Goal: Information Seeking & Learning: Learn about a topic

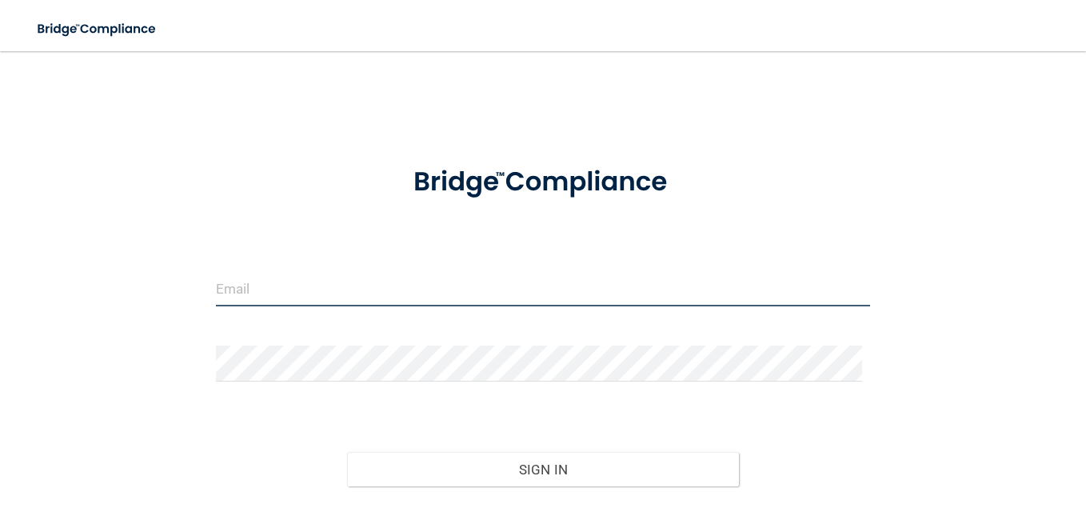
type input "[EMAIL_ADDRESS][DOMAIN_NAME]"
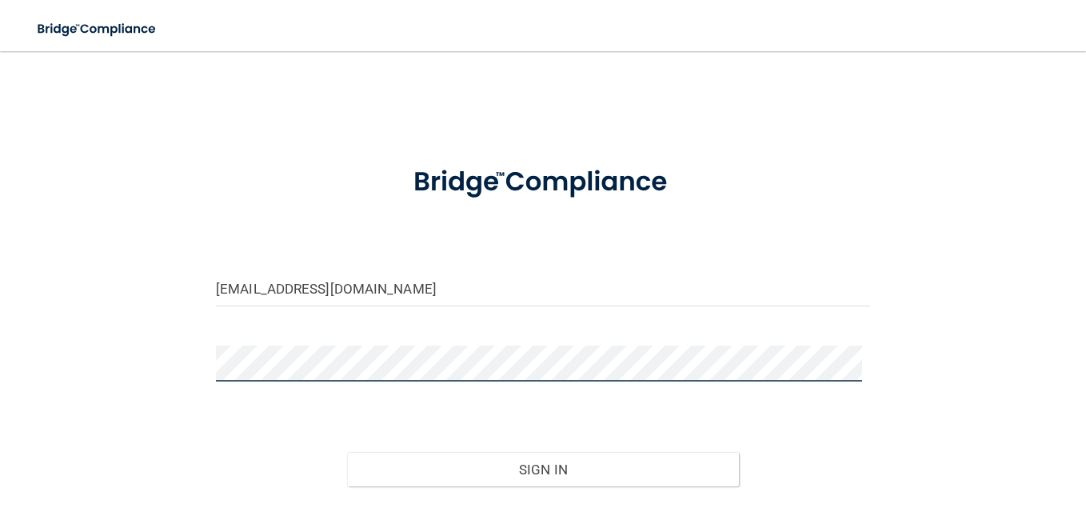
click at [347, 452] on button "Sign In" at bounding box center [543, 469] width 393 height 35
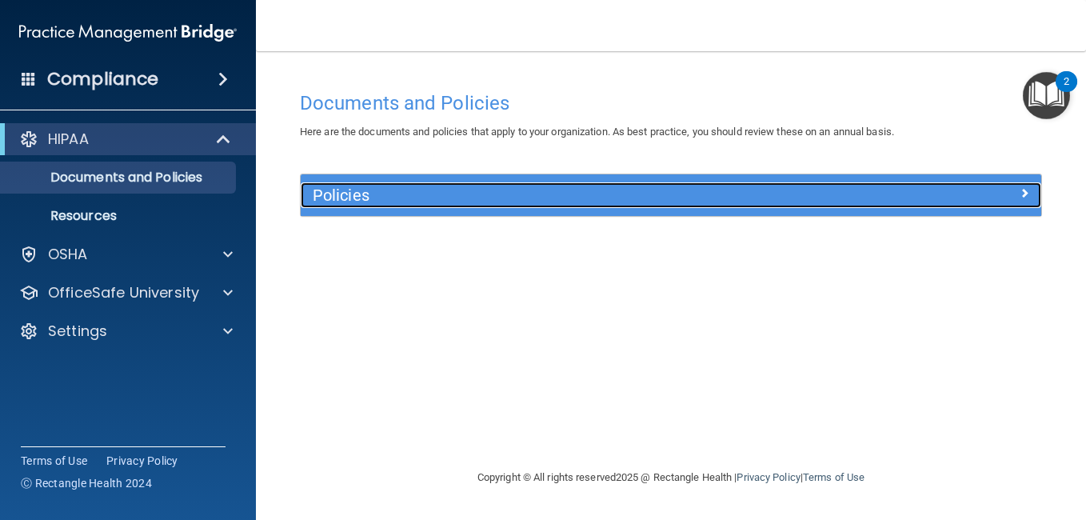
click at [670, 186] on div "Policies" at bounding box center [579, 195] width 556 height 26
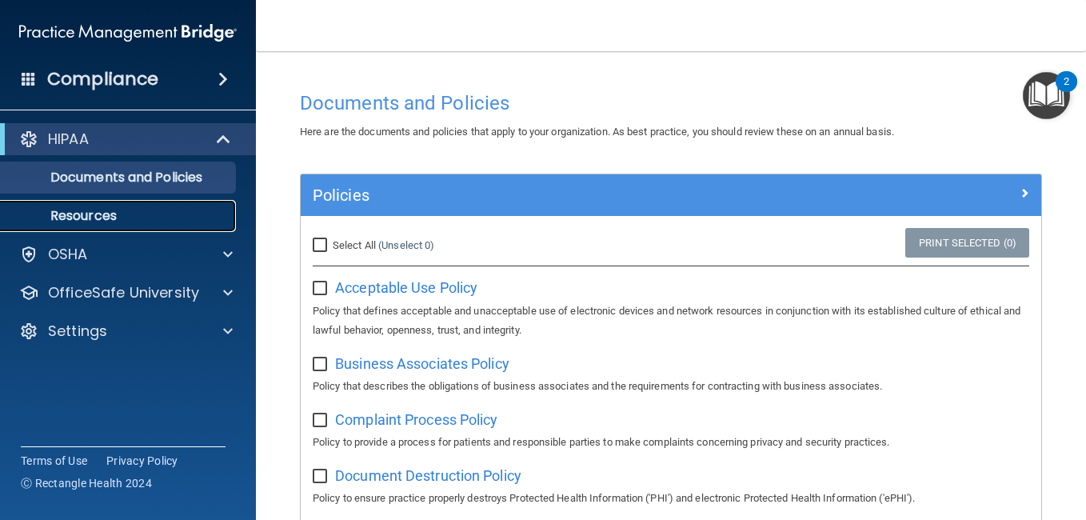
click at [92, 210] on p "Resources" at bounding box center [119, 216] width 218 height 16
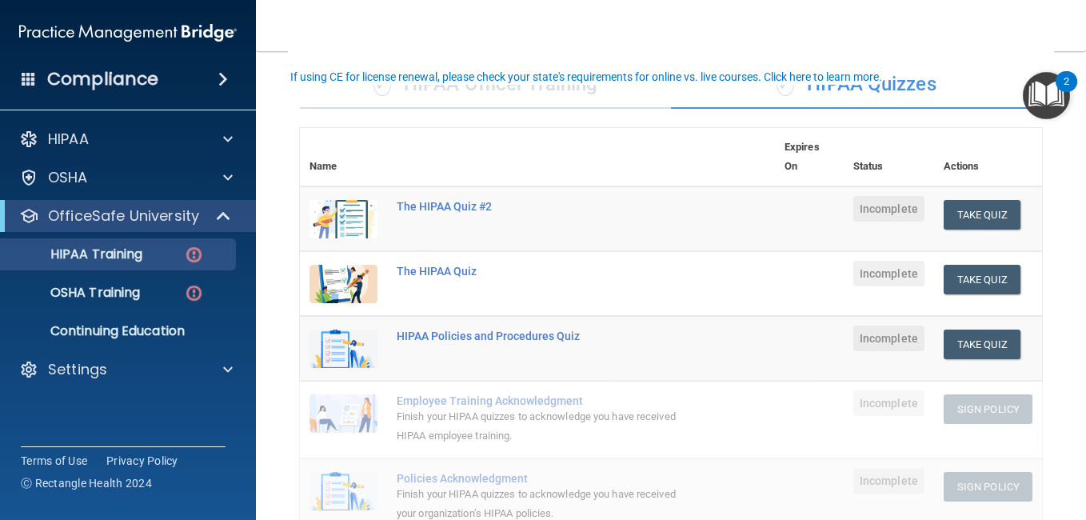
scroll to position [78, 0]
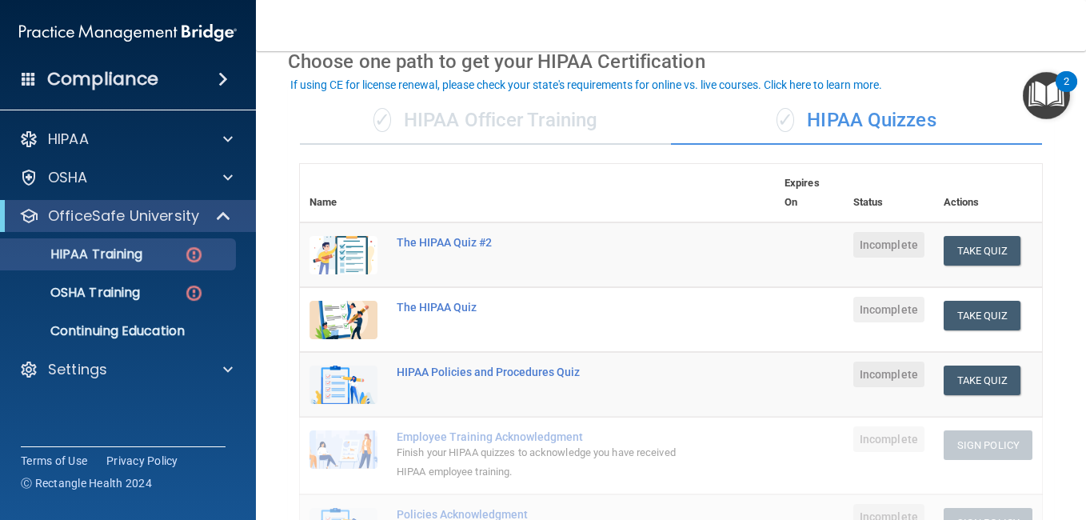
click at [546, 120] on div "✓ HIPAA Officer Training" at bounding box center [485, 121] width 371 height 48
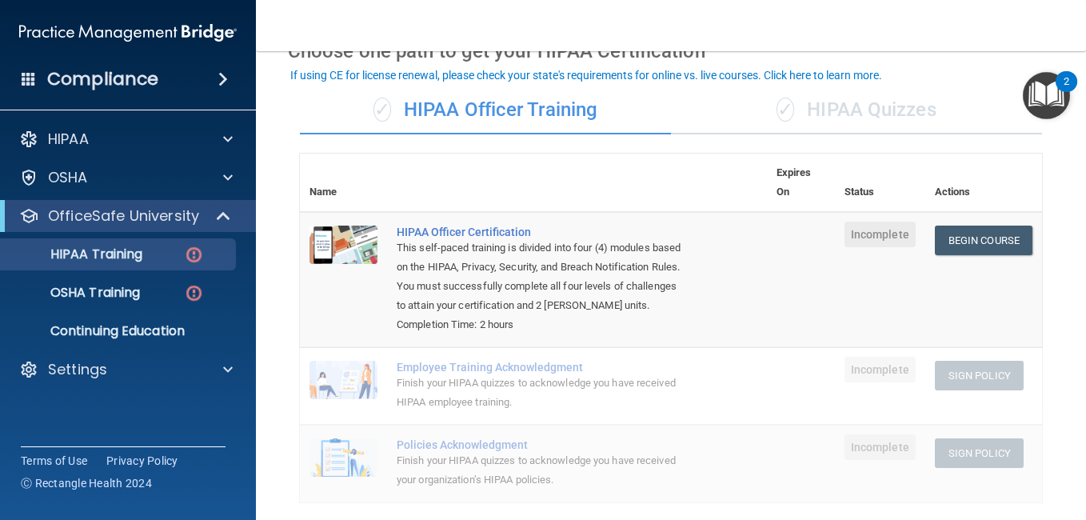
scroll to position [88, 0]
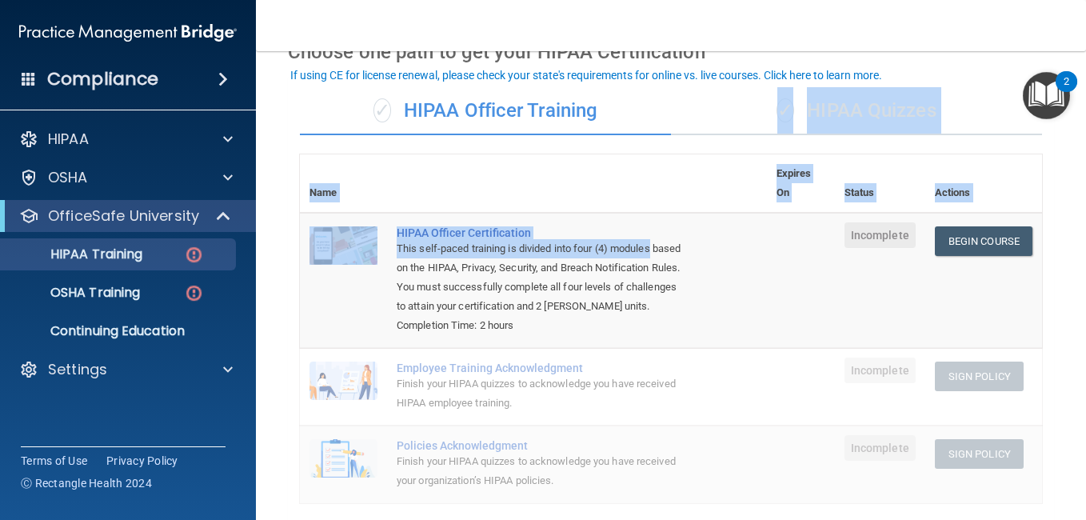
drag, startPoint x: 751, startPoint y: 118, endPoint x: 747, endPoint y: 246, distance: 127.3
click at [747, 246] on div "✓ HIPAA Officer Training ✓ HIPAA Quizzes Name Expires On Status Actions HIPAA O…" at bounding box center [671, 514] width 766 height 879
drag, startPoint x: 747, startPoint y: 246, endPoint x: 710, endPoint y: 210, distance: 52.1
click at [710, 210] on th at bounding box center [577, 183] width 380 height 58
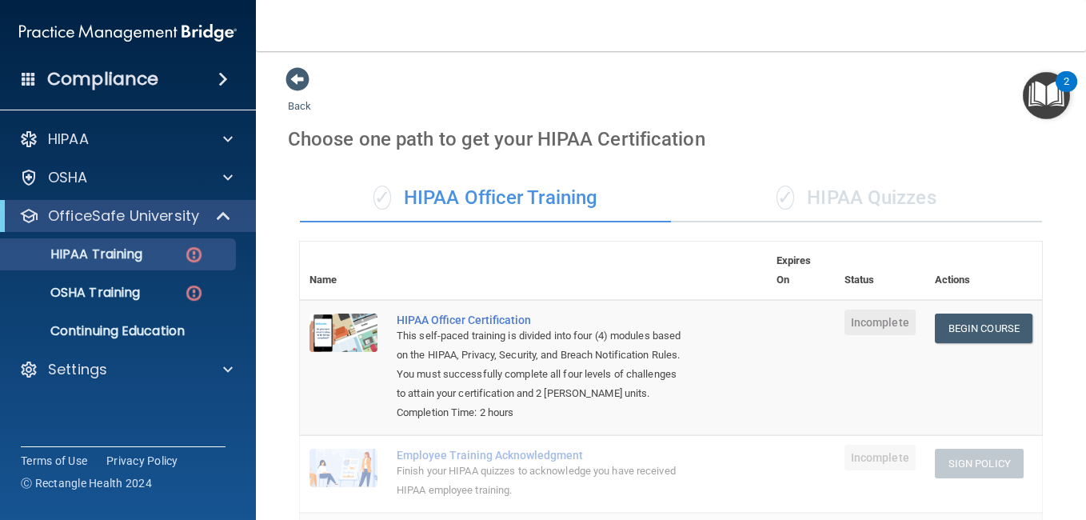
scroll to position [0, 0]
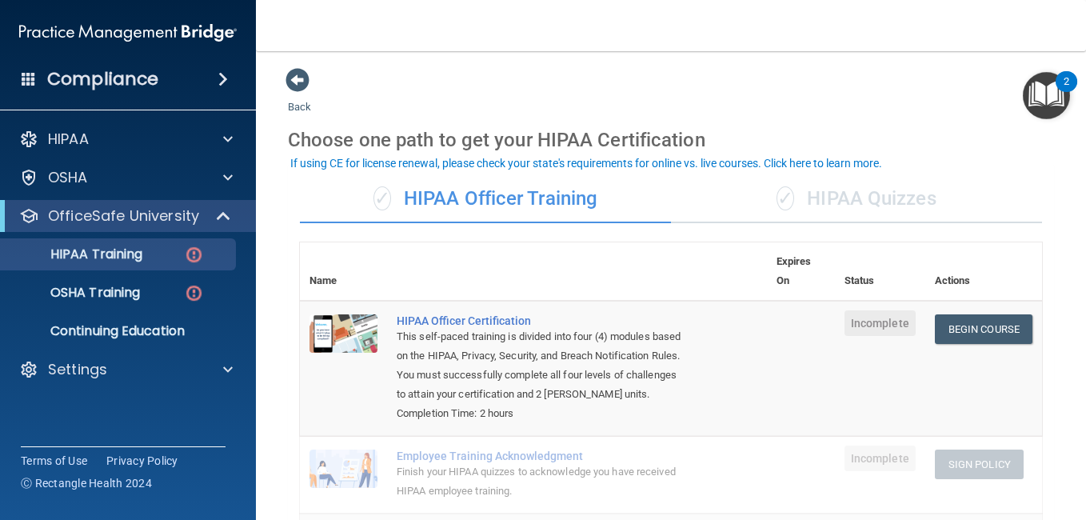
click at [795, 201] on div "✓ HIPAA Quizzes" at bounding box center [856, 199] width 371 height 48
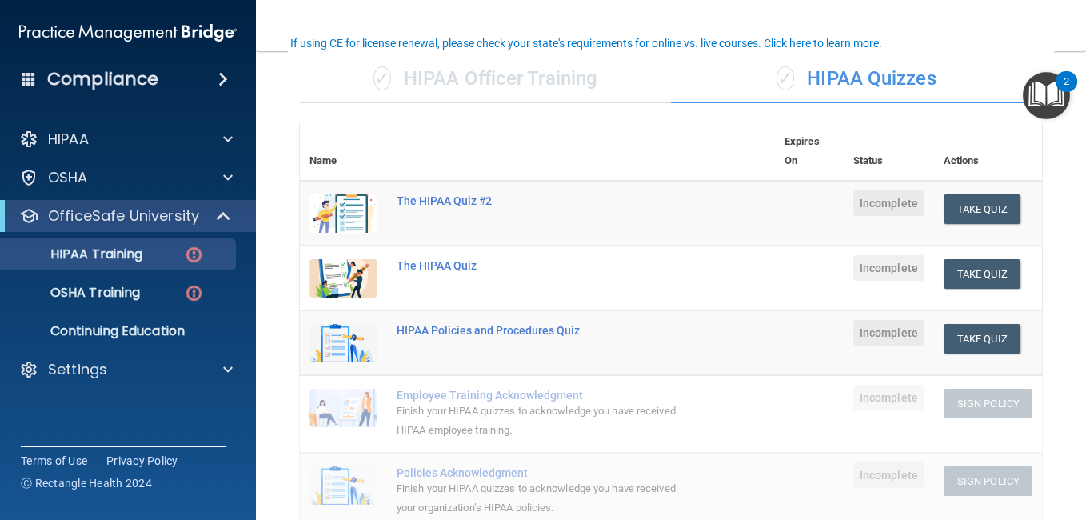
scroll to position [119, 0]
click at [557, 99] on div "✓ HIPAA Officer Training" at bounding box center [485, 80] width 371 height 48
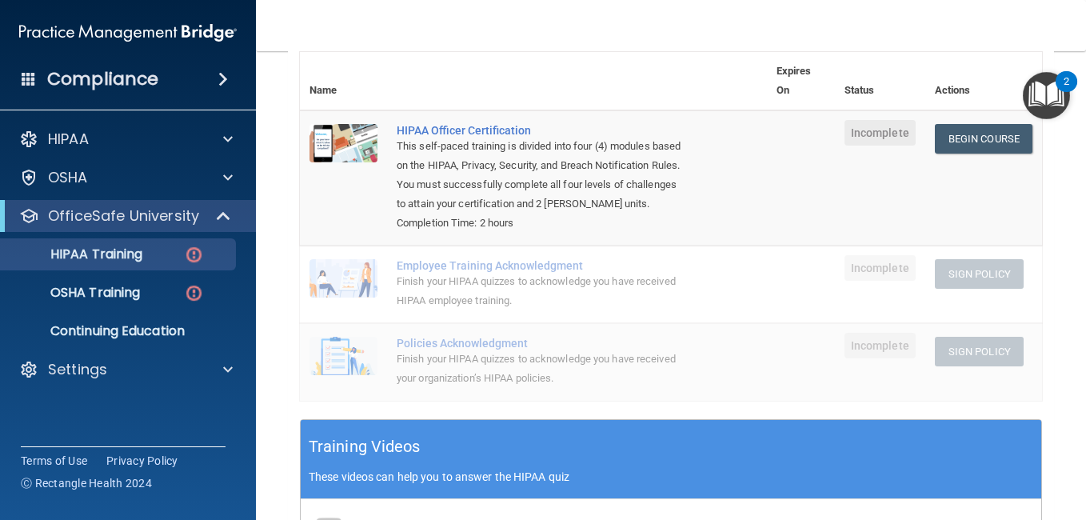
scroll to position [191, 0]
click at [196, 297] on img at bounding box center [194, 293] width 20 height 20
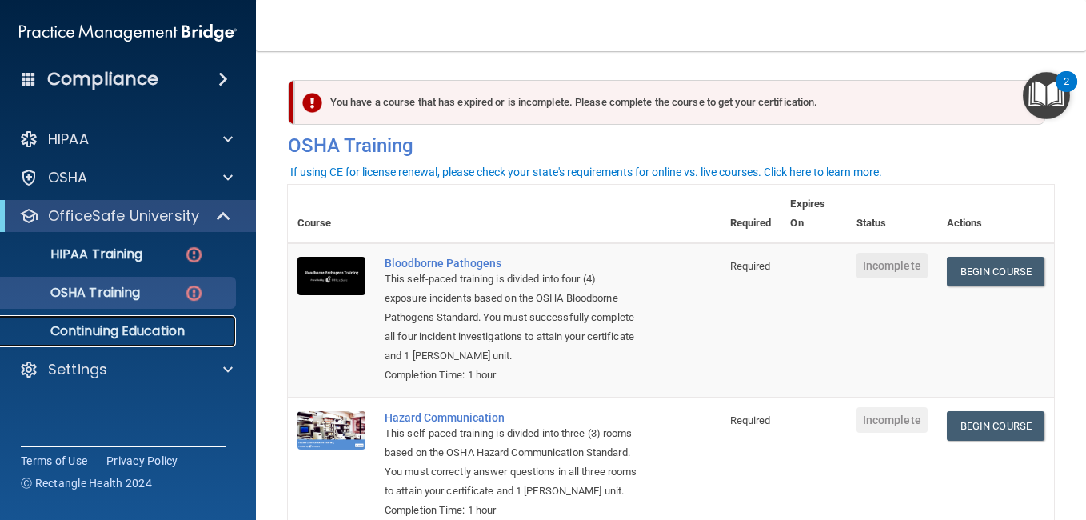
click at [144, 326] on p "Continuing Education" at bounding box center [119, 331] width 218 height 16
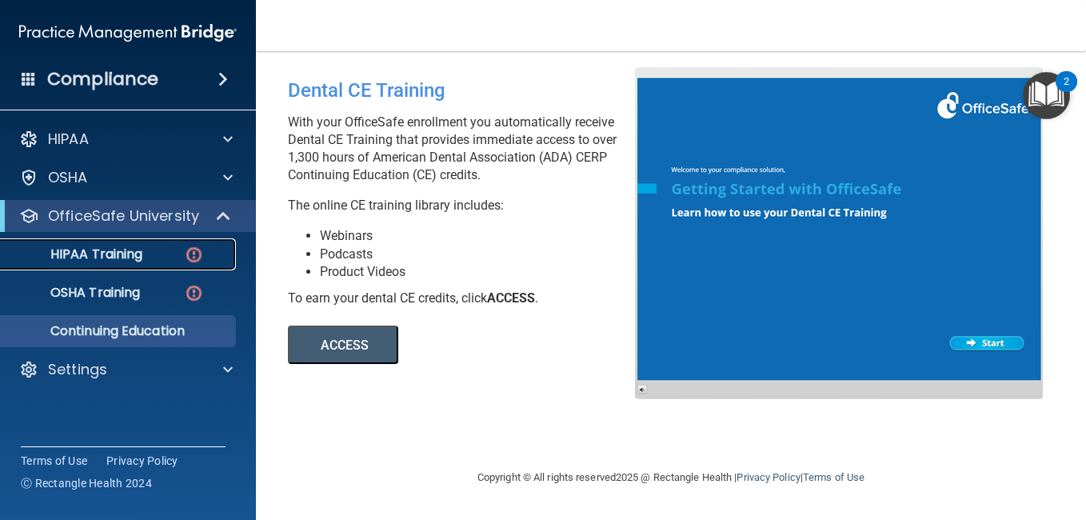
click at [116, 254] on p "HIPAA Training" at bounding box center [76, 254] width 132 height 16
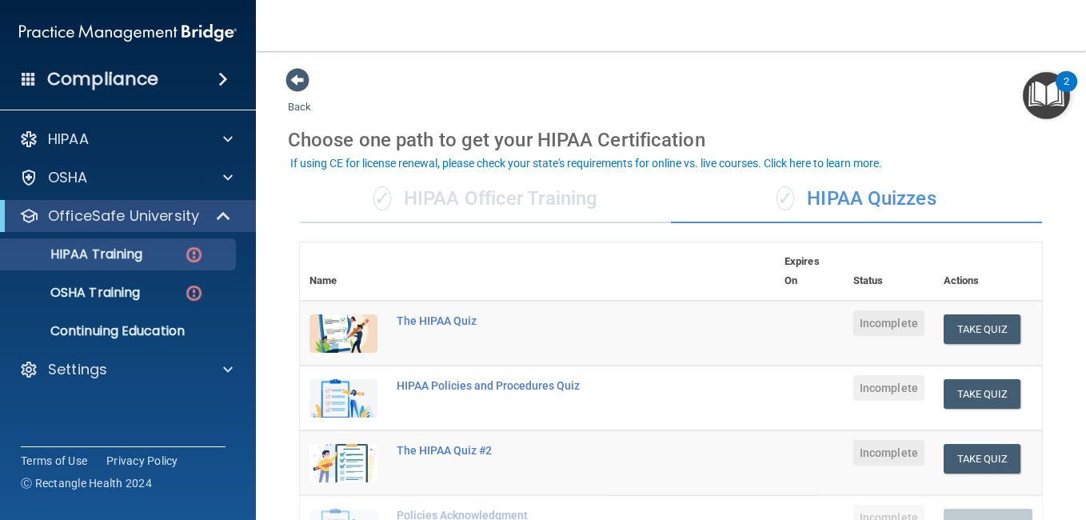
click at [474, 195] on div "✓ HIPAA Officer Training" at bounding box center [485, 199] width 371 height 48
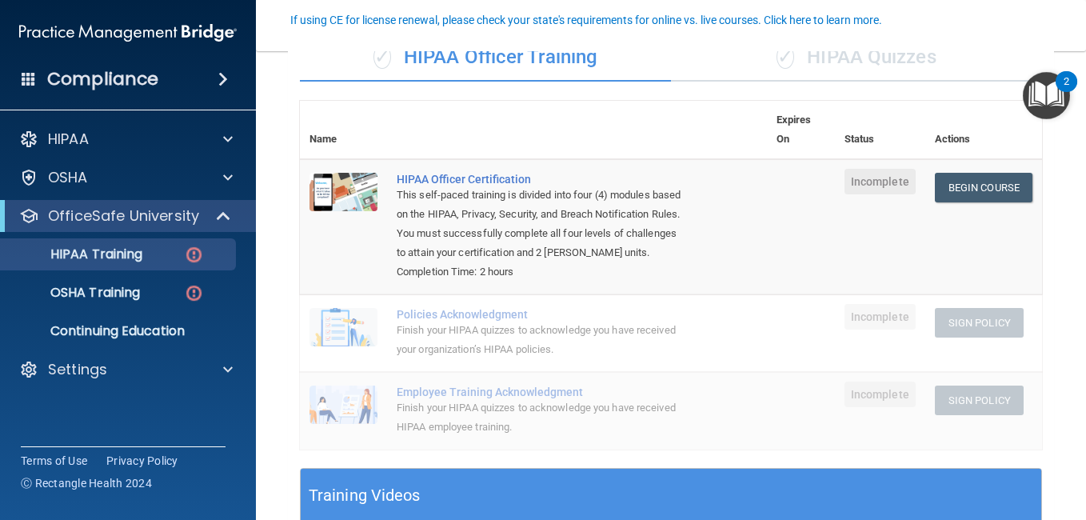
scroll to position [143, 0]
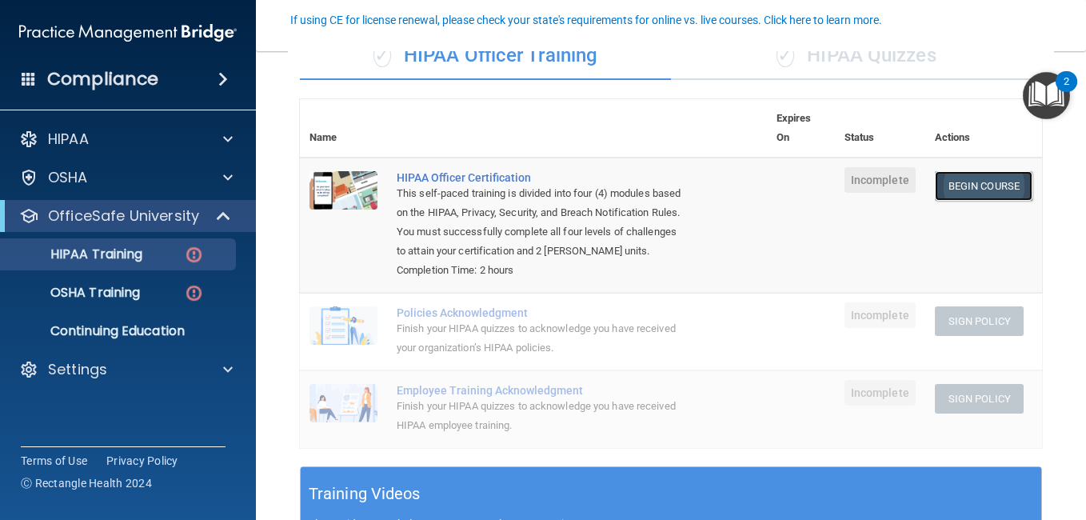
click at [947, 187] on link "Begin Course" at bounding box center [984, 186] width 98 height 30
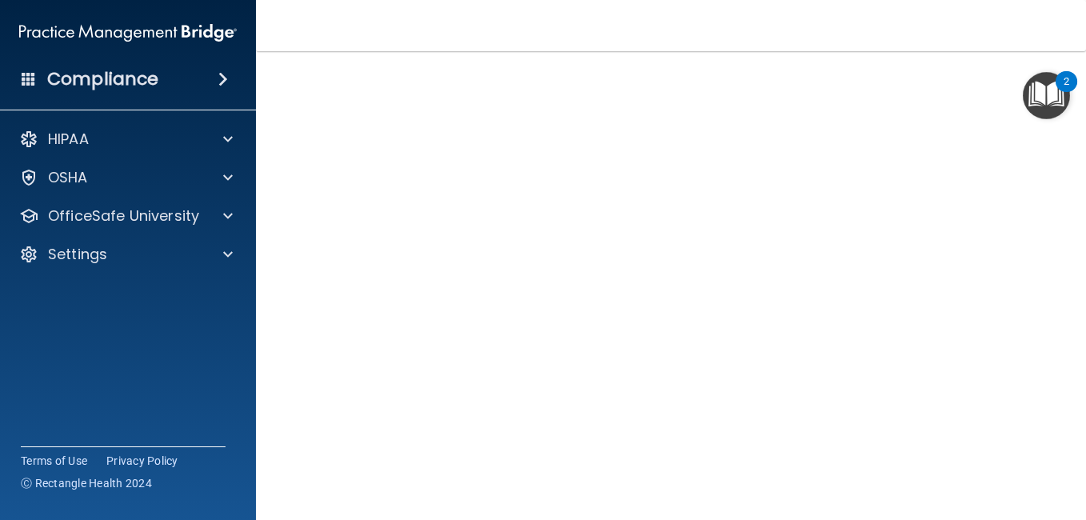
scroll to position [1, 0]
drag, startPoint x: 914, startPoint y: 50, endPoint x: 905, endPoint y: 58, distance: 12.0
click at [905, 58] on div "Toggle navigation Kainoa Dannis kdannis2303@gmail.com Manage My Enterprise Holl…" at bounding box center [671, 260] width 830 height 520
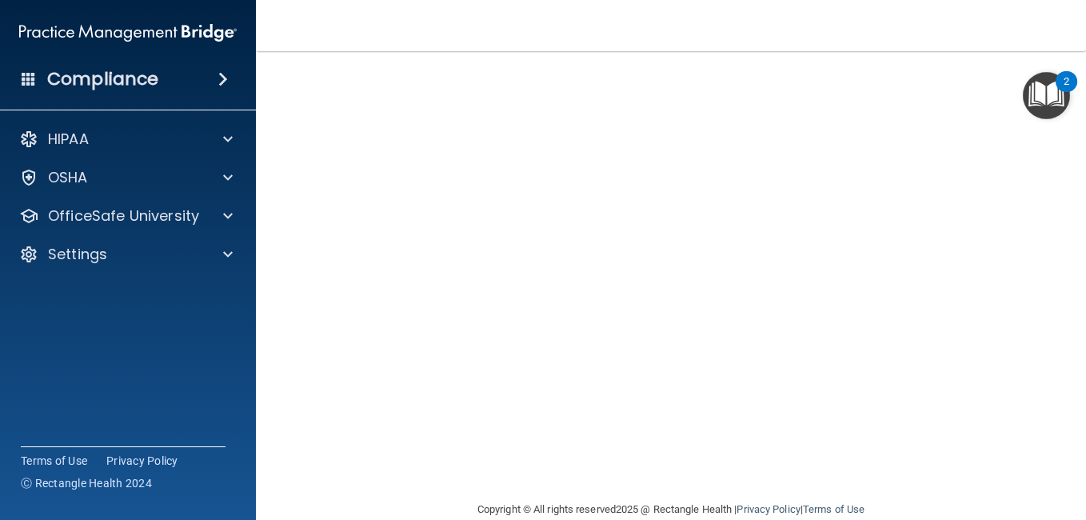
scroll to position [69, 0]
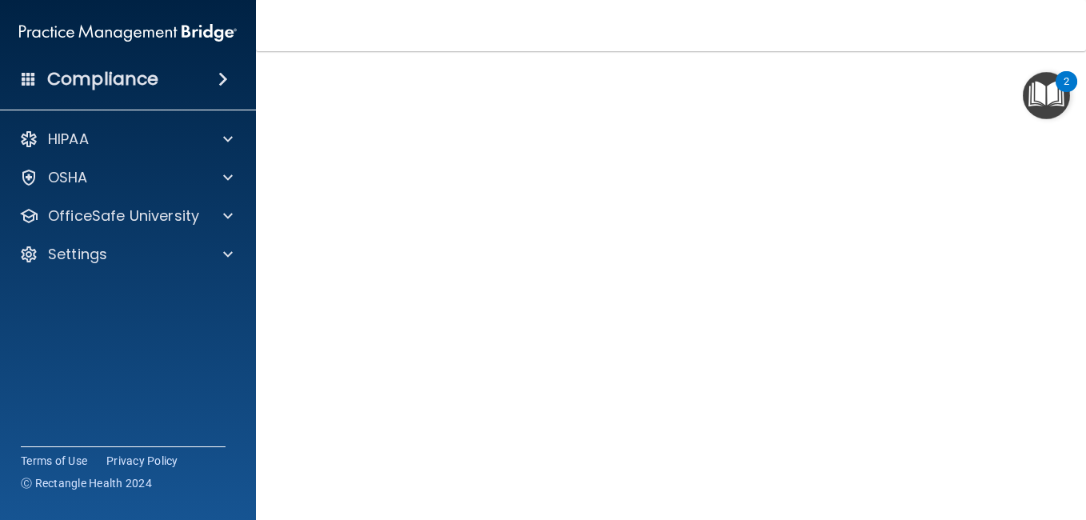
click at [678, 44] on nav "Toggle navigation Kainoa Dannis kdannis2303@gmail.com Manage My Enterprise Holl…" at bounding box center [671, 25] width 830 height 51
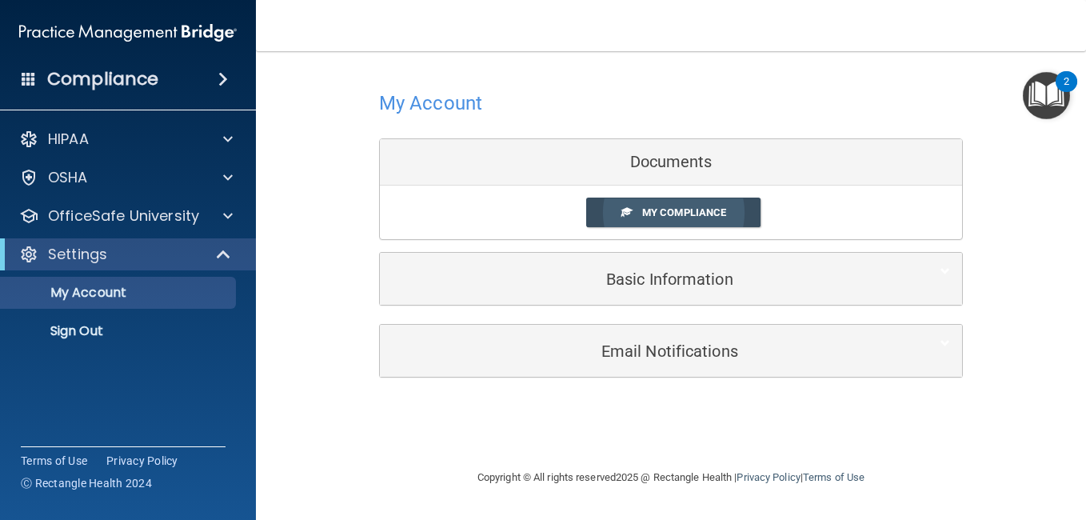
click at [644, 216] on span "My Compliance" at bounding box center [684, 212] width 84 height 12
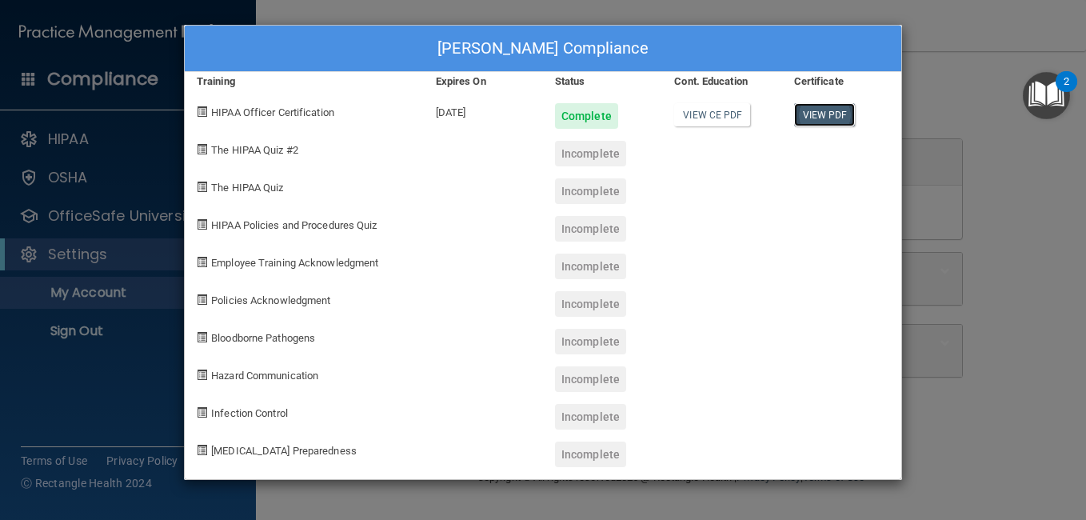
click at [838, 121] on link "View PDF" at bounding box center [825, 114] width 62 height 23
click at [373, 26] on div "Kainoa Dannis's Compliance" at bounding box center [543, 49] width 717 height 46
click at [735, 108] on link "View CE PDF" at bounding box center [712, 114] width 76 height 23
drag, startPoint x: 953, startPoint y: 135, endPoint x: 1010, endPoint y: 125, distance: 57.7
click at [1010, 125] on div "Kainoa Dannis's Compliance Training Expires On Status Cont. Education Certifica…" at bounding box center [543, 260] width 1086 height 520
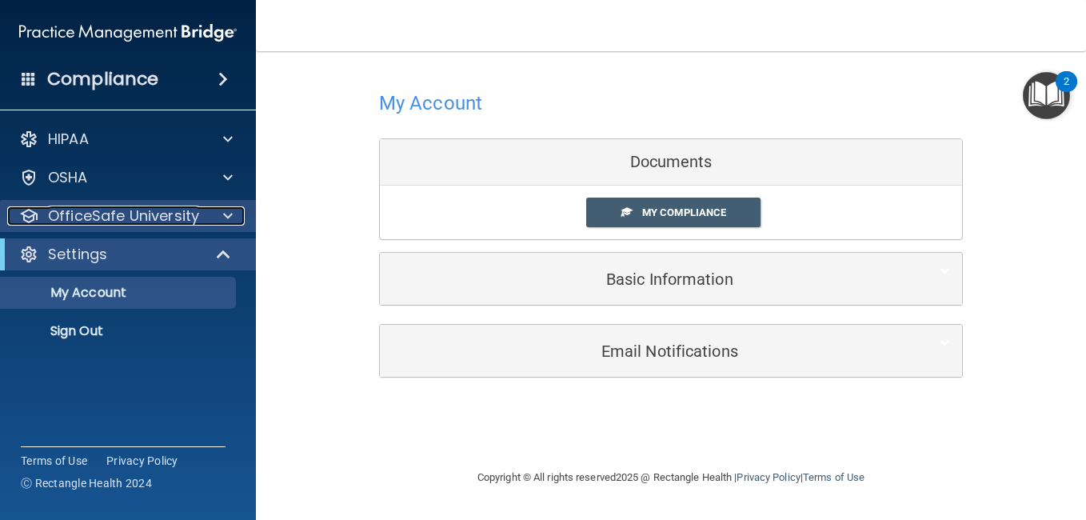
click at [198, 213] on div "OfficeSafe University" at bounding box center [106, 215] width 198 height 19
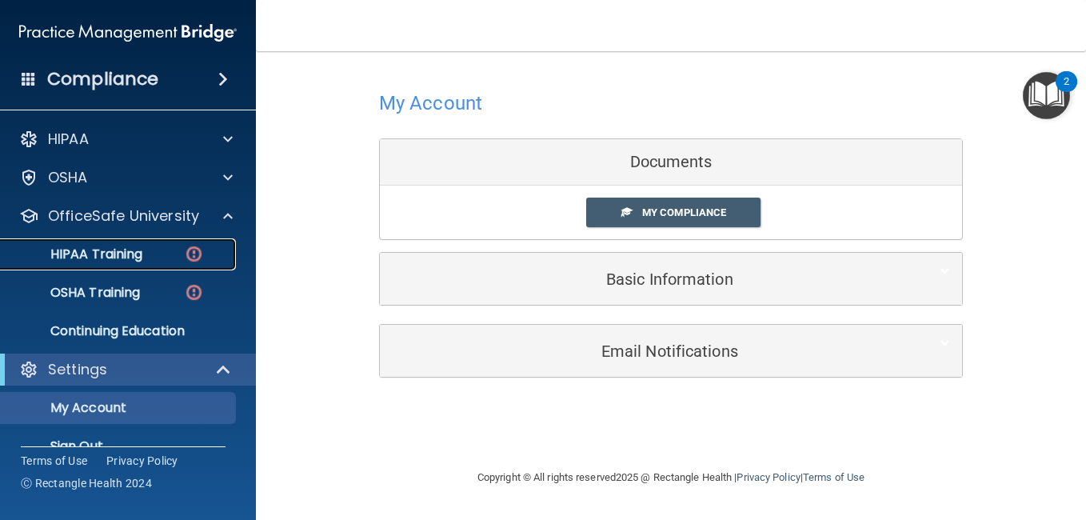
click at [135, 254] on p "HIPAA Training" at bounding box center [76, 254] width 132 height 16
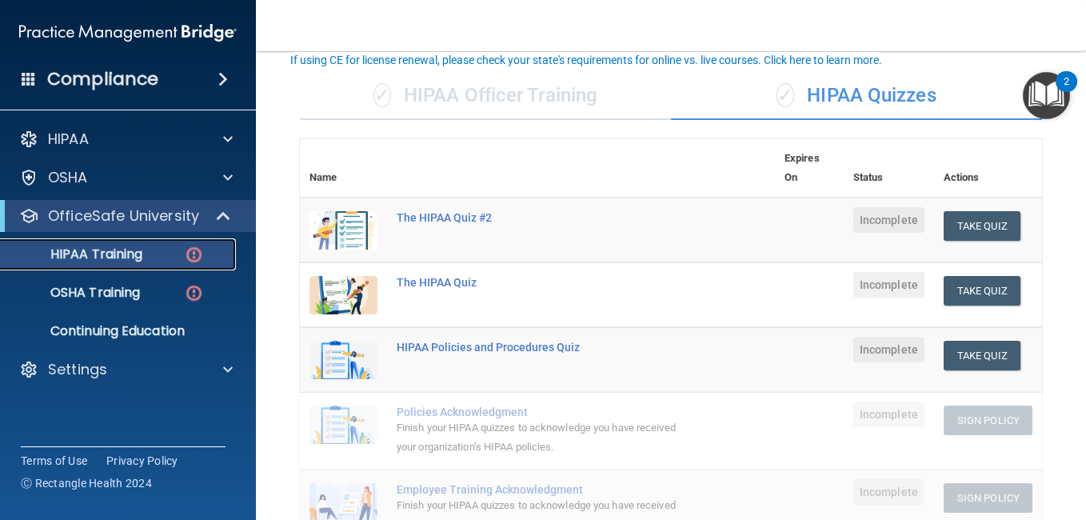
scroll to position [104, 0]
click at [606, 108] on div "✓ HIPAA Officer Training" at bounding box center [485, 95] width 371 height 48
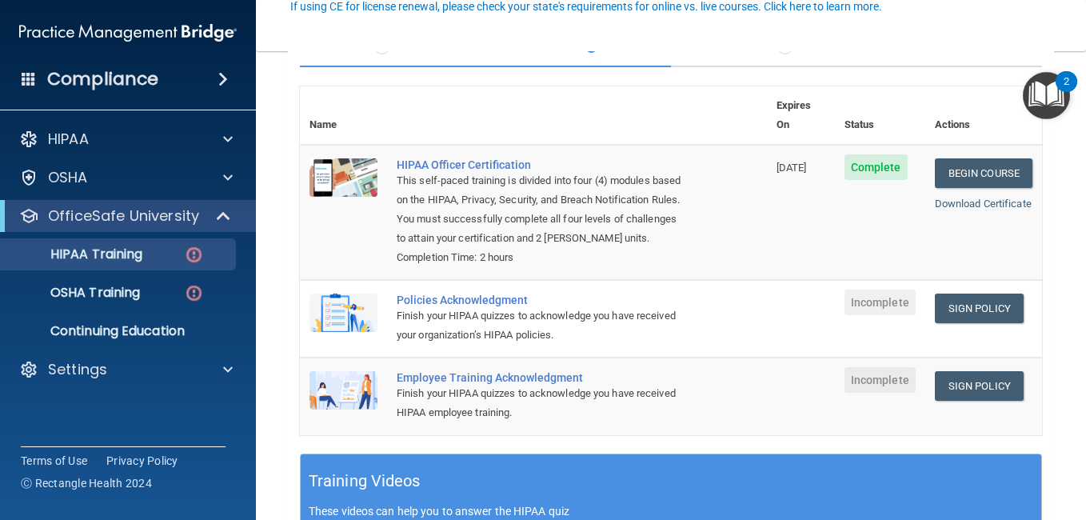
scroll to position [157, 0]
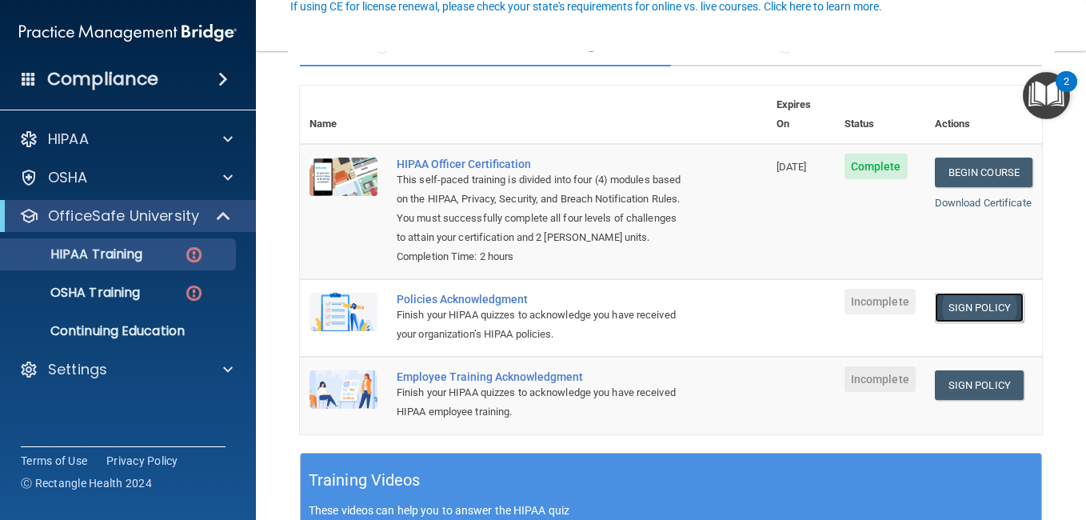
click at [980, 299] on link "Sign Policy" at bounding box center [979, 308] width 89 height 30
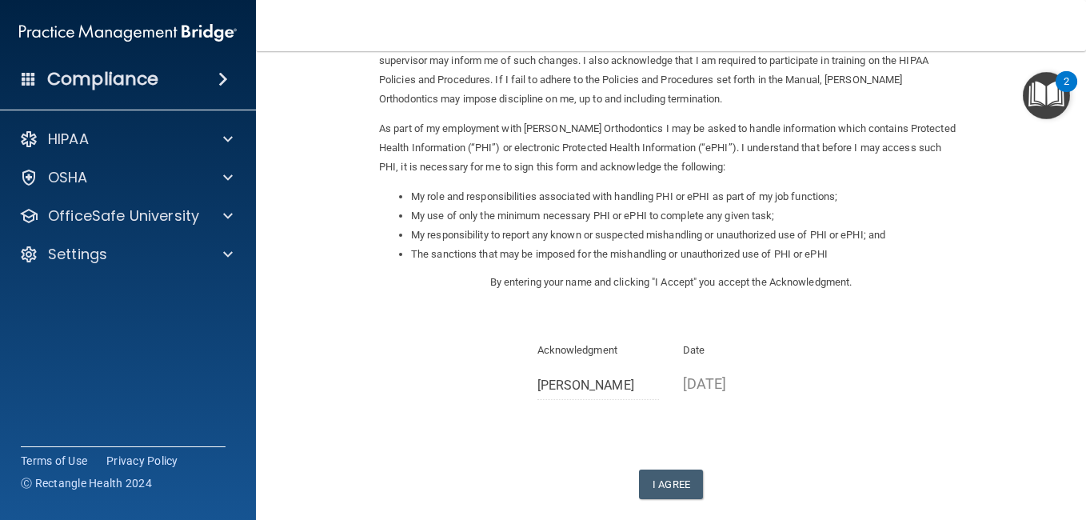
scroll to position [133, 0]
click at [677, 486] on button "I Agree" at bounding box center [671, 483] width 64 height 30
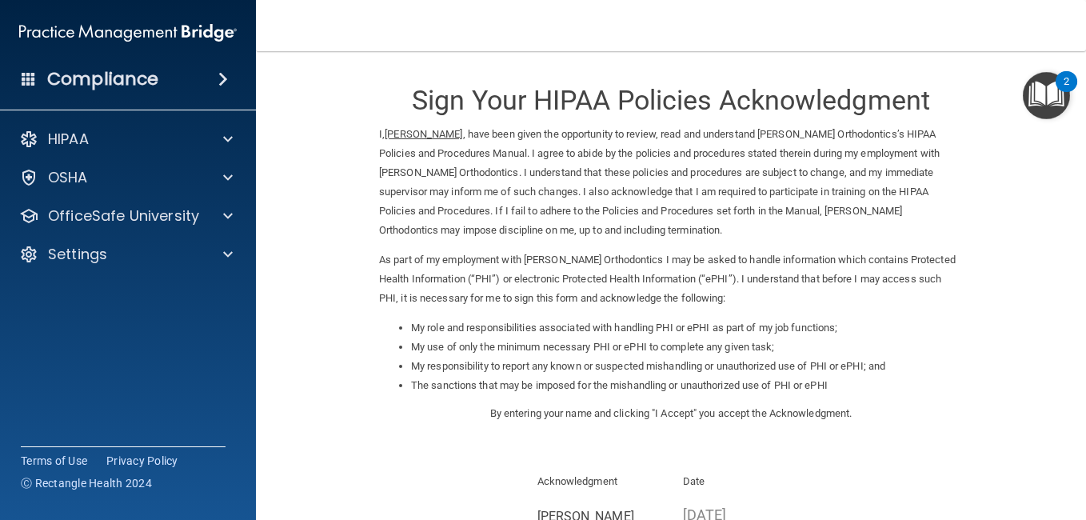
scroll to position [1, 0]
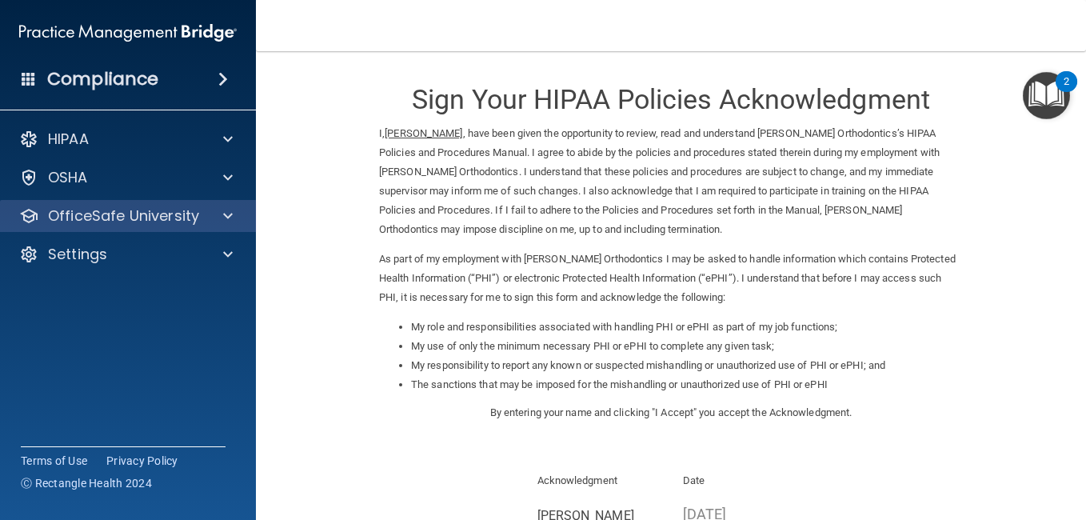
click at [214, 204] on div "OfficeSafe University" at bounding box center [128, 216] width 257 height 32
click at [229, 214] on span at bounding box center [228, 215] width 10 height 19
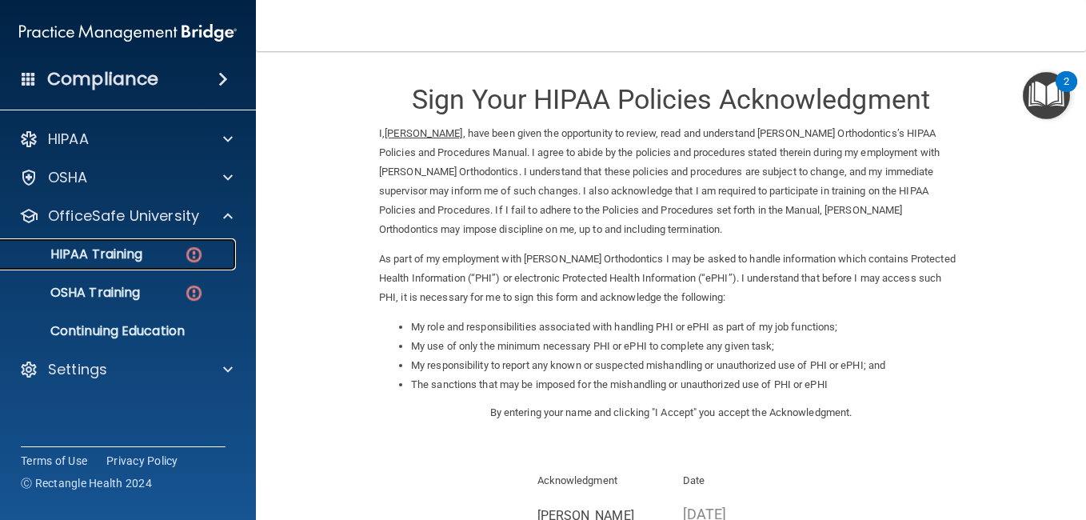
click at [165, 254] on div "HIPAA Training" at bounding box center [119, 254] width 218 height 16
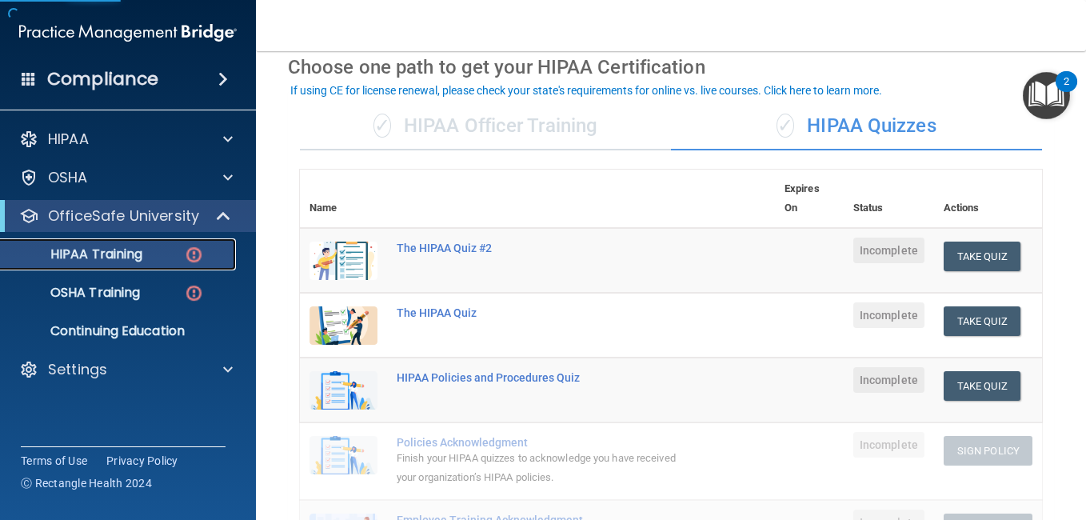
scroll to position [78, 0]
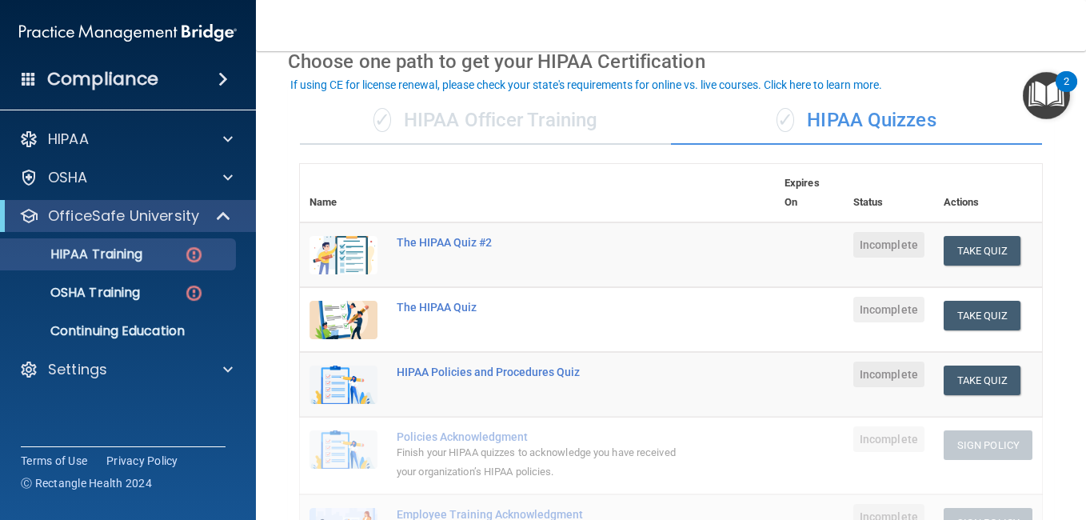
drag, startPoint x: 527, startPoint y: 263, endPoint x: 547, endPoint y: 117, distance: 147.8
click at [547, 117] on div "✓ HIPAA Officer Training" at bounding box center [485, 121] width 371 height 48
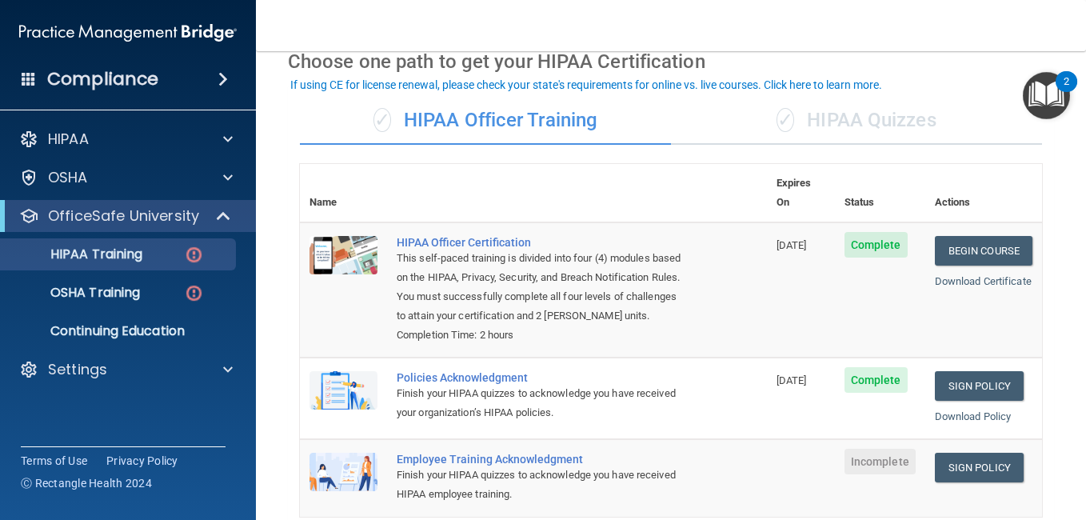
click at [547, 117] on div "✓ HIPAA Officer Training" at bounding box center [485, 121] width 371 height 48
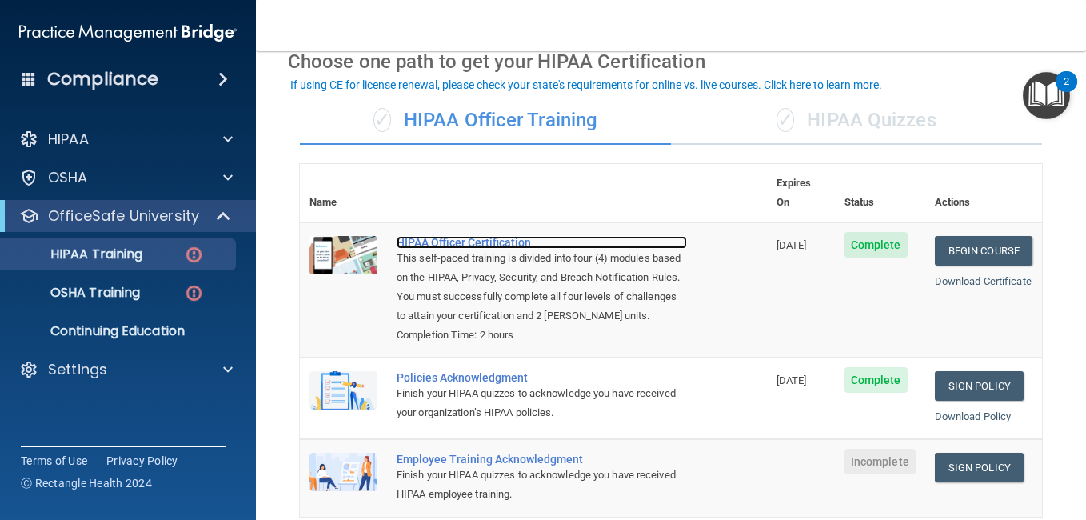
drag, startPoint x: 547, startPoint y: 117, endPoint x: 625, endPoint y: 221, distance: 129.8
click at [625, 236] on div "HIPAA Officer Certification" at bounding box center [542, 242] width 290 height 13
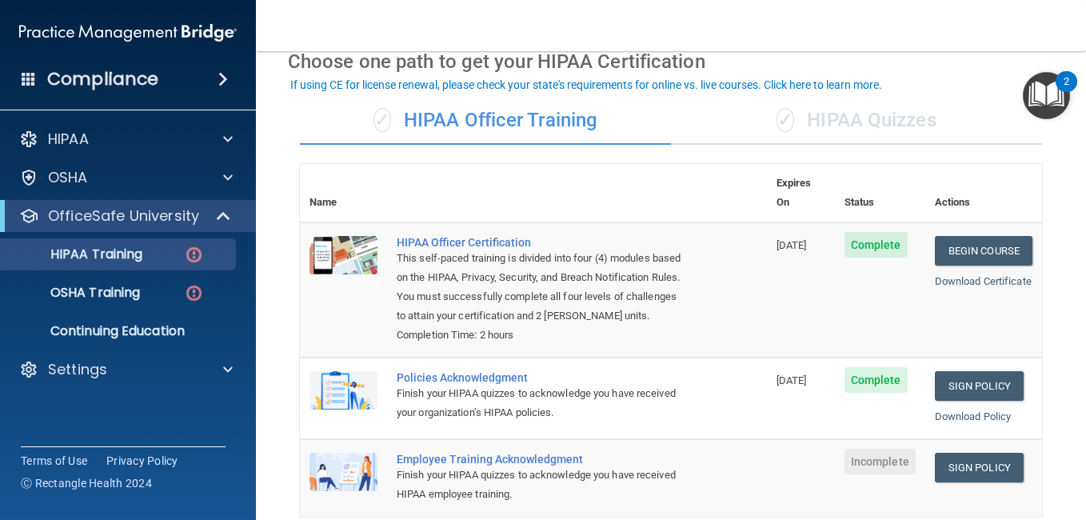
click at [689, 301] on td "HIPAA Officer Certification This self-paced training is divided into four (4) m…" at bounding box center [577, 289] width 380 height 135
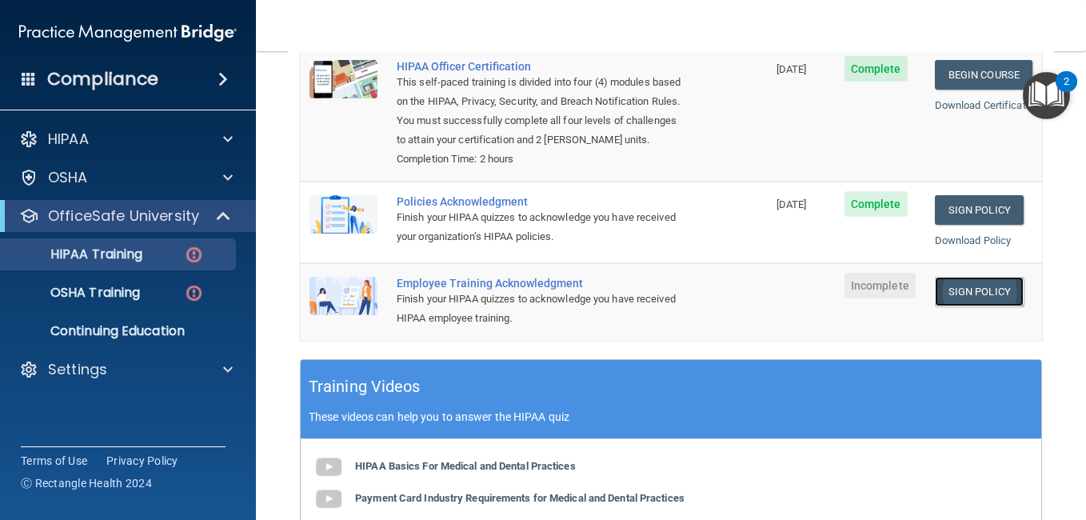
click at [951, 294] on link "Sign Policy" at bounding box center [979, 292] width 89 height 30
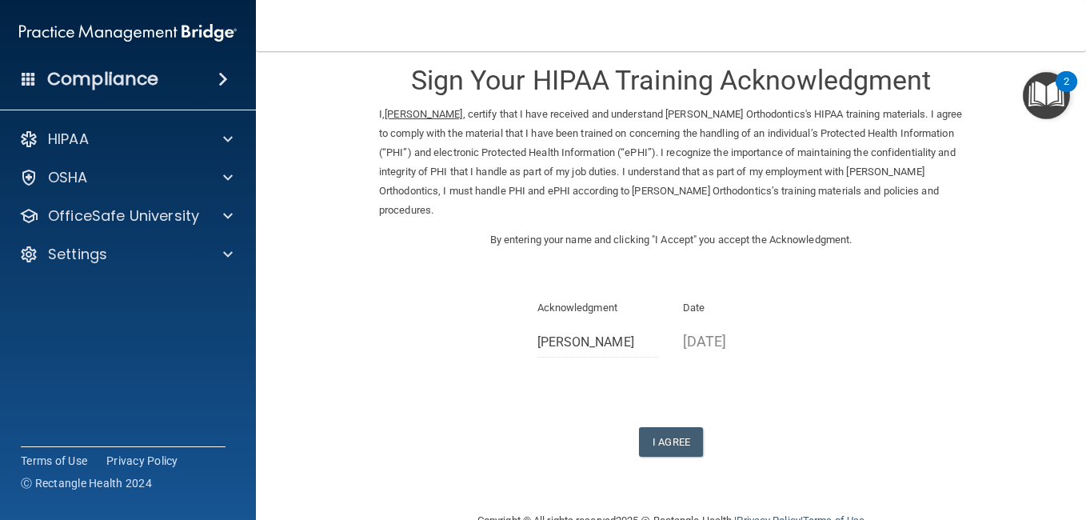
scroll to position [22, 0]
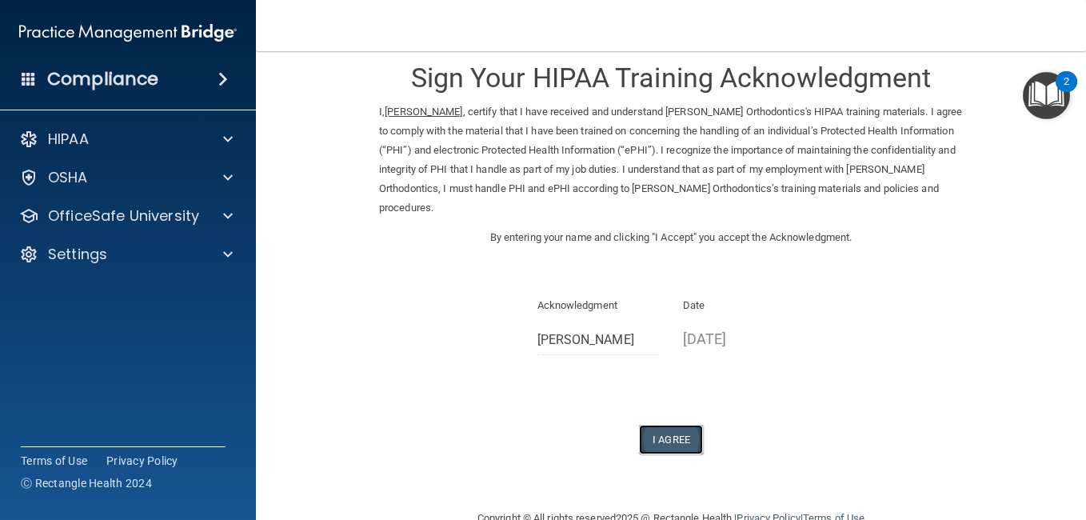
click at [676, 431] on button "I Agree" at bounding box center [671, 440] width 64 height 30
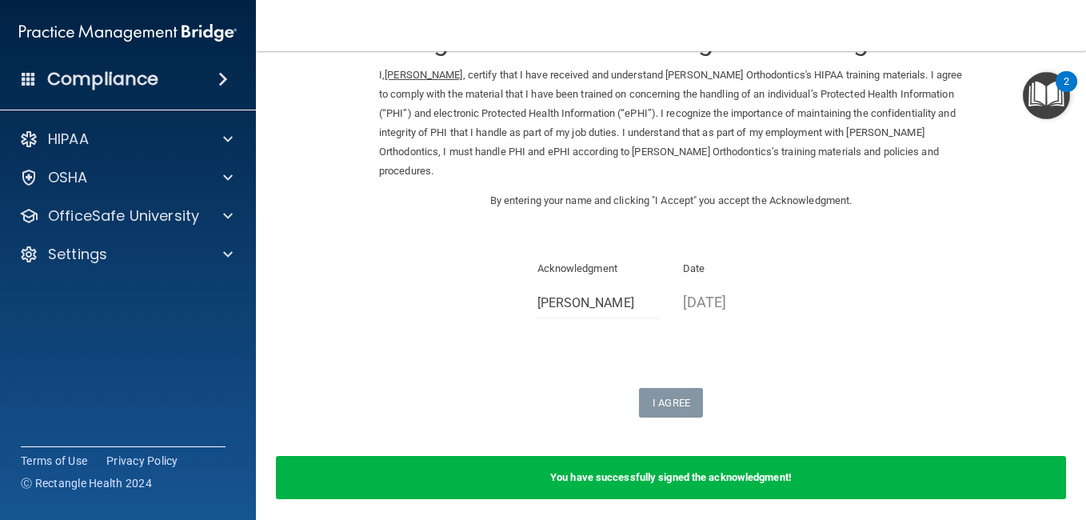
scroll to position [0, 0]
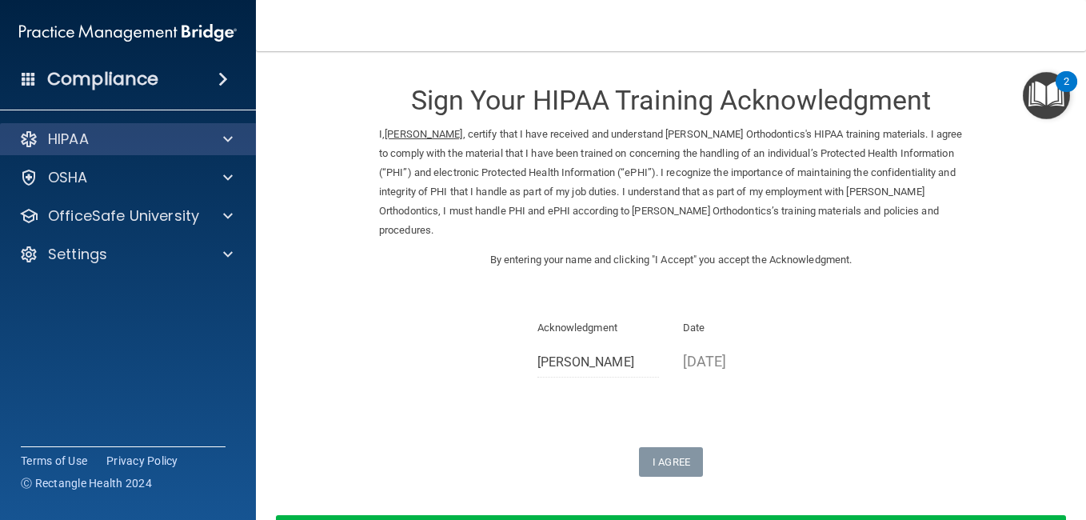
click at [206, 149] on div "HIPAA" at bounding box center [128, 139] width 257 height 32
click at [234, 139] on div at bounding box center [226, 139] width 40 height 19
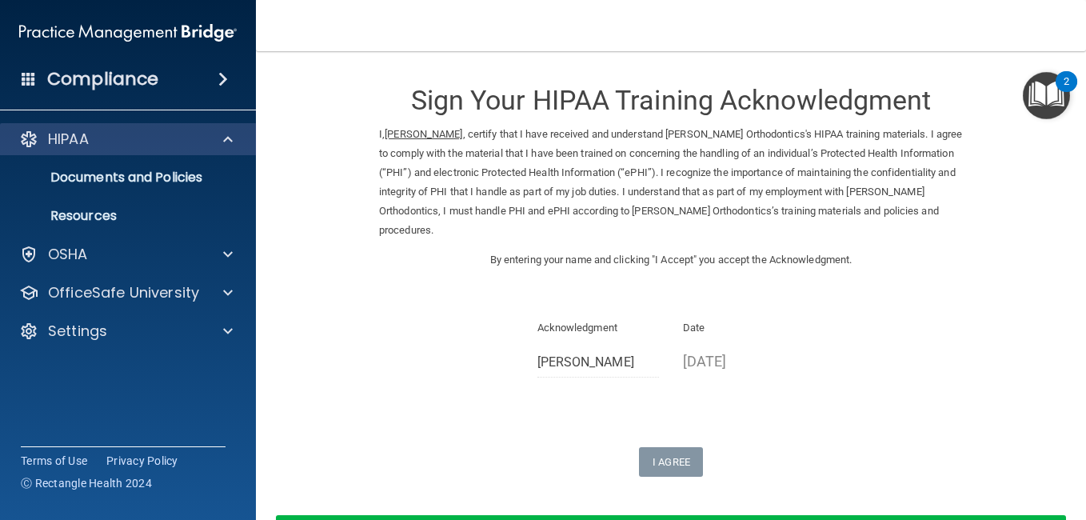
click at [205, 154] on div "HIPAA" at bounding box center [128, 139] width 257 height 32
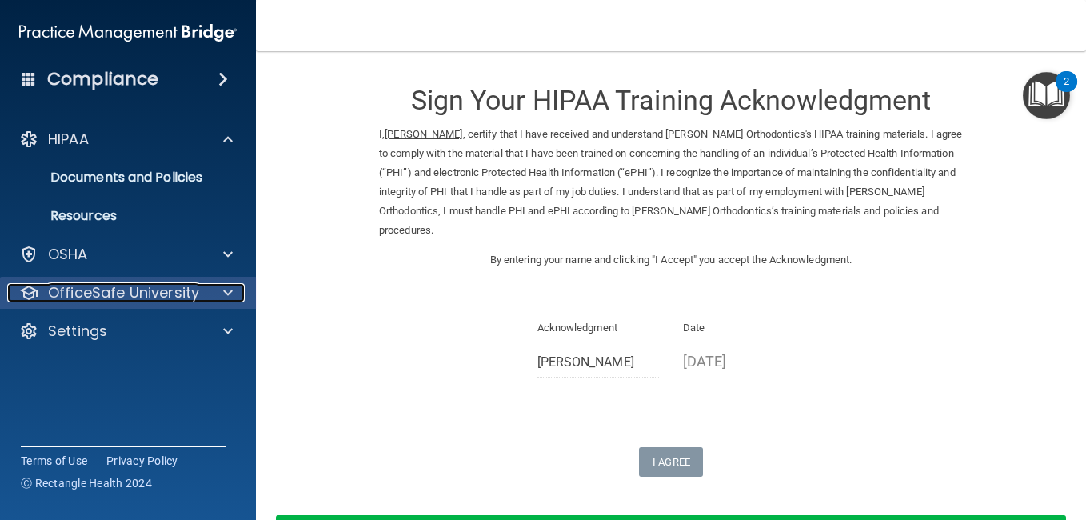
click at [225, 300] on span at bounding box center [228, 292] width 10 height 19
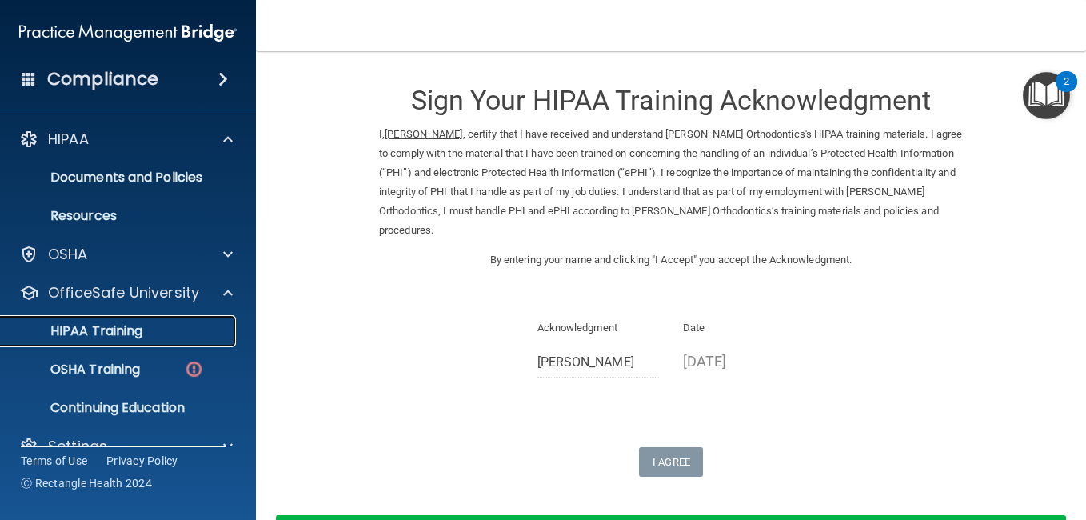
click at [158, 329] on div "HIPAA Training" at bounding box center [119, 331] width 218 height 16
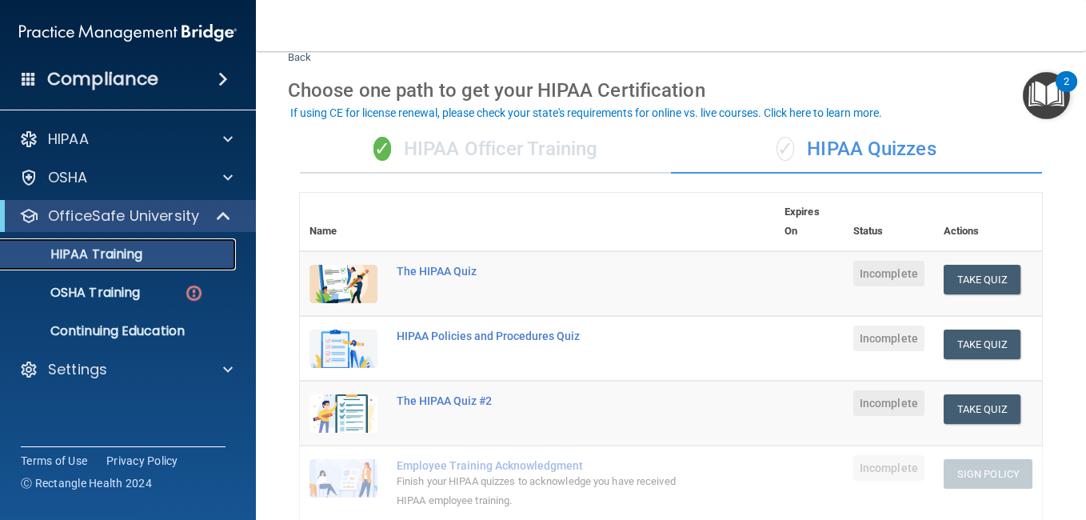
scroll to position [50, 0]
click at [518, 166] on div "✓ HIPAA Officer Training" at bounding box center [485, 149] width 371 height 48
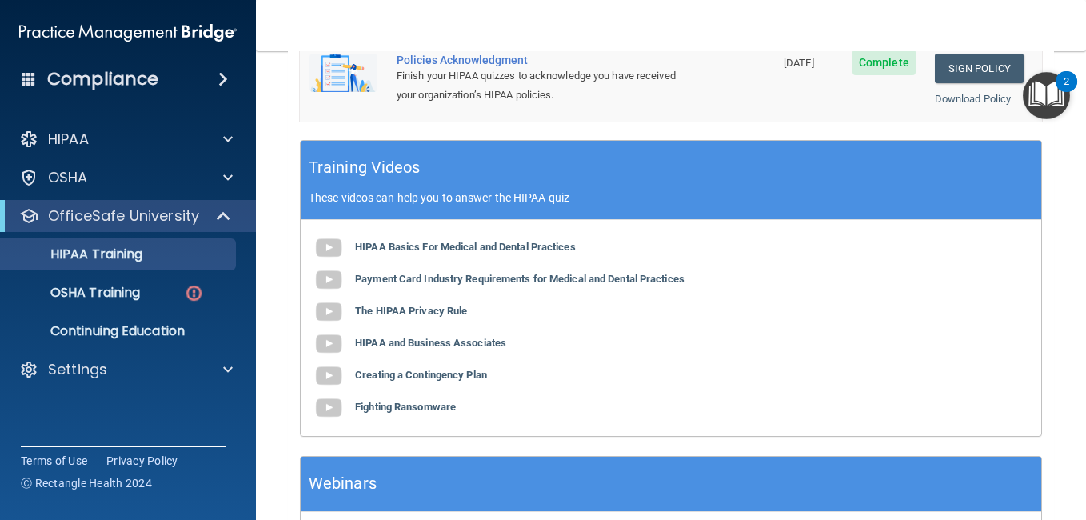
scroll to position [478, 0]
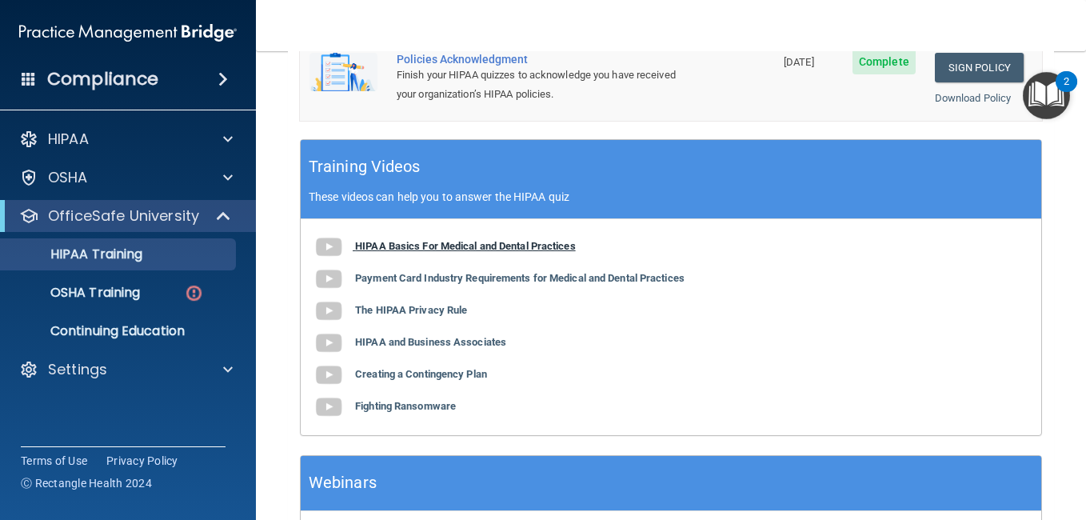
click at [515, 248] on b "HIPAA Basics For Medical and Dental Practices" at bounding box center [465, 246] width 221 height 12
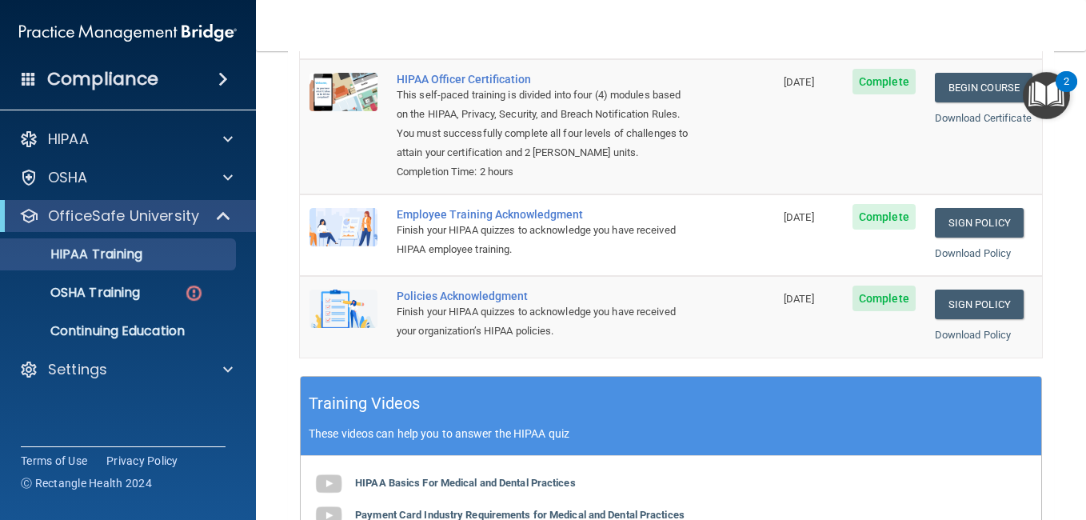
scroll to position [0, 0]
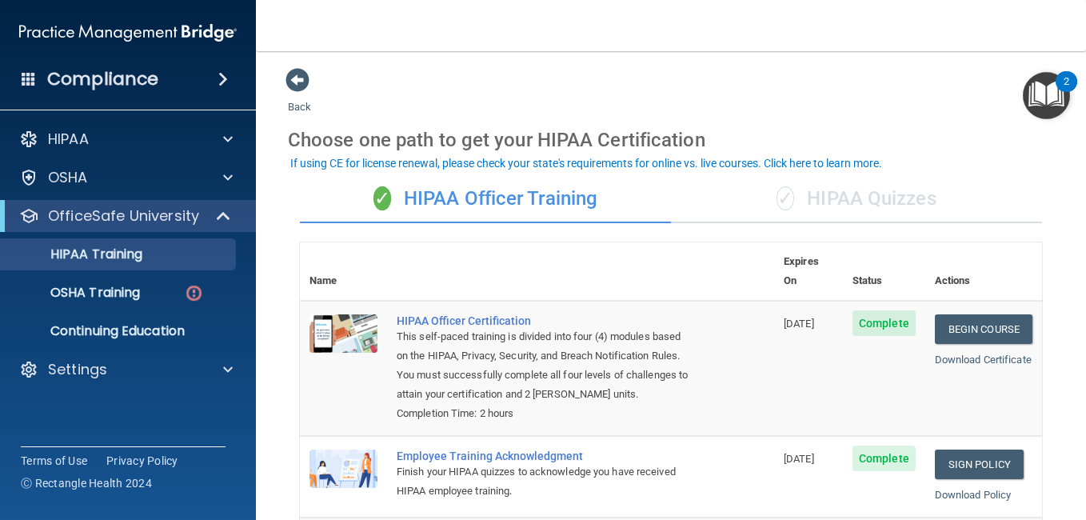
click at [829, 187] on div "✓ HIPAA Quizzes" at bounding box center [856, 199] width 371 height 48
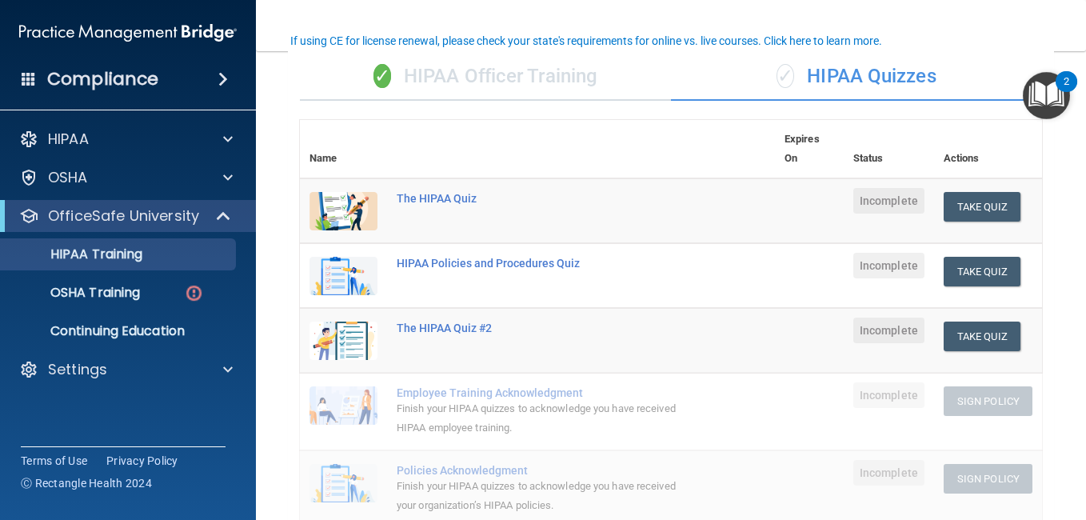
scroll to position [123, 0]
click at [992, 203] on button "Take Quiz" at bounding box center [982, 206] width 77 height 30
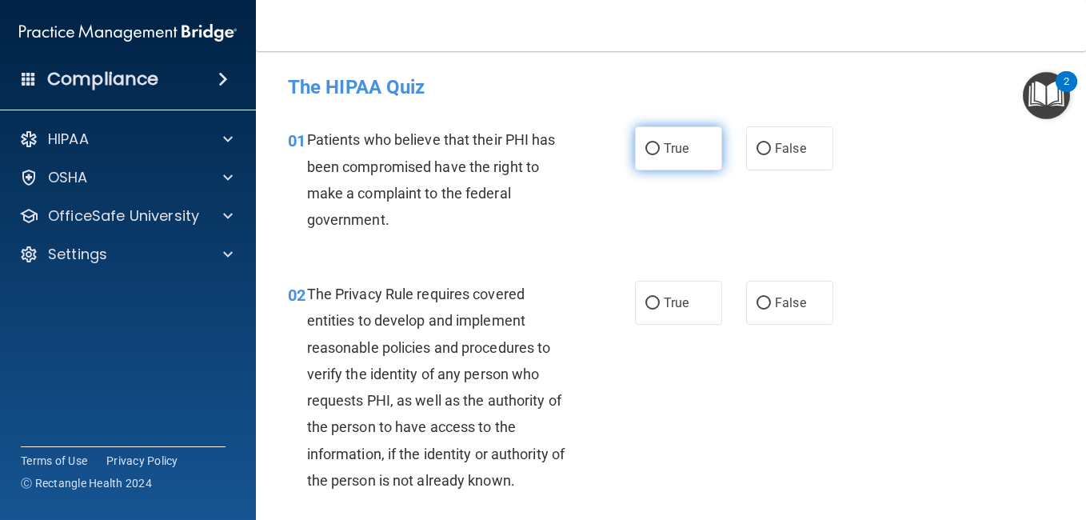
click at [669, 149] on span "True" at bounding box center [676, 148] width 25 height 15
click at [660, 149] on input "True" at bounding box center [653, 149] width 14 height 12
radio input "true"
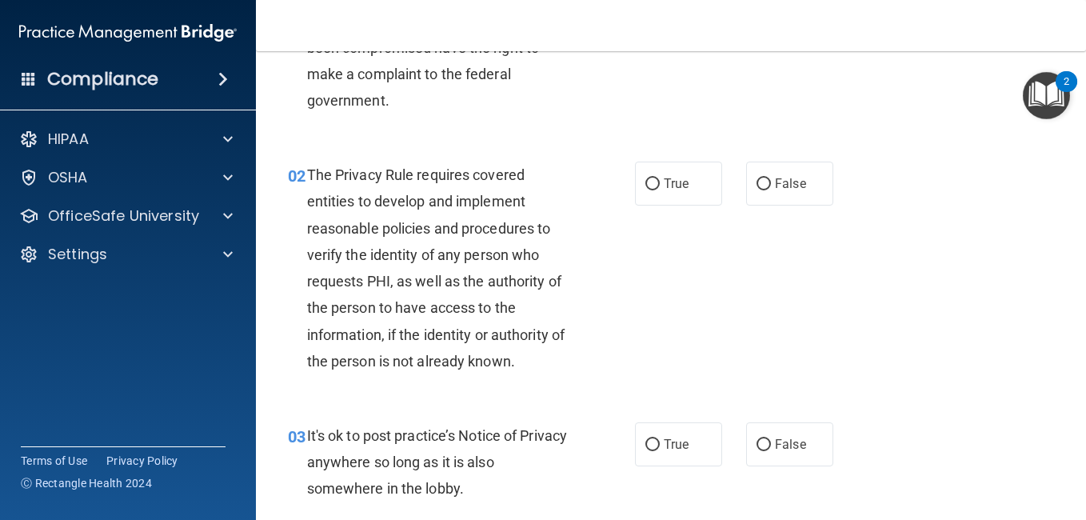
scroll to position [120, 0]
click at [694, 166] on label "True" at bounding box center [678, 183] width 87 height 44
click at [660, 178] on input "True" at bounding box center [653, 184] width 14 height 12
radio input "true"
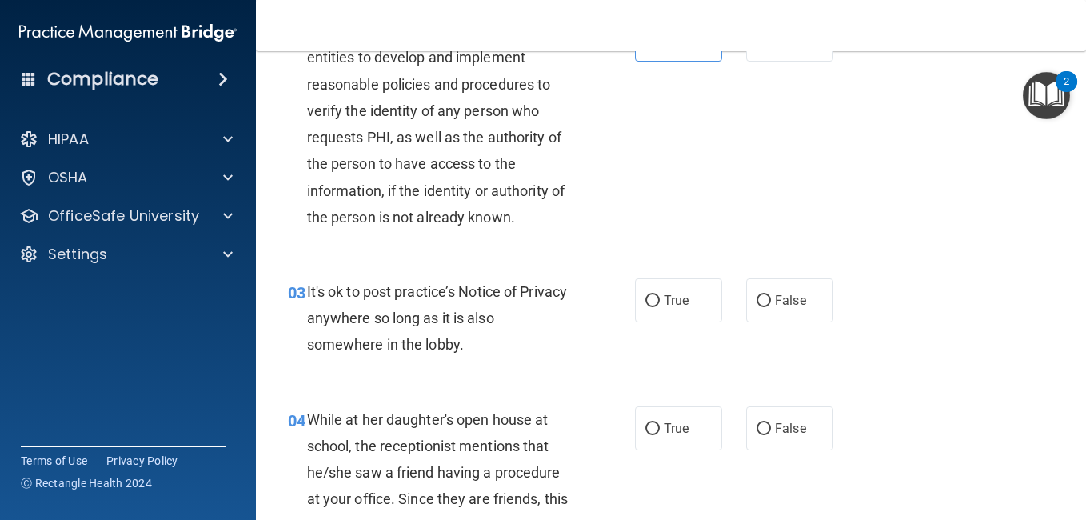
scroll to position [264, 0]
click at [678, 316] on label "True" at bounding box center [678, 300] width 87 height 44
click at [660, 306] on input "True" at bounding box center [653, 300] width 14 height 12
radio input "true"
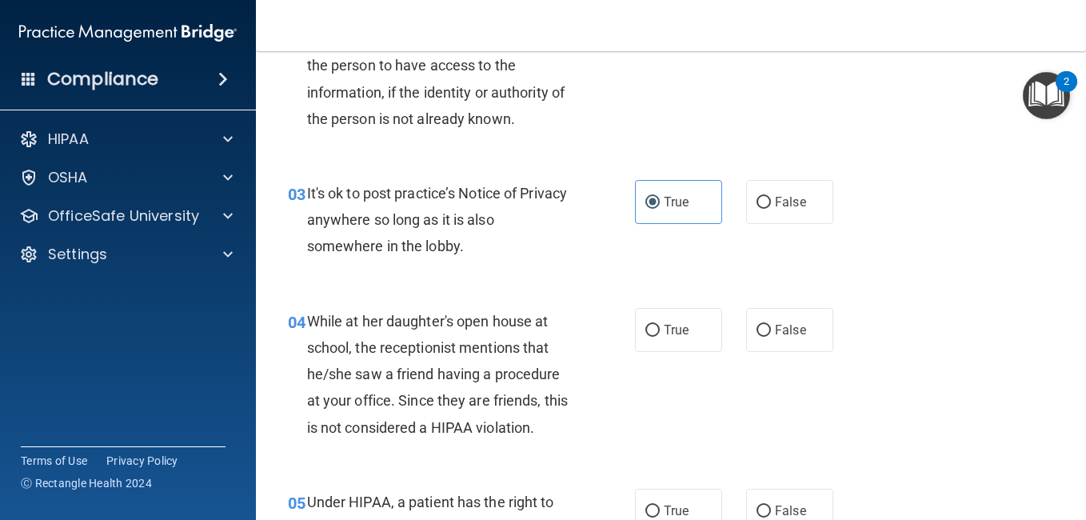
scroll to position [362, 0]
click at [794, 318] on label "False" at bounding box center [789, 329] width 87 height 44
click at [771, 324] on input "False" at bounding box center [764, 330] width 14 height 12
radio input "true"
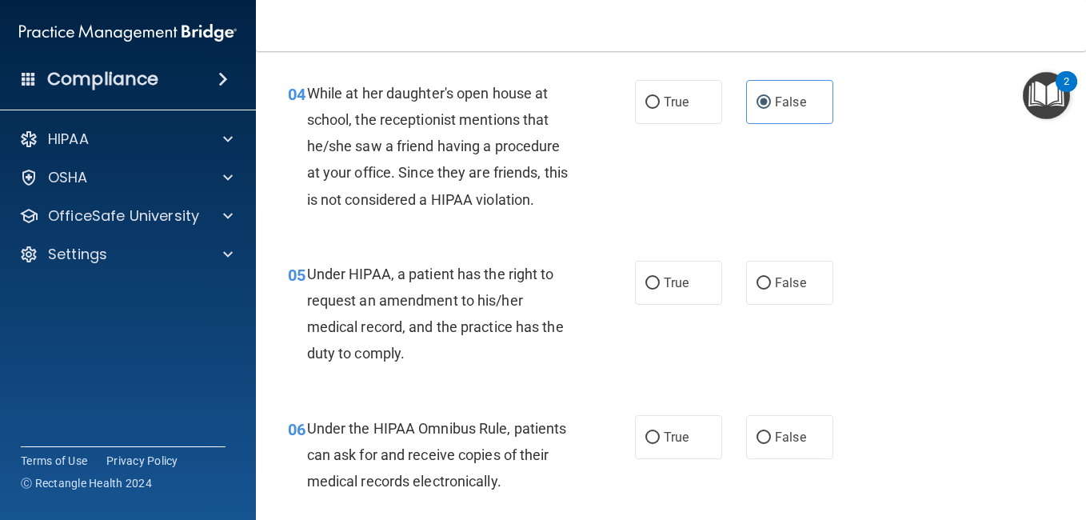
scroll to position [589, 0]
click at [638, 303] on label "True" at bounding box center [678, 284] width 87 height 44
click at [646, 290] on input "True" at bounding box center [653, 284] width 14 height 12
radio input "true"
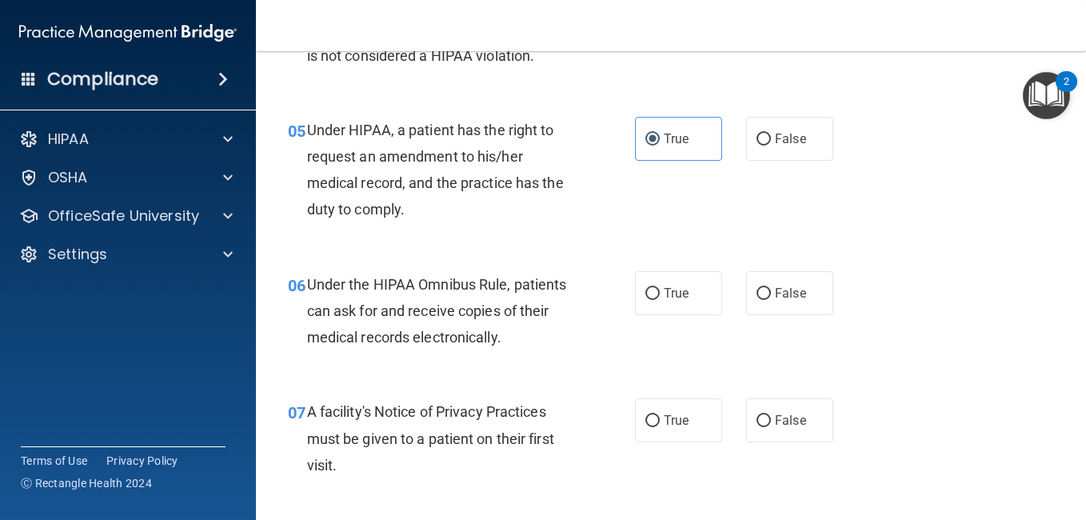
scroll to position [742, 0]
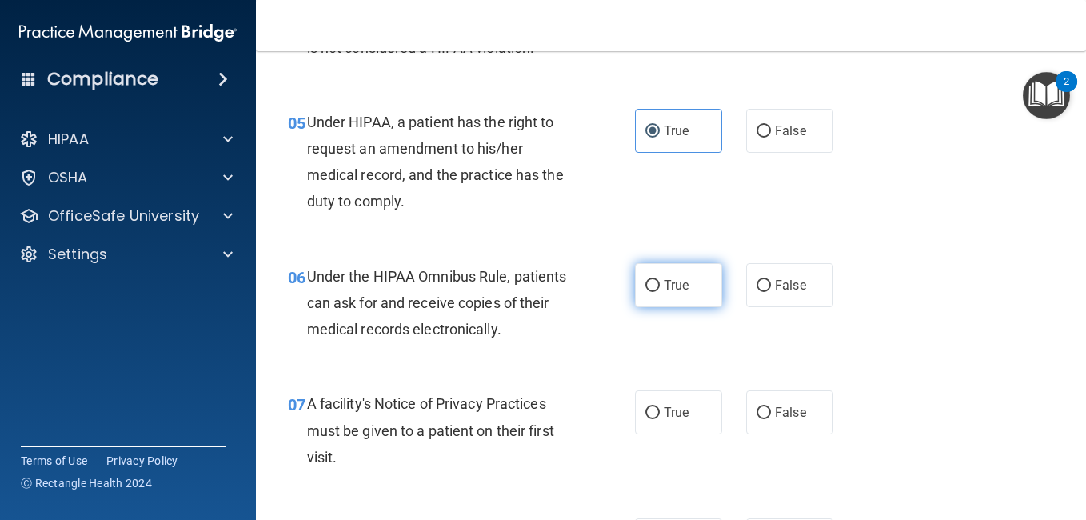
click at [660, 274] on label "True" at bounding box center [678, 285] width 87 height 44
click at [660, 280] on input "True" at bounding box center [653, 286] width 14 height 12
radio input "true"
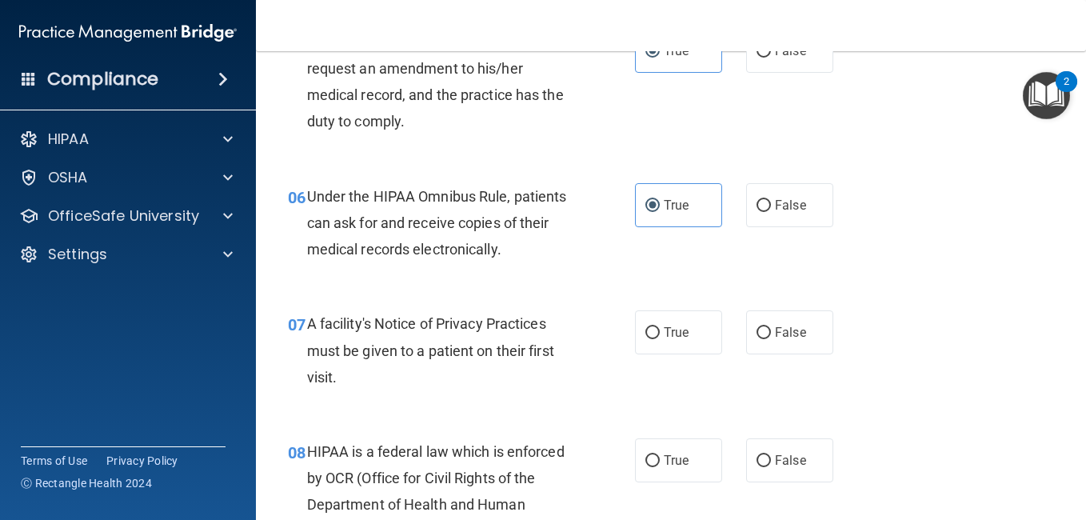
scroll to position [822, 0]
click at [690, 318] on label "True" at bounding box center [678, 332] width 87 height 44
click at [660, 326] on input "True" at bounding box center [653, 332] width 14 height 12
radio input "true"
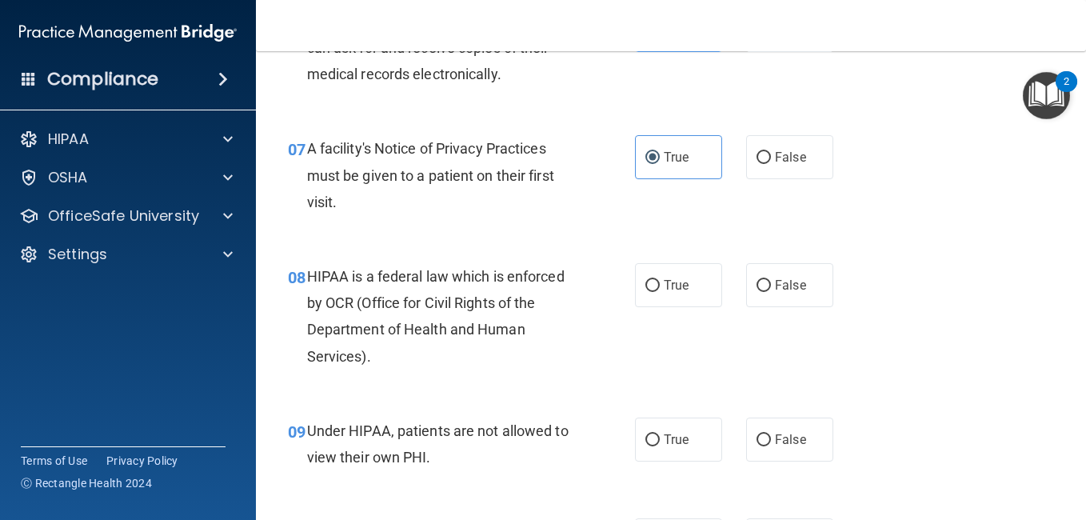
scroll to position [998, 0]
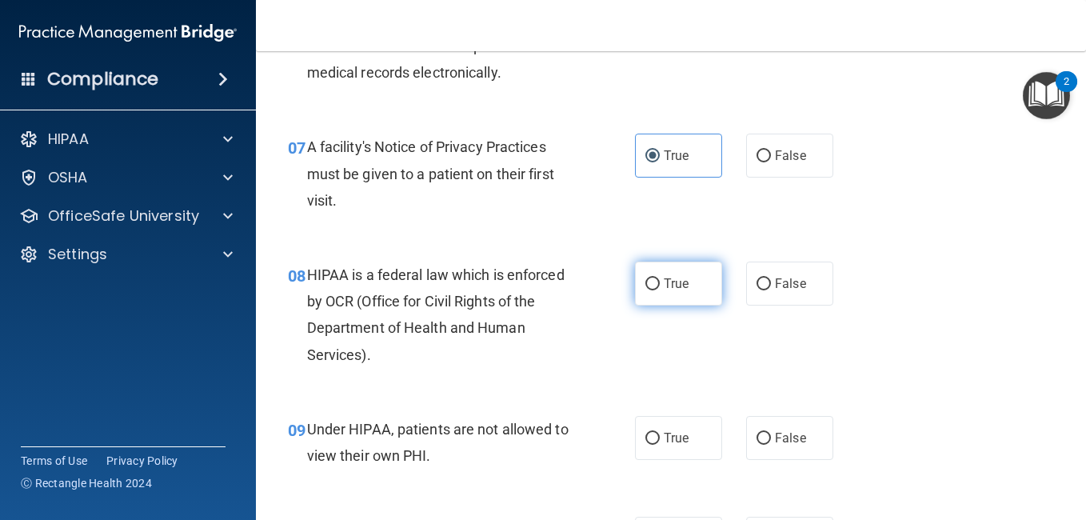
click at [635, 290] on label "True" at bounding box center [678, 284] width 87 height 44
click at [646, 290] on input "True" at bounding box center [653, 284] width 14 height 12
radio input "true"
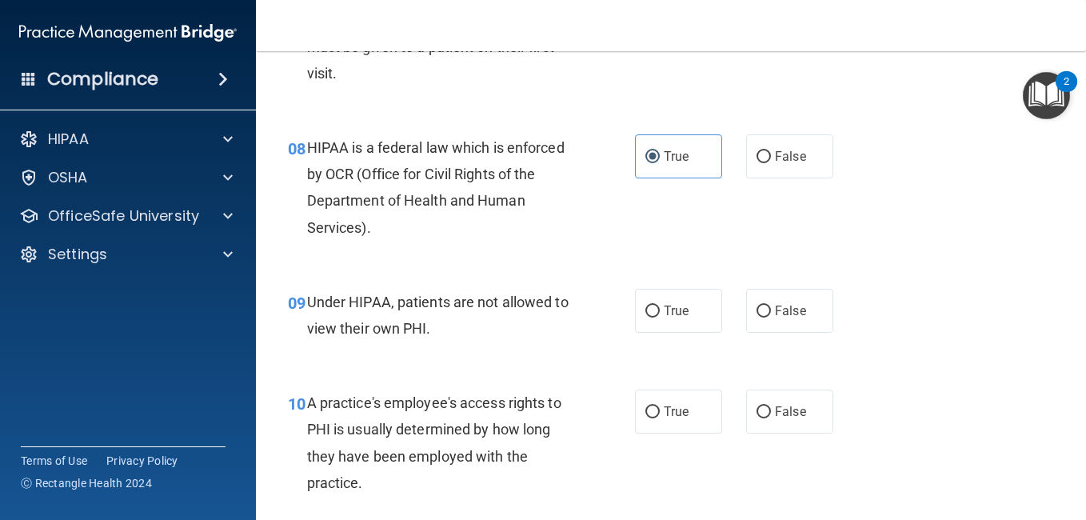
scroll to position [1126, 0]
click at [746, 319] on label "False" at bounding box center [789, 310] width 87 height 44
click at [757, 317] on input "False" at bounding box center [764, 311] width 14 height 12
radio input "true"
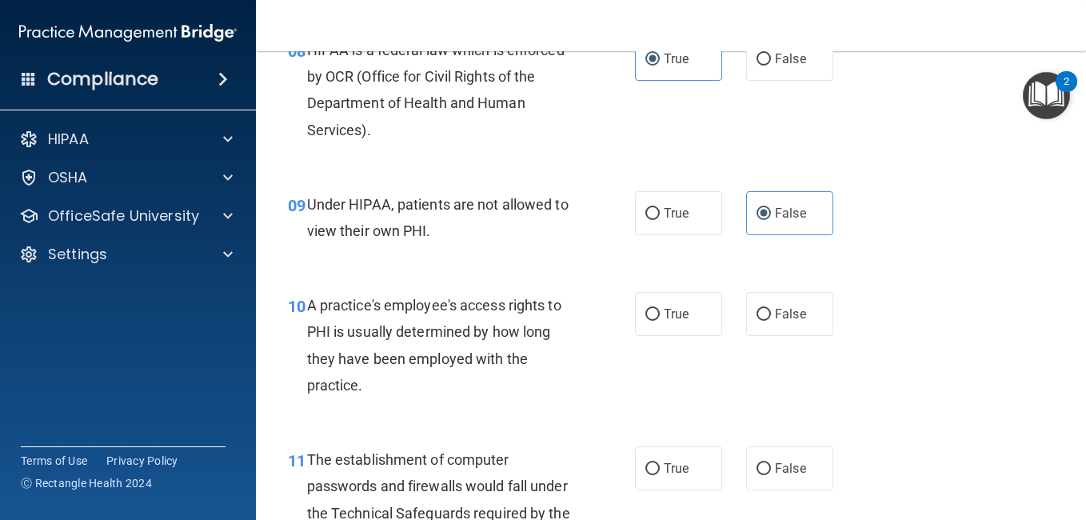
scroll to position [1224, 0]
click at [770, 326] on label "False" at bounding box center [789, 313] width 87 height 44
click at [770, 320] on input "False" at bounding box center [764, 314] width 14 height 12
radio input "true"
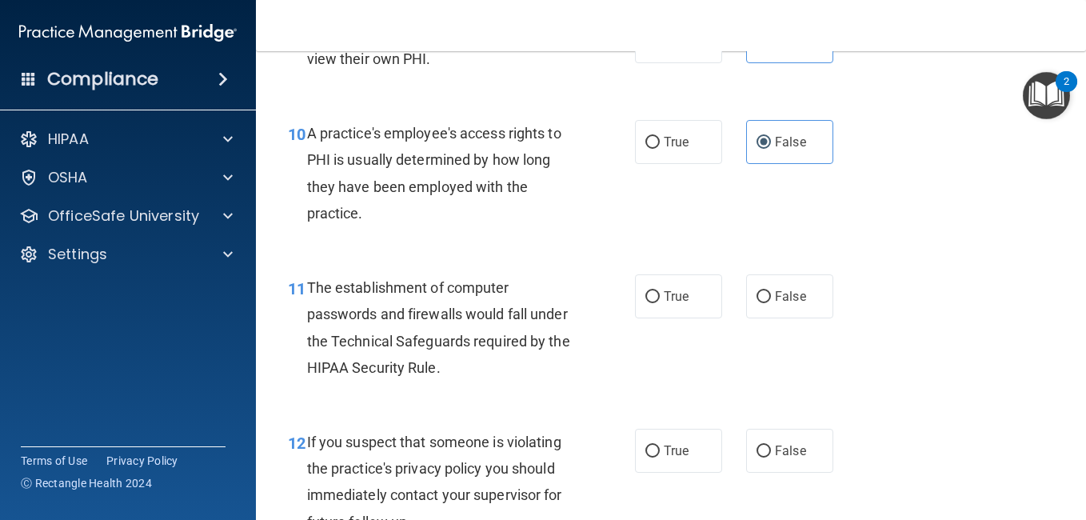
scroll to position [1397, 0]
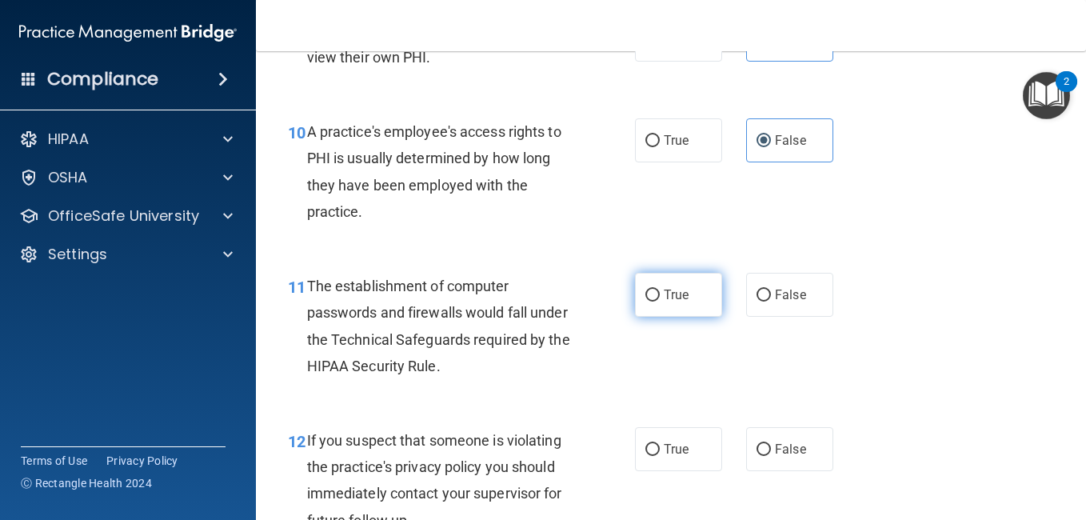
click at [671, 279] on label "True" at bounding box center [678, 295] width 87 height 44
click at [660, 290] on input "True" at bounding box center [653, 296] width 14 height 12
radio input "true"
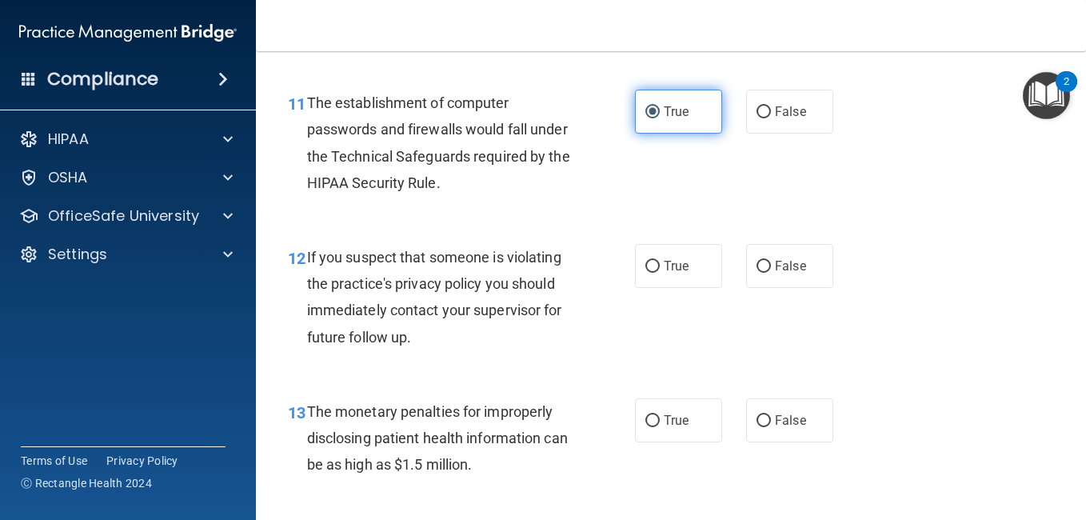
scroll to position [1582, 0]
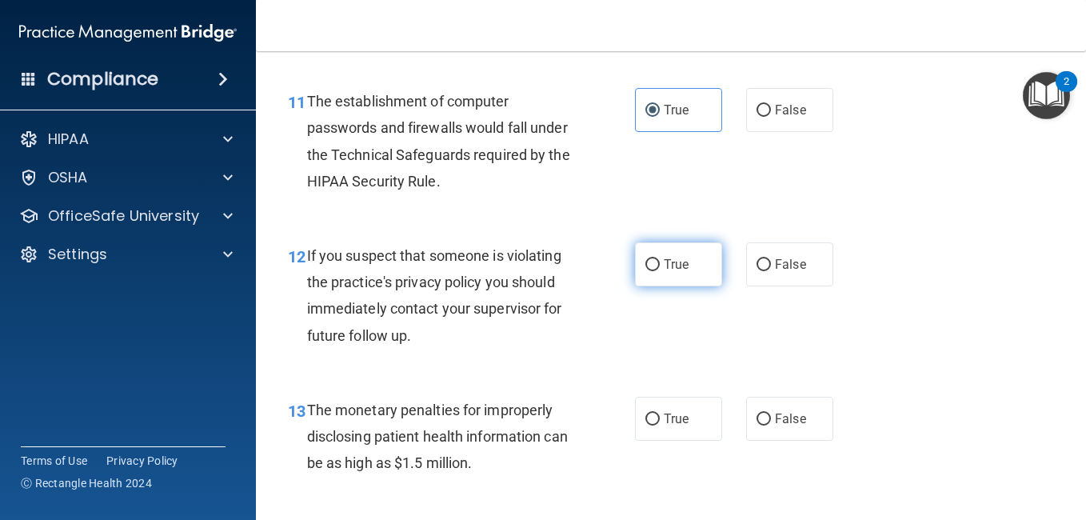
click at [647, 268] on input "True" at bounding box center [653, 265] width 14 height 12
radio input "true"
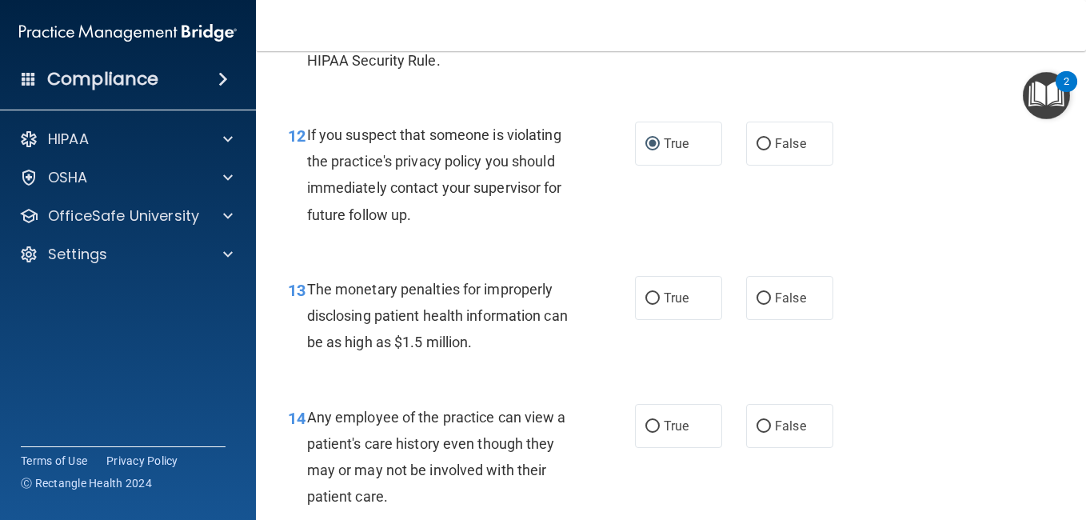
scroll to position [1703, 0]
click at [637, 286] on label "True" at bounding box center [678, 297] width 87 height 44
click at [646, 292] on input "True" at bounding box center [653, 298] width 14 height 12
radio input "true"
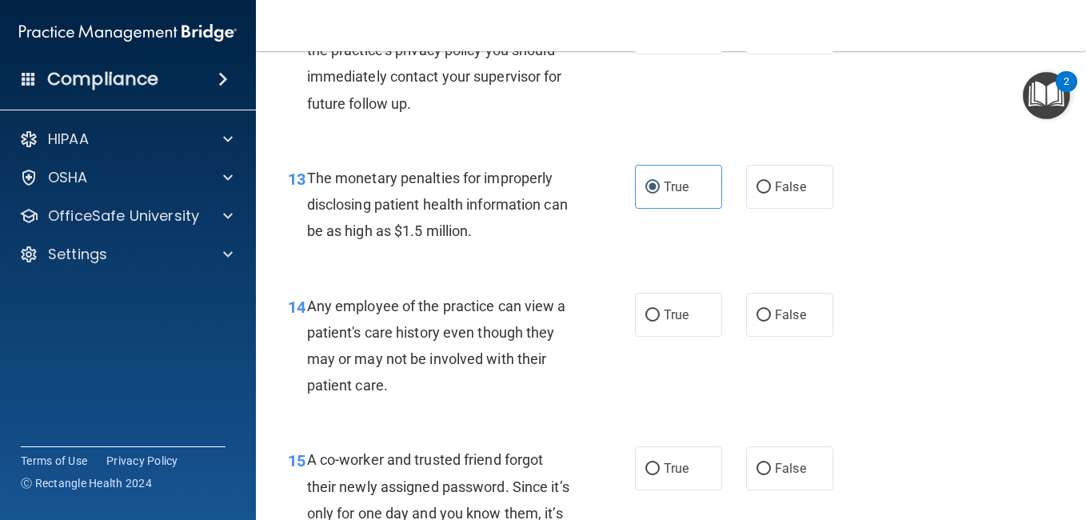
scroll to position [1814, 0]
click at [775, 316] on span "False" at bounding box center [790, 313] width 31 height 15
click at [770, 316] on input "False" at bounding box center [764, 315] width 14 height 12
radio input "true"
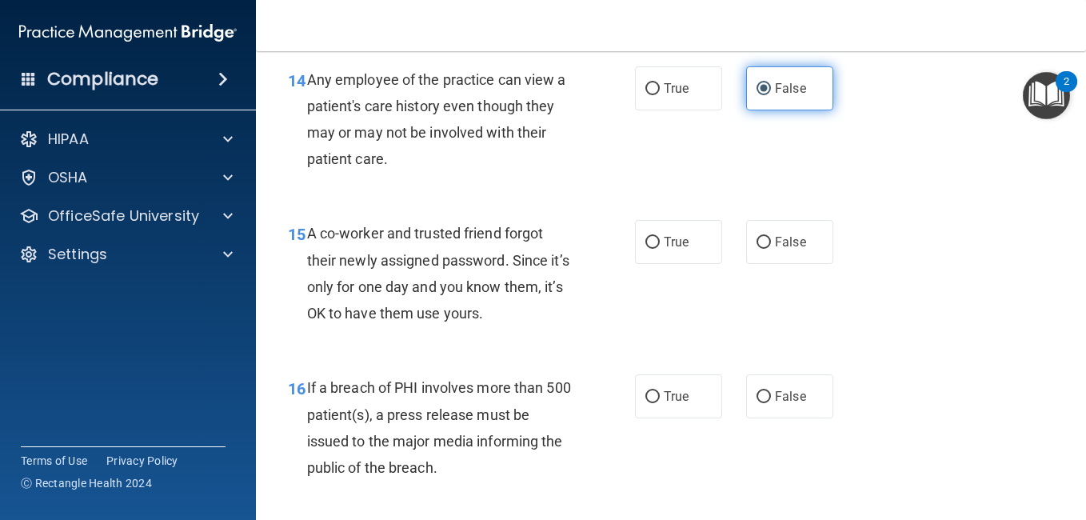
scroll to position [2061, 0]
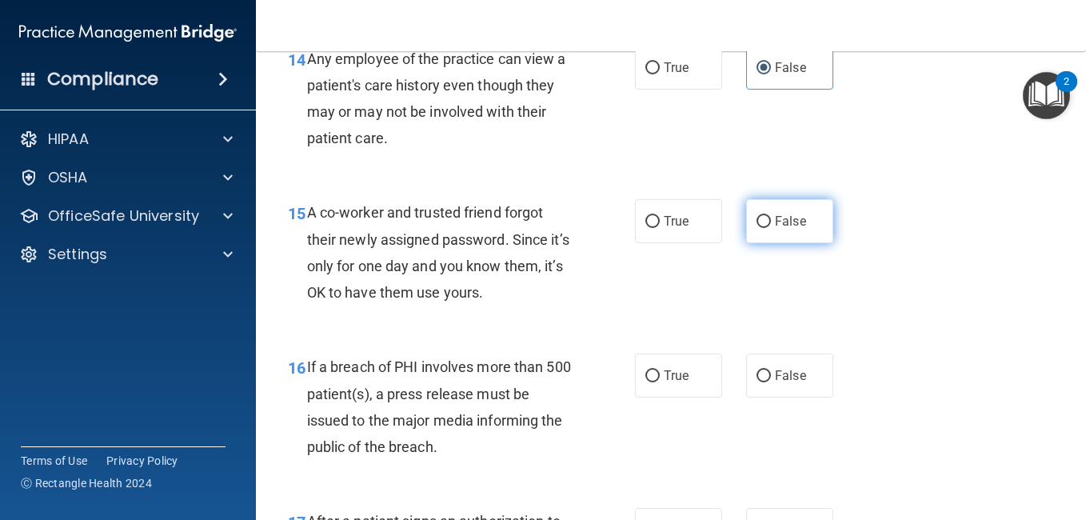
click at [764, 211] on label "False" at bounding box center [789, 221] width 87 height 44
click at [764, 216] on input "False" at bounding box center [764, 222] width 14 height 12
radio input "true"
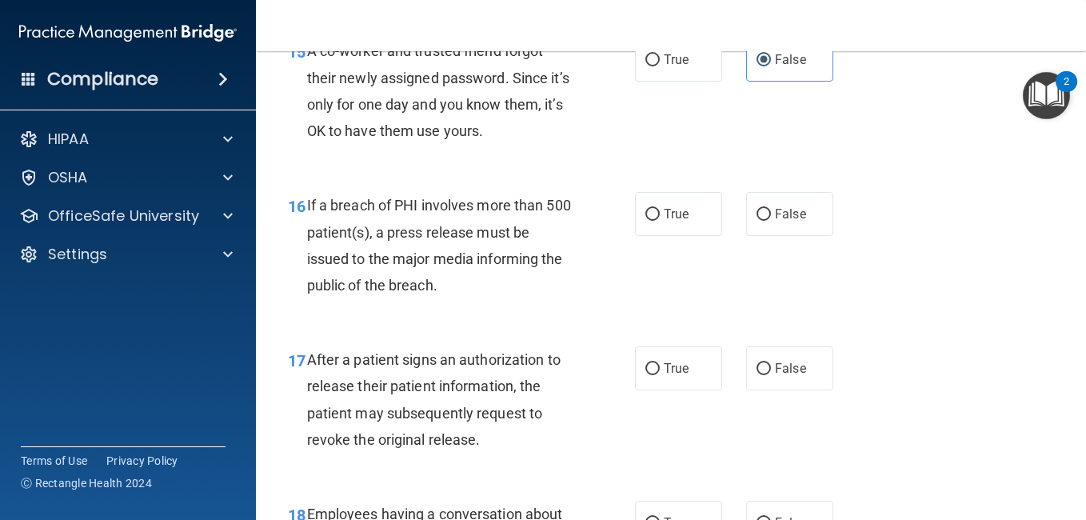
scroll to position [2223, 0]
click at [650, 211] on input "True" at bounding box center [653, 214] width 14 height 12
radio input "true"
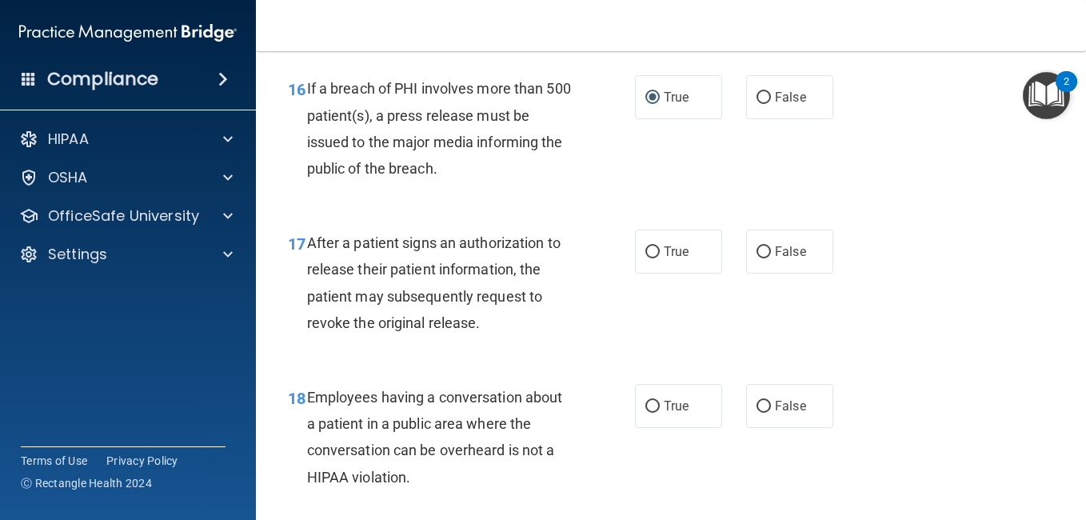
scroll to position [2340, 0]
click at [746, 260] on label "False" at bounding box center [789, 251] width 87 height 44
click at [757, 258] on input "False" at bounding box center [764, 252] width 14 height 12
radio input "true"
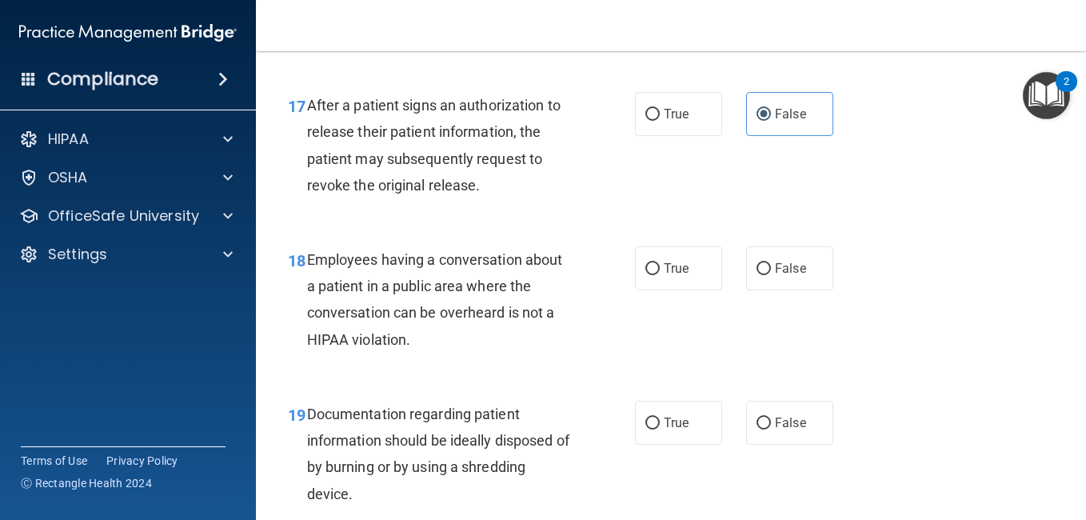
scroll to position [2478, 0]
click at [764, 259] on label "False" at bounding box center [789, 268] width 87 height 44
click at [764, 262] on input "False" at bounding box center [764, 268] width 14 height 12
radio input "true"
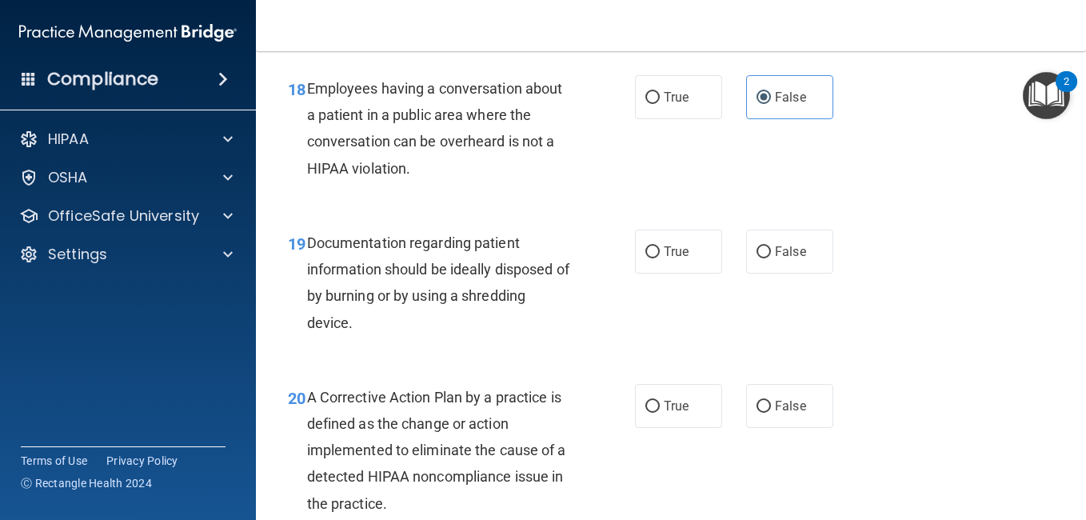
scroll to position [2650, 0]
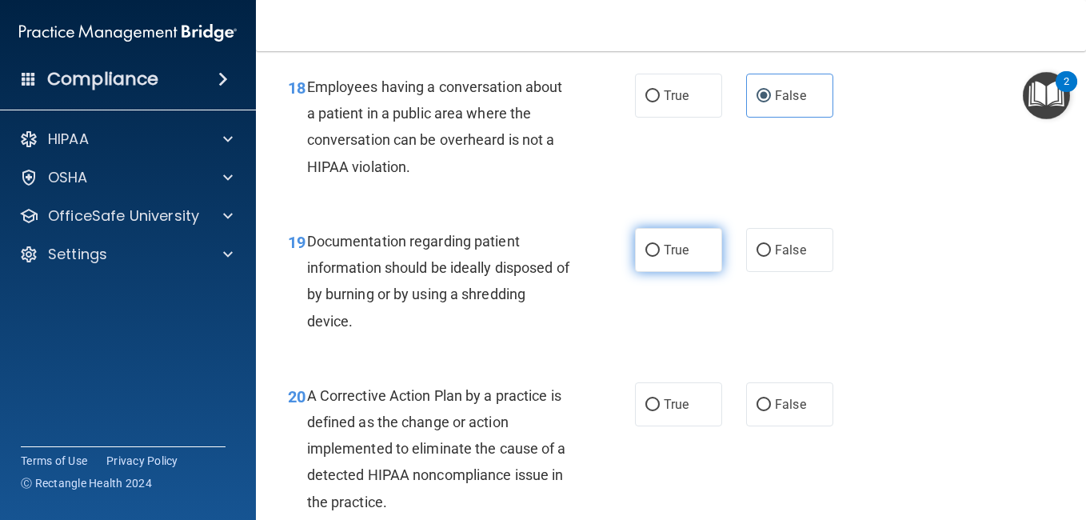
click at [665, 258] on label "True" at bounding box center [678, 250] width 87 height 44
click at [660, 257] on input "True" at bounding box center [653, 251] width 14 height 12
radio input "true"
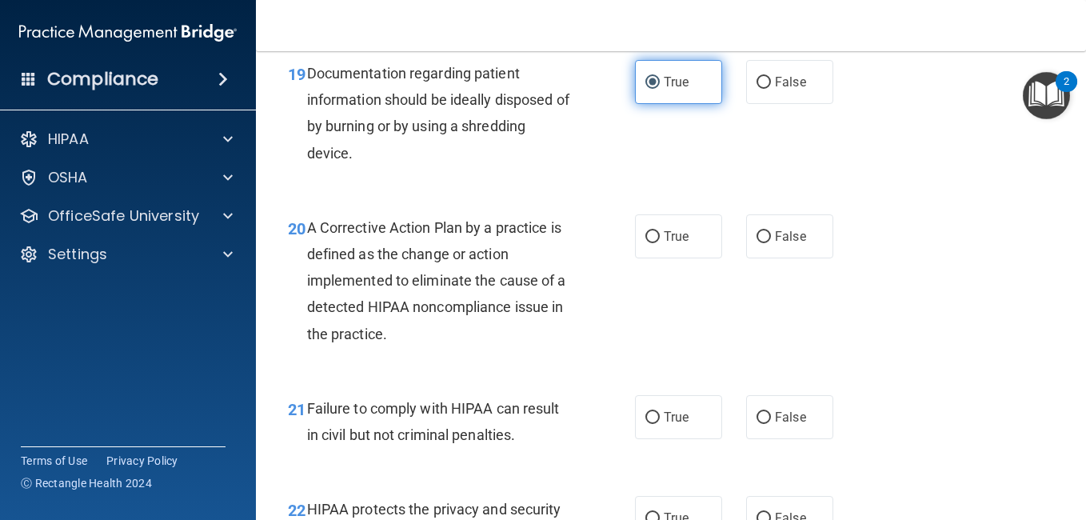
scroll to position [2818, 0]
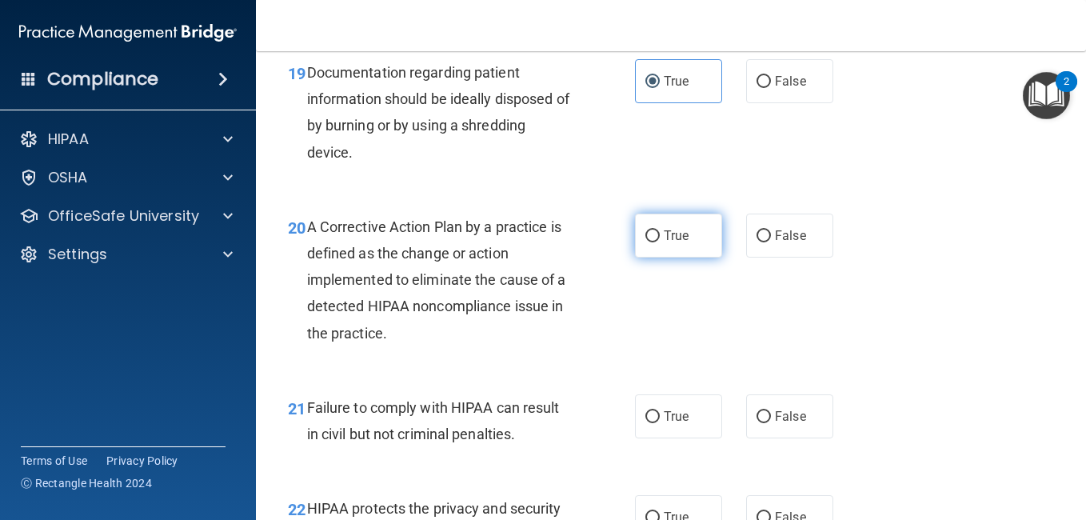
click at [664, 241] on span "True" at bounding box center [676, 235] width 25 height 15
click at [659, 241] on input "True" at bounding box center [653, 236] width 14 height 12
radio input "true"
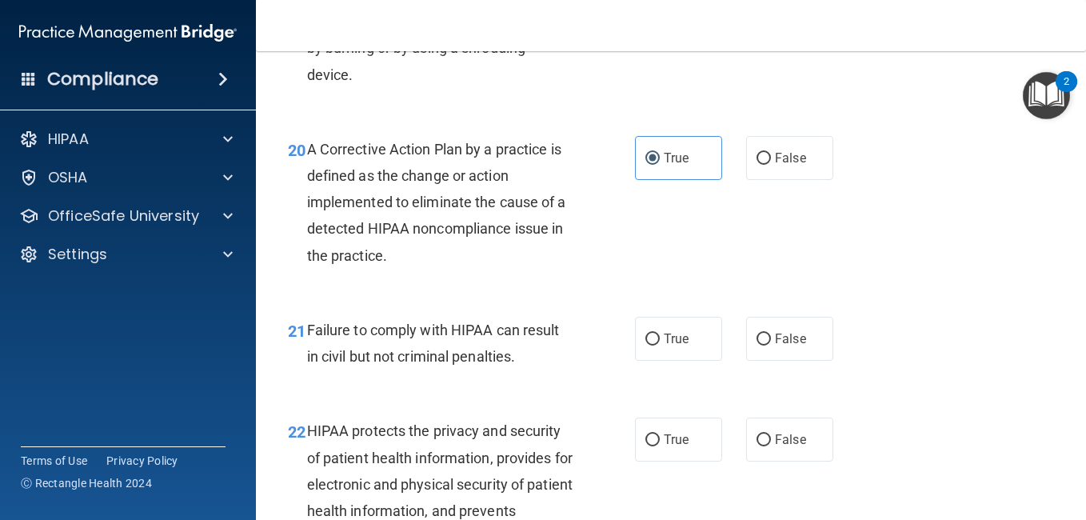
scroll to position [2898, 0]
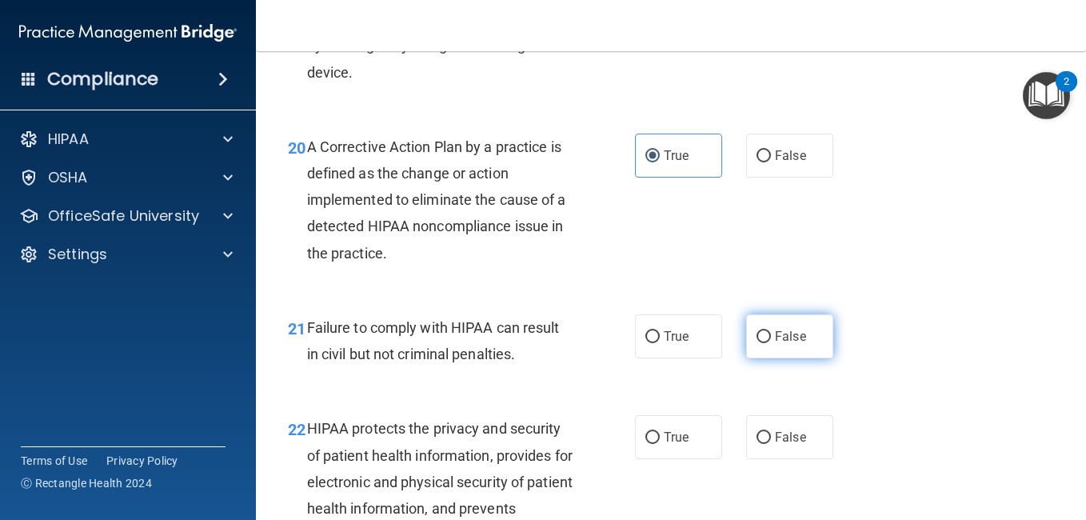
click at [761, 329] on label "False" at bounding box center [789, 336] width 87 height 44
click at [761, 331] on input "False" at bounding box center [764, 337] width 14 height 12
radio input "true"
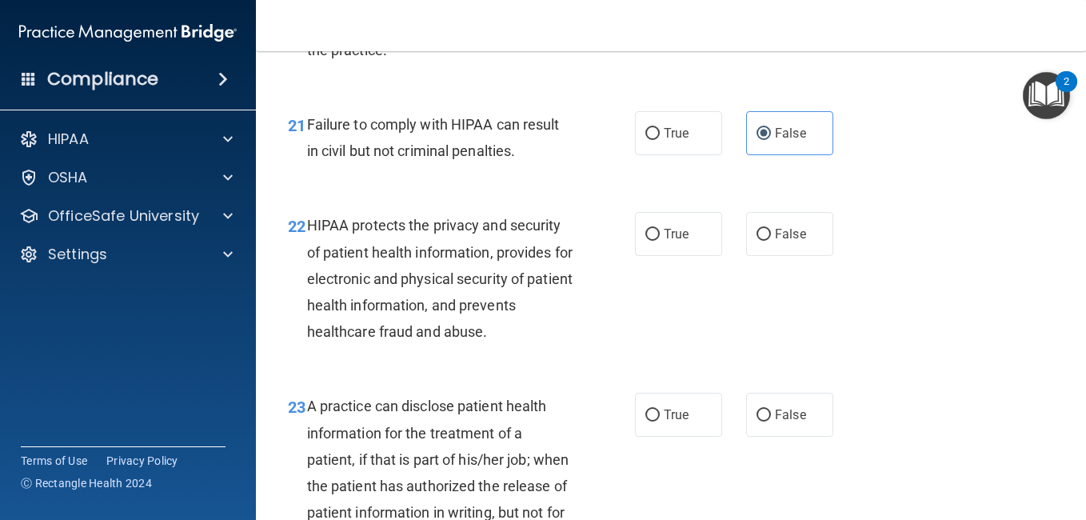
scroll to position [3102, 0]
click at [664, 244] on label "True" at bounding box center [678, 233] width 87 height 44
click at [660, 240] on input "True" at bounding box center [653, 234] width 14 height 12
radio input "true"
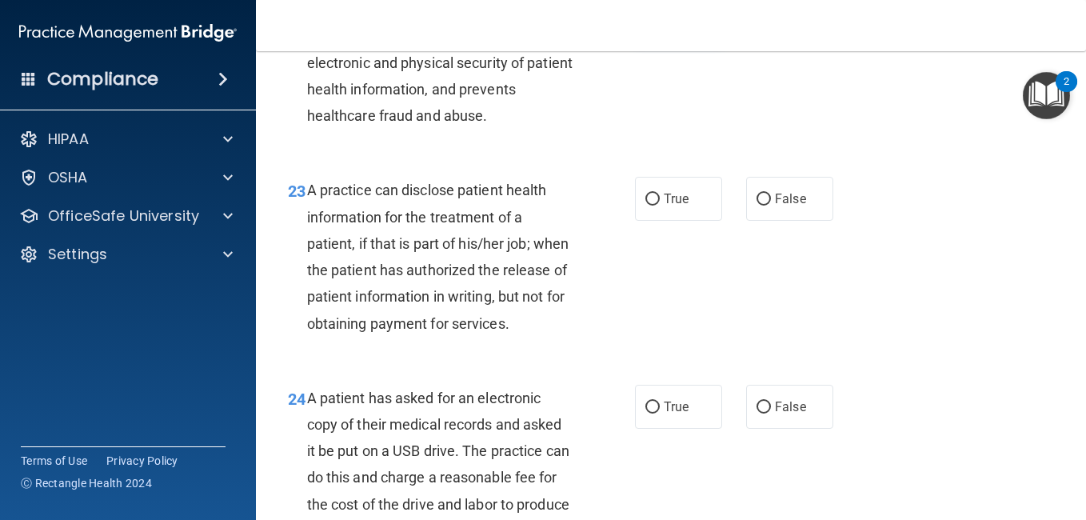
scroll to position [3318, 0]
click at [670, 187] on label "True" at bounding box center [678, 198] width 87 height 44
click at [660, 193] on input "True" at bounding box center [653, 199] width 14 height 12
radio input "true"
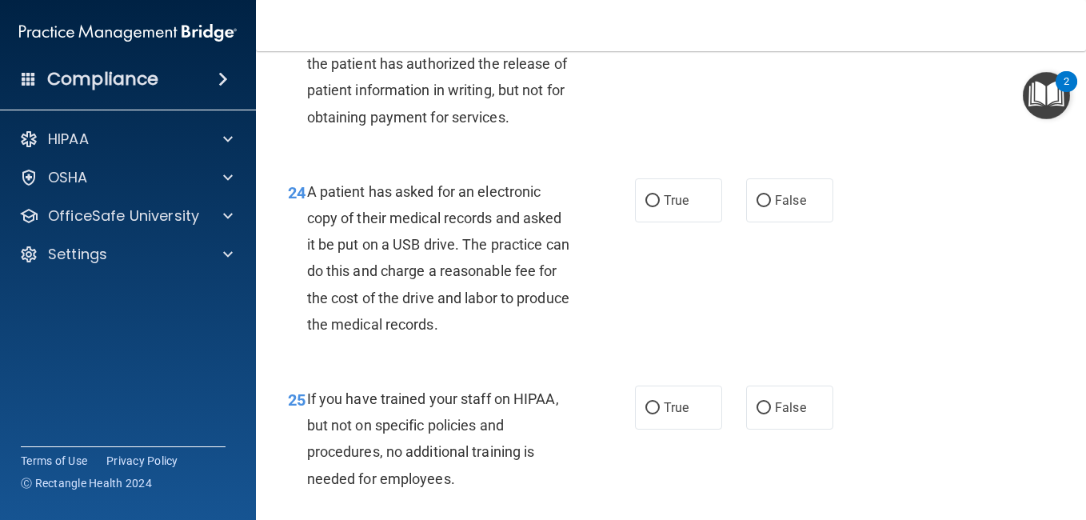
scroll to position [3525, 0]
click at [786, 207] on span "False" at bounding box center [790, 199] width 31 height 15
click at [771, 206] on input "False" at bounding box center [764, 200] width 14 height 12
radio input "true"
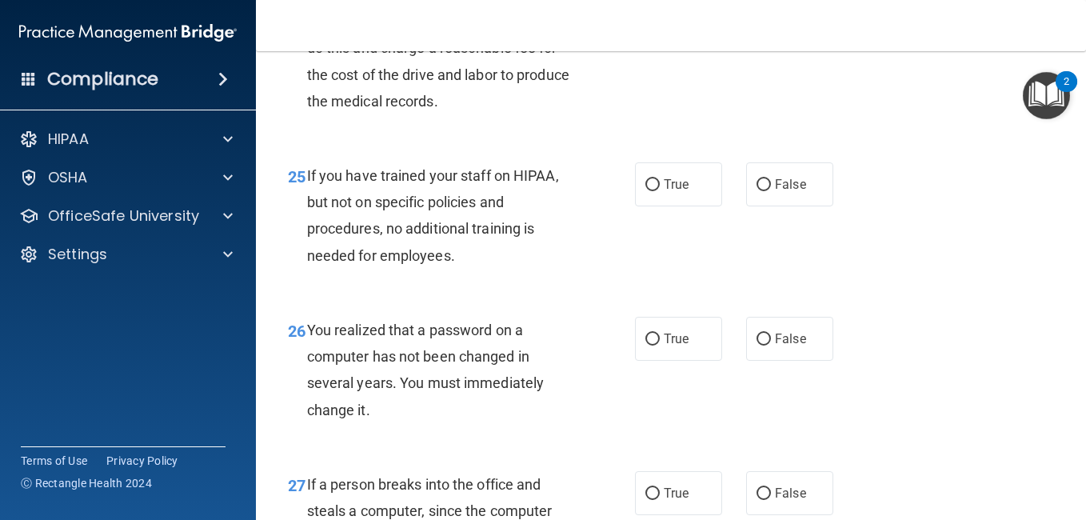
scroll to position [3749, 0]
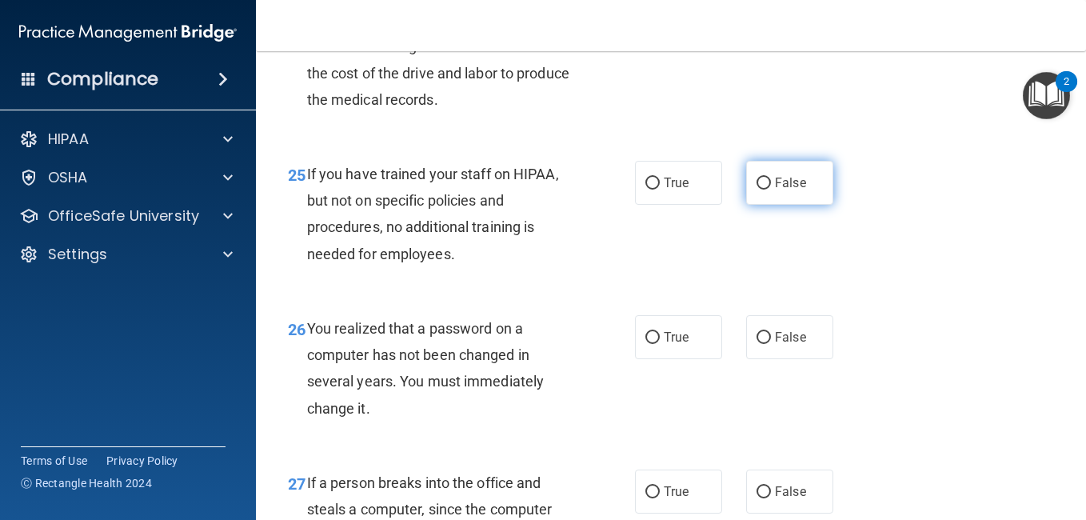
click at [769, 205] on label "False" at bounding box center [789, 183] width 87 height 44
click at [769, 190] on input "False" at bounding box center [764, 184] width 14 height 12
radio input "true"
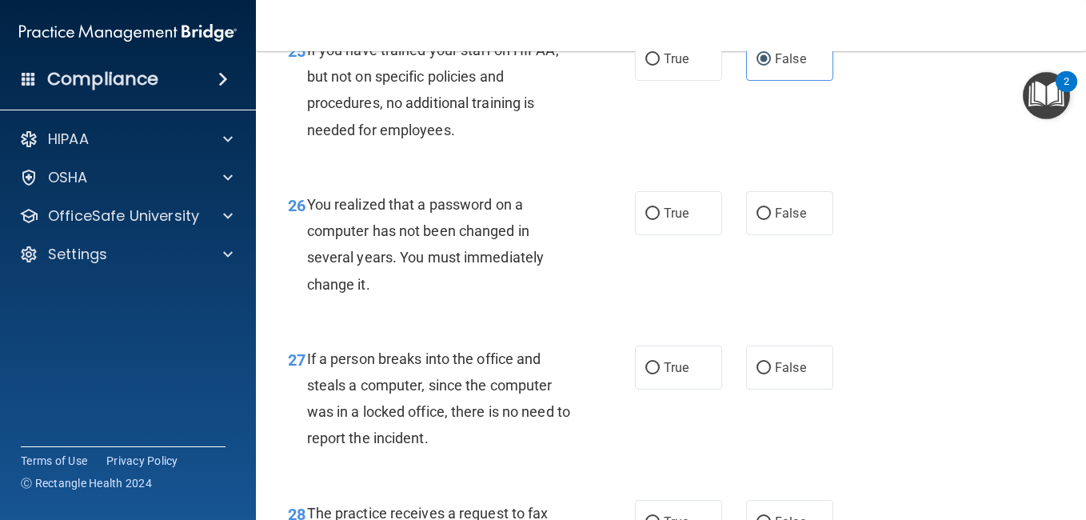
scroll to position [3874, 0]
click at [783, 220] on span "False" at bounding box center [790, 212] width 31 height 15
click at [771, 219] on input "False" at bounding box center [764, 213] width 14 height 12
radio input "true"
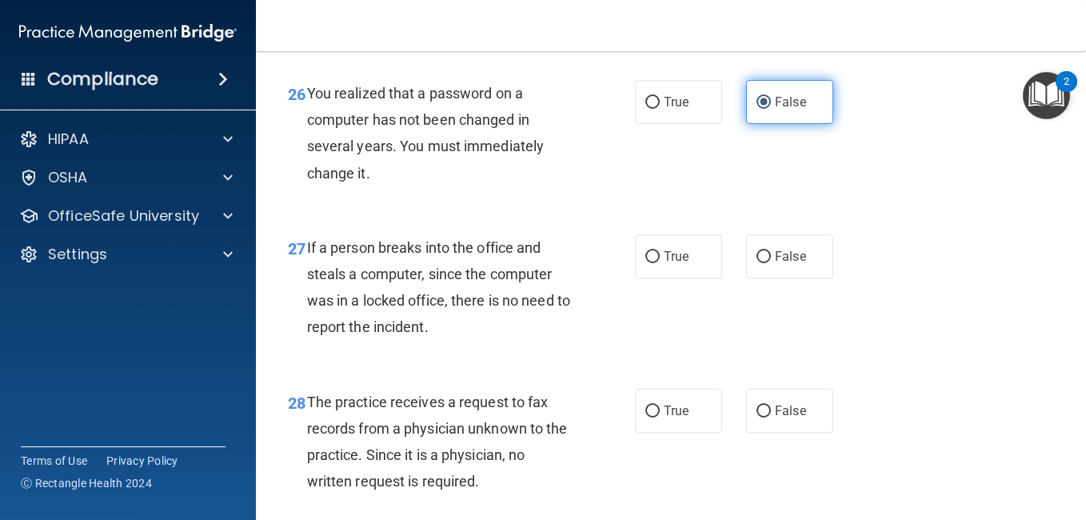
scroll to position [3985, 0]
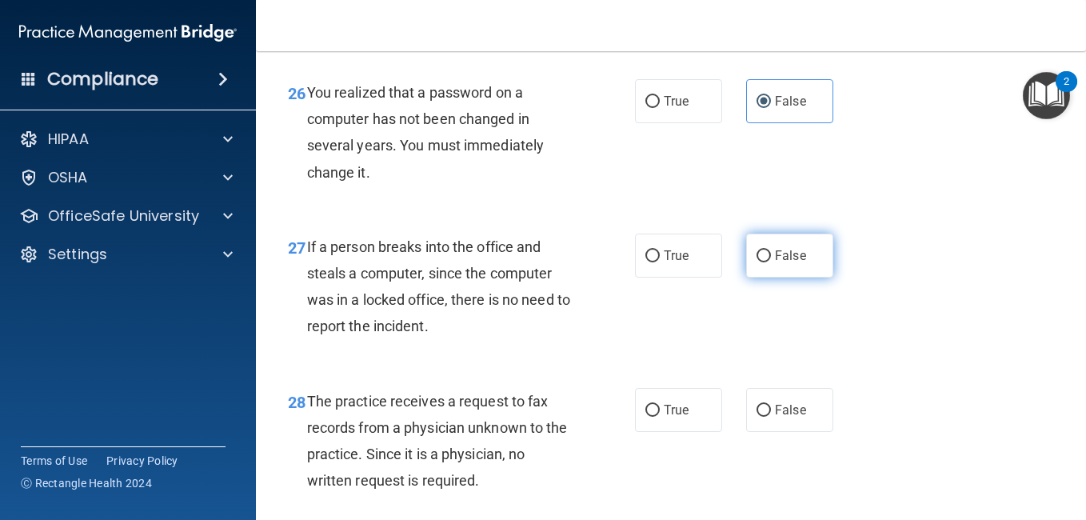
click at [749, 278] on label "False" at bounding box center [789, 256] width 87 height 44
click at [757, 262] on input "False" at bounding box center [764, 256] width 14 height 12
radio input "true"
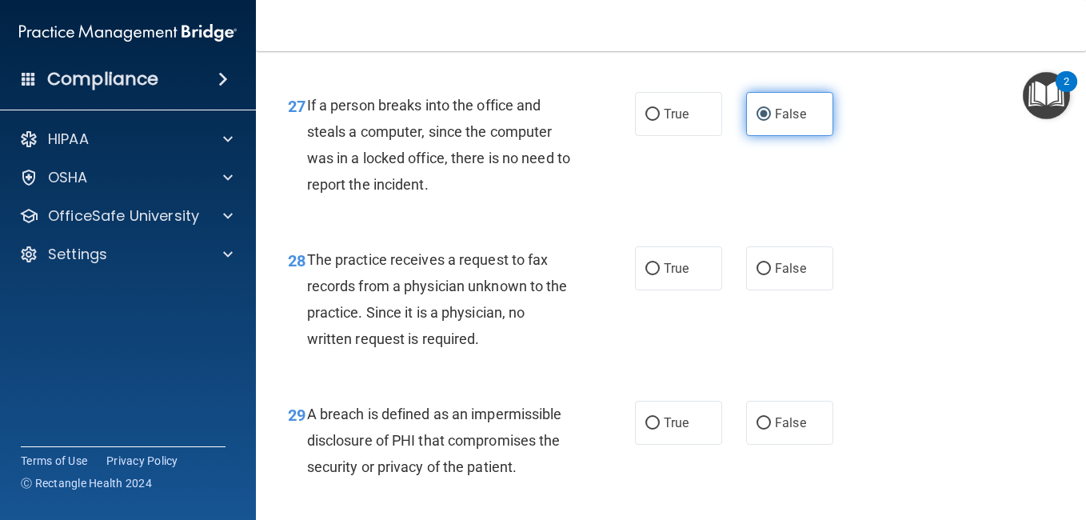
scroll to position [4130, 0]
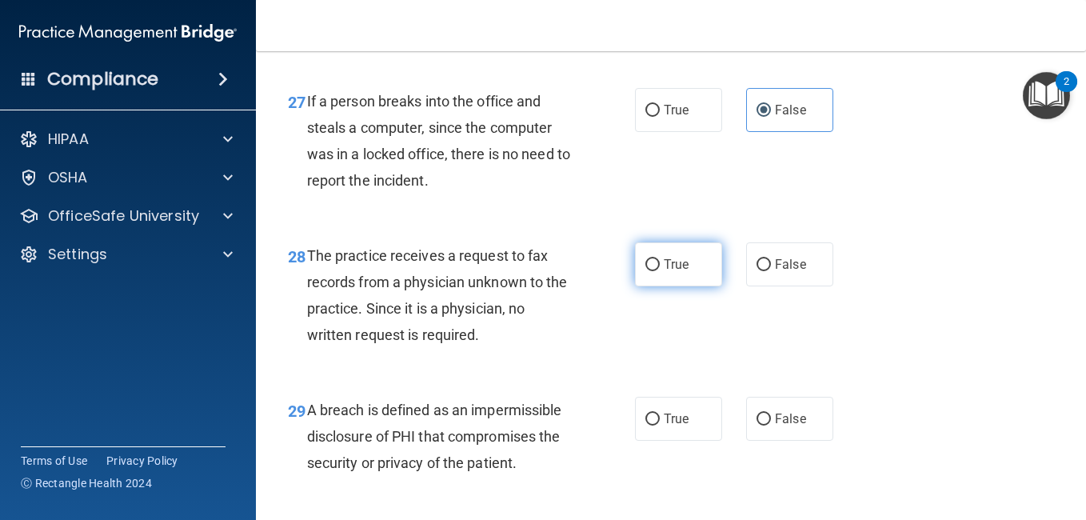
click at [686, 286] on label "True" at bounding box center [678, 264] width 87 height 44
click at [660, 271] on input "True" at bounding box center [653, 265] width 14 height 12
radio input "true"
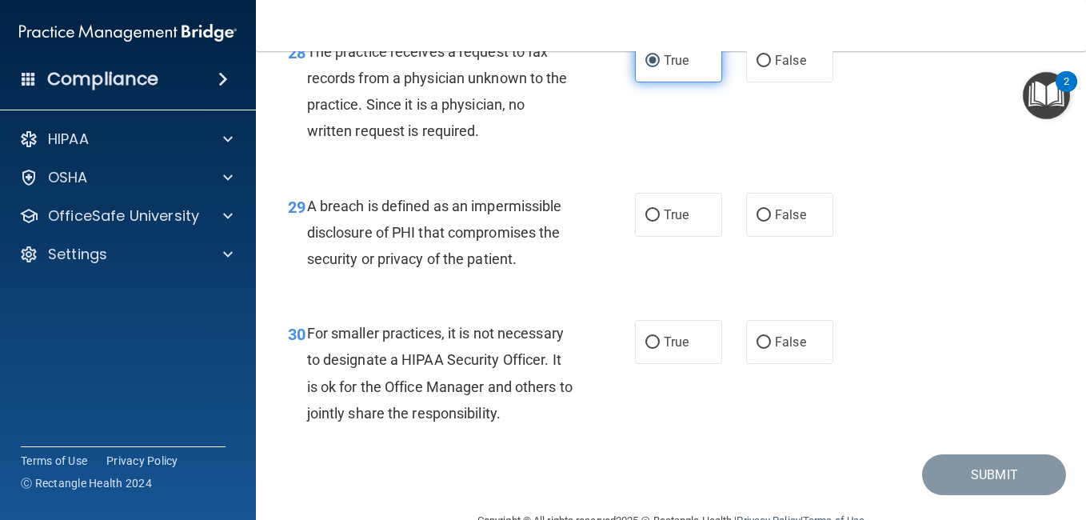
scroll to position [4335, 0]
click at [654, 236] on label "True" at bounding box center [678, 214] width 87 height 44
click at [654, 221] on input "True" at bounding box center [653, 215] width 14 height 12
radio input "true"
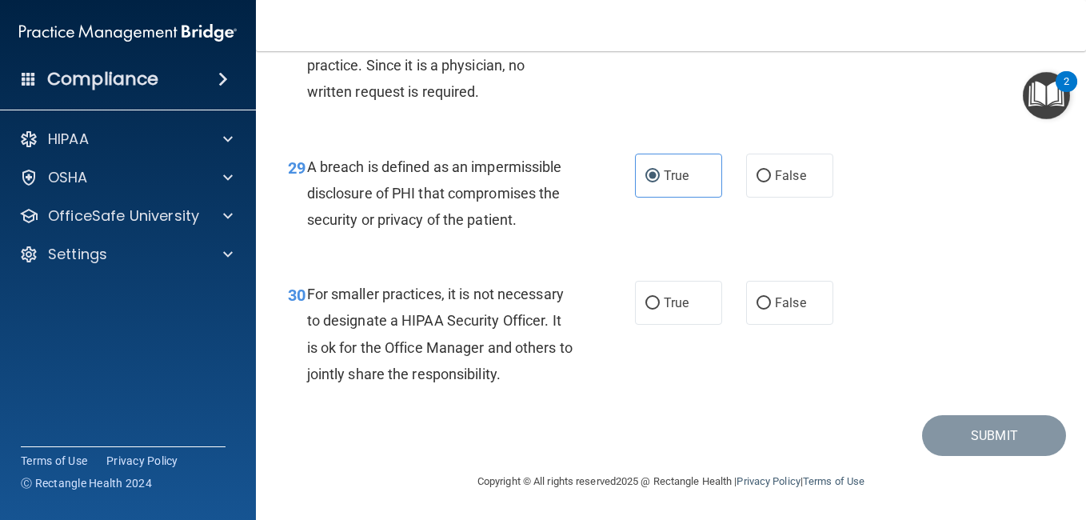
scroll to position [4378, 0]
click at [766, 325] on label "False" at bounding box center [789, 303] width 87 height 44
click at [766, 310] on input "False" at bounding box center [764, 304] width 14 height 12
radio input "true"
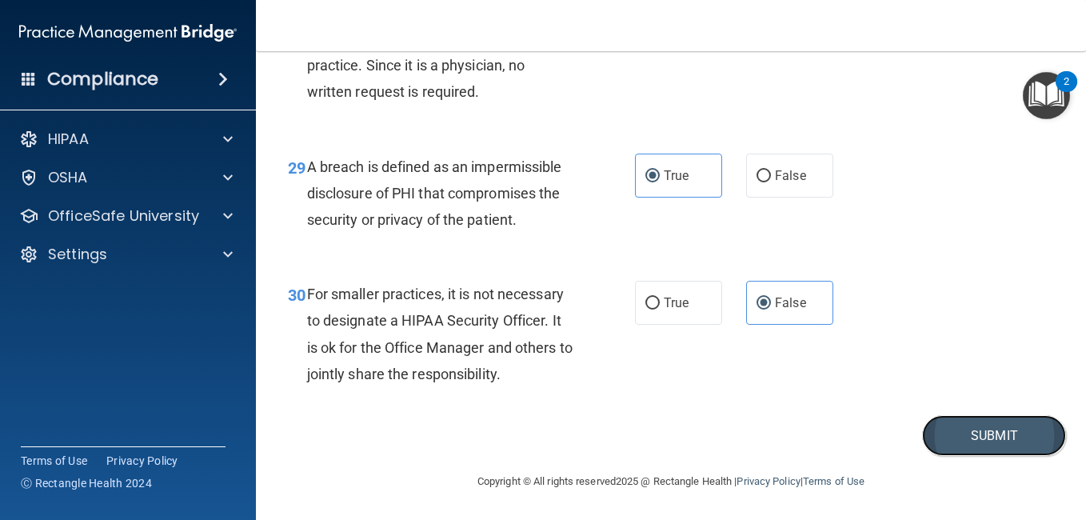
click at [967, 452] on button "Submit" at bounding box center [994, 435] width 144 height 41
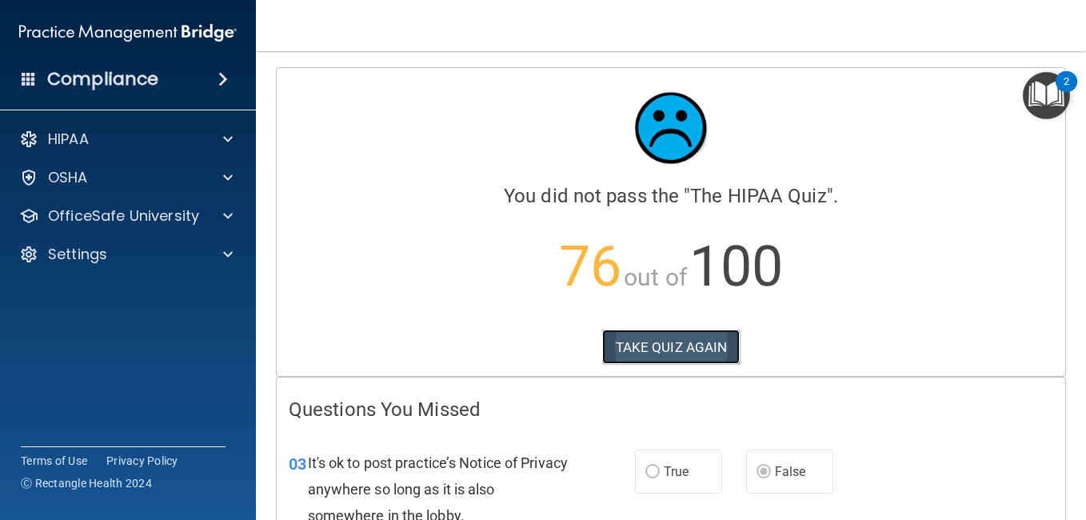
click at [713, 350] on button "TAKE QUIZ AGAIN" at bounding box center [671, 347] width 138 height 35
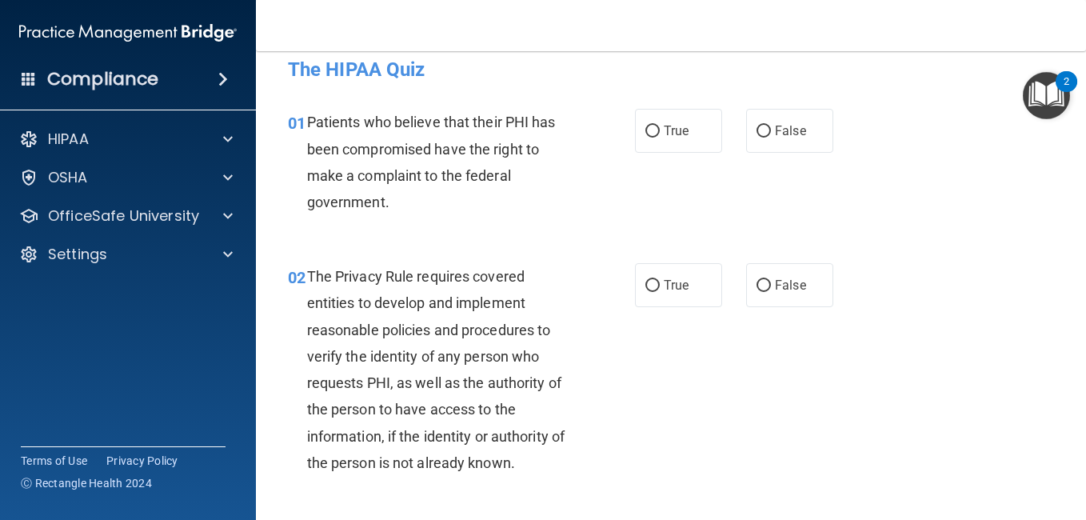
scroll to position [17, 0]
click at [671, 154] on label "True" at bounding box center [678, 132] width 87 height 44
click at [660, 138] on input "True" at bounding box center [653, 132] width 14 height 12
radio input "true"
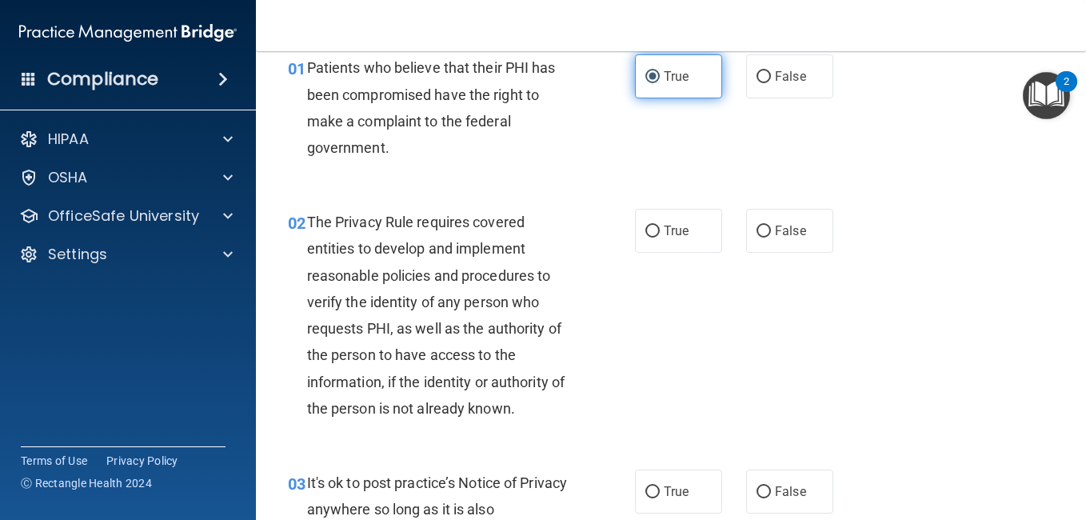
scroll to position [74, 0]
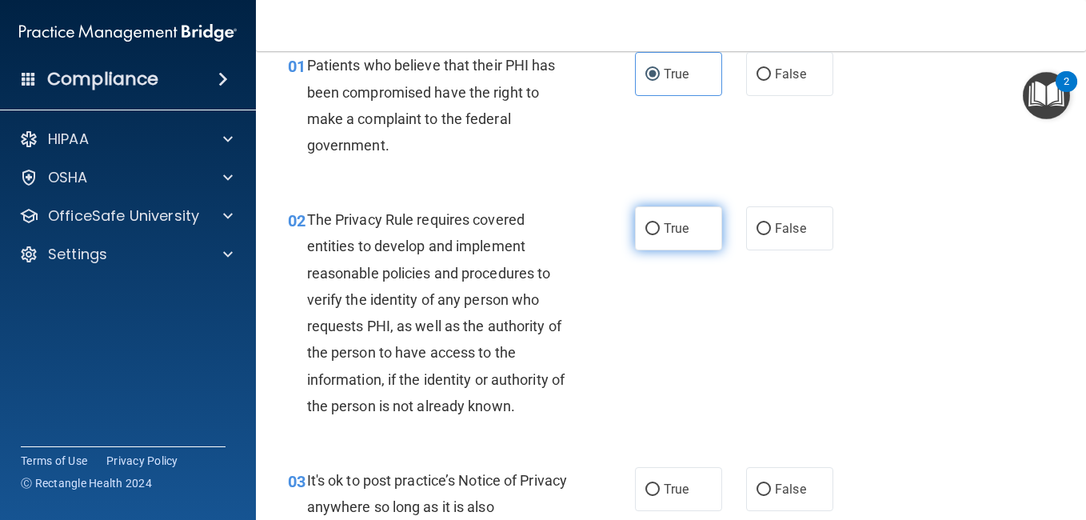
click at [651, 224] on input "True" at bounding box center [653, 229] width 14 height 12
radio input "true"
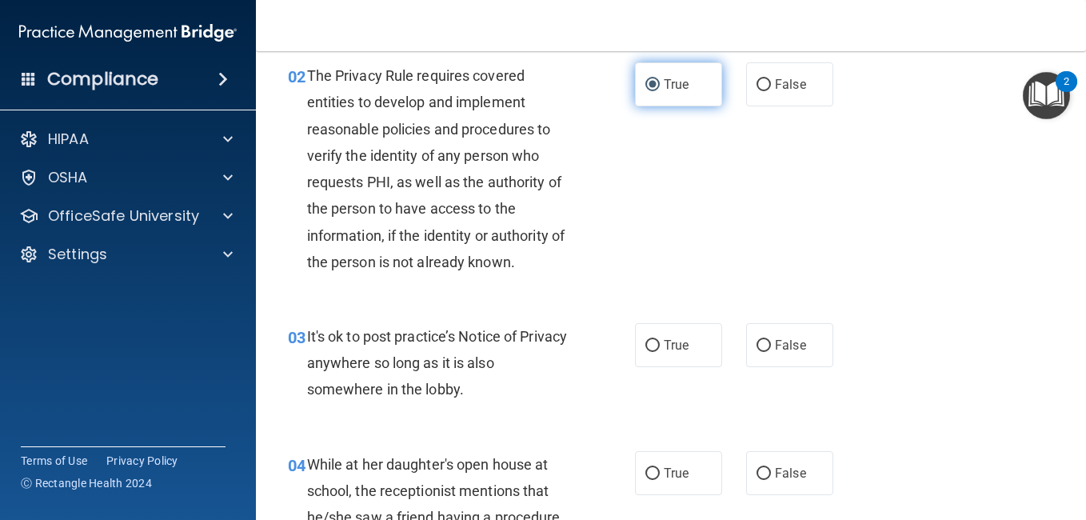
scroll to position [219, 0]
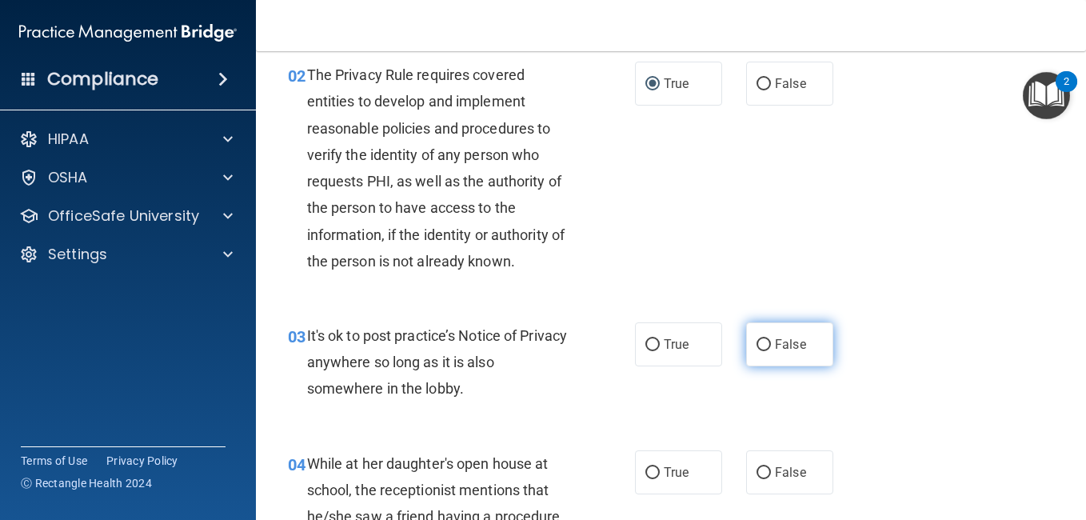
click at [779, 323] on label "False" at bounding box center [789, 344] width 87 height 44
click at [771, 339] on input "False" at bounding box center [764, 345] width 14 height 12
radio input "true"
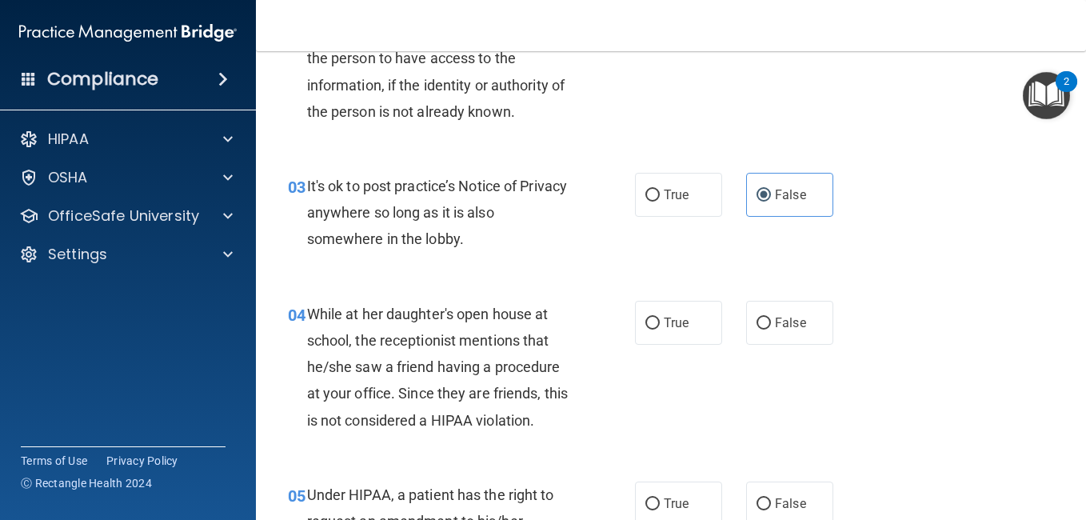
scroll to position [372, 0]
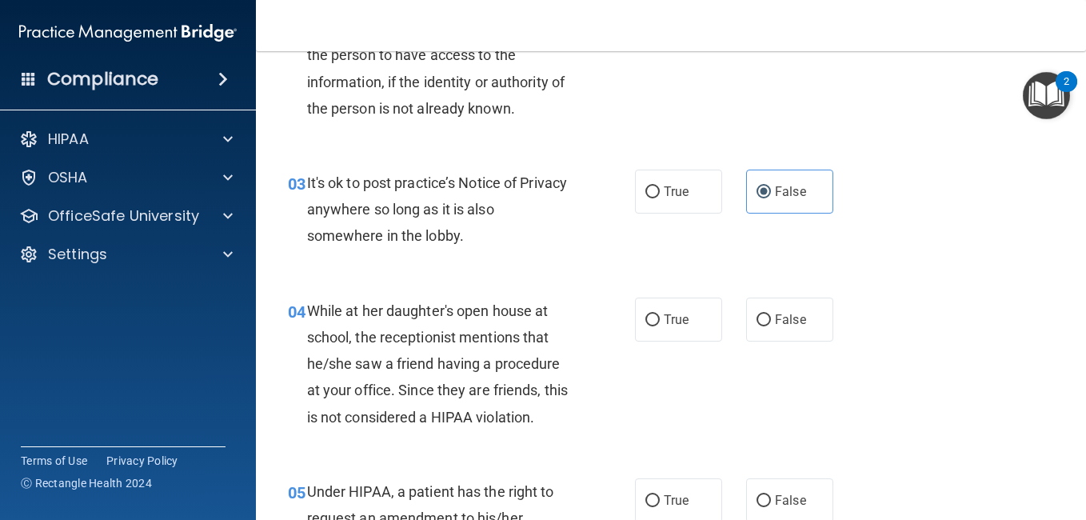
drag, startPoint x: 771, startPoint y: 346, endPoint x: 770, endPoint y: 362, distance: 15.3
click at [770, 362] on div "04 While at her daughter's open house at school, the receptionist mentions that…" at bounding box center [671, 368] width 790 height 181
click at [760, 321] on input "False" at bounding box center [764, 320] width 14 height 12
radio input "true"
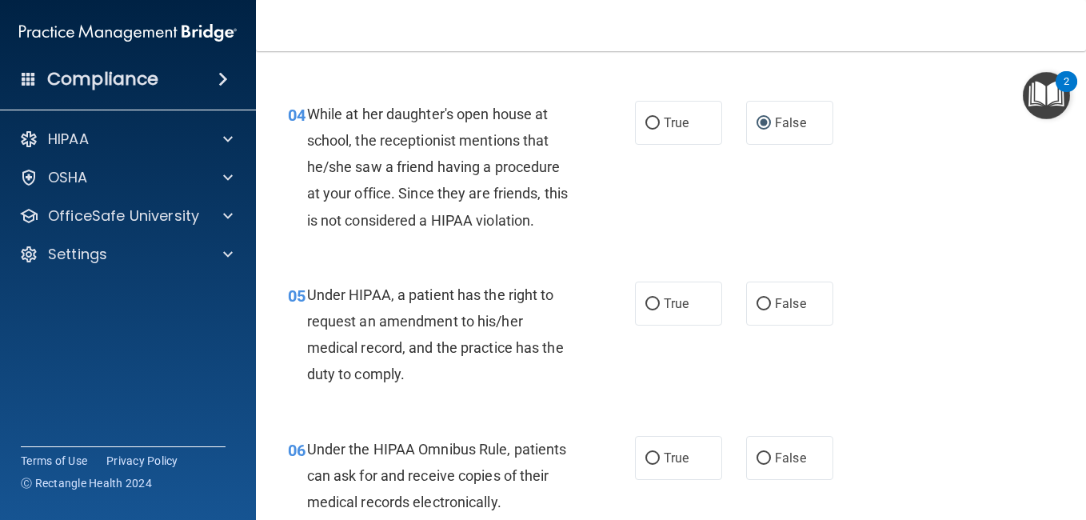
scroll to position [570, 0]
click at [777, 306] on span "False" at bounding box center [790, 302] width 31 height 15
click at [771, 306] on input "False" at bounding box center [764, 304] width 14 height 12
radio input "true"
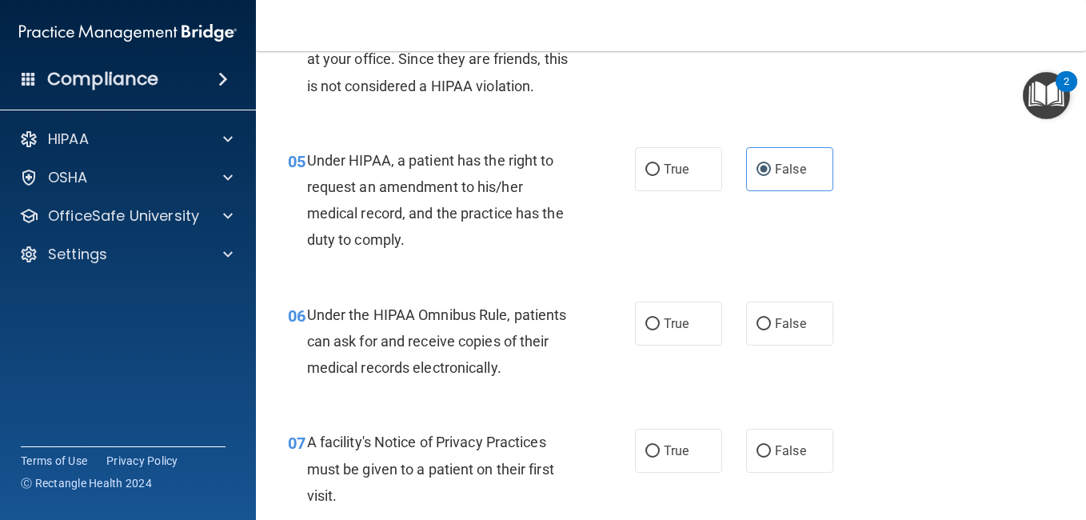
scroll to position [704, 0]
click at [672, 330] on label "True" at bounding box center [678, 323] width 87 height 44
click at [660, 330] on input "True" at bounding box center [653, 324] width 14 height 12
radio input "true"
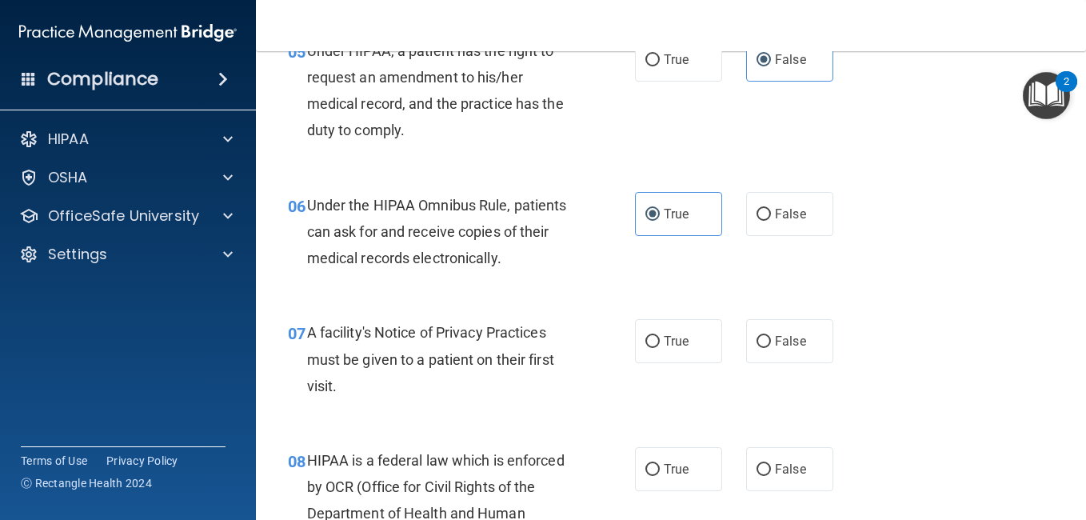
scroll to position [815, 0]
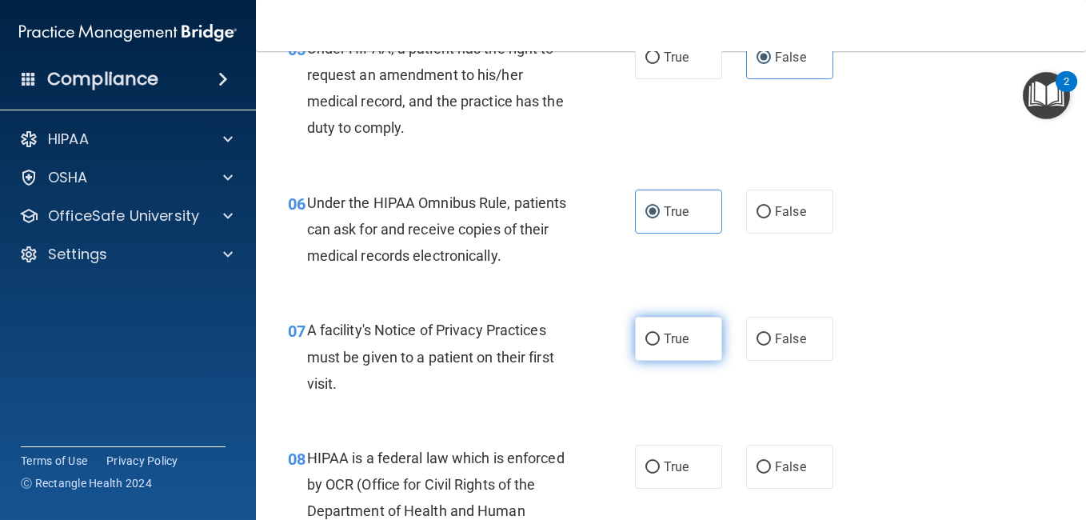
click at [652, 344] on input "True" at bounding box center [653, 340] width 14 height 12
radio input "true"
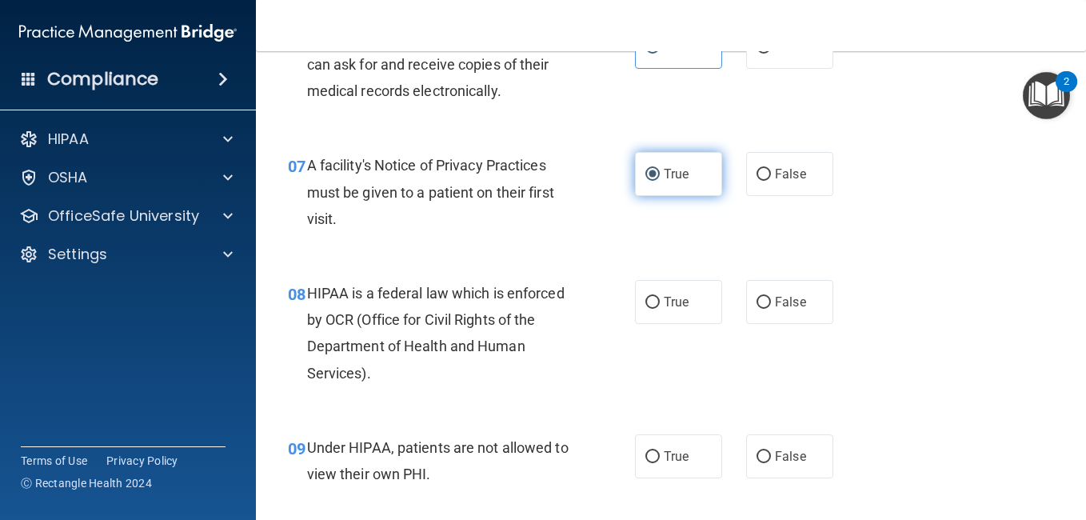
scroll to position [993, 0]
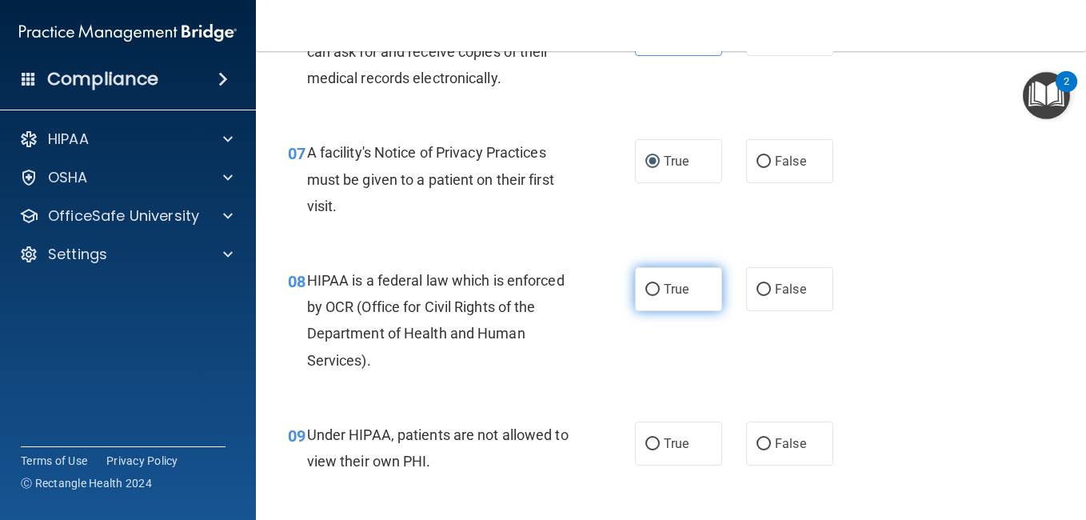
click at [664, 298] on label "True" at bounding box center [678, 289] width 87 height 44
click at [660, 296] on input "True" at bounding box center [653, 290] width 14 height 12
radio input "true"
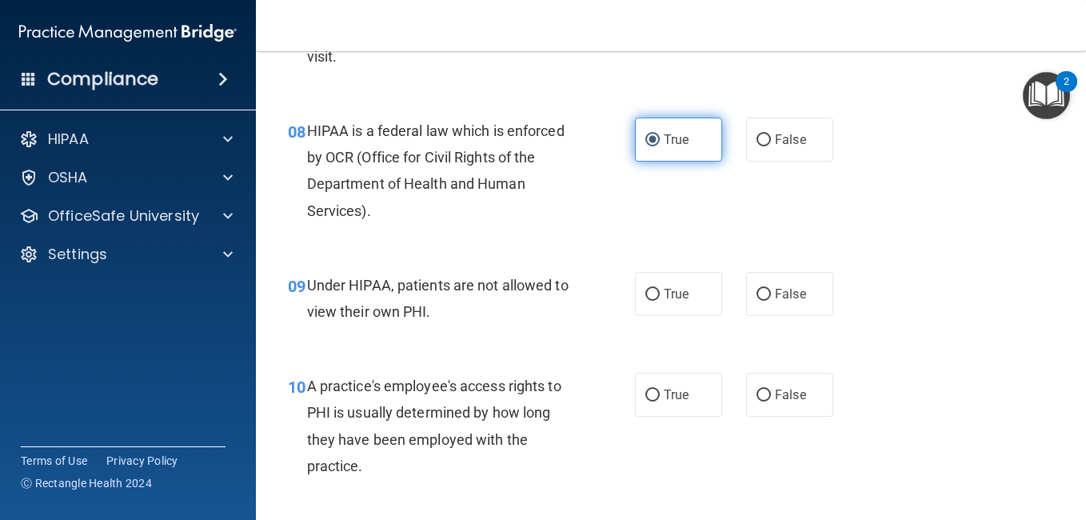
scroll to position [1143, 0]
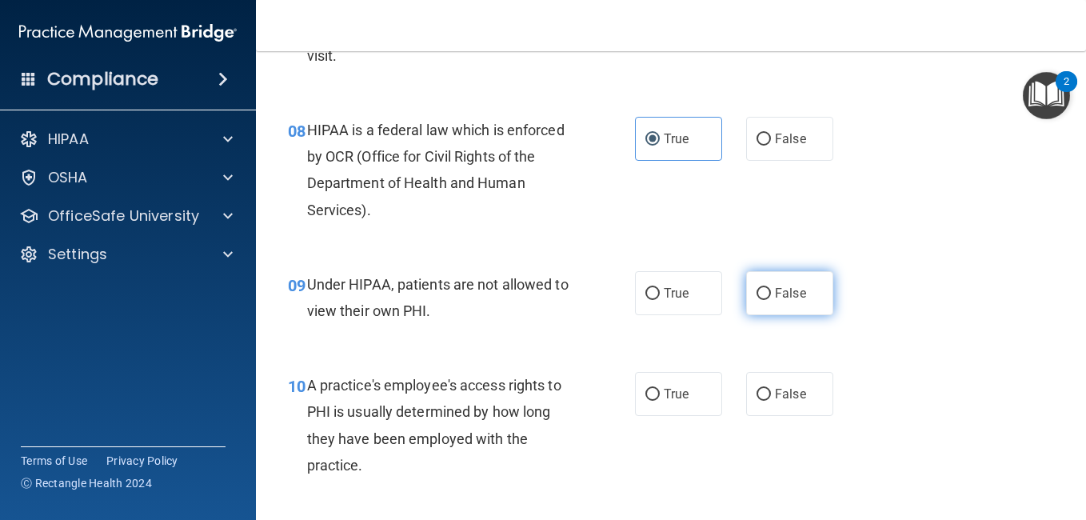
click at [775, 300] on span "False" at bounding box center [790, 293] width 31 height 15
click at [771, 300] on input "False" at bounding box center [764, 294] width 14 height 12
radio input "true"
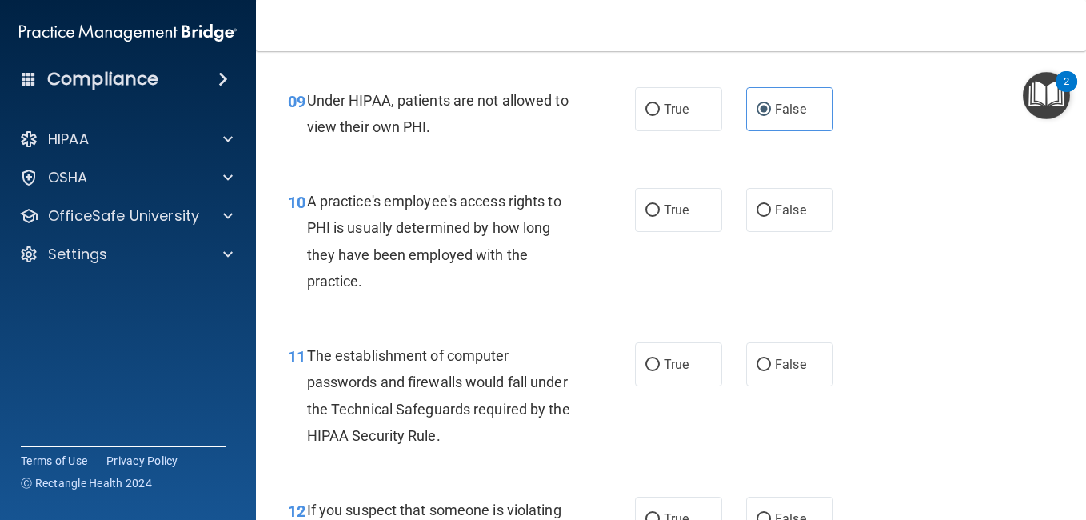
scroll to position [1328, 0]
click at [790, 226] on label "False" at bounding box center [789, 209] width 87 height 44
click at [771, 216] on input "False" at bounding box center [764, 210] width 14 height 12
radio input "true"
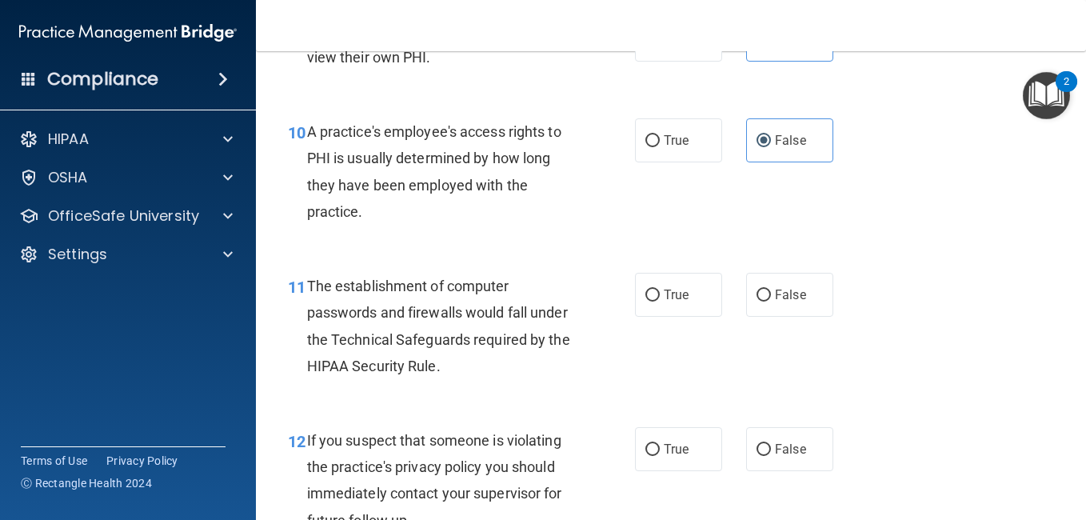
scroll to position [1398, 0]
click at [676, 278] on label "True" at bounding box center [678, 294] width 87 height 44
click at [660, 289] on input "True" at bounding box center [653, 295] width 14 height 12
radio input "true"
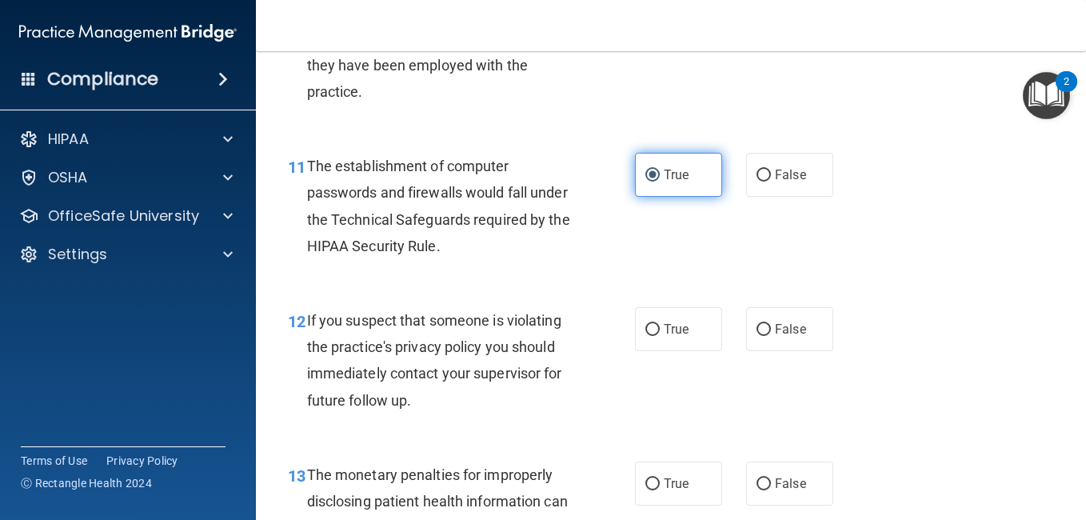
scroll to position [1522, 0]
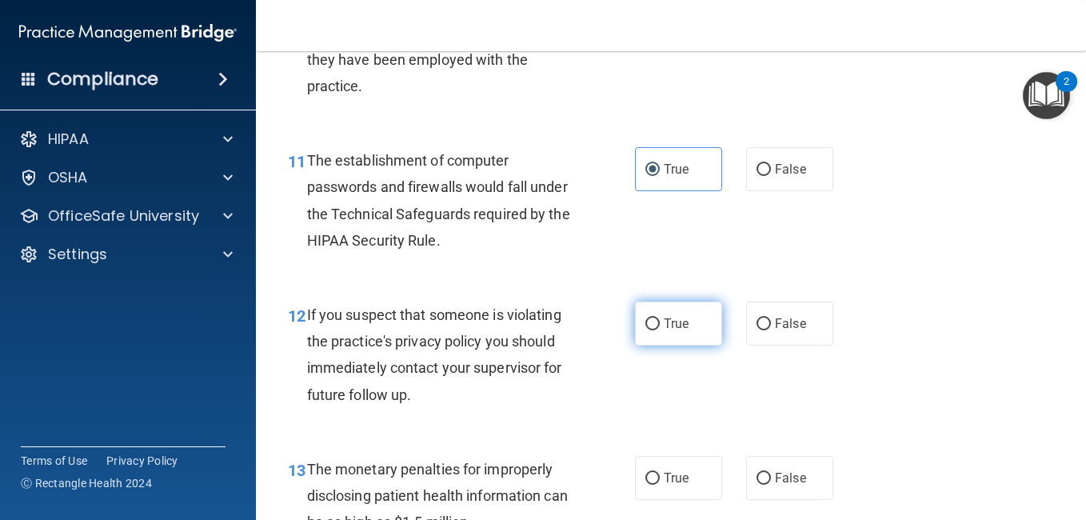
click at [675, 320] on span "True" at bounding box center [676, 323] width 25 height 15
click at [660, 320] on input "True" at bounding box center [653, 324] width 14 height 12
radio input "true"
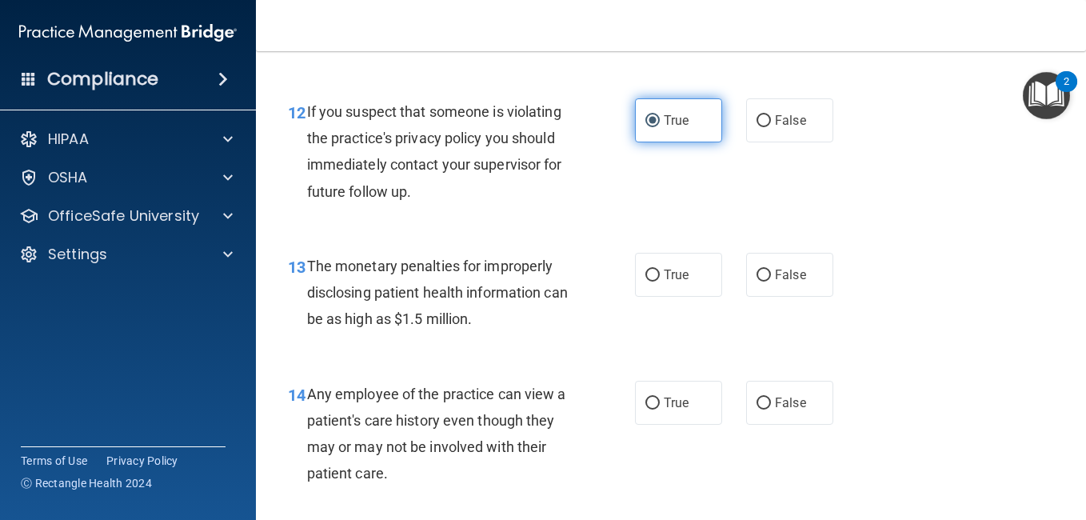
scroll to position [1734, 0]
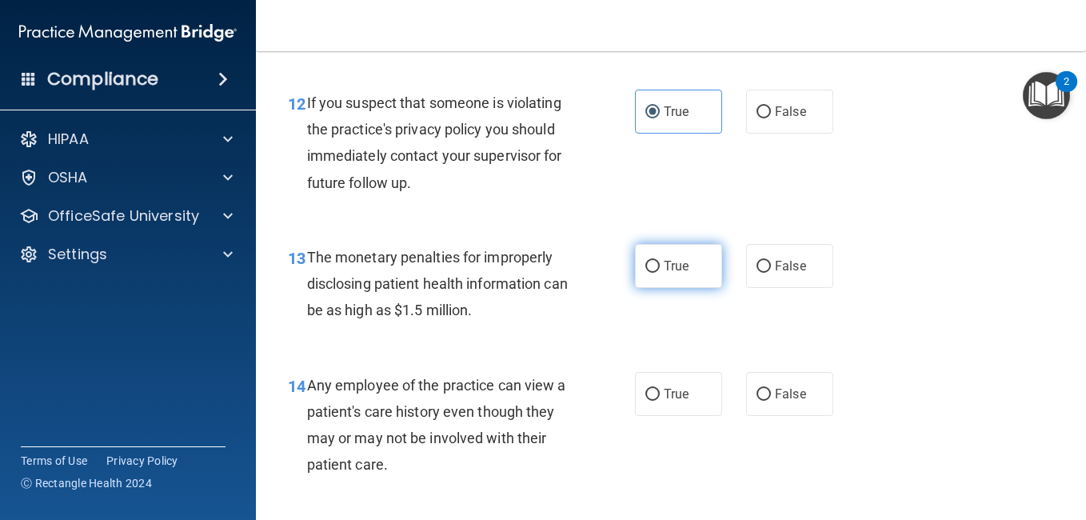
click at [673, 267] on span "True" at bounding box center [676, 265] width 25 height 15
click at [660, 267] on input "True" at bounding box center [653, 267] width 14 height 12
radio input "true"
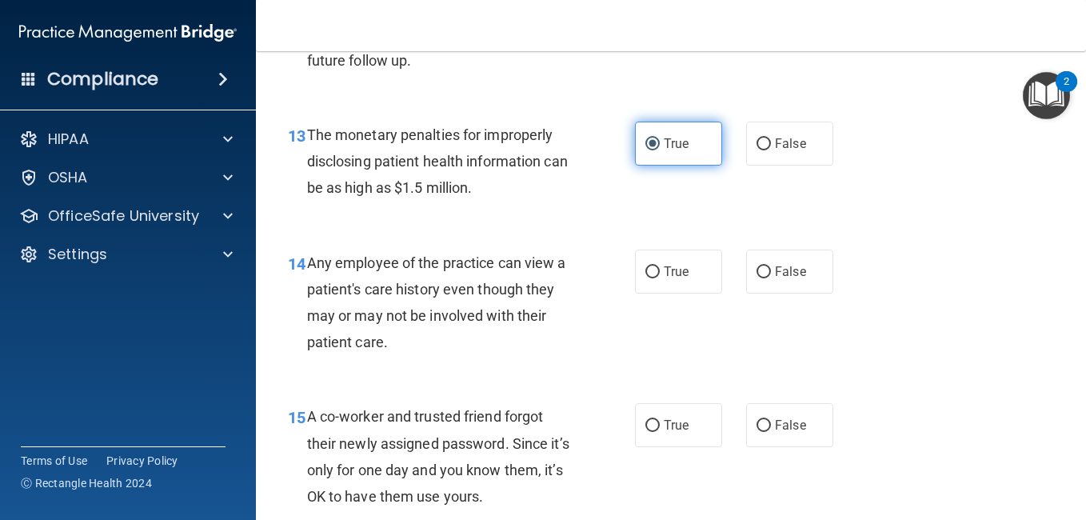
scroll to position [1859, 0]
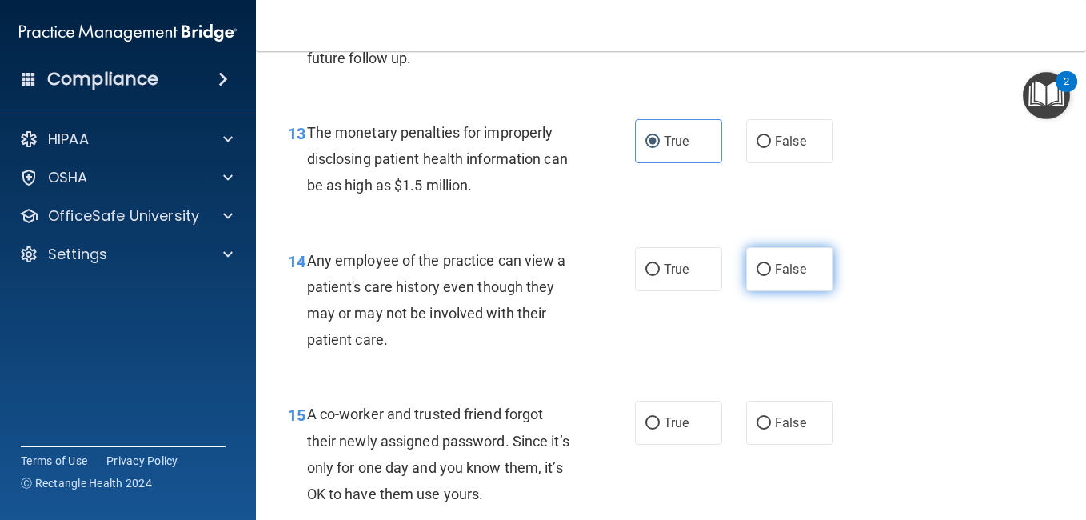
click at [762, 264] on input "False" at bounding box center [764, 270] width 14 height 12
radio input "true"
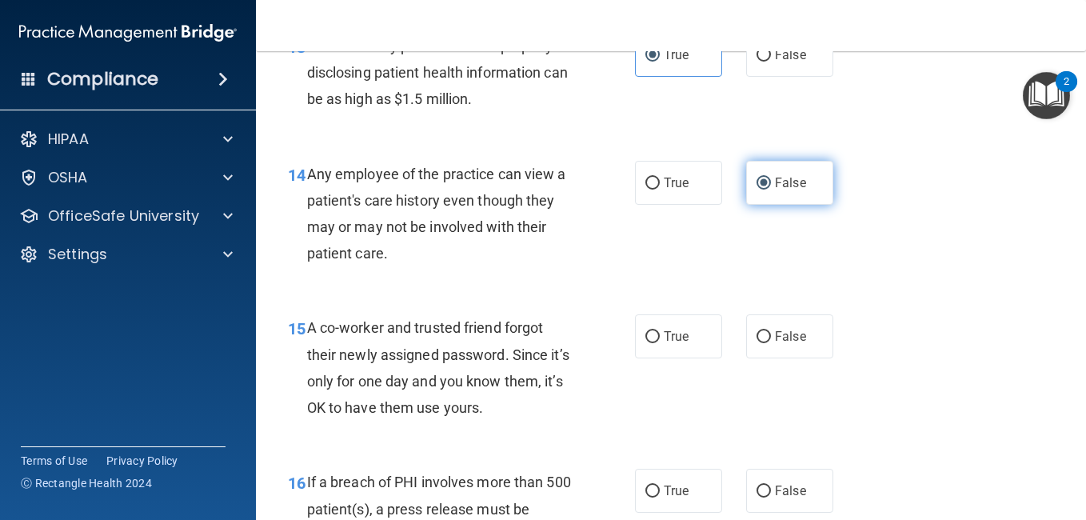
scroll to position [1948, 0]
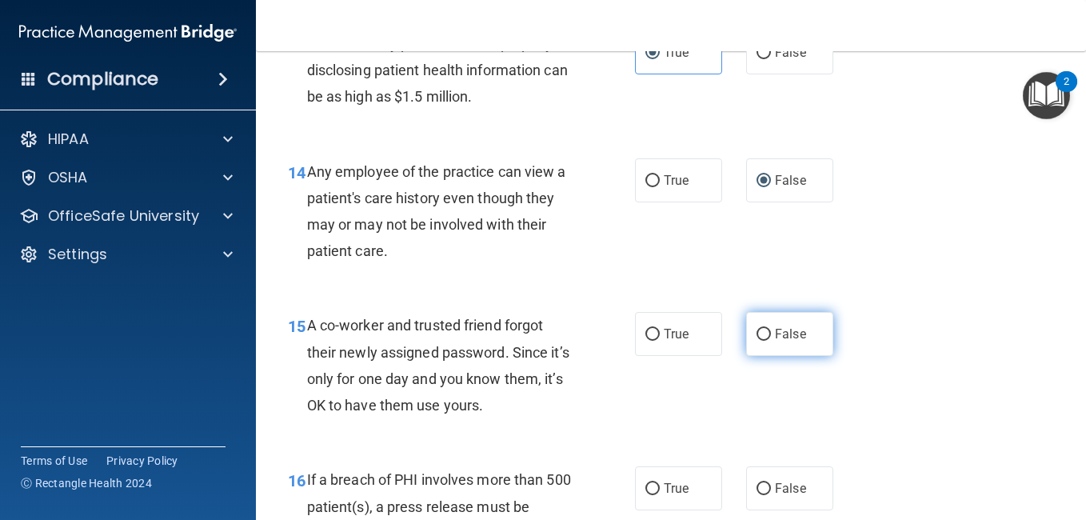
click at [778, 334] on span "False" at bounding box center [790, 333] width 31 height 15
click at [771, 334] on input "False" at bounding box center [764, 335] width 14 height 12
radio input "true"
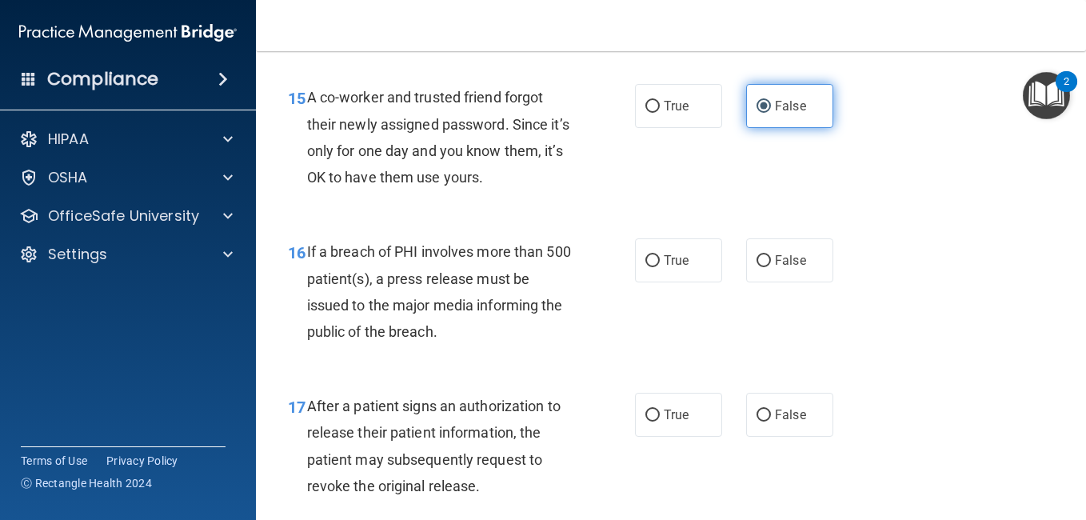
scroll to position [2177, 0]
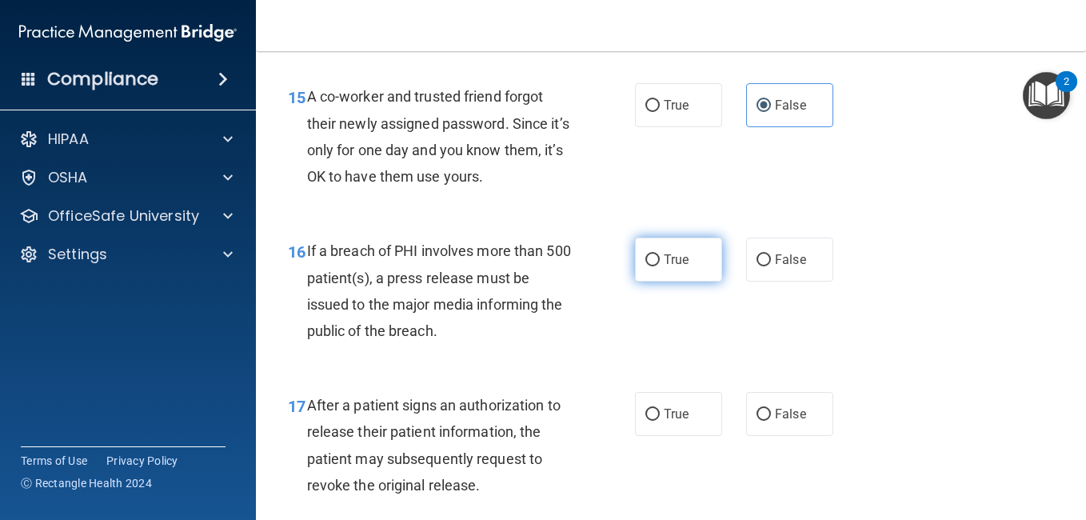
click at [652, 276] on label "True" at bounding box center [678, 260] width 87 height 44
click at [652, 266] on input "True" at bounding box center [653, 260] width 14 height 12
radio input "true"
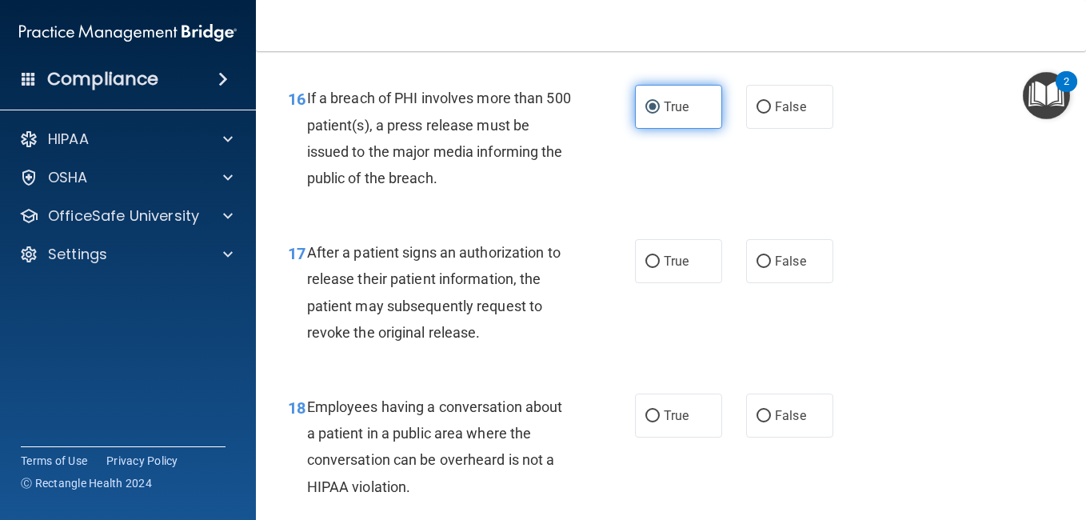
scroll to position [2330, 0]
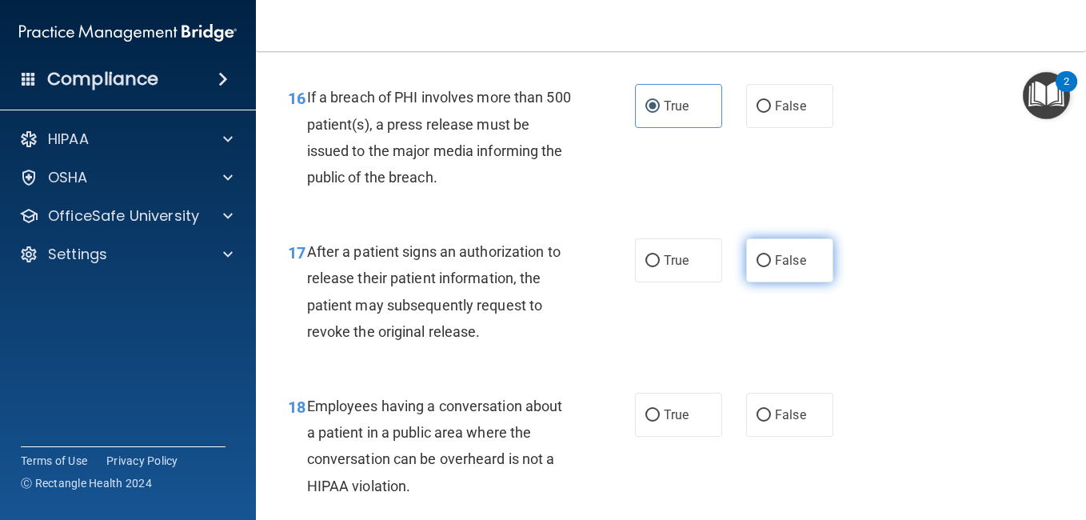
click at [775, 264] on span "False" at bounding box center [790, 260] width 31 height 15
click at [770, 264] on input "False" at bounding box center [764, 261] width 14 height 12
radio input "true"
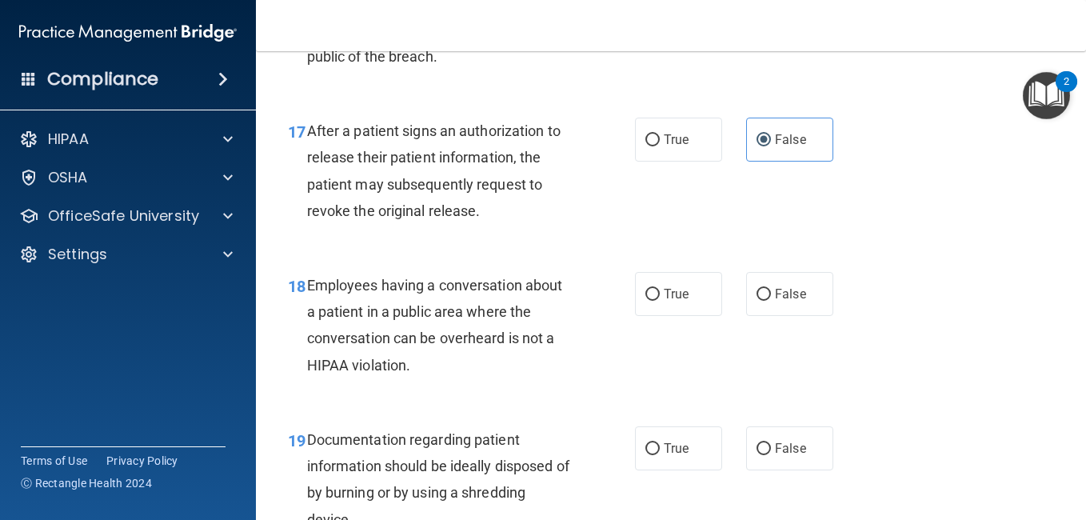
scroll to position [2474, 0]
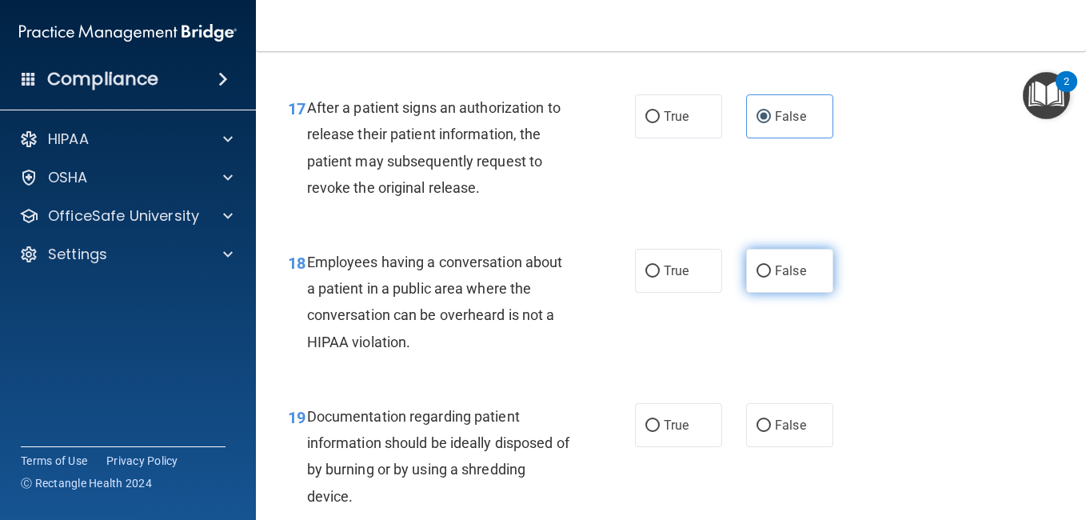
click at [786, 259] on label "False" at bounding box center [789, 271] width 87 height 44
click at [771, 266] on input "False" at bounding box center [764, 272] width 14 height 12
radio input "true"
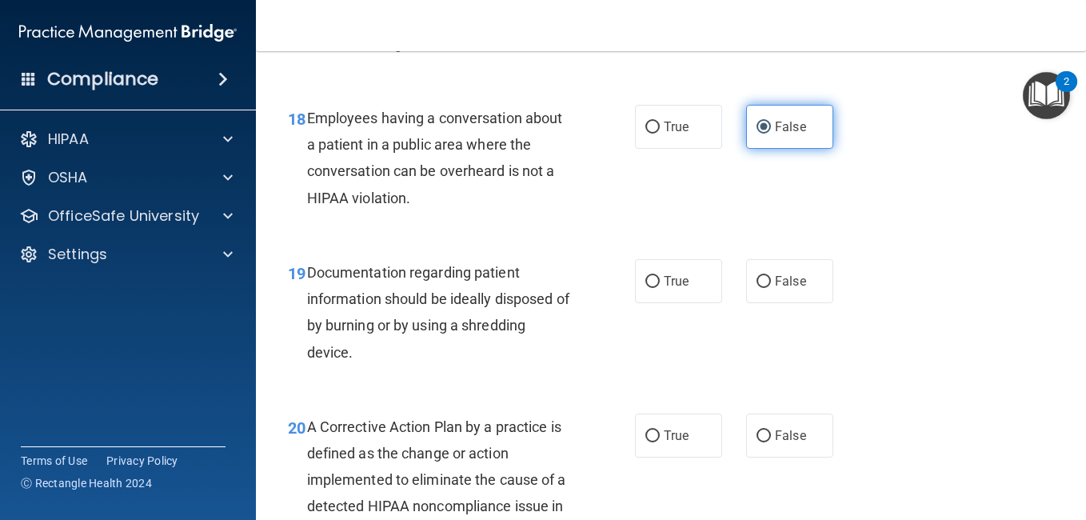
scroll to position [2621, 0]
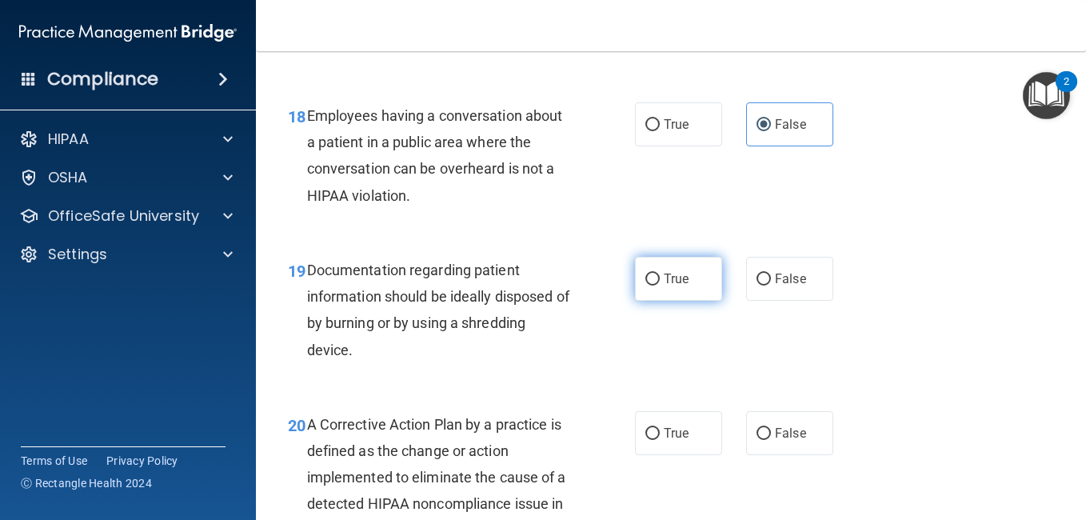
click at [644, 295] on label "True" at bounding box center [678, 279] width 87 height 44
click at [646, 286] on input "True" at bounding box center [653, 280] width 14 height 12
radio input "true"
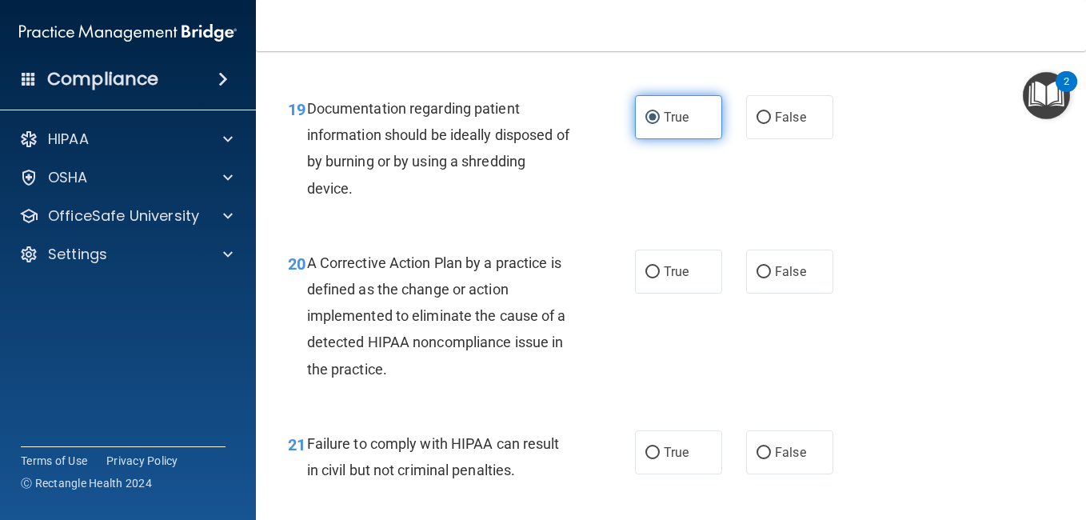
scroll to position [2786, 0]
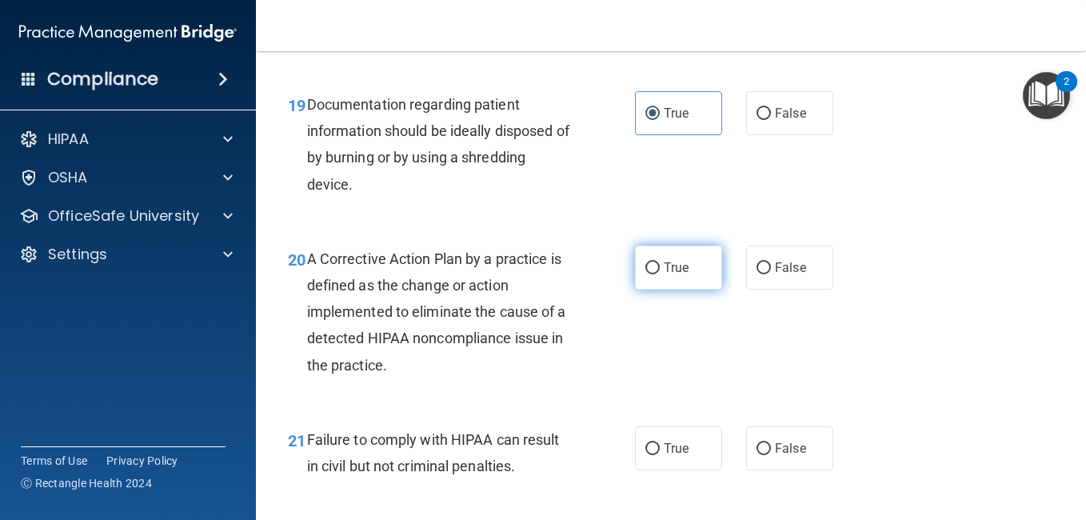
click at [664, 266] on span "True" at bounding box center [676, 267] width 25 height 15
click at [660, 266] on input "True" at bounding box center [653, 268] width 14 height 12
radio input "true"
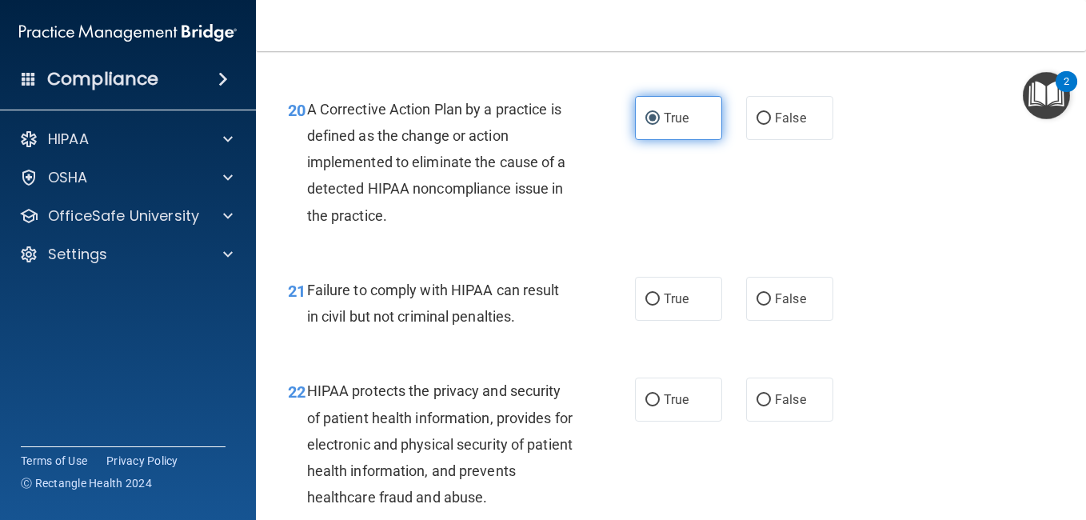
scroll to position [2937, 0]
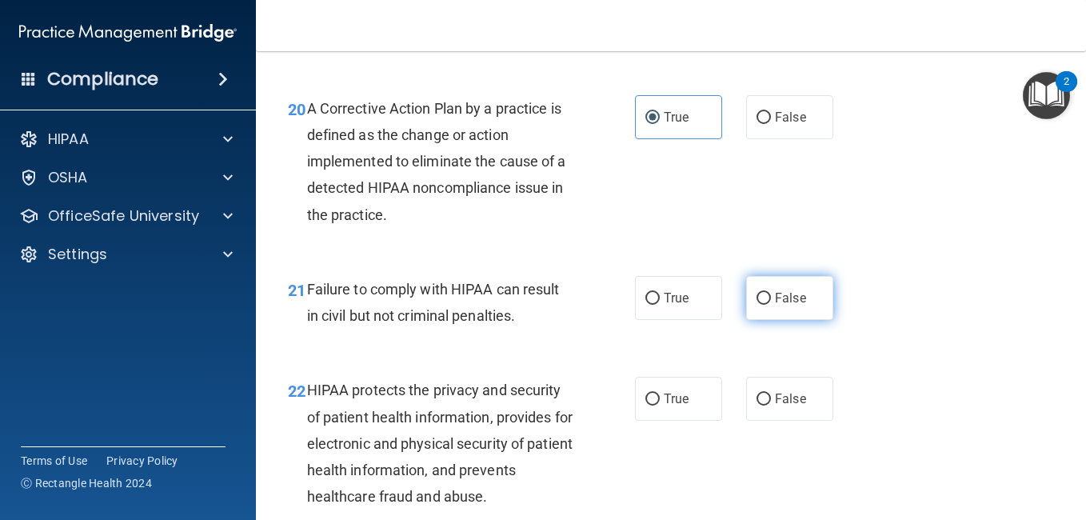
click at [746, 281] on label "False" at bounding box center [789, 298] width 87 height 44
click at [757, 293] on input "False" at bounding box center [764, 299] width 14 height 12
radio input "true"
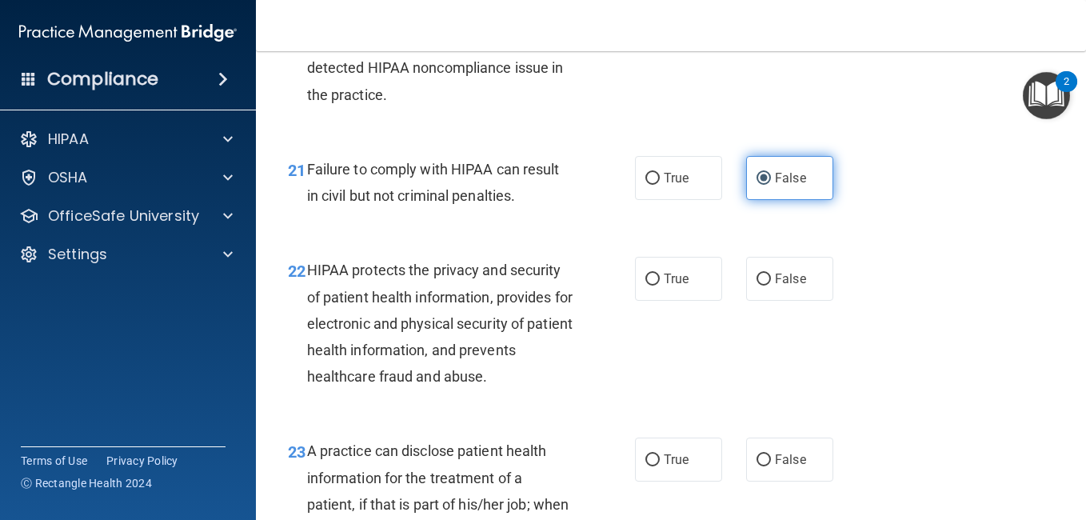
scroll to position [3062, 0]
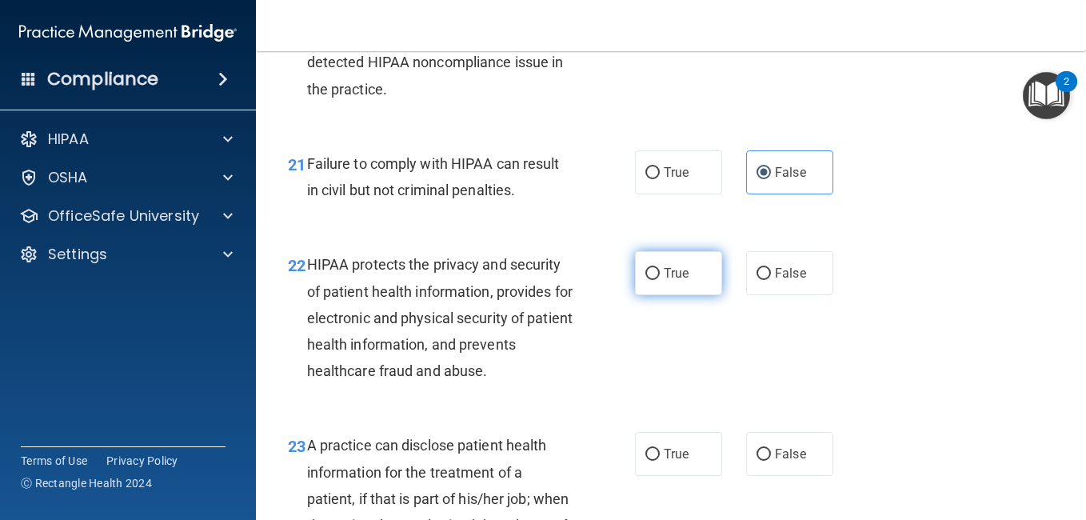
click at [685, 257] on label "True" at bounding box center [678, 273] width 87 height 44
click at [660, 268] on input "True" at bounding box center [653, 274] width 14 height 12
radio input "true"
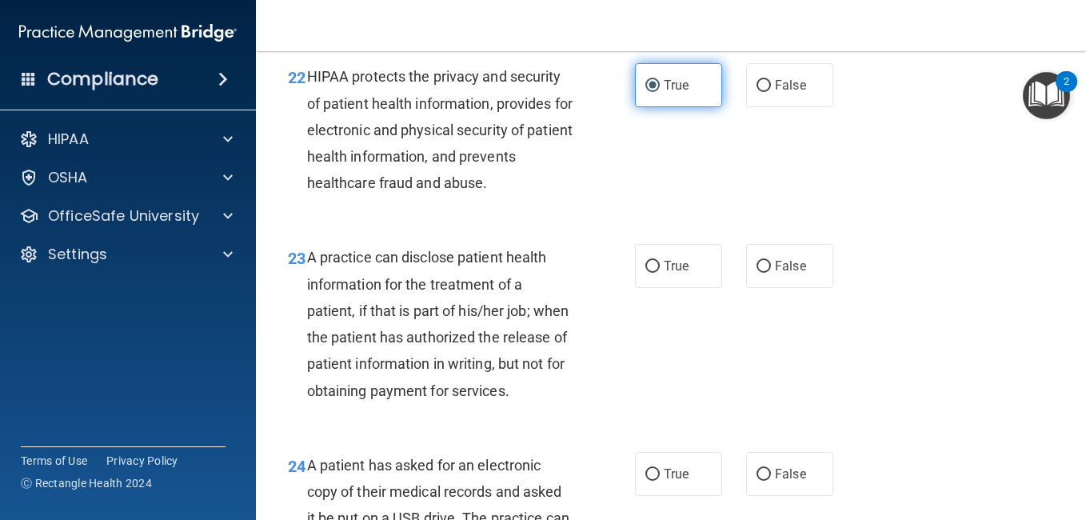
scroll to position [3260, 0]
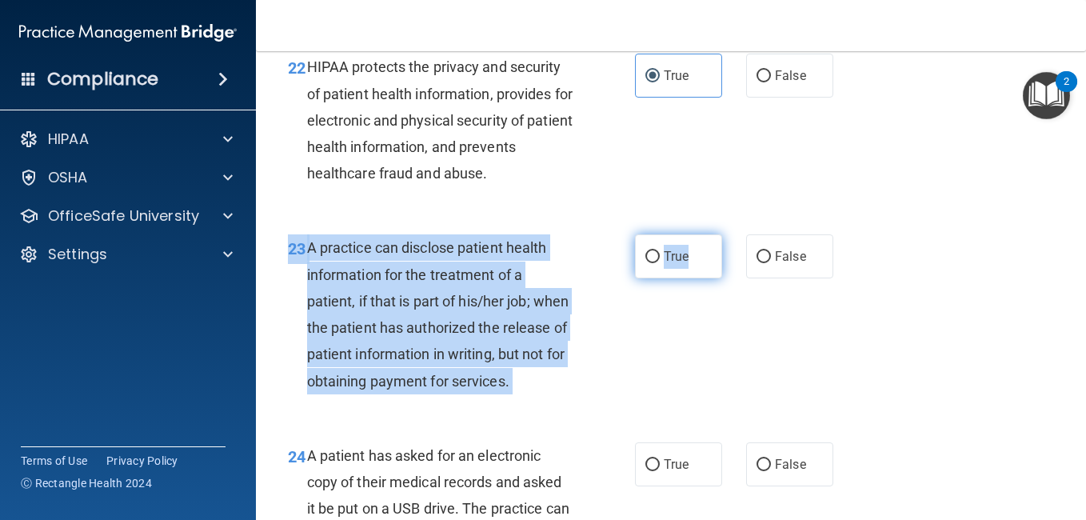
drag, startPoint x: 685, startPoint y: 279, endPoint x: 684, endPoint y: 269, distance: 10.4
click at [684, 269] on div "23 A practice can disclose patient health information for the treatment of a pa…" at bounding box center [671, 317] width 790 height 207
click at [684, 269] on label "True" at bounding box center [678, 256] width 87 height 44
click at [660, 263] on input "True" at bounding box center [653, 257] width 14 height 12
radio input "true"
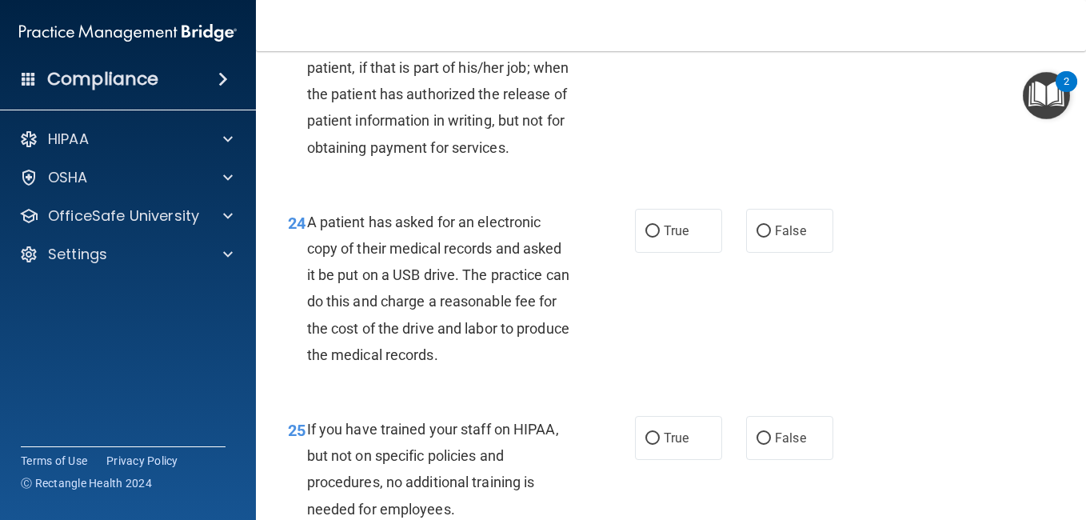
scroll to position [3495, 0]
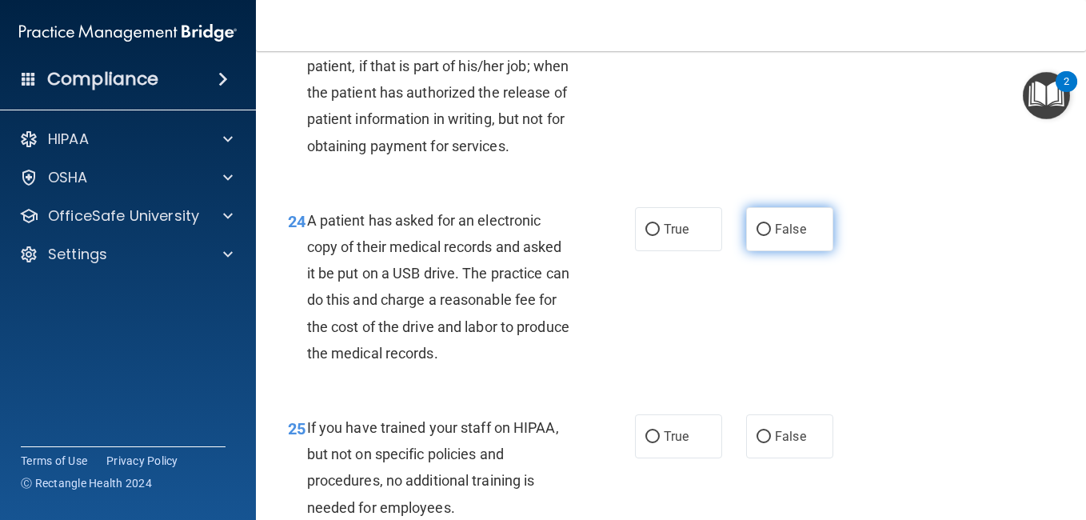
click at [758, 240] on label "False" at bounding box center [789, 229] width 87 height 44
click at [758, 236] on input "False" at bounding box center [764, 230] width 14 height 12
radio input "true"
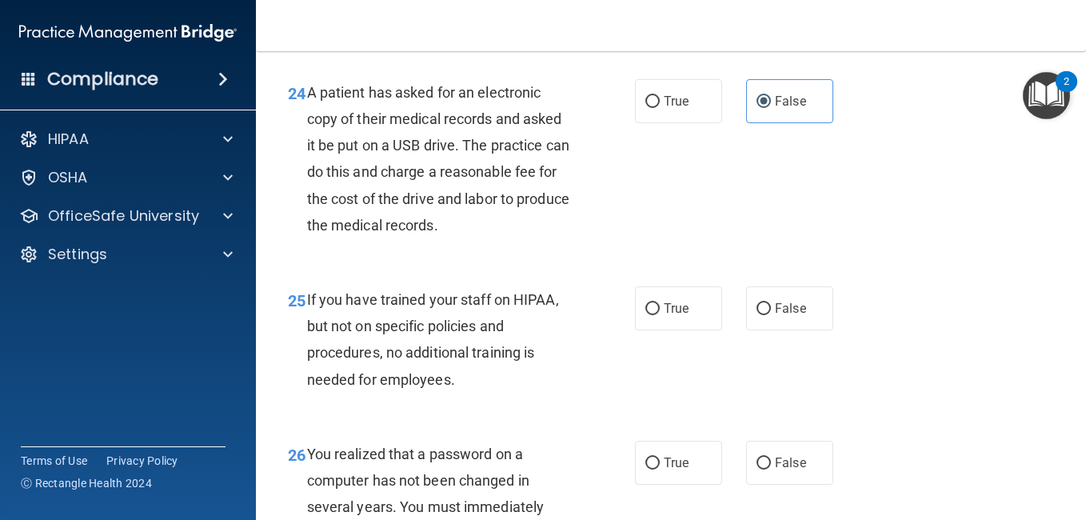
scroll to position [3627, 0]
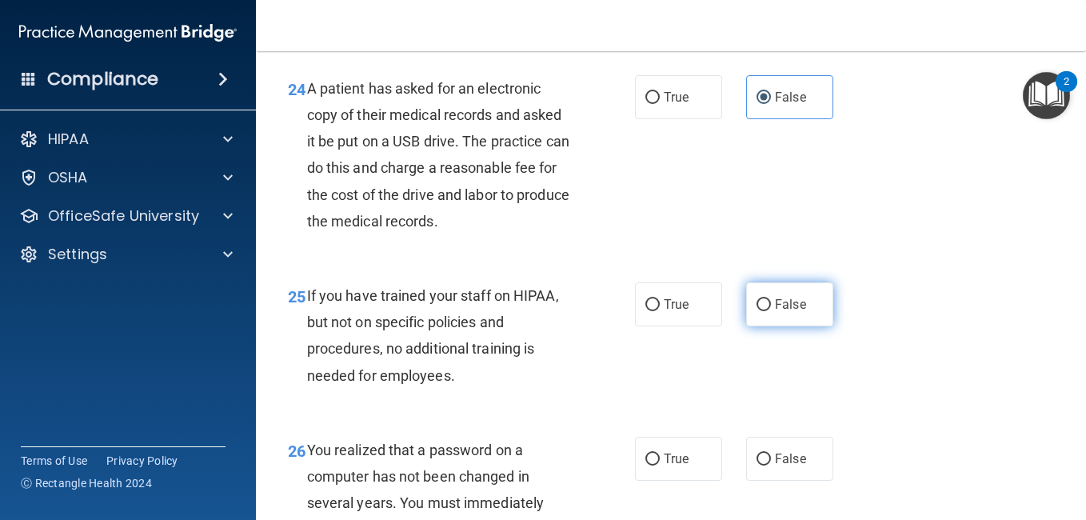
click at [779, 312] on span "False" at bounding box center [790, 304] width 31 height 15
click at [771, 311] on input "False" at bounding box center [764, 305] width 14 height 12
radio input "true"
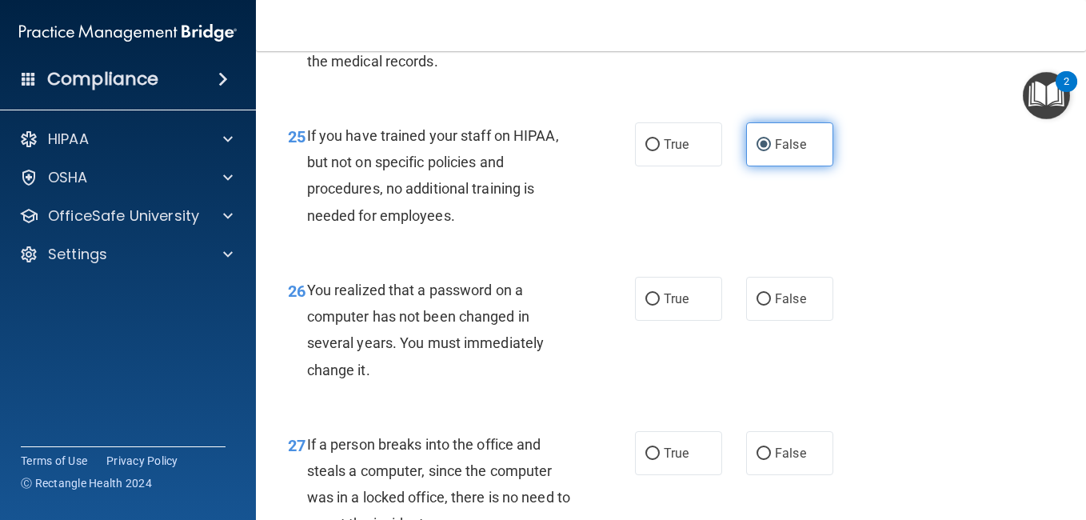
scroll to position [3788, 0]
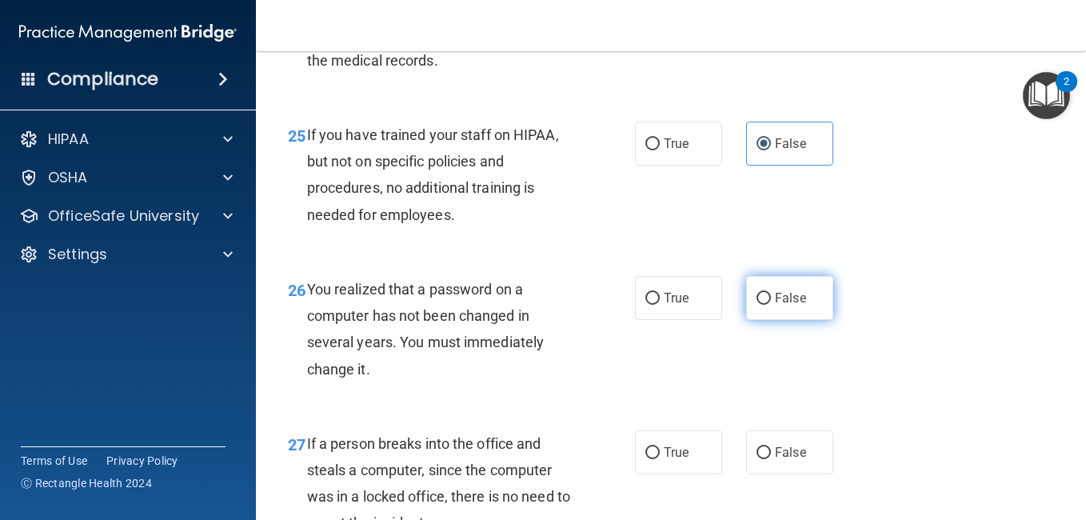
click at [746, 316] on label "False" at bounding box center [789, 298] width 87 height 44
click at [757, 305] on input "False" at bounding box center [764, 299] width 14 height 12
radio input "true"
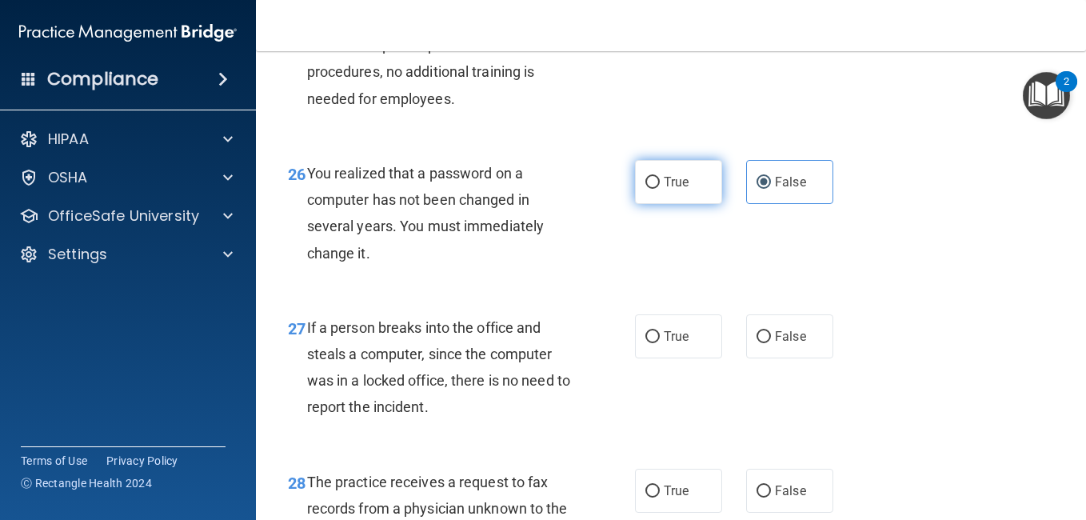
scroll to position [3906, 0]
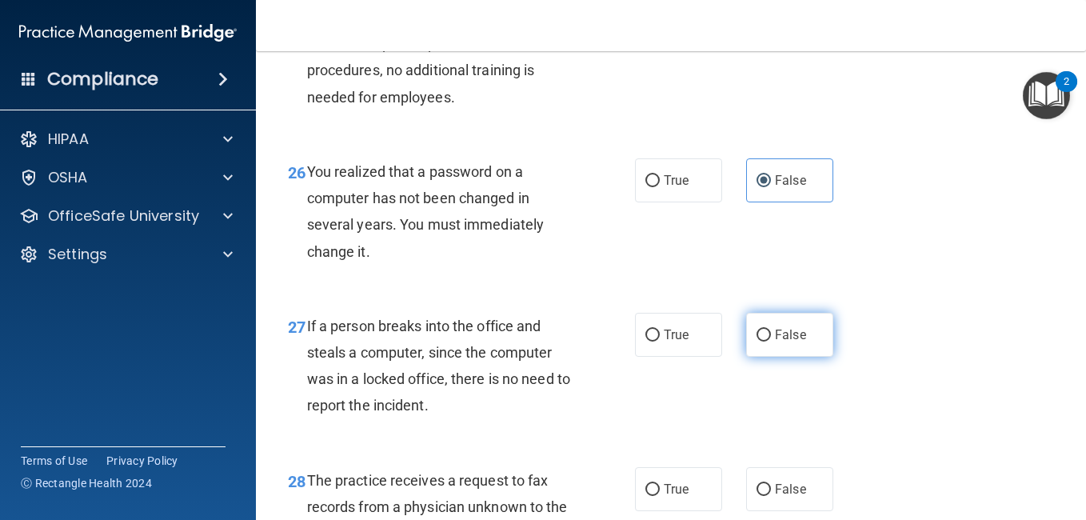
click at [760, 342] on input "False" at bounding box center [764, 336] width 14 height 12
radio input "true"
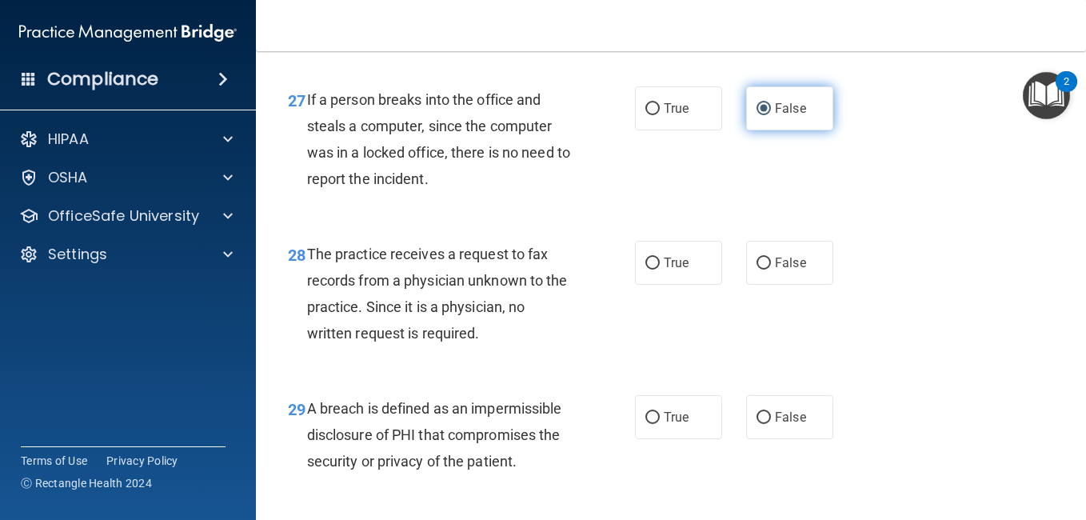
scroll to position [4139, 0]
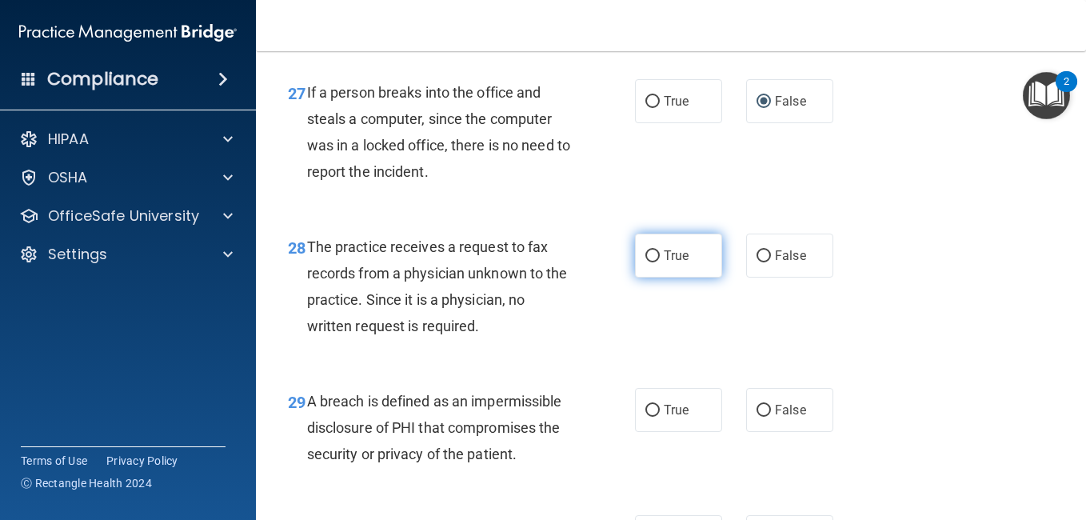
click at [677, 278] on label "True" at bounding box center [678, 256] width 87 height 44
click at [660, 262] on input "True" at bounding box center [653, 256] width 14 height 12
radio input "true"
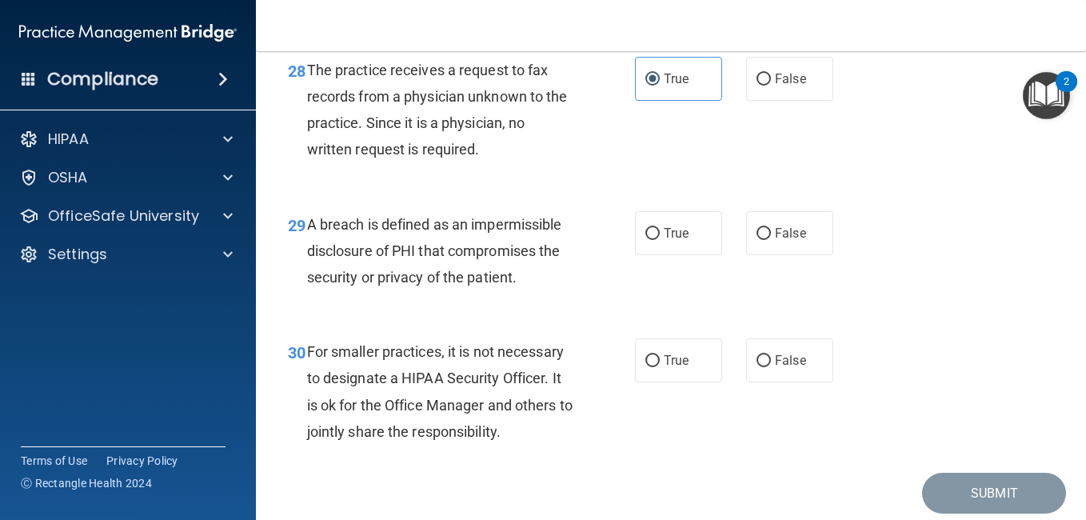
scroll to position [4317, 0]
click at [662, 254] on label "True" at bounding box center [678, 232] width 87 height 44
click at [660, 239] on input "True" at bounding box center [653, 233] width 14 height 12
radio input "true"
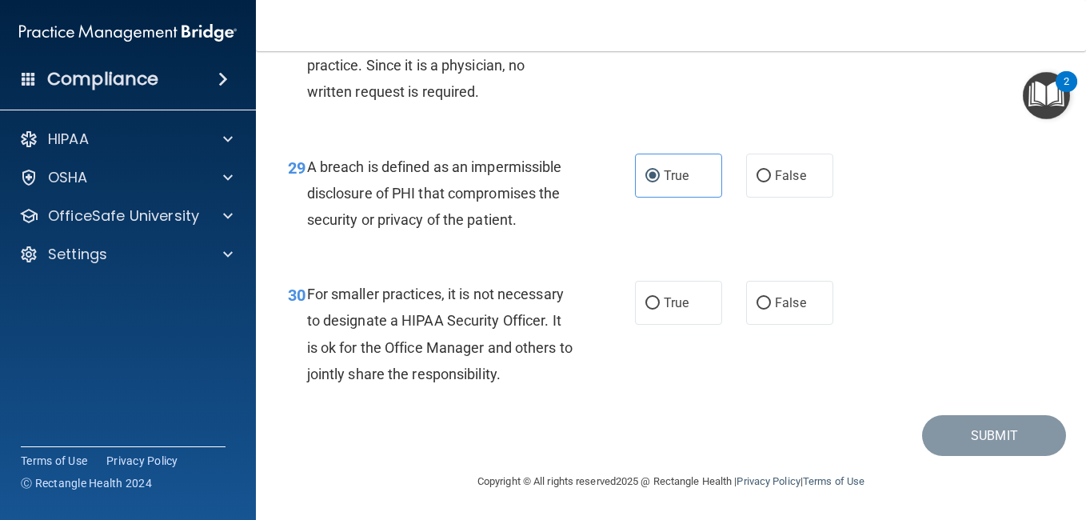
scroll to position [4393, 0]
click at [652, 395] on div "30 For smaller practices, it is not necessary to designate a HIPAA Security Off…" at bounding box center [461, 338] width 395 height 114
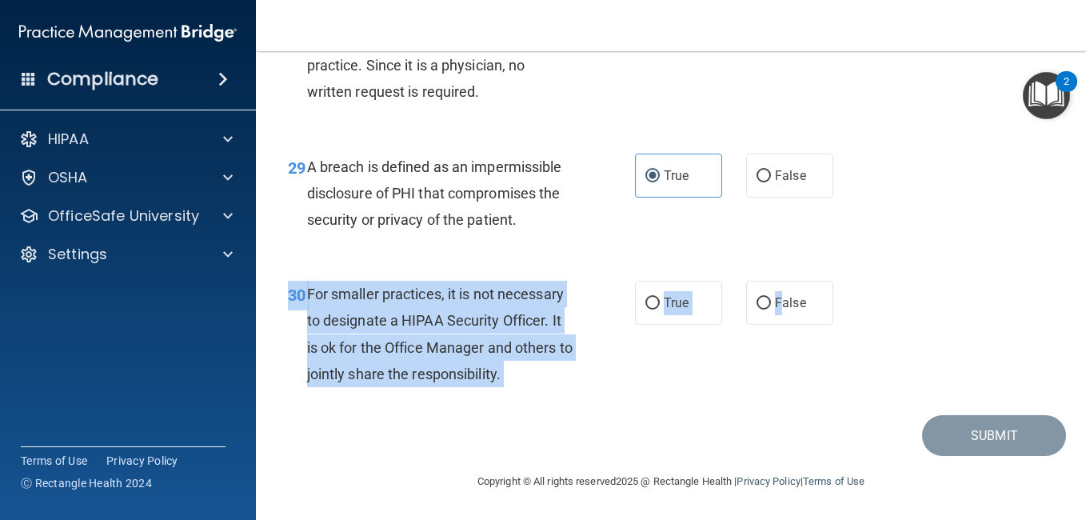
drag, startPoint x: 773, startPoint y: 303, endPoint x: 931, endPoint y: 400, distance: 185.6
click at [931, 400] on div "30 For smaller practices, it is not necessary to designate a HIPAA Security Off…" at bounding box center [671, 338] width 790 height 154
drag, startPoint x: 931, startPoint y: 400, endPoint x: 816, endPoint y: 315, distance: 143.0
click at [816, 315] on div "30 For smaller practices, it is not necessary to designate a HIPAA Security Off…" at bounding box center [671, 338] width 790 height 154
click at [816, 315] on label "False" at bounding box center [789, 303] width 87 height 44
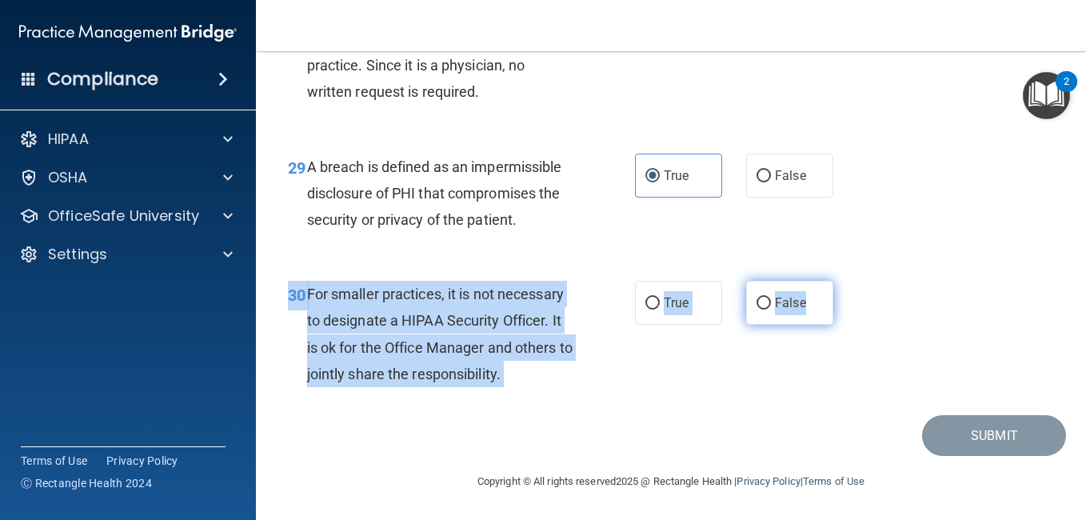
click at [771, 310] on input "False" at bounding box center [764, 304] width 14 height 12
radio input "true"
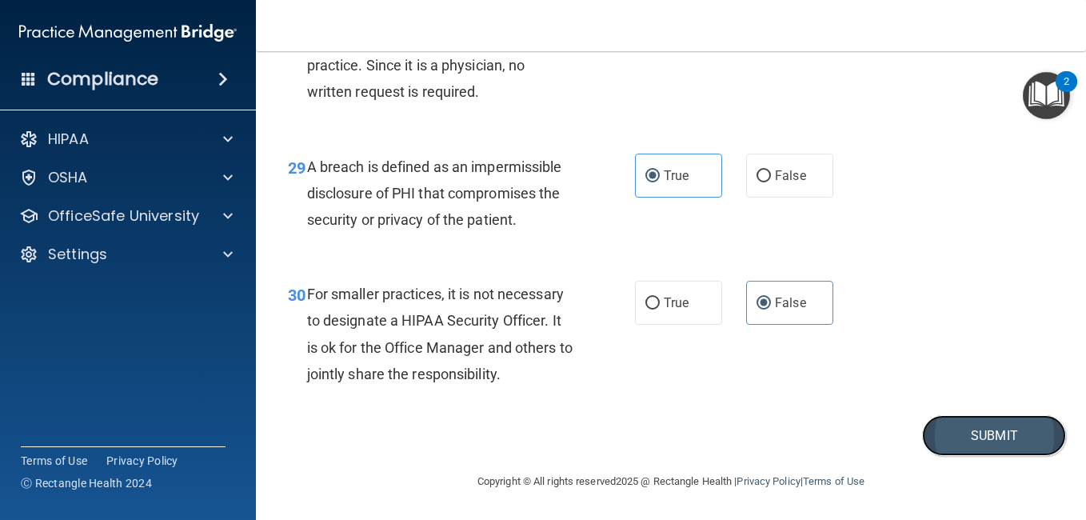
click at [983, 452] on button "Submit" at bounding box center [994, 435] width 144 height 41
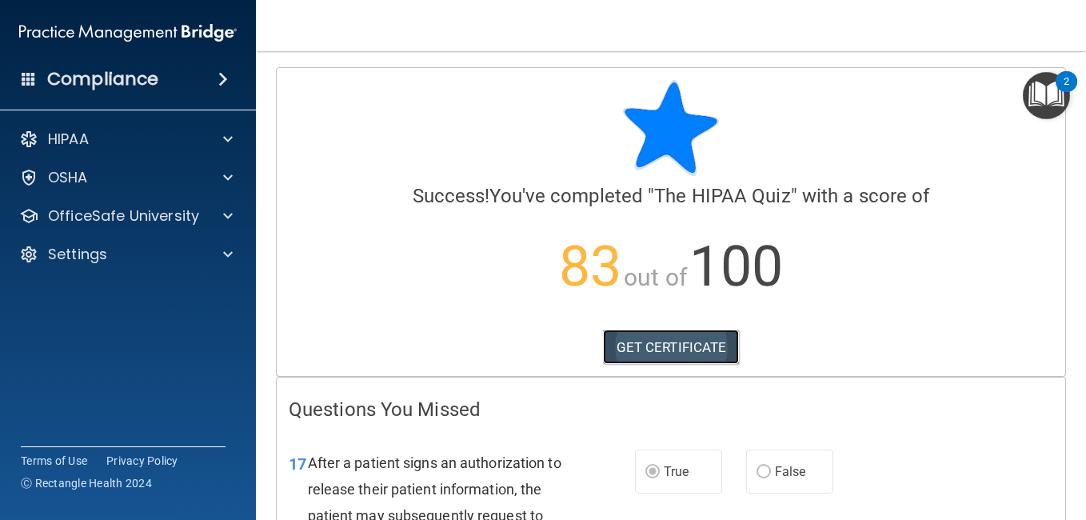
click at [701, 345] on link "GET CERTIFICATE" at bounding box center [671, 347] width 137 height 35
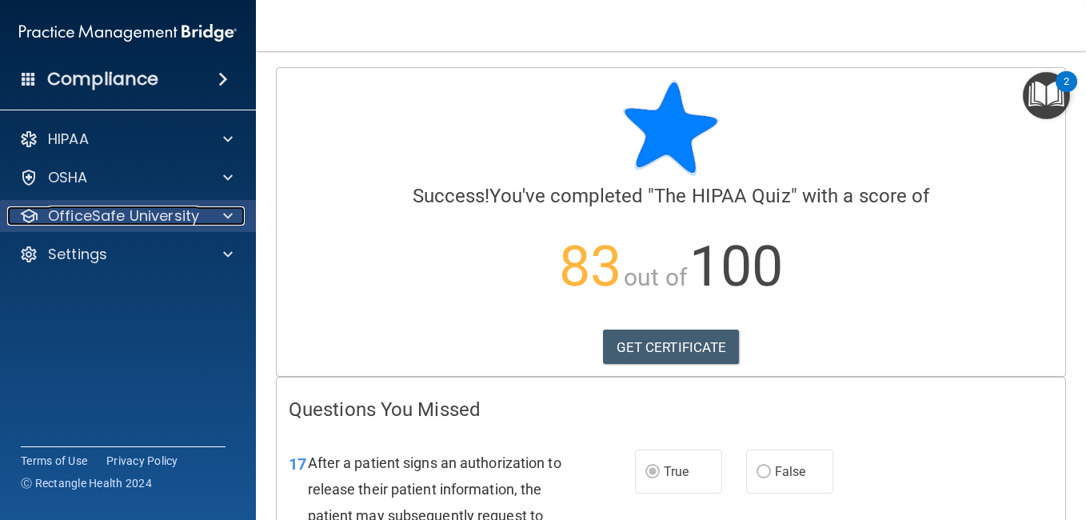
click at [220, 216] on div at bounding box center [226, 215] width 40 height 19
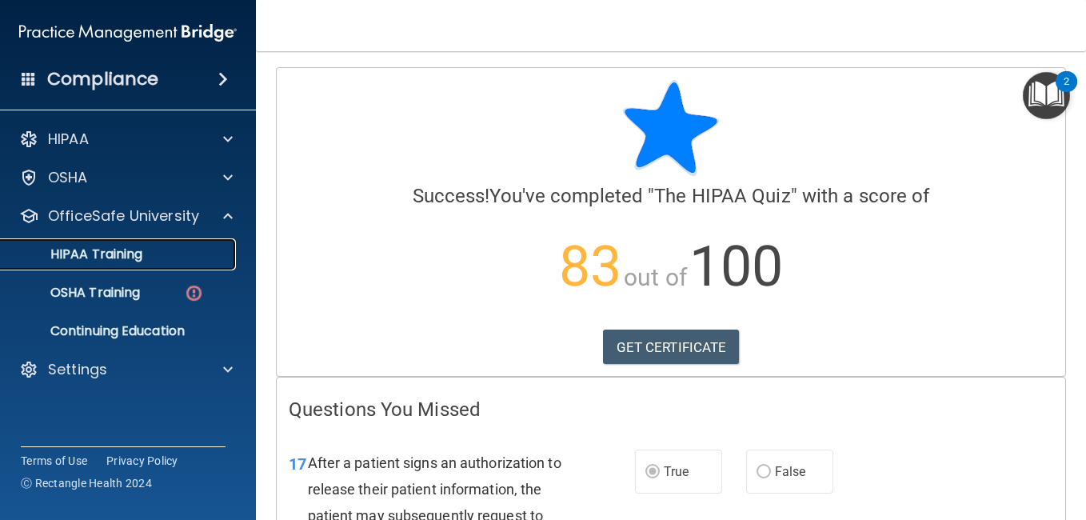
click at [154, 258] on div "HIPAA Training" at bounding box center [119, 254] width 218 height 16
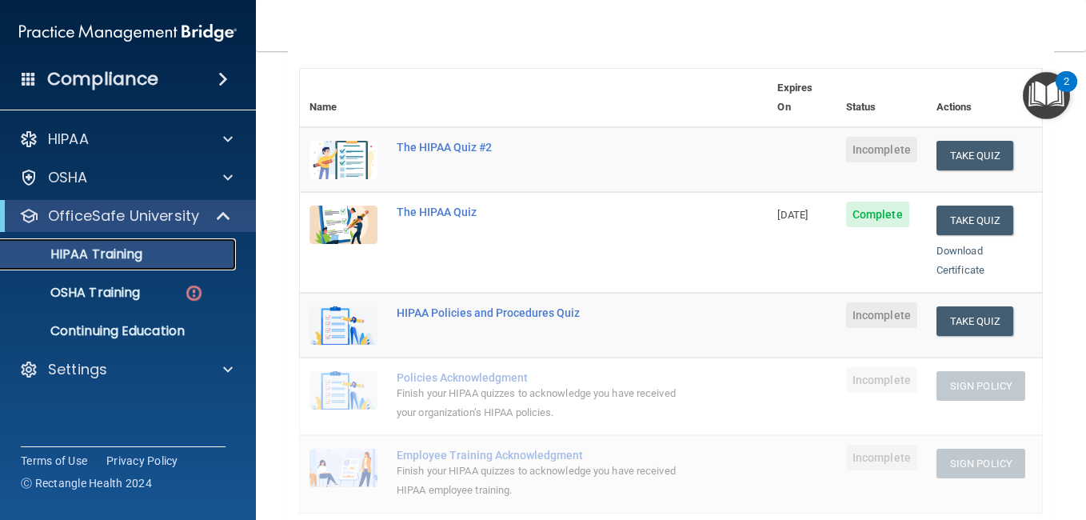
scroll to position [174, 0]
click at [960, 140] on button "Take Quiz" at bounding box center [975, 155] width 77 height 30
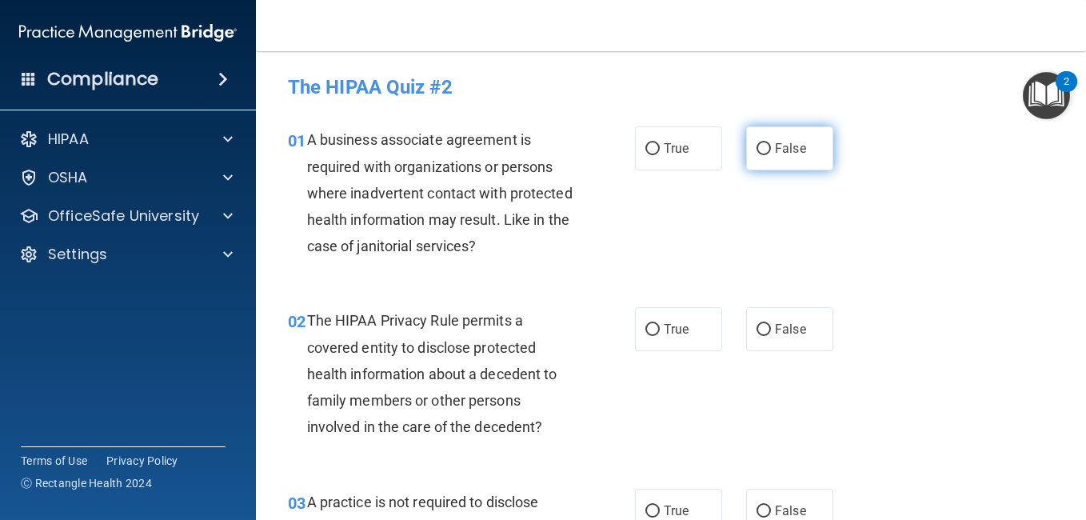
click at [813, 139] on label "False" at bounding box center [789, 148] width 87 height 44
click at [771, 143] on input "False" at bounding box center [764, 149] width 14 height 12
radio input "true"
click at [813, 139] on label "False" at bounding box center [789, 148] width 87 height 44
click at [771, 143] on input "False" at bounding box center [764, 149] width 14 height 12
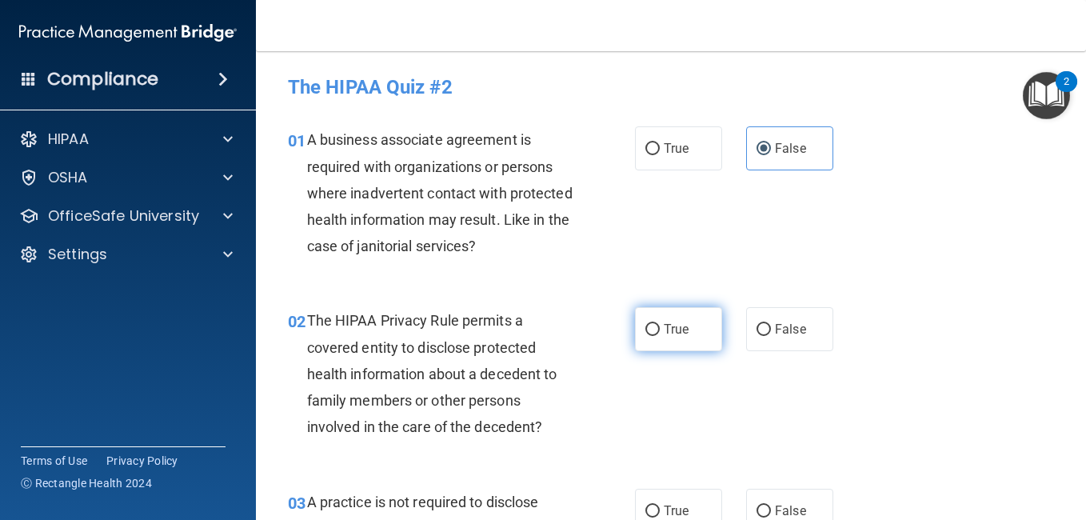
click at [662, 314] on label "True" at bounding box center [678, 329] width 87 height 44
click at [660, 324] on input "True" at bounding box center [653, 330] width 14 height 12
radio input "true"
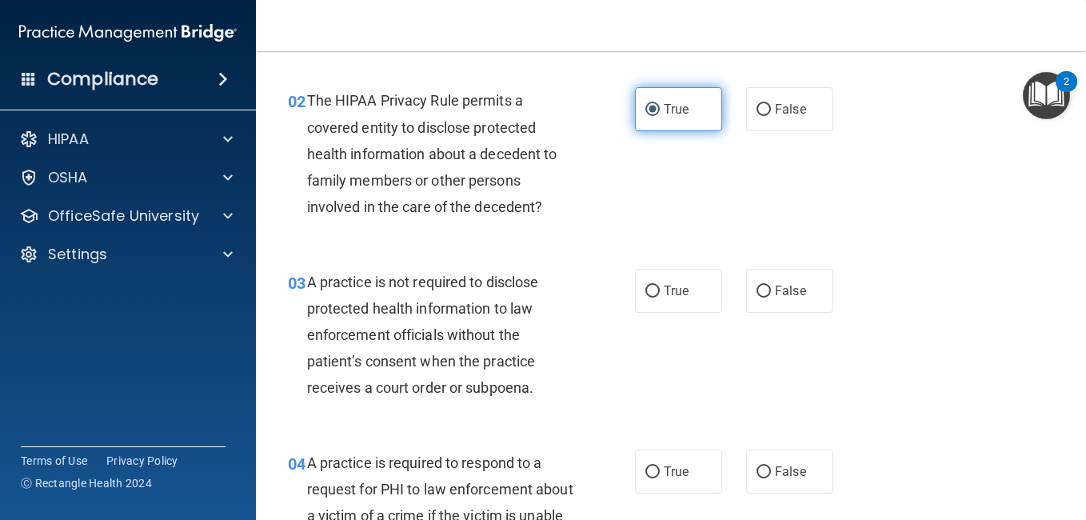
scroll to position [221, 0]
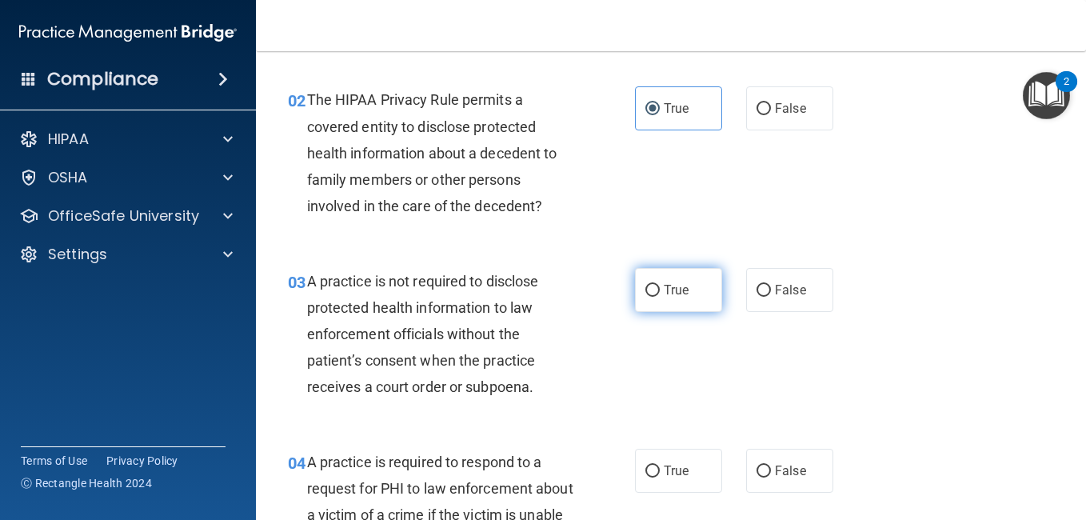
click at [666, 302] on label "True" at bounding box center [678, 290] width 87 height 44
click at [660, 297] on input "True" at bounding box center [653, 291] width 14 height 12
radio input "true"
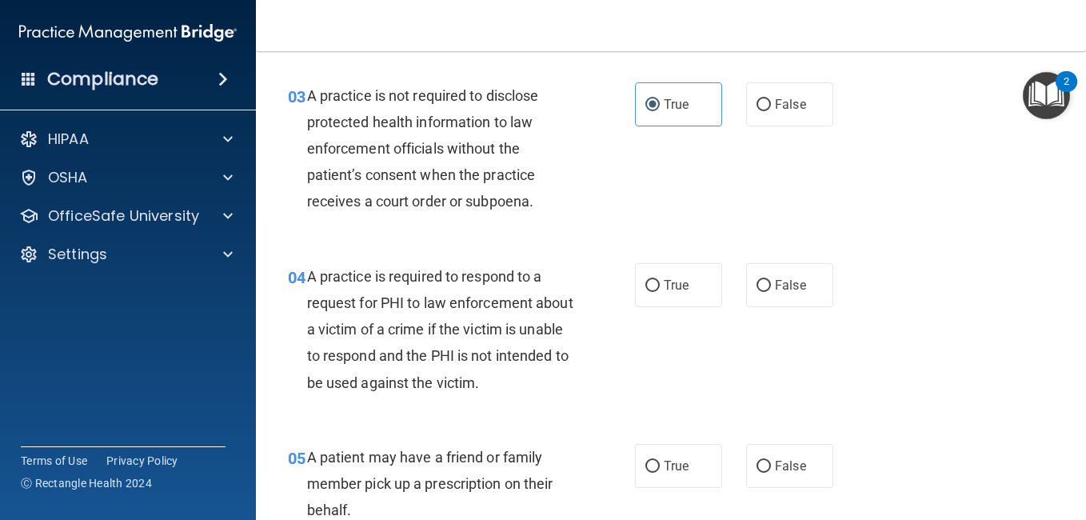
scroll to position [409, 0]
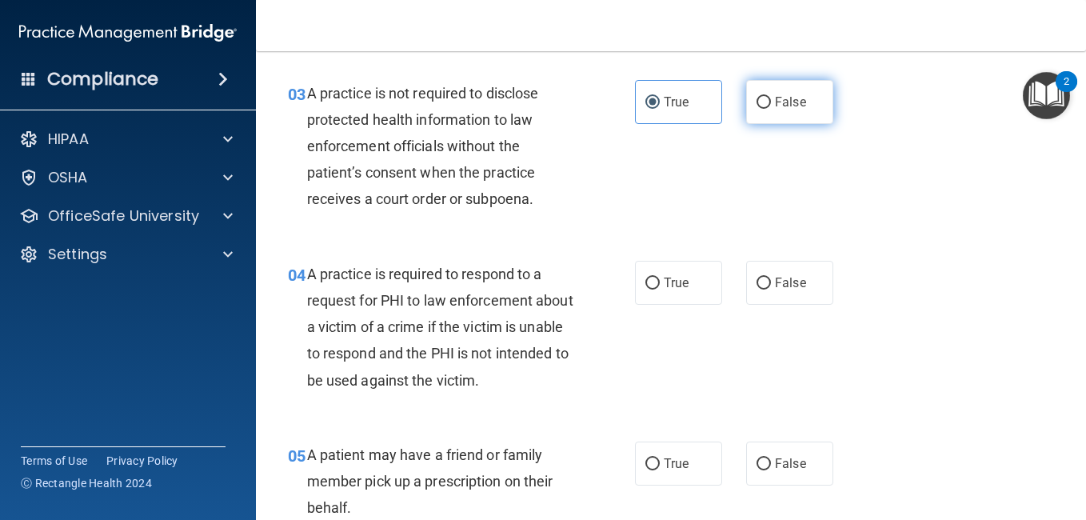
click at [798, 97] on span "False" at bounding box center [790, 101] width 31 height 15
click at [771, 97] on input "False" at bounding box center [764, 103] width 14 height 12
radio input "true"
radio input "false"
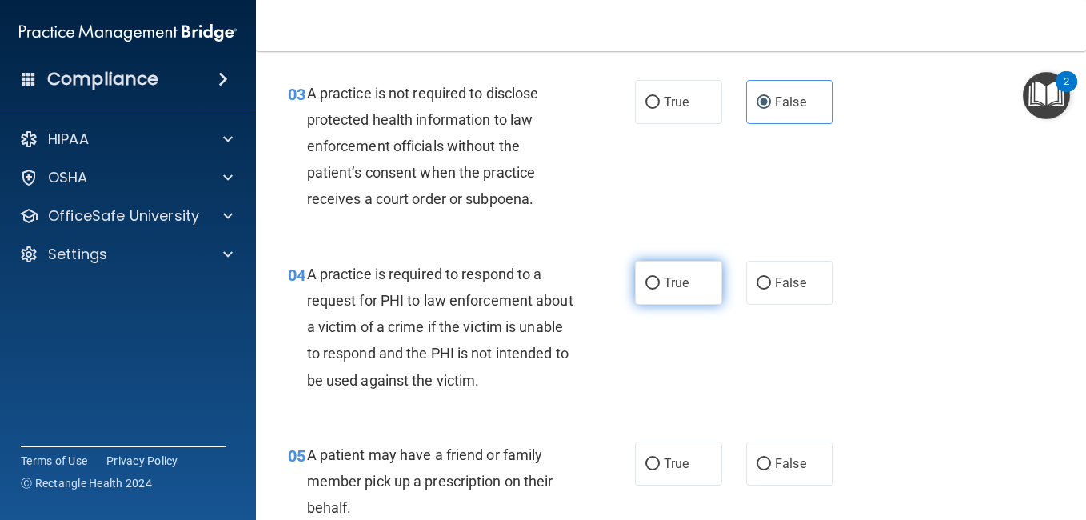
click at [690, 274] on label "True" at bounding box center [678, 283] width 87 height 44
click at [660, 278] on input "True" at bounding box center [653, 284] width 14 height 12
radio input "true"
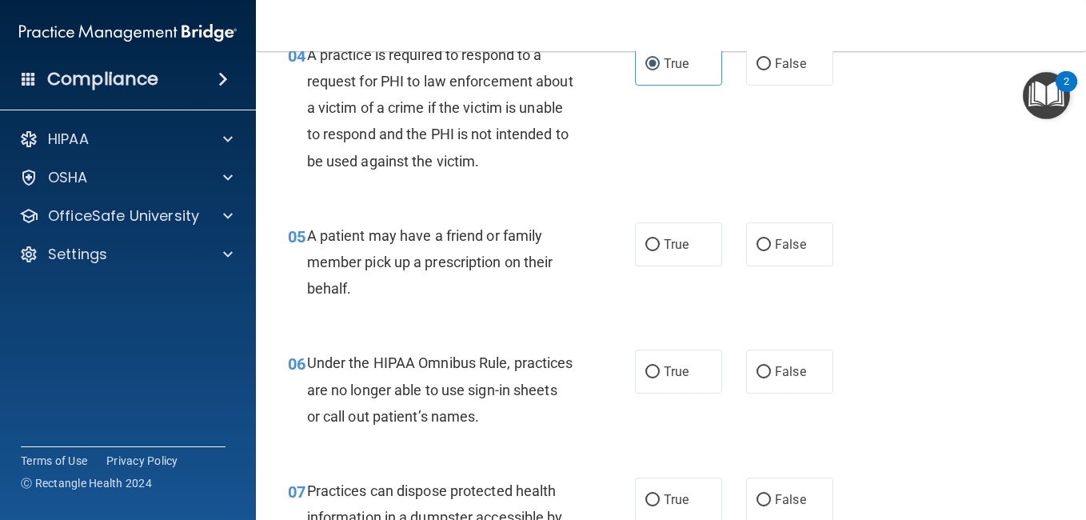
scroll to position [629, 0]
click at [686, 251] on label "True" at bounding box center [678, 244] width 87 height 44
click at [660, 250] on input "True" at bounding box center [653, 244] width 14 height 12
radio input "true"
click at [608, 301] on div "05 A patient may have a friend or family member pick up a prescription on their…" at bounding box center [461, 266] width 395 height 88
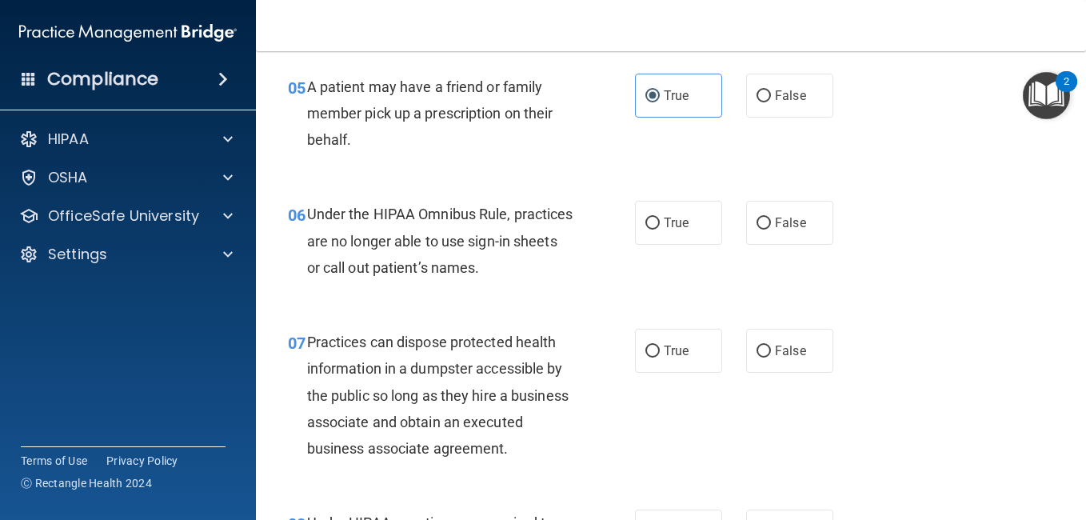
scroll to position [778, 0]
click at [657, 232] on label "True" at bounding box center [678, 222] width 87 height 44
click at [657, 229] on input "True" at bounding box center [653, 223] width 14 height 12
radio input "true"
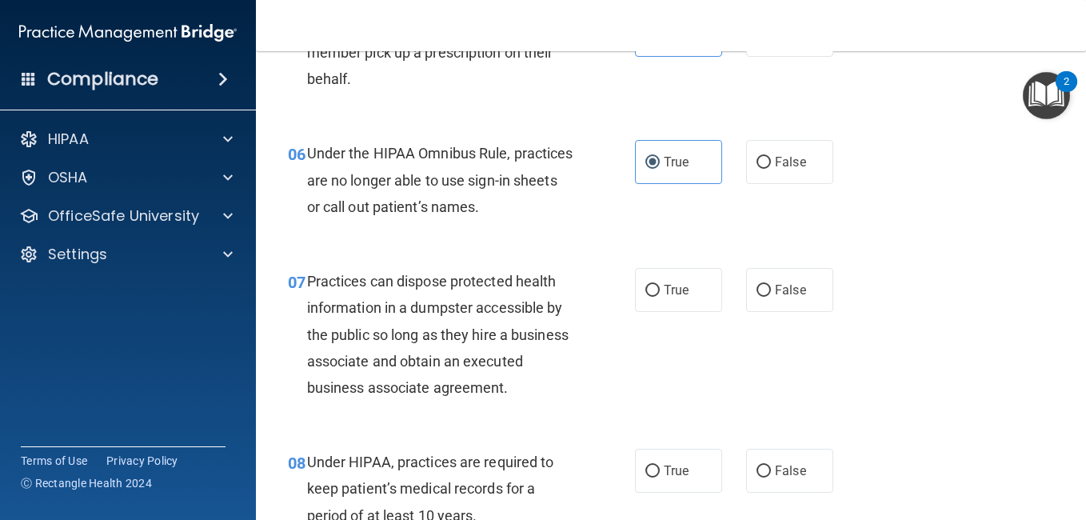
scroll to position [838, 0]
click at [774, 281] on label "False" at bounding box center [789, 289] width 87 height 44
click at [771, 284] on input "False" at bounding box center [764, 290] width 14 height 12
radio input "true"
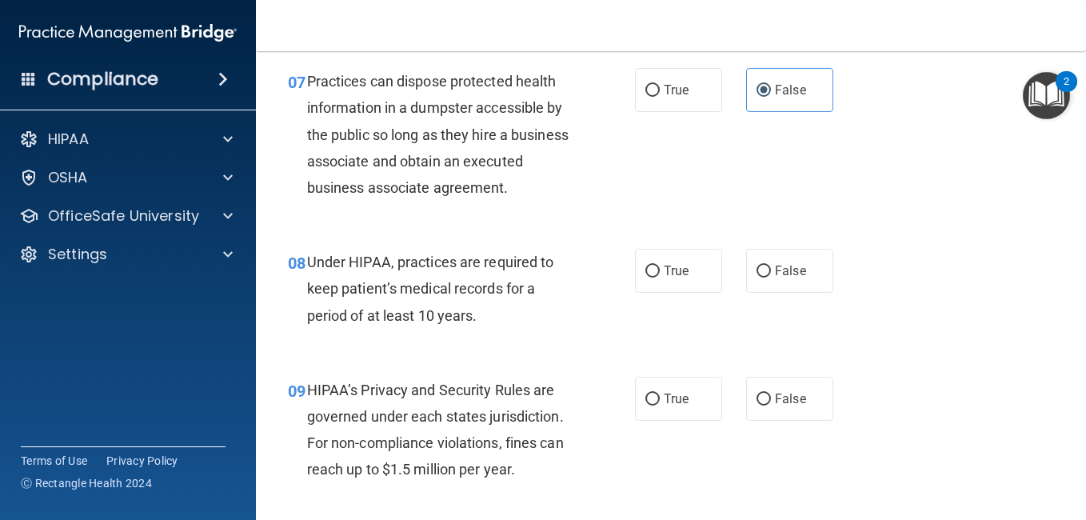
scroll to position [1039, 0]
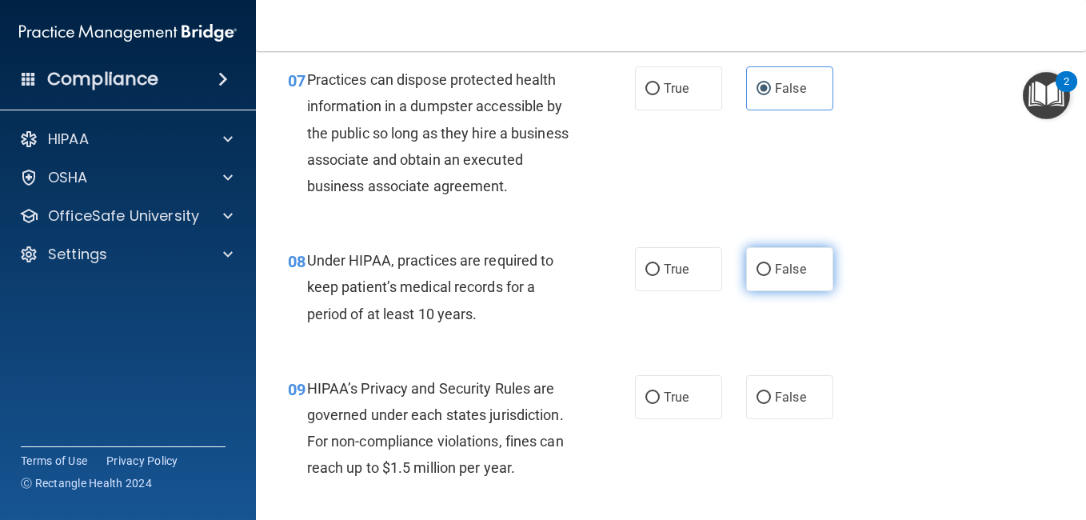
click at [767, 291] on label "False" at bounding box center [789, 269] width 87 height 44
click at [767, 276] on input "False" at bounding box center [764, 270] width 14 height 12
radio input "true"
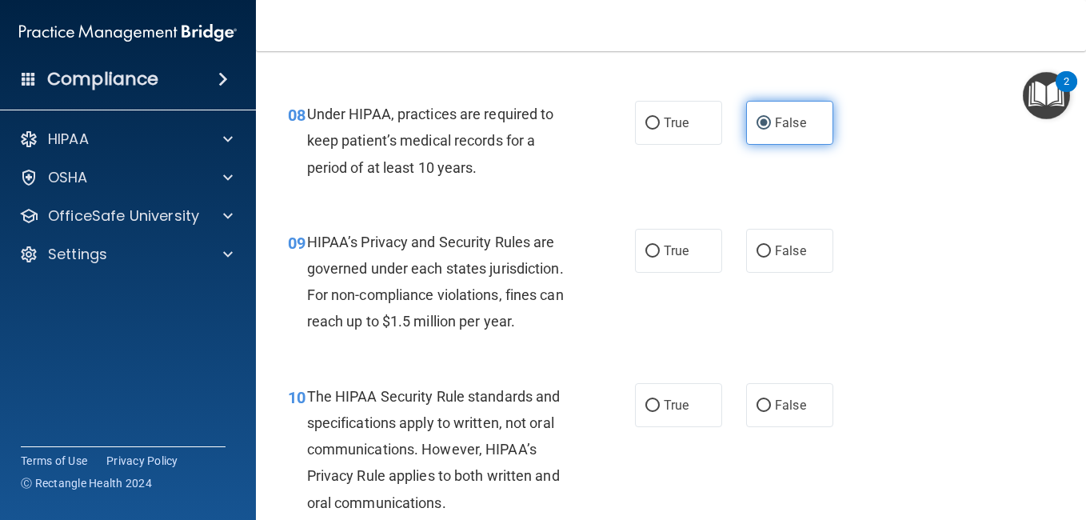
scroll to position [1186, 0]
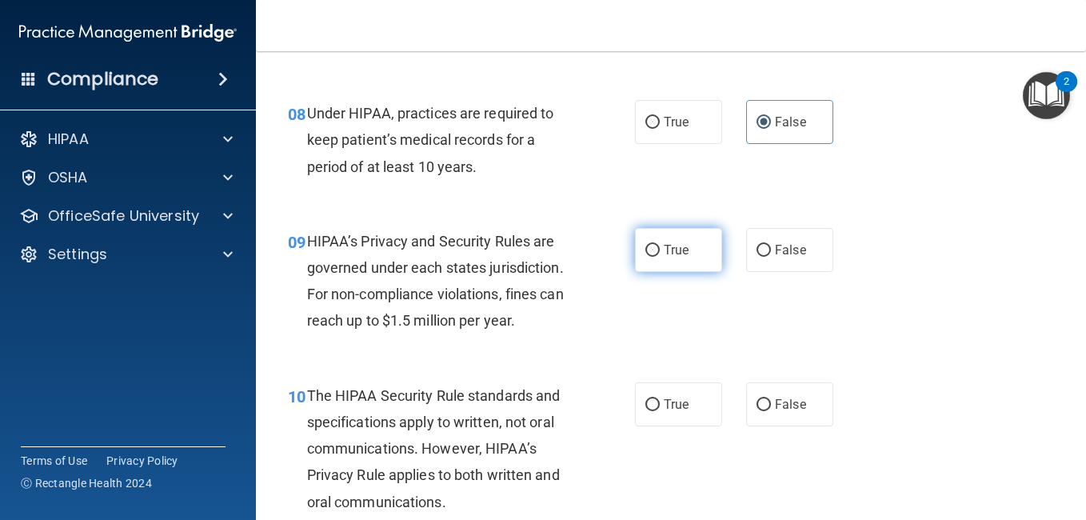
click at [713, 266] on label "True" at bounding box center [678, 250] width 87 height 44
click at [660, 257] on input "True" at bounding box center [653, 251] width 14 height 12
radio input "true"
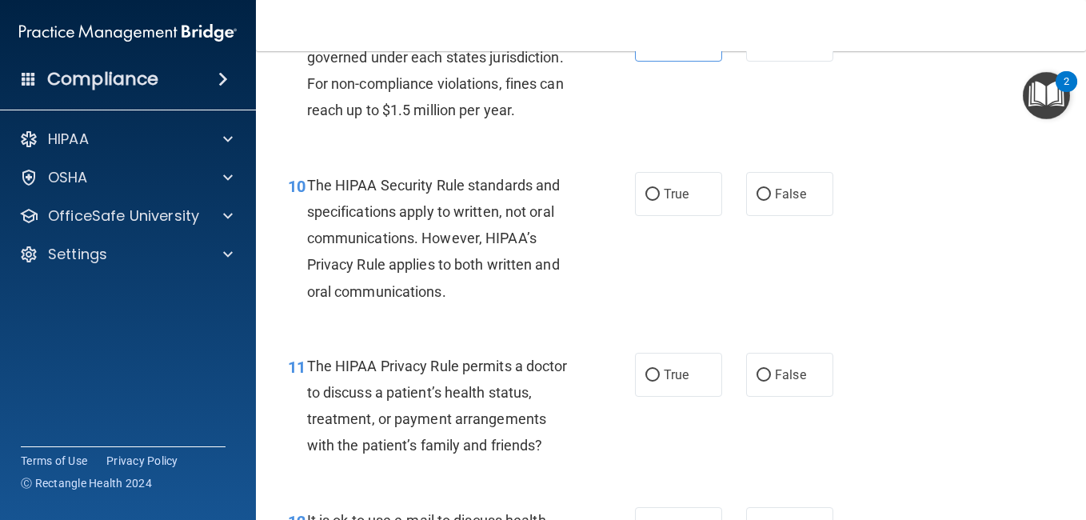
scroll to position [1398, 0]
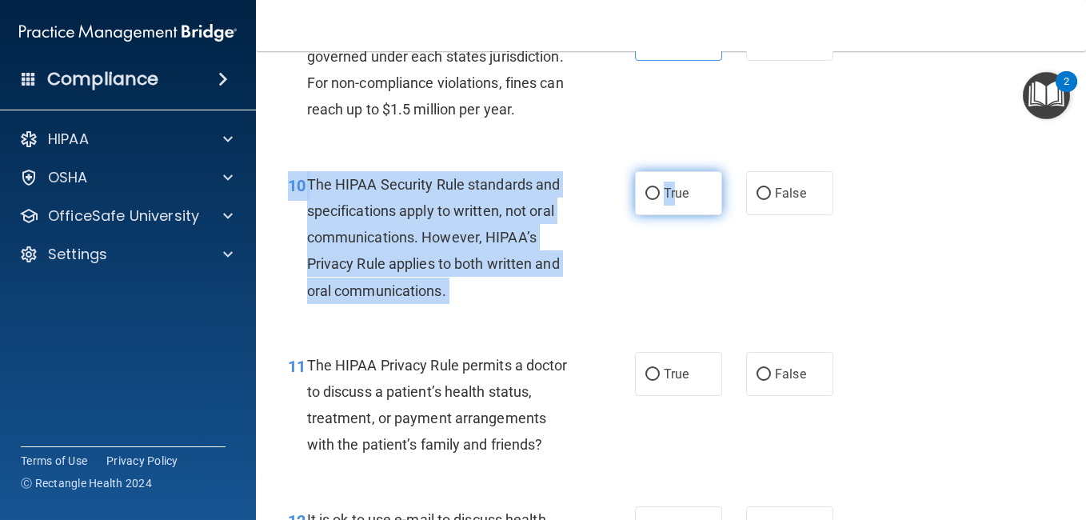
drag, startPoint x: 671, startPoint y: 242, endPoint x: 668, endPoint y: 227, distance: 14.8
click at [668, 227] on div "10 The HIPAA Security Rule standards and specifications apply to written, not o…" at bounding box center [671, 241] width 790 height 181
click at [668, 215] on label "True" at bounding box center [678, 193] width 87 height 44
click at [660, 200] on input "True" at bounding box center [653, 194] width 14 height 12
radio input "true"
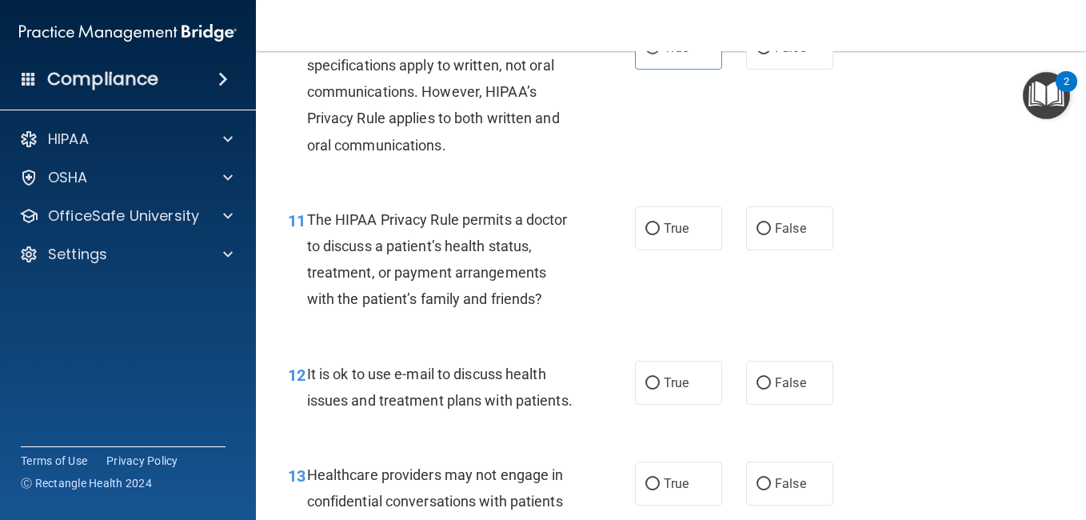
scroll to position [1544, 0]
click at [786, 240] on label "False" at bounding box center [789, 228] width 87 height 44
click at [771, 234] on input "False" at bounding box center [764, 228] width 14 height 12
radio input "true"
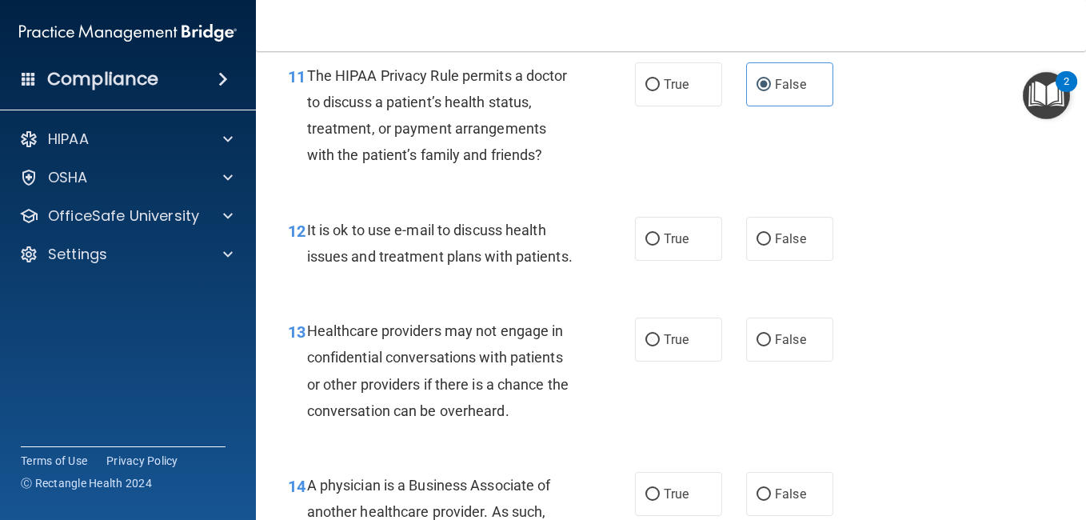
scroll to position [1688, 0]
click at [781, 246] on span "False" at bounding box center [790, 237] width 31 height 15
click at [771, 245] on input "False" at bounding box center [764, 239] width 14 height 12
radio input "true"
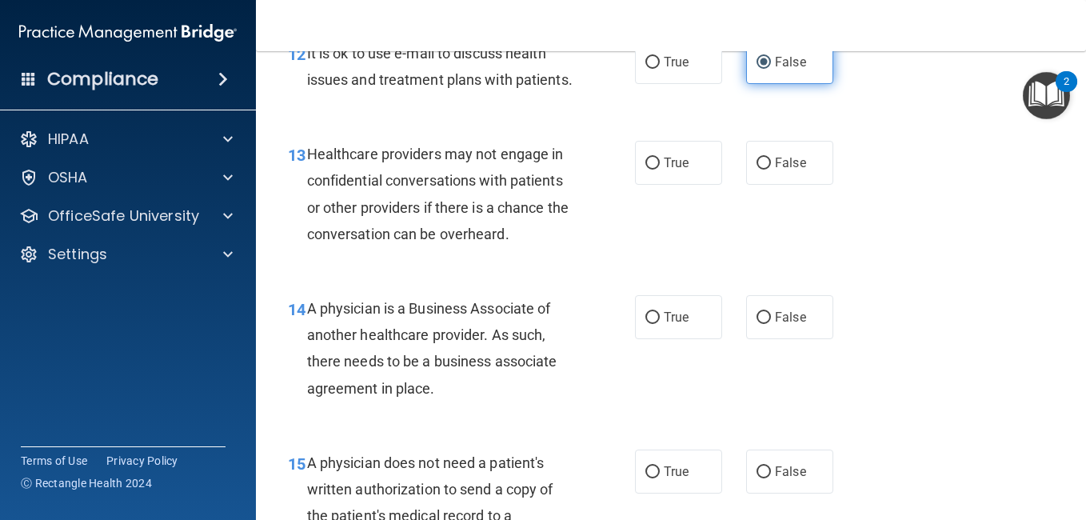
scroll to position [1865, 0]
click at [652, 184] on label "True" at bounding box center [678, 162] width 87 height 44
click at [652, 169] on input "True" at bounding box center [653, 163] width 14 height 12
radio input "true"
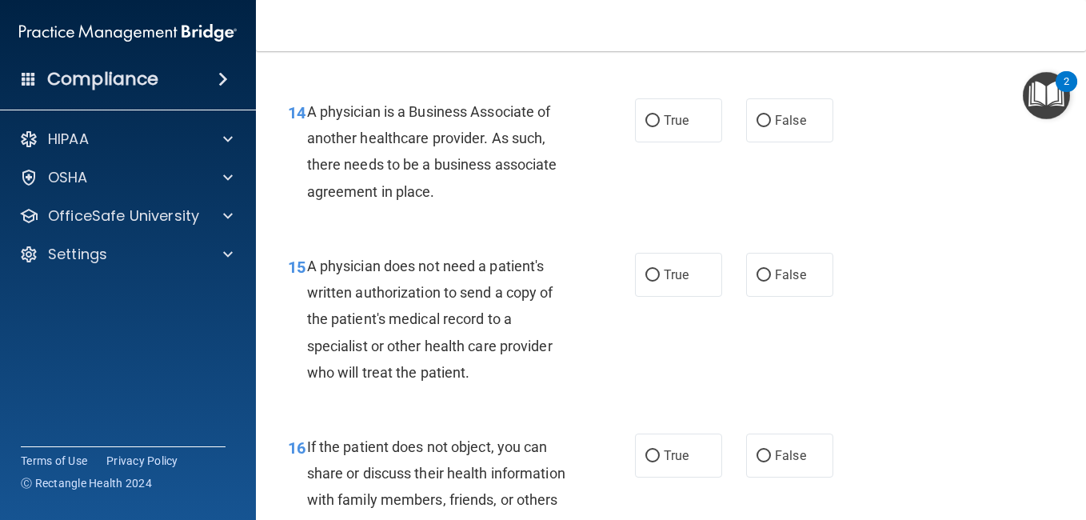
scroll to position [2062, 0]
click at [757, 126] on input "False" at bounding box center [764, 120] width 14 height 12
radio input "true"
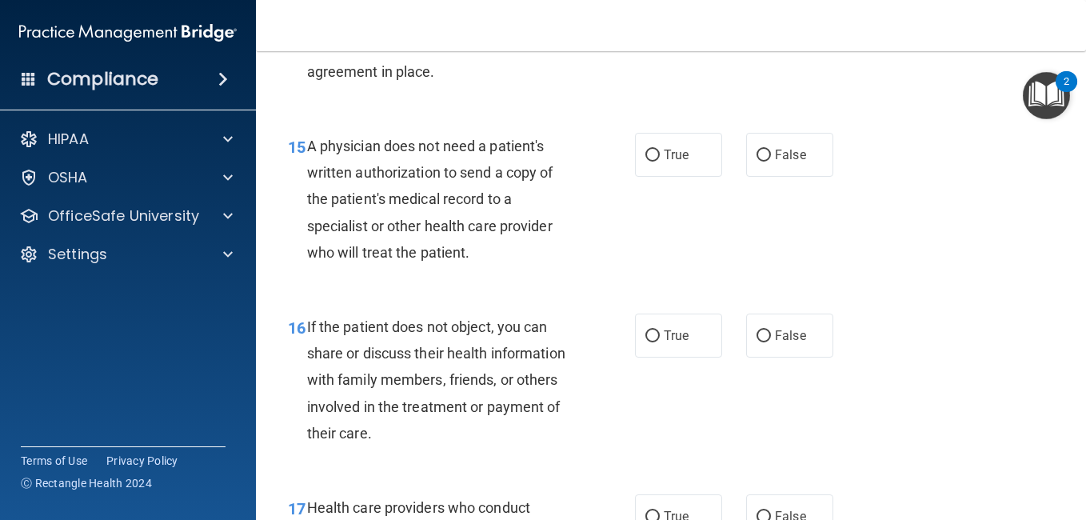
scroll to position [2182, 0]
click at [678, 162] on span "True" at bounding box center [676, 153] width 25 height 15
click at [660, 161] on input "True" at bounding box center [653, 155] width 14 height 12
radio input "true"
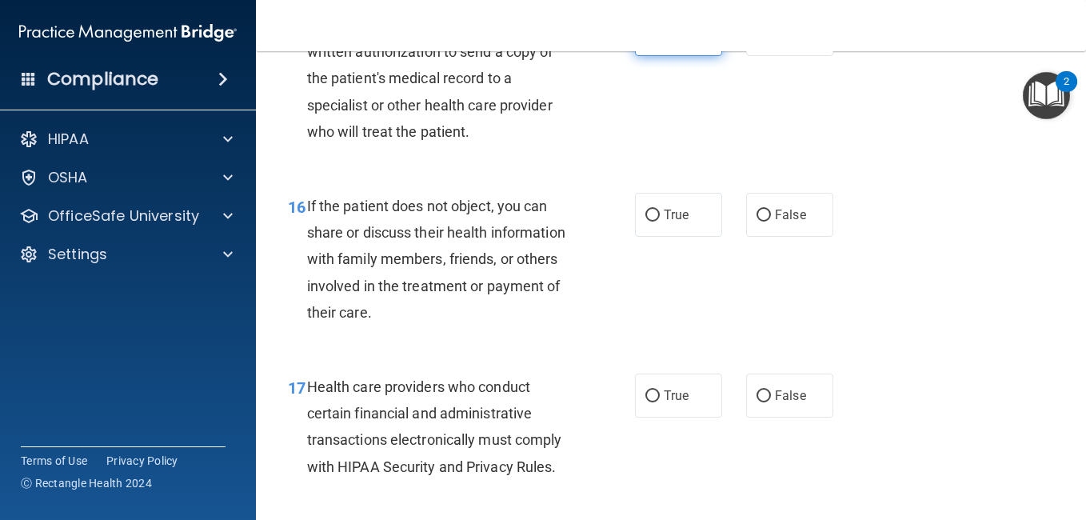
scroll to position [2302, 0]
click at [680, 236] on label "True" at bounding box center [678, 214] width 87 height 44
click at [660, 221] on input "True" at bounding box center [653, 215] width 14 height 12
radio input "true"
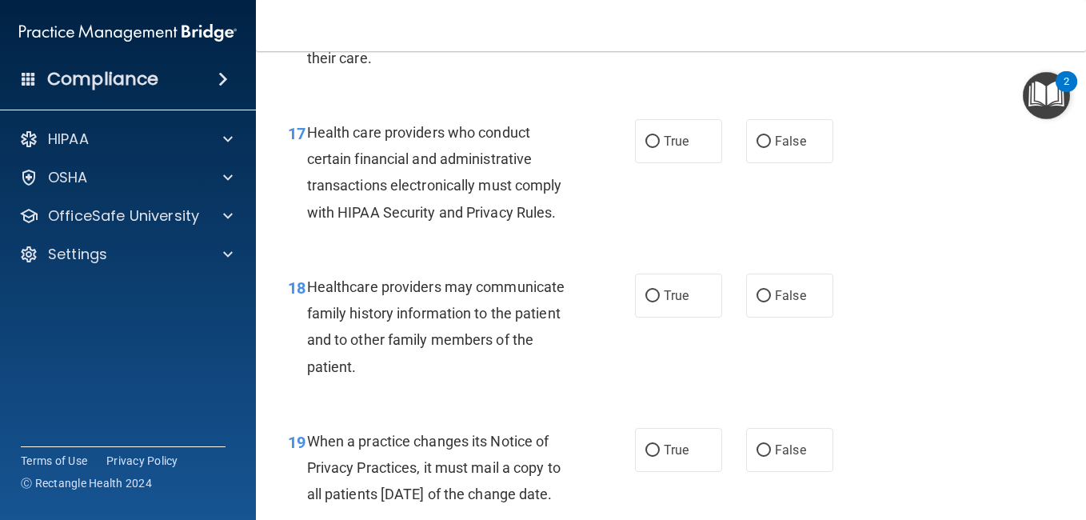
scroll to position [2573, 0]
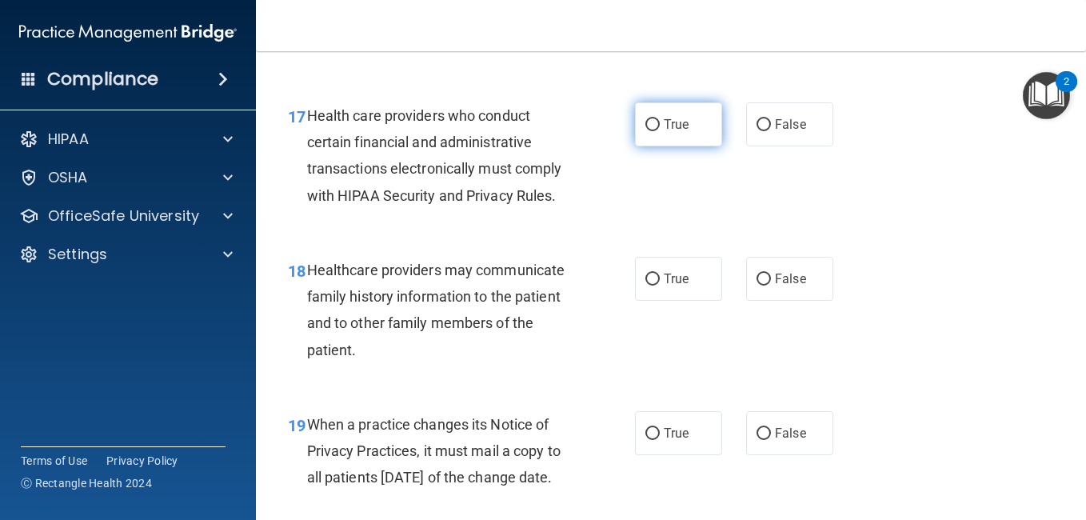
click at [678, 146] on label "True" at bounding box center [678, 124] width 87 height 44
click at [660, 131] on input "True" at bounding box center [653, 125] width 14 height 12
radio input "true"
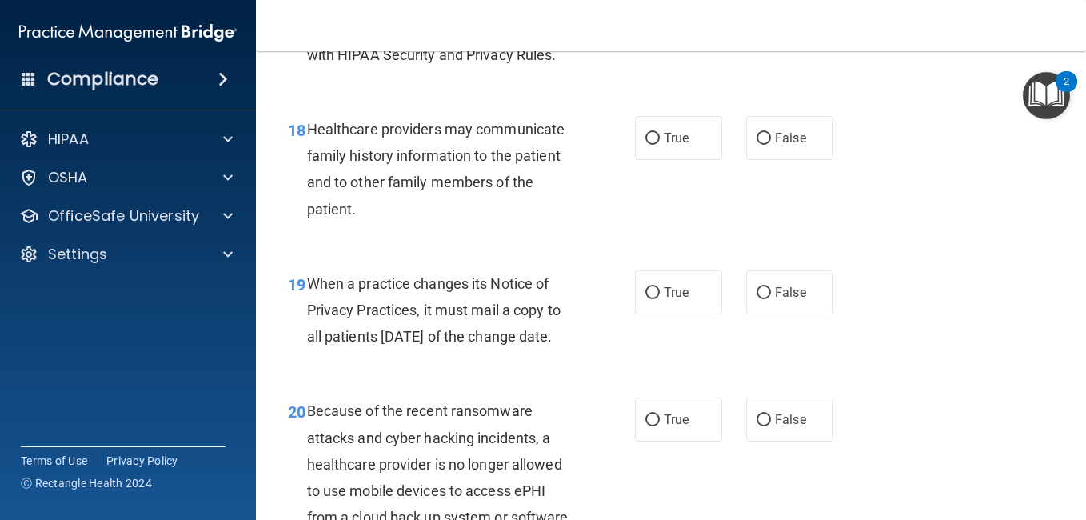
scroll to position [2746, 0]
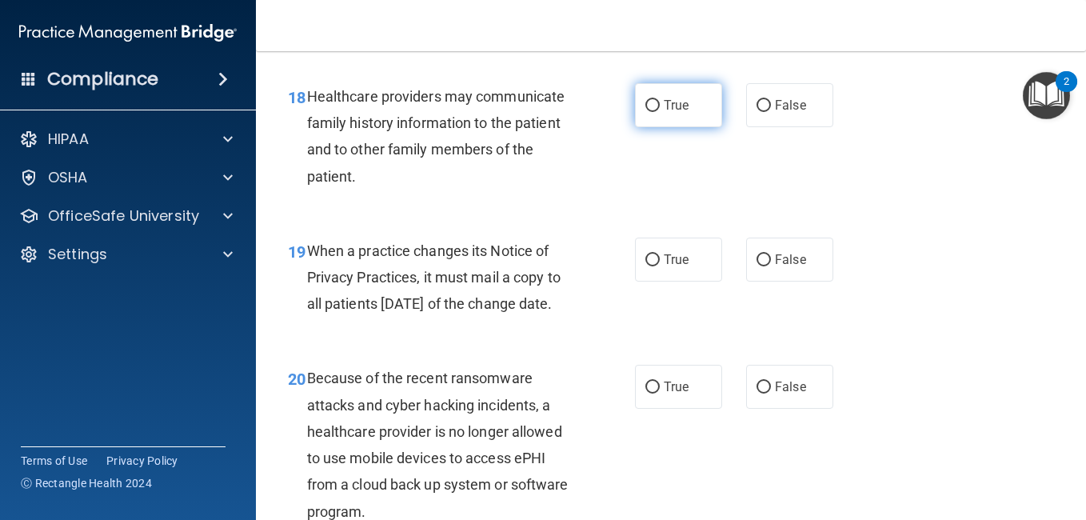
click at [674, 113] on span "True" at bounding box center [676, 105] width 25 height 15
click at [660, 112] on input "True" at bounding box center [653, 106] width 14 height 12
radio input "true"
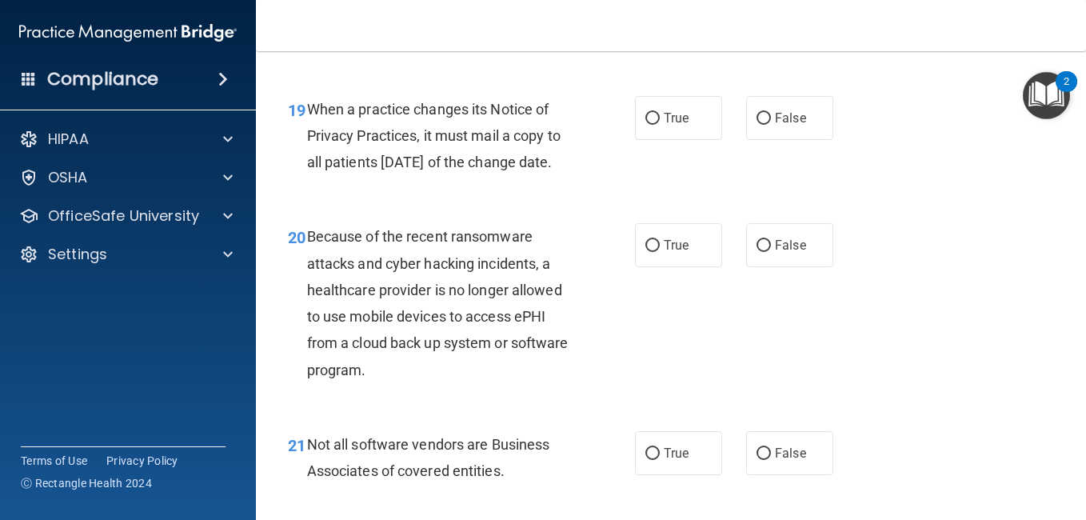
scroll to position [2889, 0]
click at [777, 125] on span "False" at bounding box center [790, 117] width 31 height 15
click at [771, 124] on input "False" at bounding box center [764, 118] width 14 height 12
radio input "true"
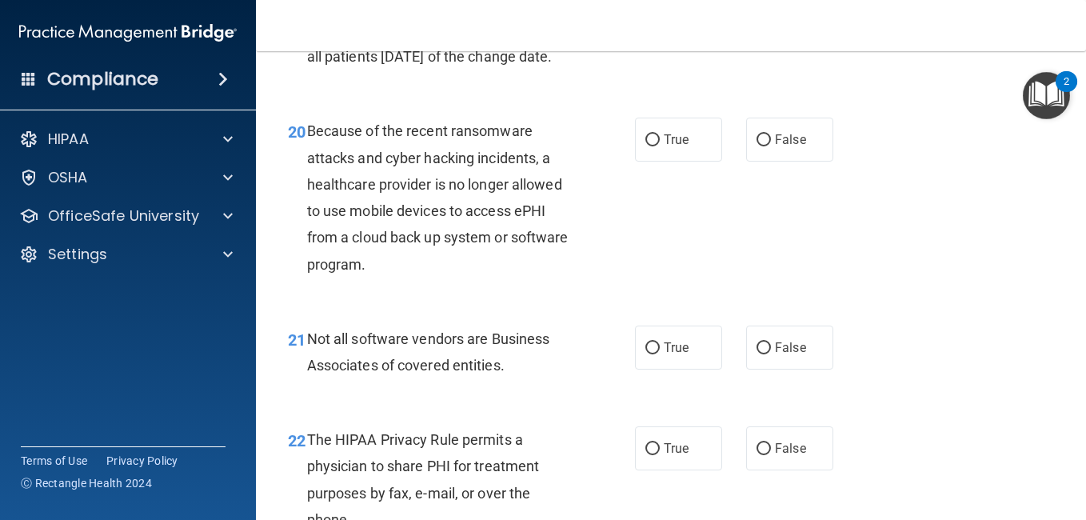
scroll to position [2995, 0]
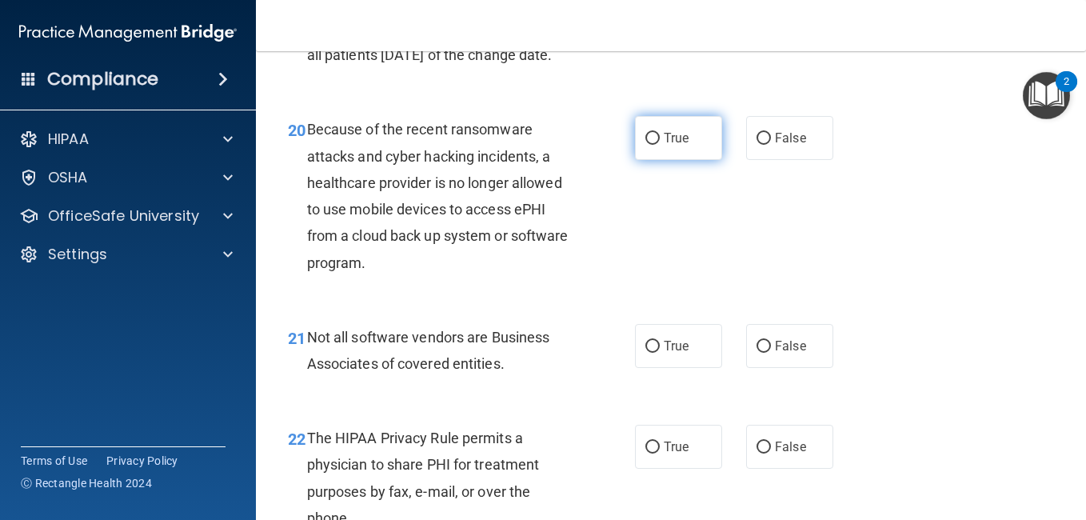
click at [676, 146] on span "True" at bounding box center [676, 137] width 25 height 15
click at [660, 145] on input "True" at bounding box center [653, 139] width 14 height 12
radio input "true"
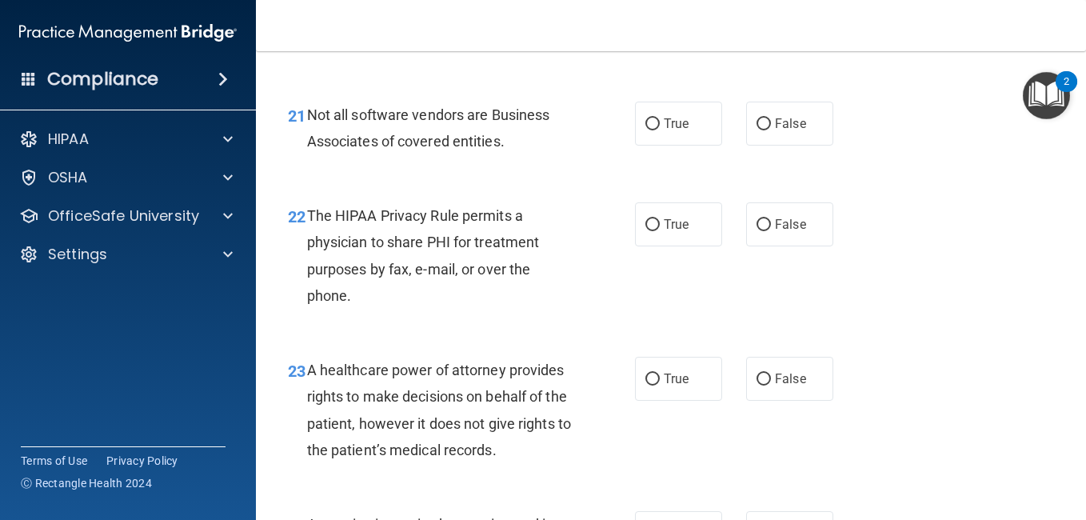
scroll to position [3218, 0]
click at [681, 145] on label "True" at bounding box center [678, 123] width 87 height 44
click at [660, 130] on input "True" at bounding box center [653, 124] width 14 height 12
radio input "true"
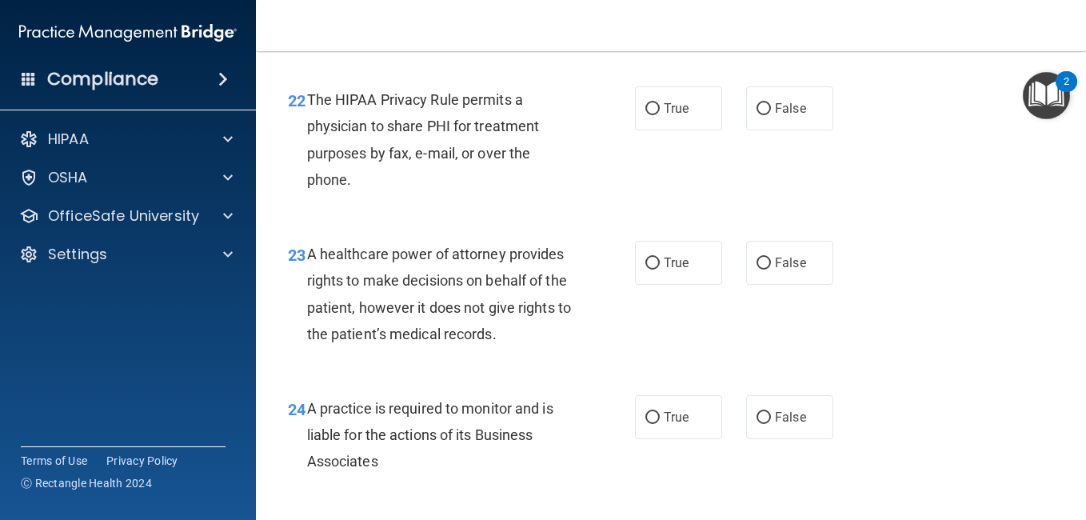
scroll to position [3334, 0]
click at [680, 115] on span "True" at bounding box center [676, 107] width 25 height 15
click at [660, 114] on input "True" at bounding box center [653, 108] width 14 height 12
radio input "true"
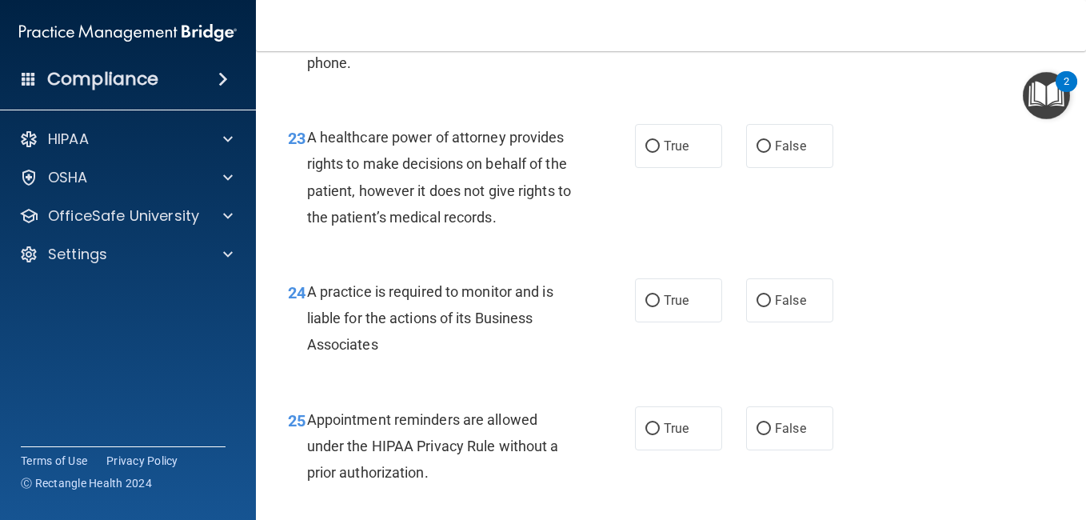
scroll to position [3453, 0]
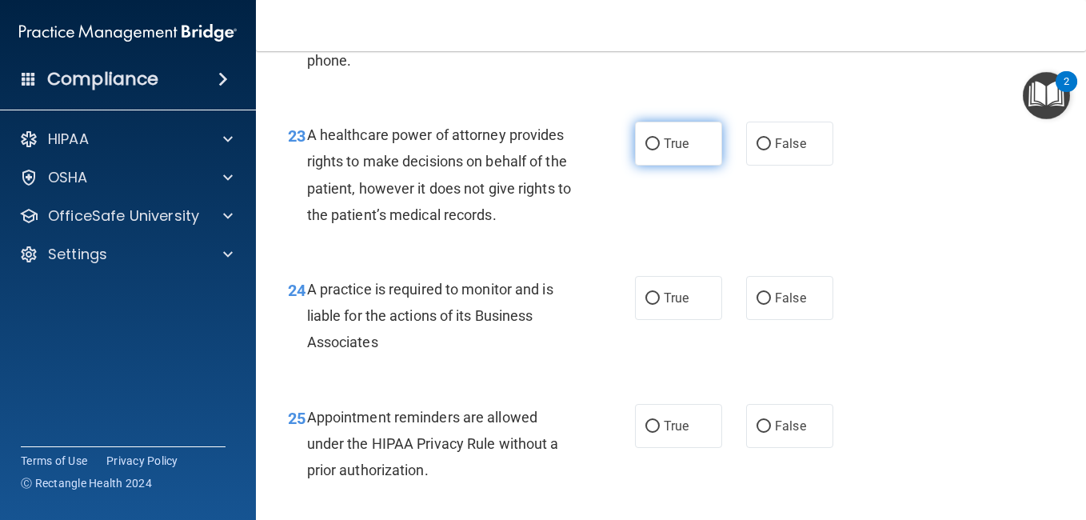
click at [678, 166] on label "True" at bounding box center [678, 144] width 87 height 44
click at [660, 150] on input "True" at bounding box center [653, 144] width 14 height 12
radio input "true"
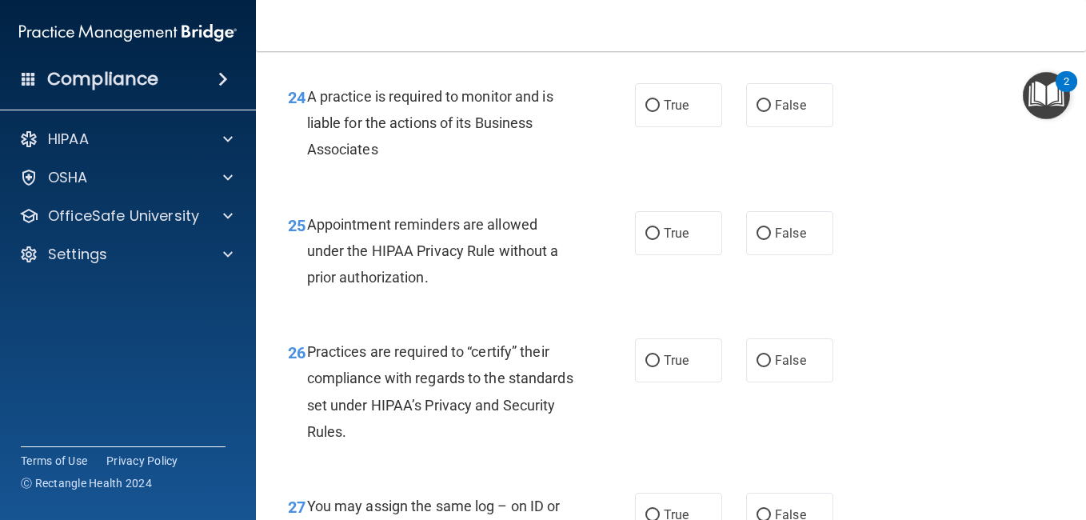
scroll to position [3647, 0]
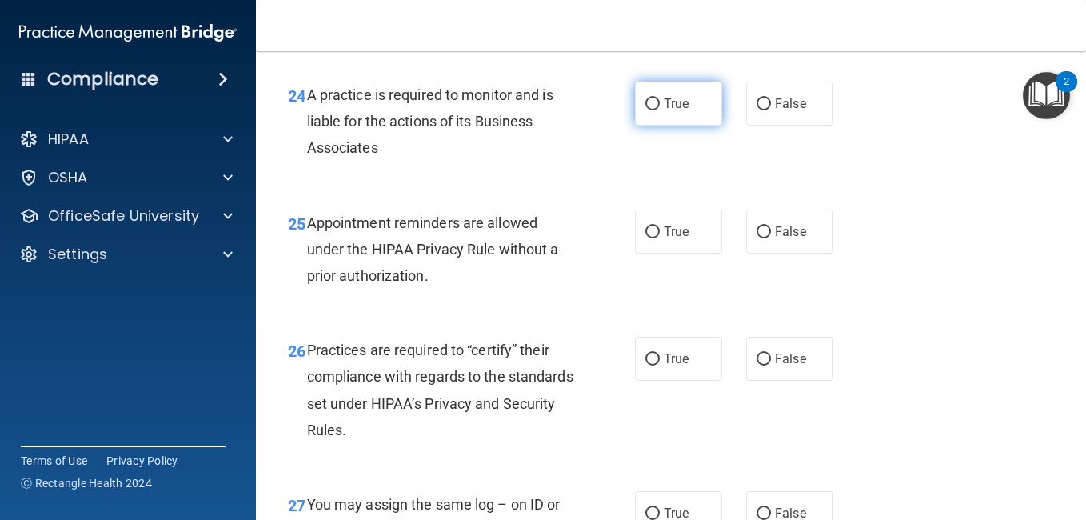
click at [674, 126] on label "True" at bounding box center [678, 104] width 87 height 44
click at [660, 110] on input "True" at bounding box center [653, 104] width 14 height 12
radio input "true"
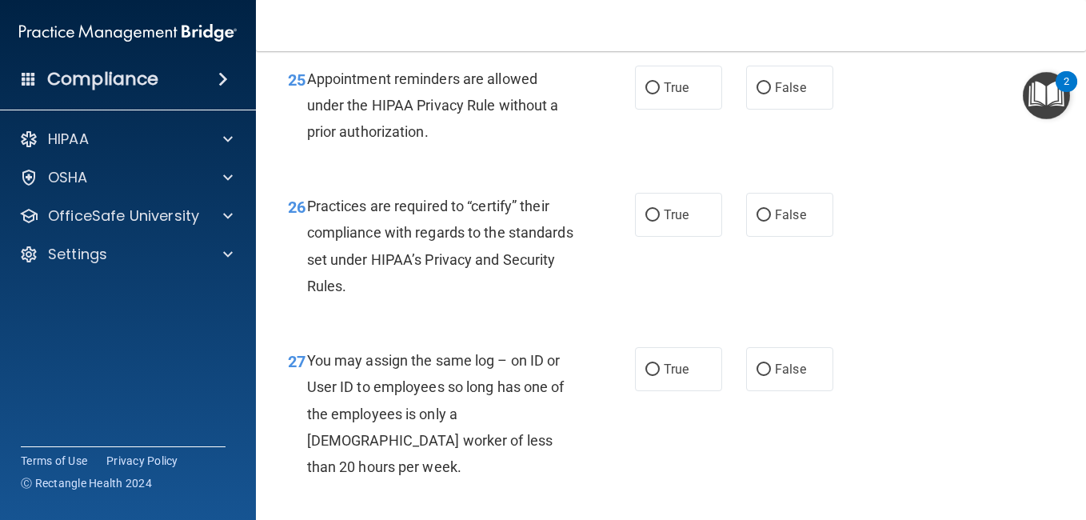
scroll to position [3792, 0]
click at [658, 109] on label "True" at bounding box center [678, 87] width 87 height 44
click at [658, 94] on input "True" at bounding box center [653, 88] width 14 height 12
radio input "true"
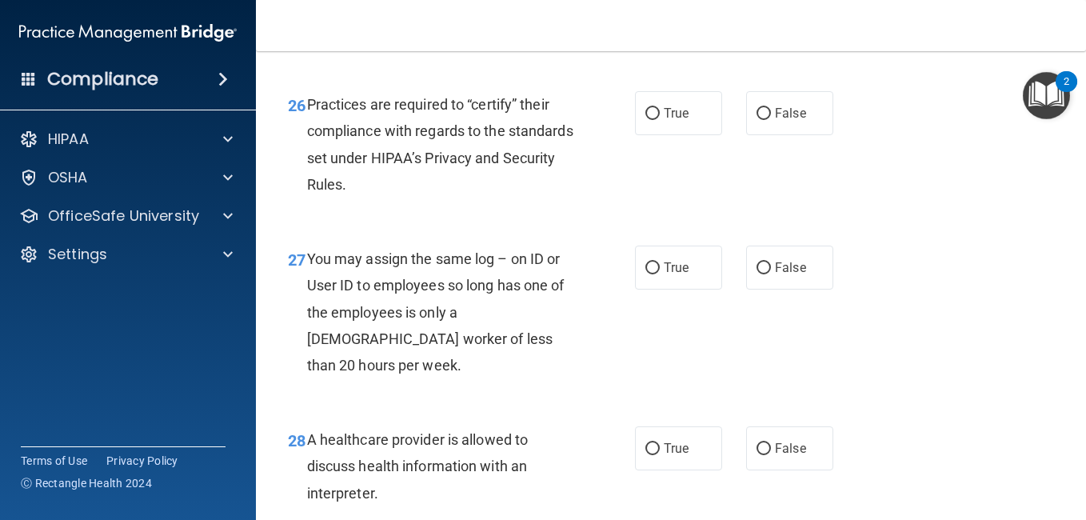
scroll to position [3898, 0]
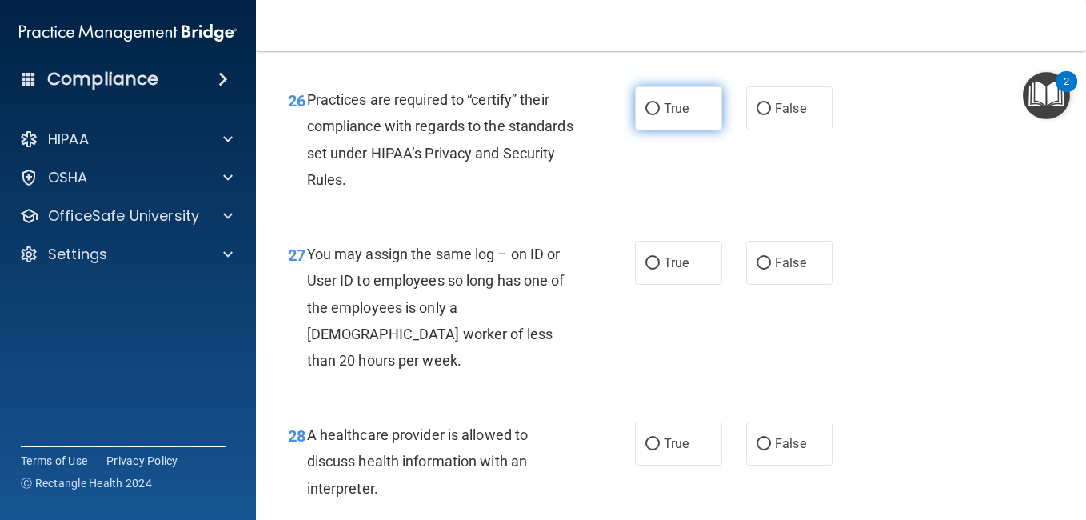
click at [636, 130] on label "True" at bounding box center [678, 108] width 87 height 44
click at [646, 115] on input "True" at bounding box center [653, 109] width 14 height 12
radio input "true"
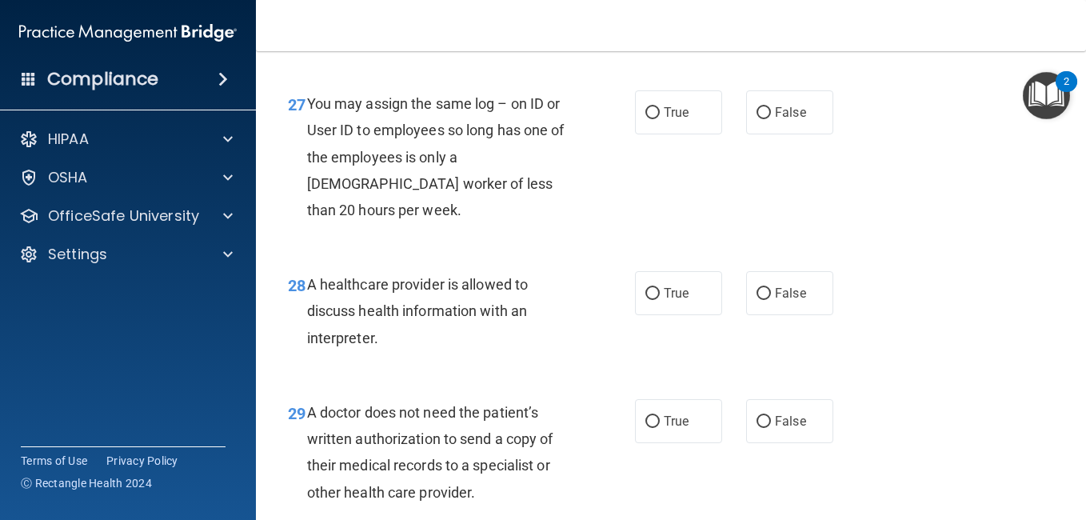
scroll to position [4049, 0]
click at [798, 134] on label "False" at bounding box center [789, 112] width 87 height 44
click at [771, 118] on input "False" at bounding box center [764, 112] width 14 height 12
radio input "true"
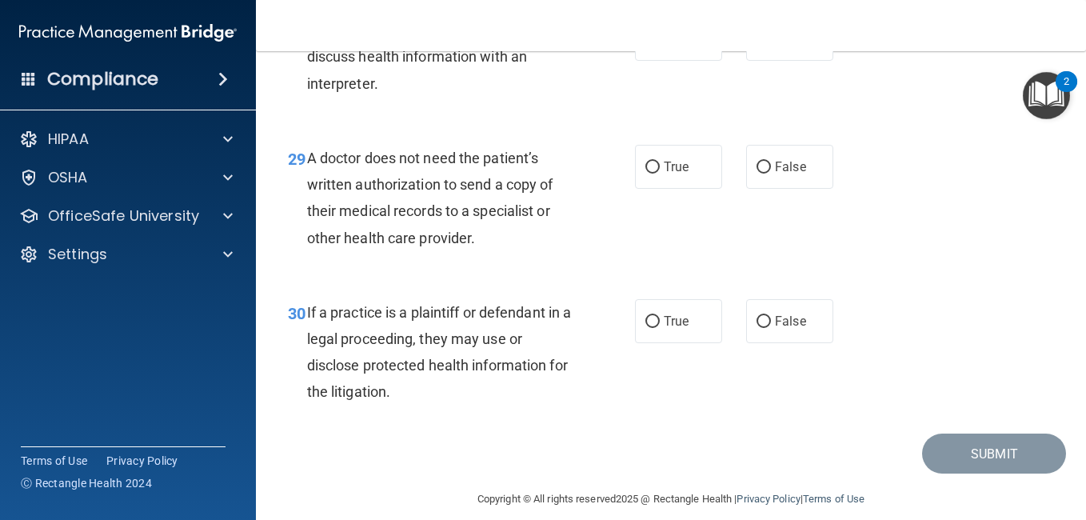
scroll to position [4303, 0]
click at [655, 60] on label "True" at bounding box center [678, 38] width 87 height 44
click at [655, 45] on input "True" at bounding box center [653, 39] width 14 height 12
radio input "true"
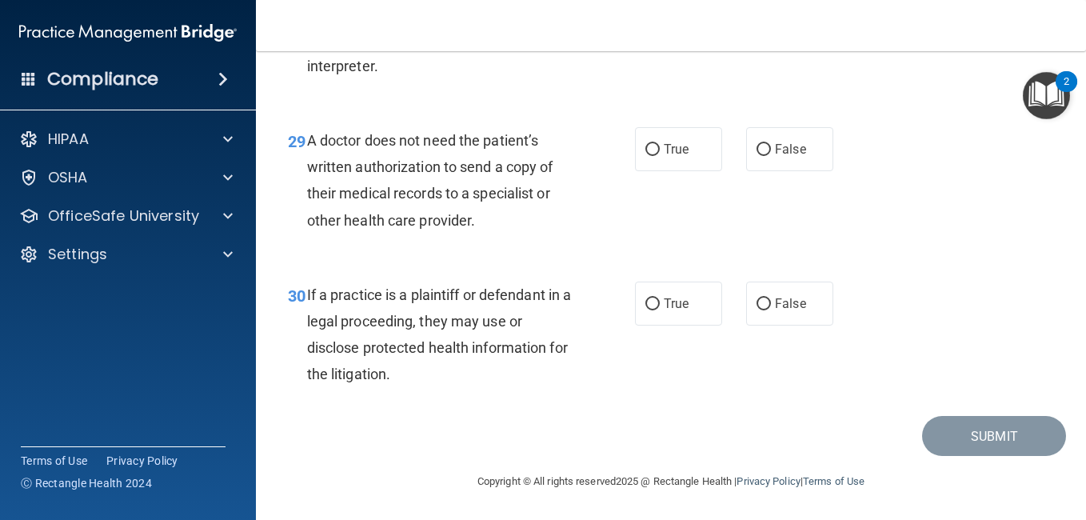
scroll to position [4346, 0]
click at [653, 171] on label "True" at bounding box center [678, 149] width 87 height 44
click at [653, 156] on input "True" at bounding box center [653, 150] width 14 height 12
radio input "true"
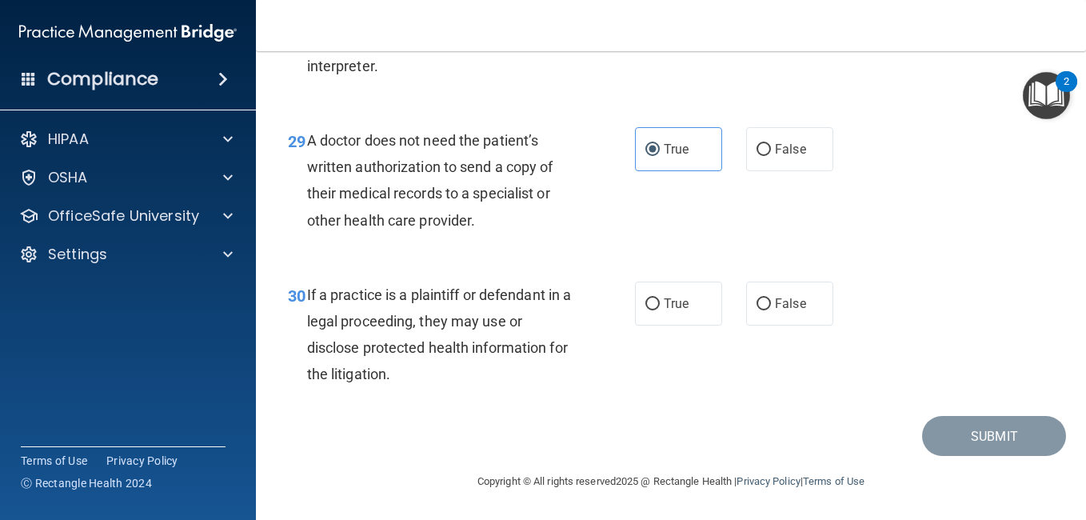
click at [596, 396] on div "30 If a practice is a plaintiff or defendant in a legal proceeding, they may us…" at bounding box center [461, 339] width 395 height 114
click at [678, 302] on span "True" at bounding box center [676, 303] width 25 height 15
click at [660, 302] on input "True" at bounding box center [653, 304] width 14 height 12
radio input "true"
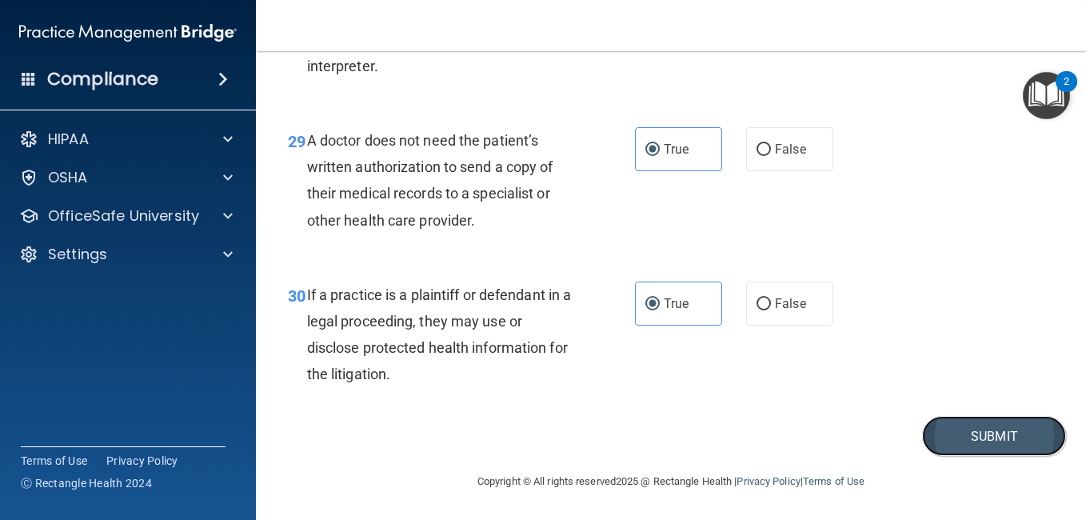
click at [931, 441] on button "Submit" at bounding box center [994, 436] width 144 height 41
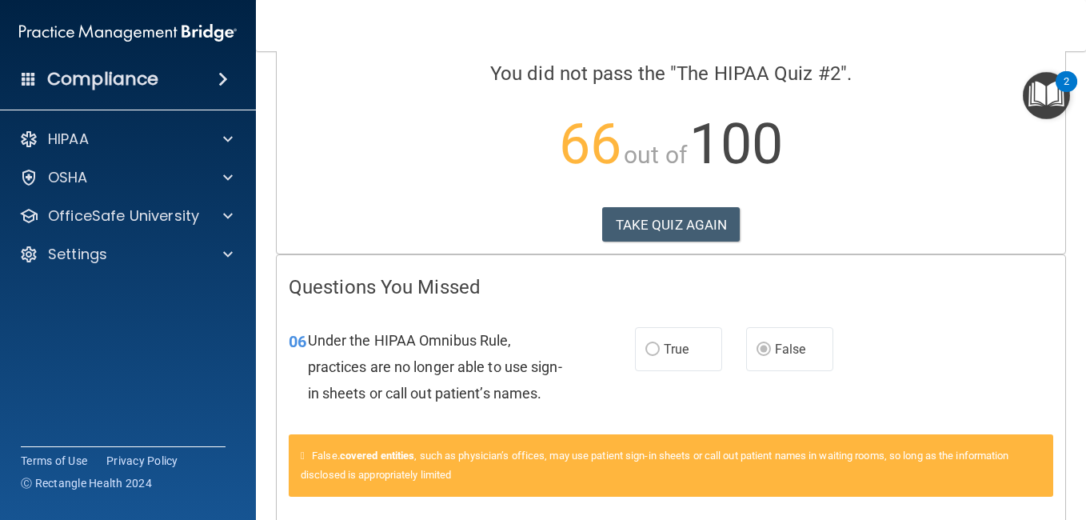
scroll to position [122, 0]
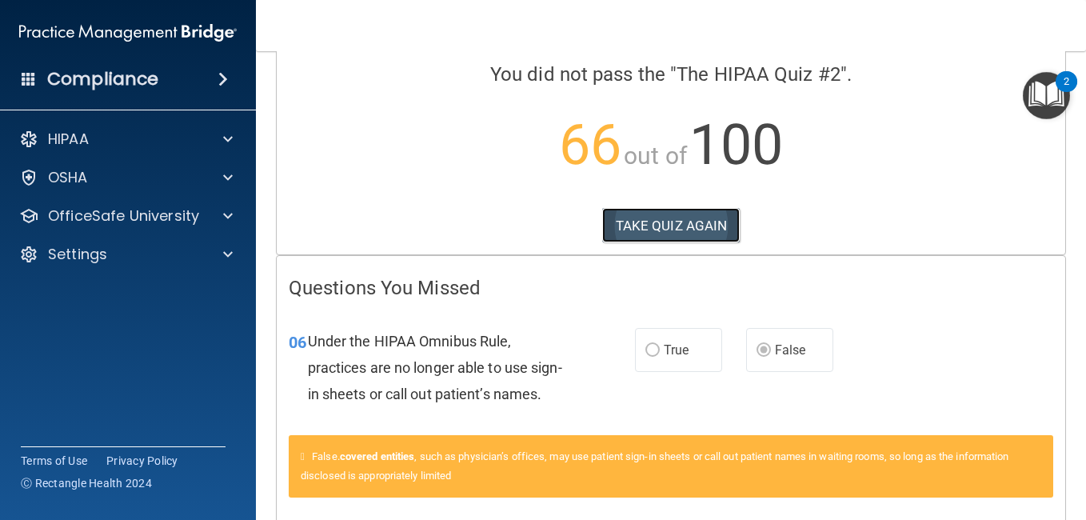
click at [688, 218] on button "TAKE QUIZ AGAIN" at bounding box center [671, 225] width 138 height 35
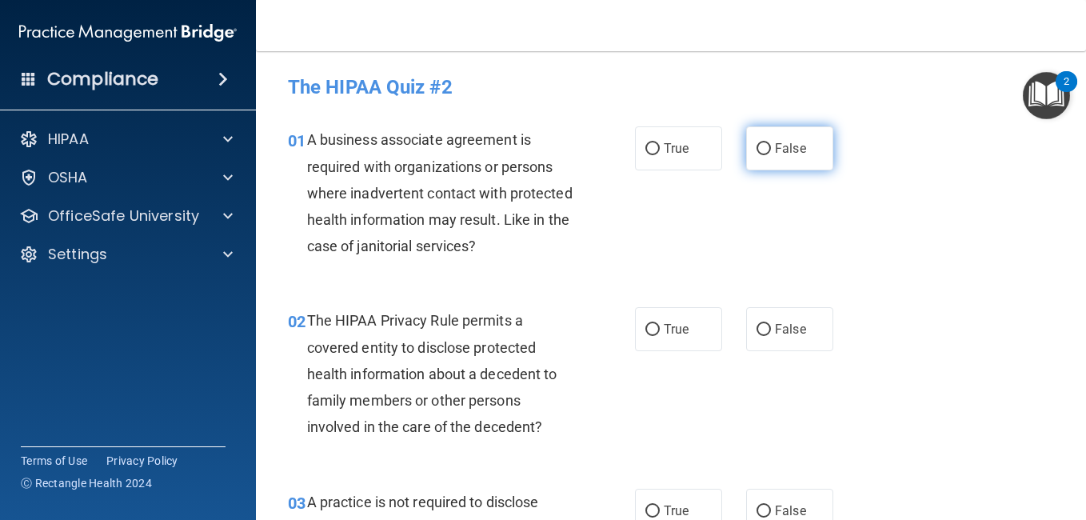
click at [766, 151] on label "False" at bounding box center [789, 148] width 87 height 44
click at [766, 151] on input "False" at bounding box center [764, 149] width 14 height 12
radio input "true"
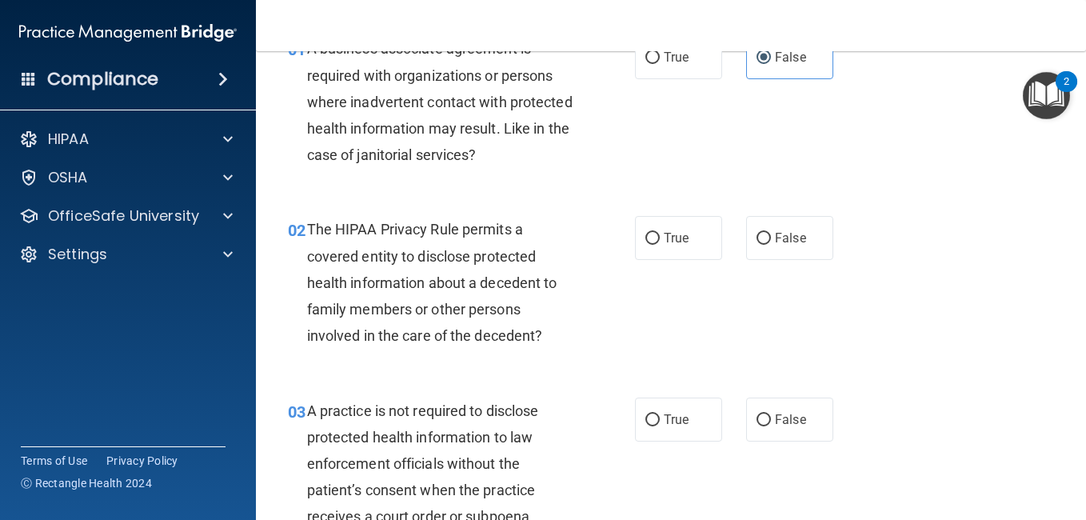
scroll to position [92, 0]
click at [776, 223] on label "False" at bounding box center [789, 237] width 87 height 44
click at [771, 232] on input "False" at bounding box center [764, 238] width 14 height 12
radio input "true"
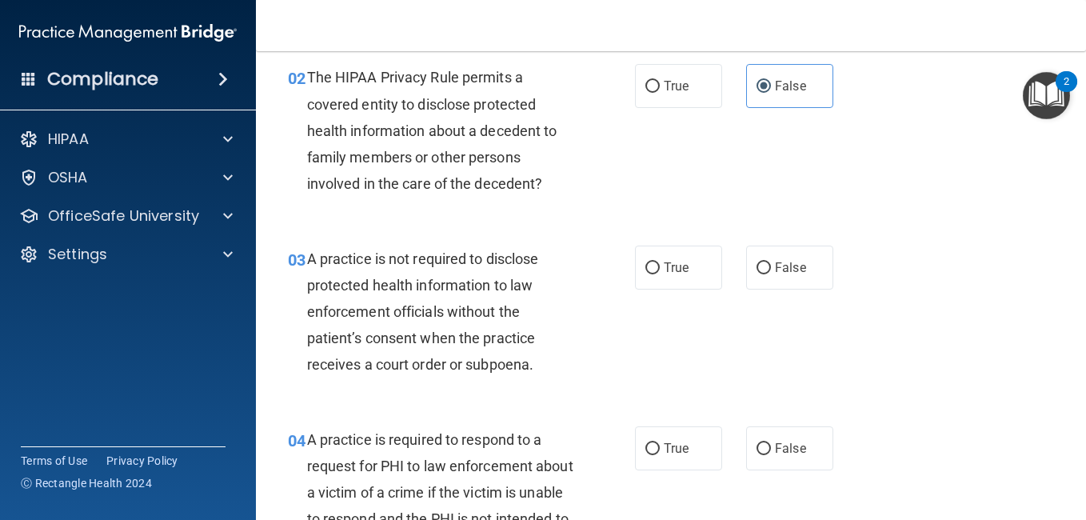
scroll to position [244, 0]
click at [658, 280] on label "True" at bounding box center [678, 267] width 87 height 44
click at [658, 274] on input "True" at bounding box center [653, 268] width 14 height 12
radio input "true"
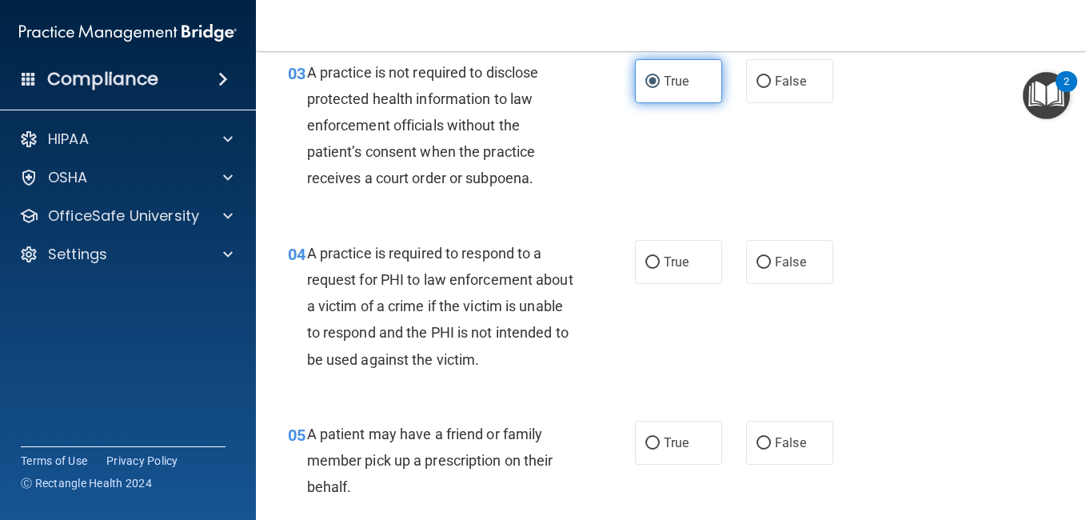
scroll to position [429, 0]
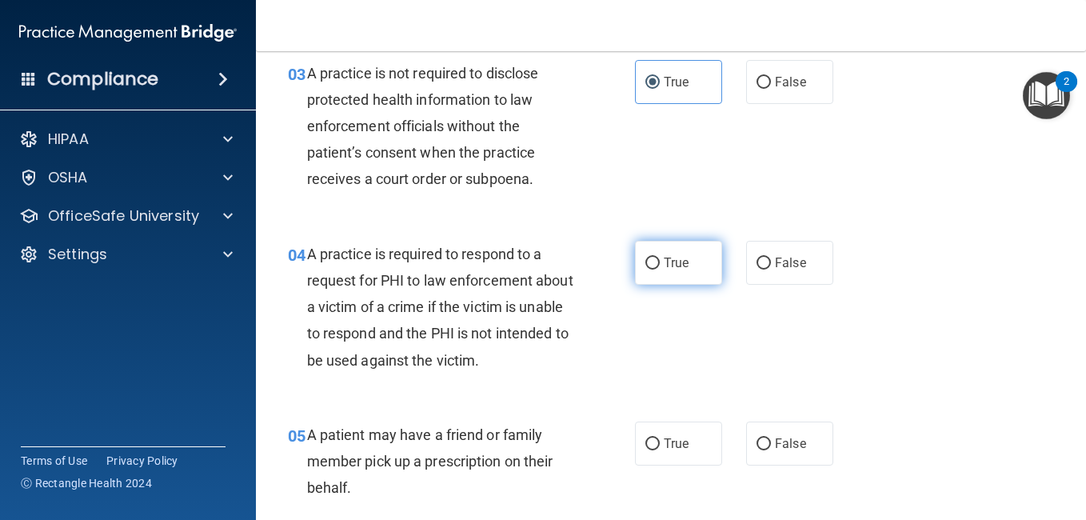
click at [660, 272] on label "True" at bounding box center [678, 263] width 87 height 44
click at [660, 270] on input "True" at bounding box center [653, 264] width 14 height 12
radio input "true"
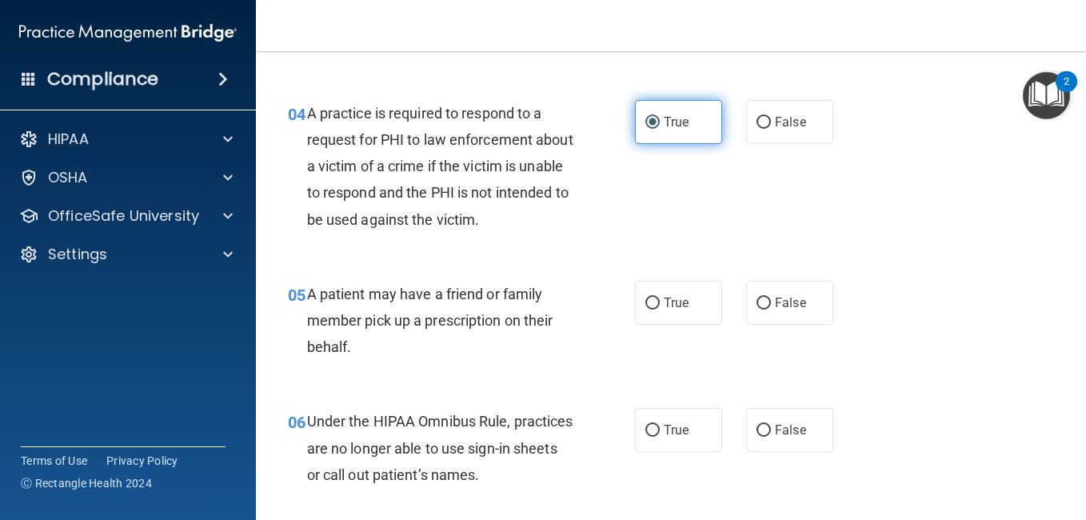
scroll to position [570, 0]
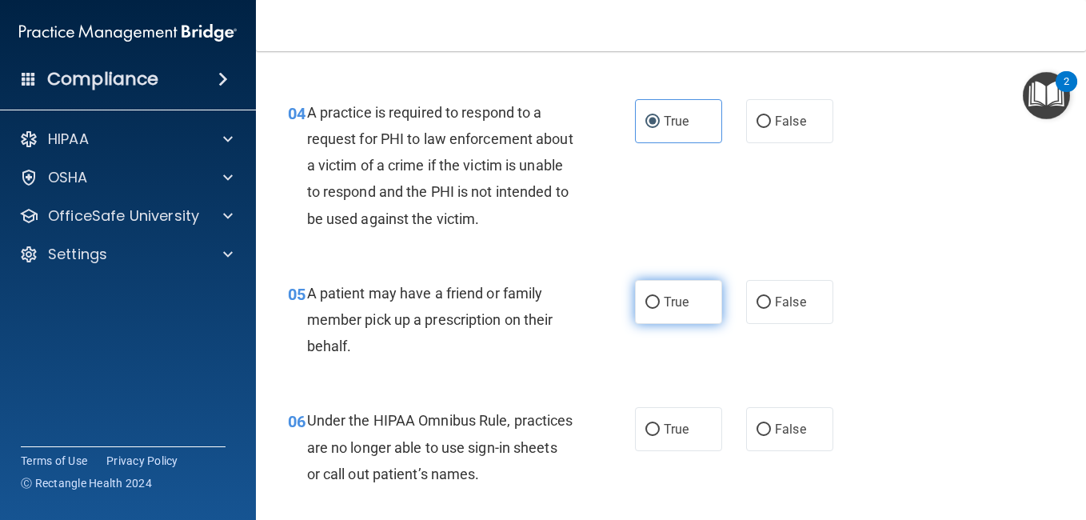
click at [664, 302] on span "True" at bounding box center [676, 301] width 25 height 15
click at [660, 302] on input "True" at bounding box center [653, 303] width 14 height 12
radio input "true"
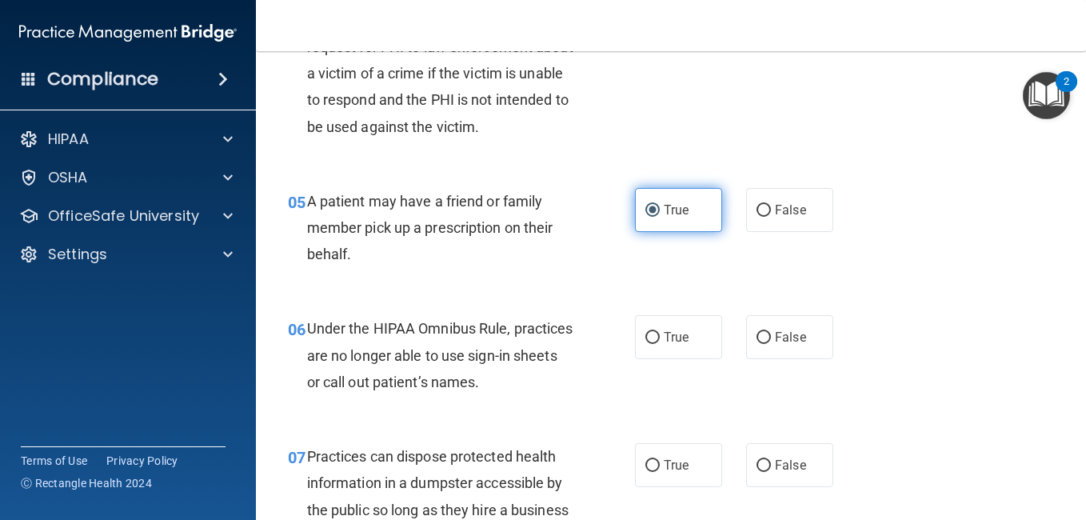
scroll to position [663, 0]
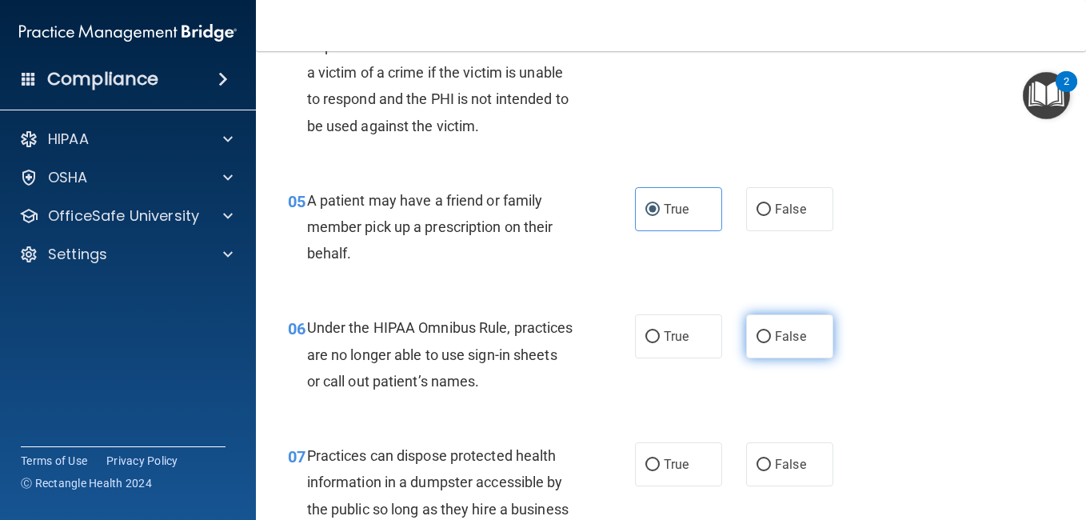
click at [772, 346] on label "False" at bounding box center [789, 336] width 87 height 44
click at [771, 343] on input "False" at bounding box center [764, 337] width 14 height 12
radio input "true"
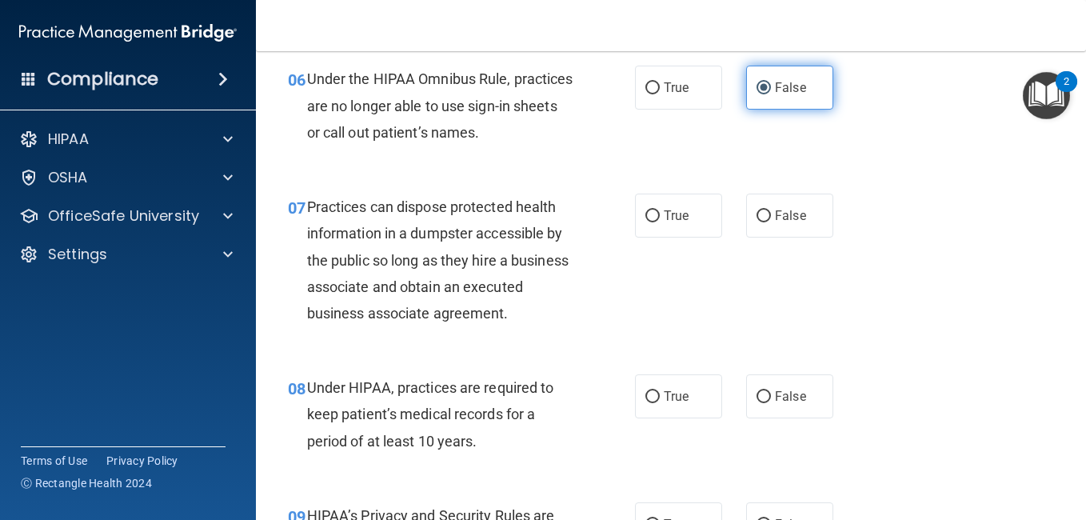
scroll to position [913, 0]
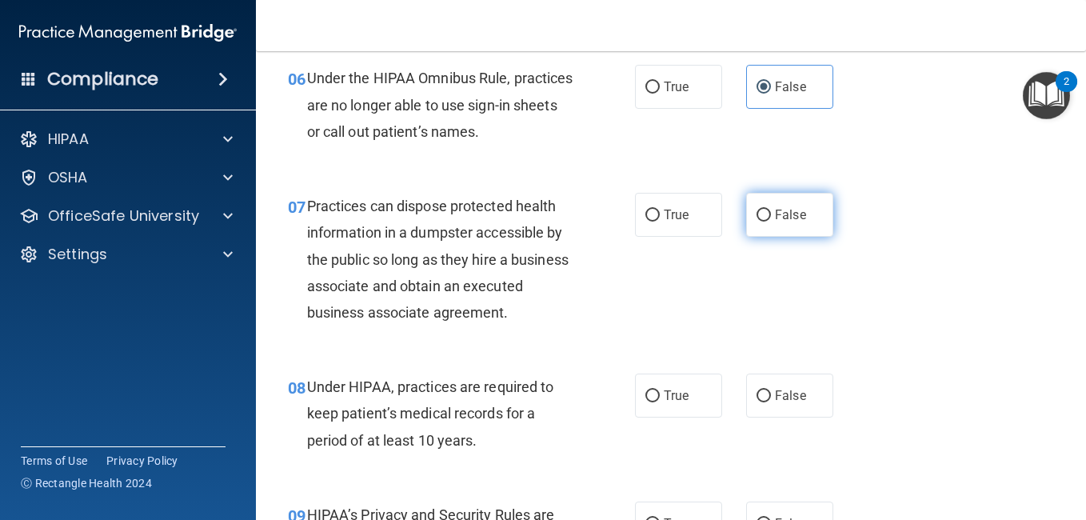
click at [783, 202] on label "False" at bounding box center [789, 215] width 87 height 44
click at [771, 210] on input "False" at bounding box center [764, 216] width 14 height 12
radio input "true"
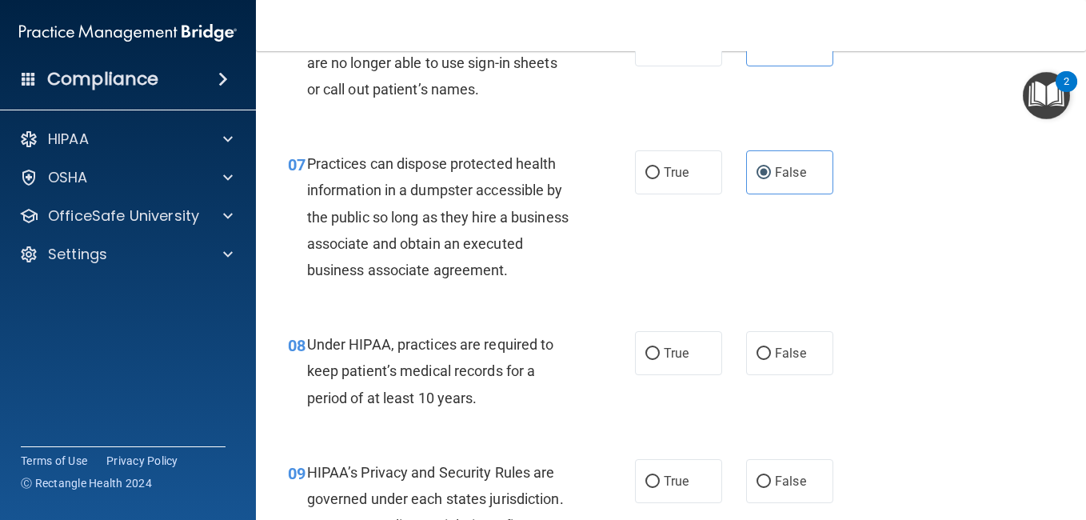
scroll to position [957, 0]
click at [766, 374] on label "False" at bounding box center [789, 352] width 87 height 44
click at [766, 358] on input "False" at bounding box center [764, 352] width 14 height 12
radio input "true"
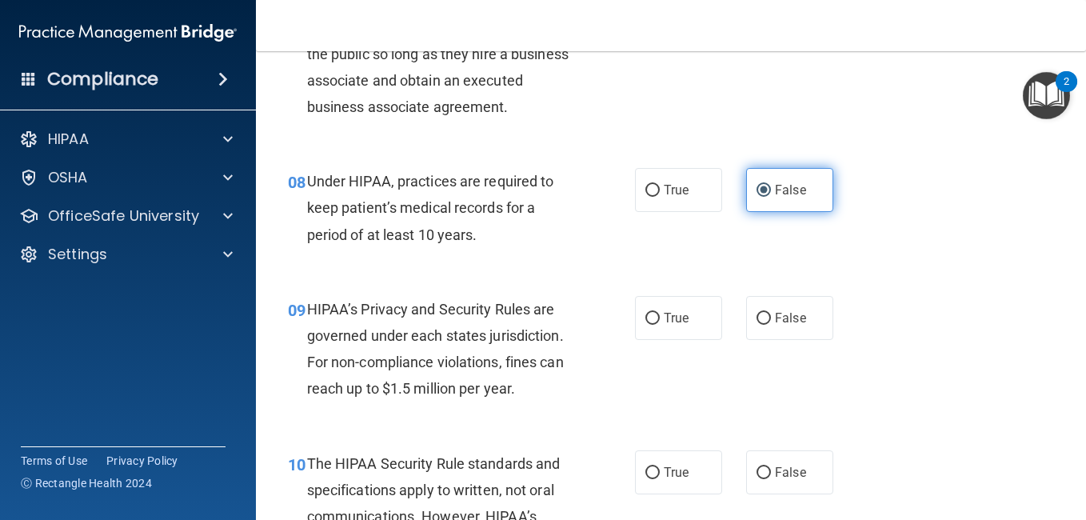
scroll to position [1119, 0]
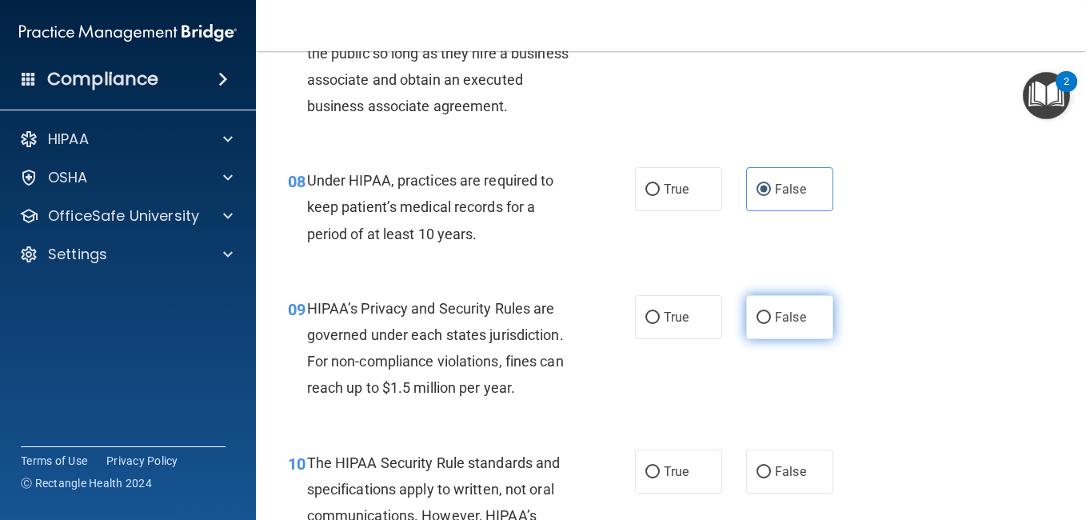
click at [758, 339] on label "False" at bounding box center [789, 317] width 87 height 44
click at [758, 324] on input "False" at bounding box center [764, 318] width 14 height 12
radio input "true"
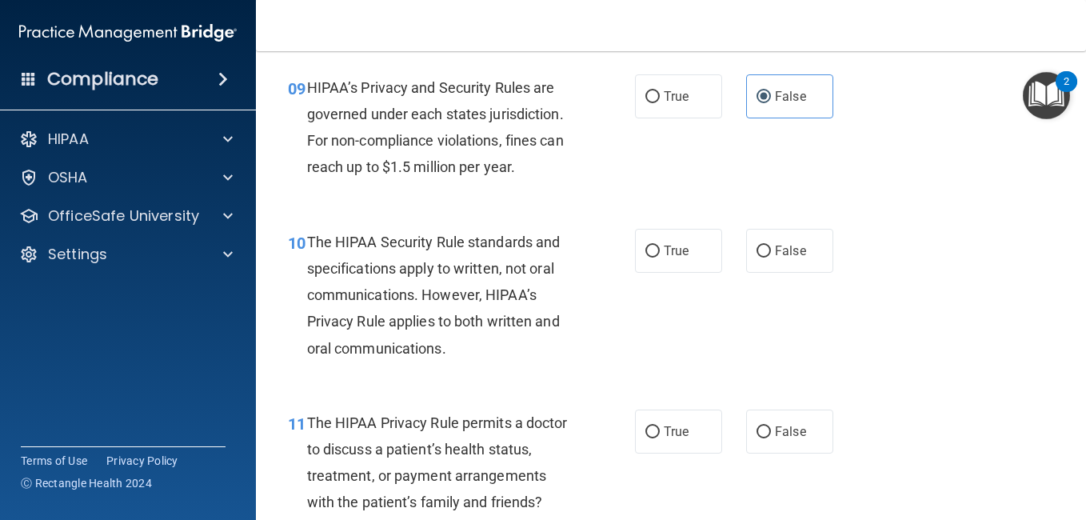
scroll to position [1341, 0]
click at [646, 257] on input "True" at bounding box center [653, 251] width 14 height 12
radio input "true"
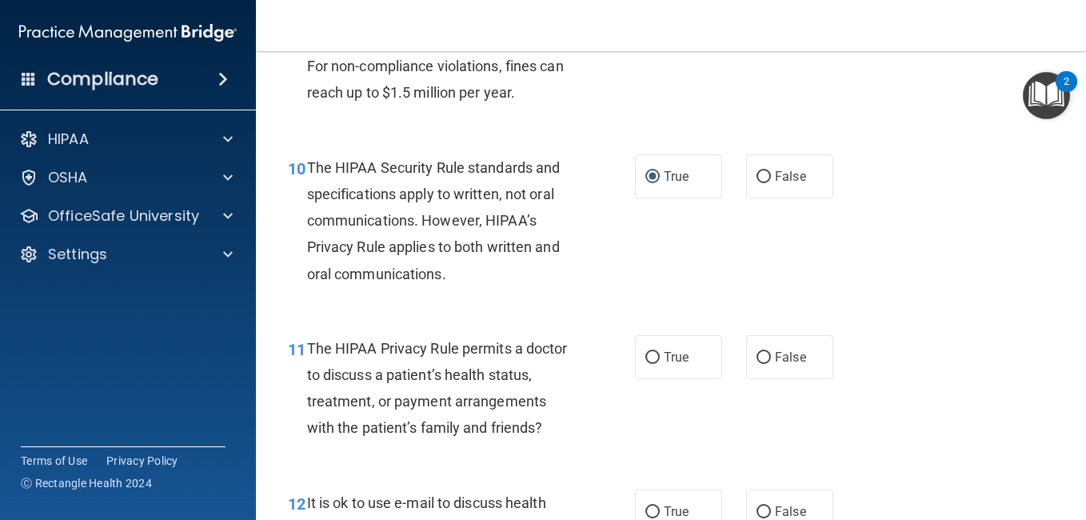
scroll to position [1454, 0]
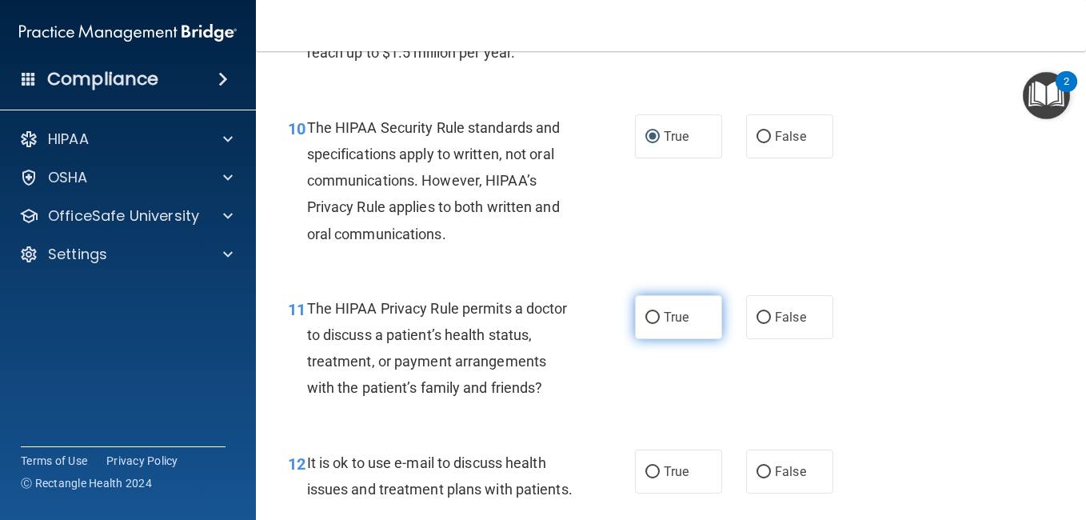
click at [644, 339] on label "True" at bounding box center [678, 317] width 87 height 44
click at [646, 324] on input "True" at bounding box center [653, 318] width 14 height 12
radio input "true"
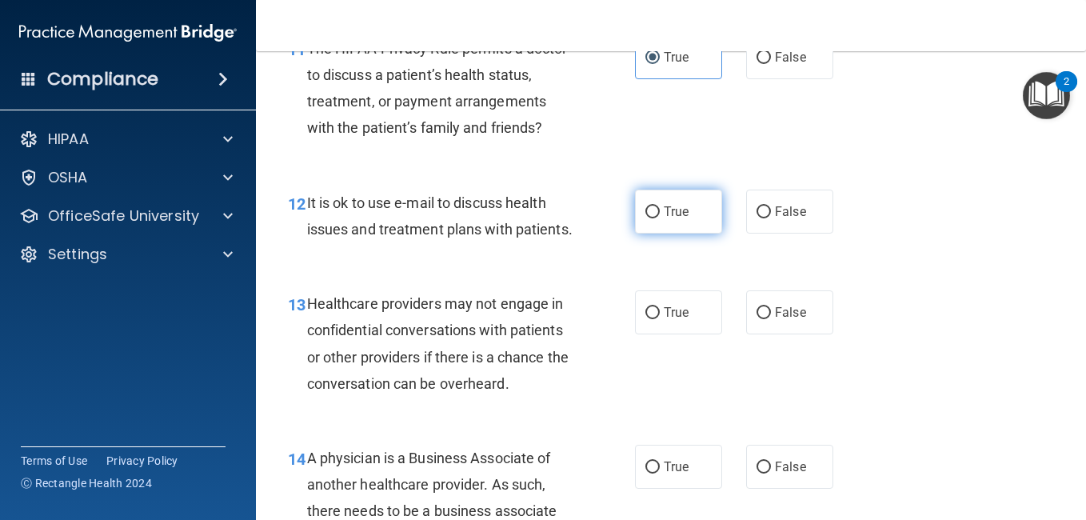
click at [678, 234] on label "True" at bounding box center [678, 212] width 87 height 44
click at [660, 218] on input "True" at bounding box center [653, 212] width 14 height 12
radio input "true"
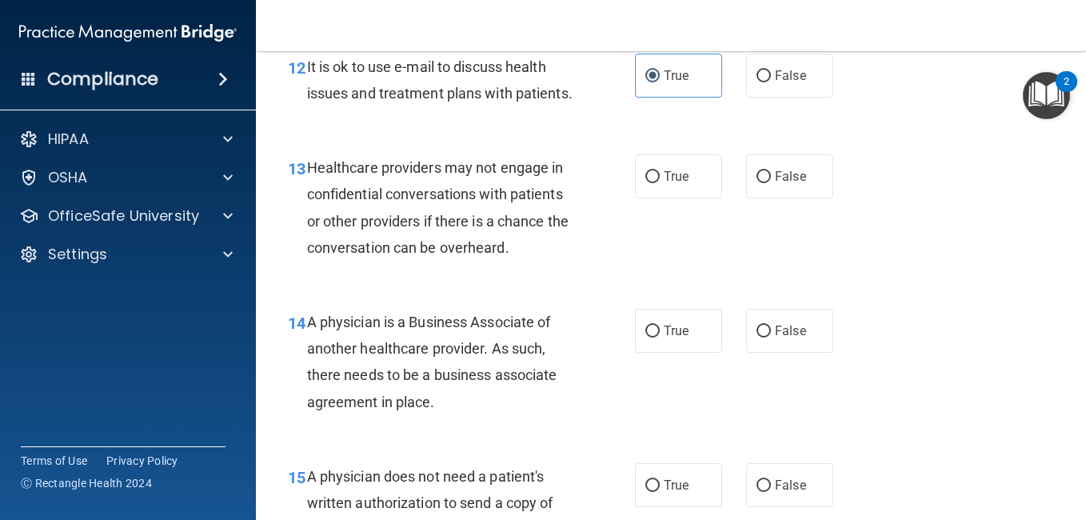
scroll to position [1851, 0]
click at [746, 198] on label "False" at bounding box center [789, 176] width 87 height 44
click at [757, 182] on input "False" at bounding box center [764, 176] width 14 height 12
radio input "true"
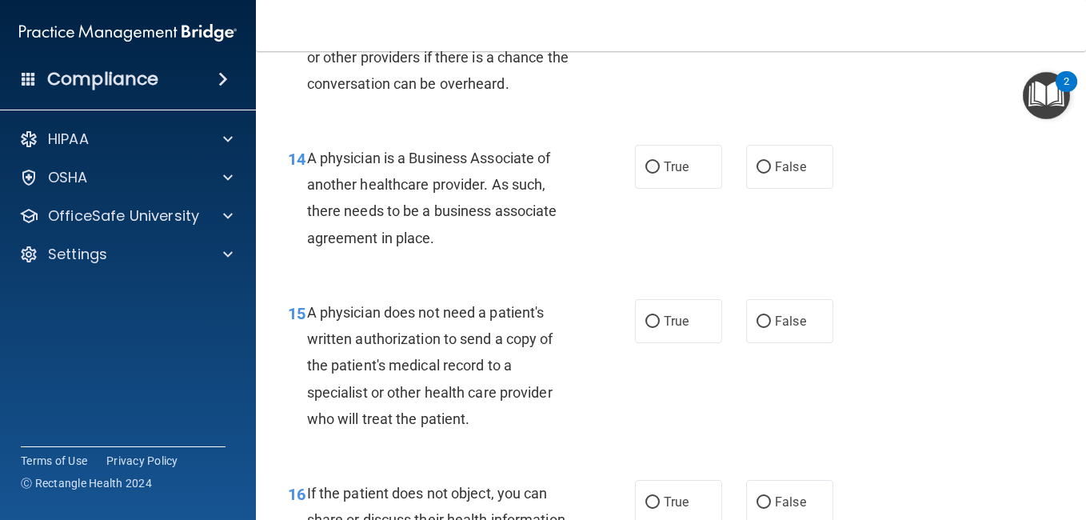
scroll to position [2015, 0]
click at [756, 188] on label "False" at bounding box center [789, 166] width 87 height 44
click at [757, 173] on input "False" at bounding box center [764, 167] width 14 height 12
radio input "true"
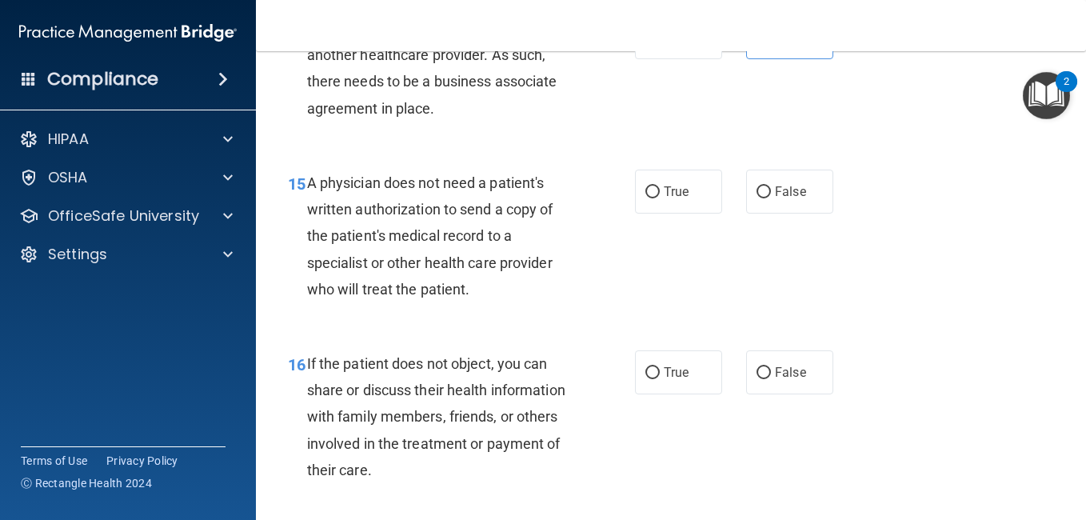
scroll to position [2145, 0]
click at [674, 213] on label "True" at bounding box center [678, 191] width 87 height 44
click at [660, 198] on input "True" at bounding box center [653, 192] width 14 height 12
radio input "true"
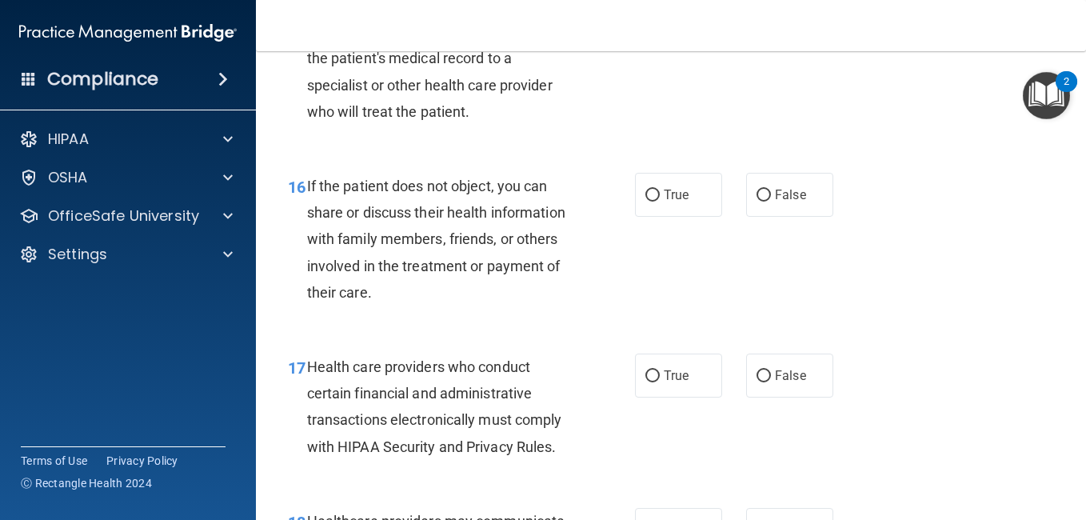
scroll to position [2323, 0]
click at [666, 215] on label "True" at bounding box center [678, 193] width 87 height 44
click at [660, 200] on input "True" at bounding box center [653, 194] width 14 height 12
radio input "true"
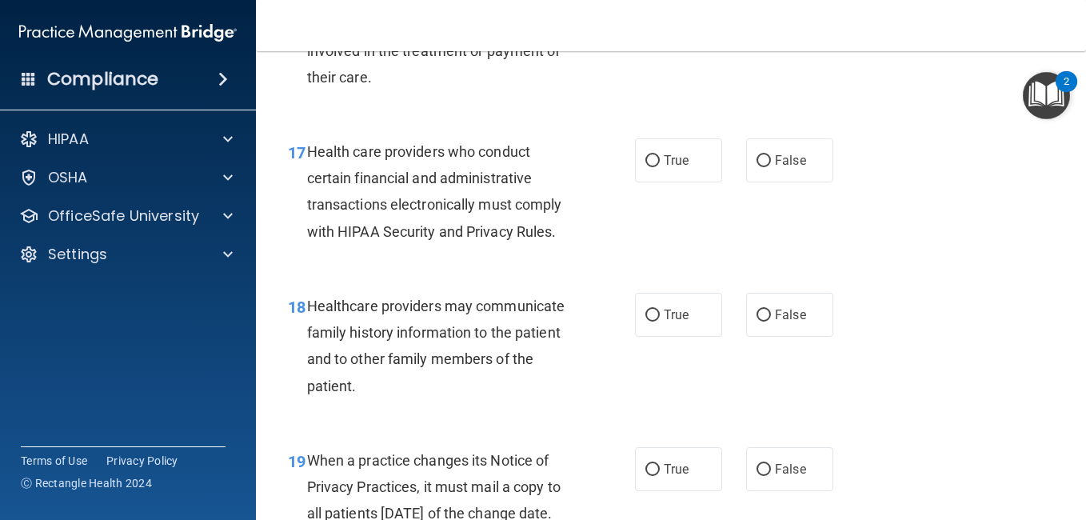
scroll to position [2538, 0]
click at [672, 167] on span "True" at bounding box center [676, 159] width 25 height 15
click at [660, 166] on input "True" at bounding box center [653, 160] width 14 height 12
radio input "true"
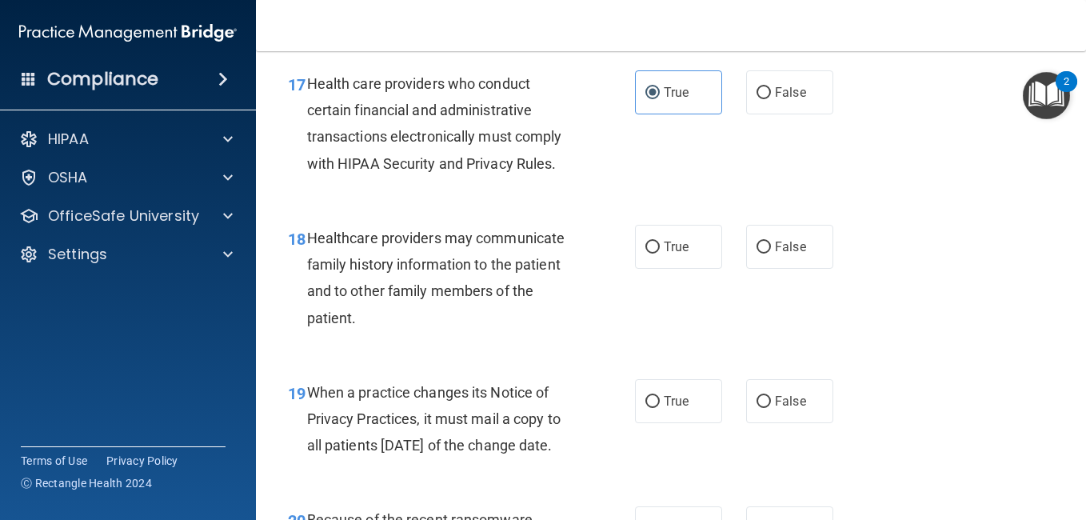
scroll to position [2606, 0]
click at [757, 253] on input "False" at bounding box center [764, 247] width 14 height 12
radio input "true"
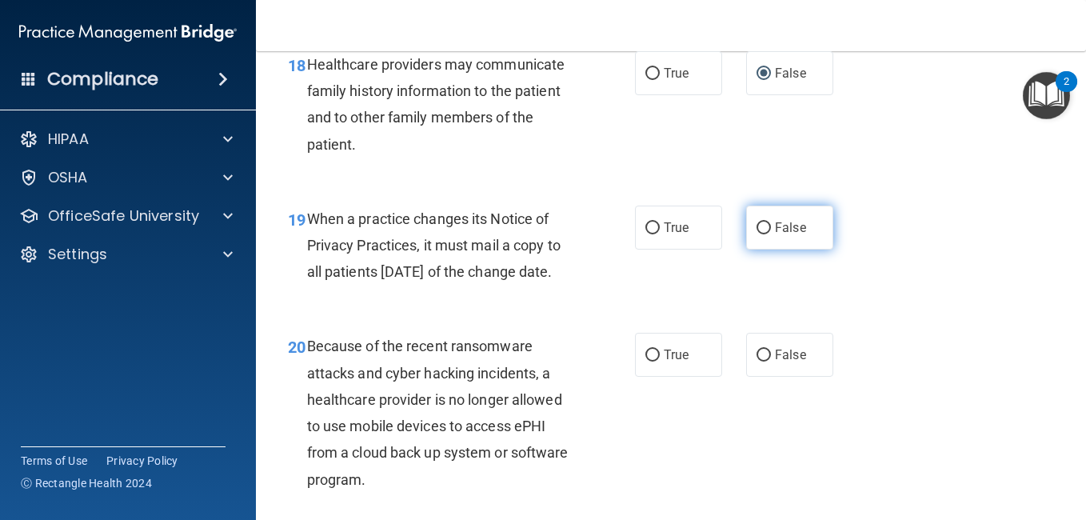
scroll to position [2779, 0]
click at [751, 249] on label "False" at bounding box center [789, 227] width 87 height 44
click at [757, 234] on input "False" at bounding box center [764, 228] width 14 height 12
radio input "true"
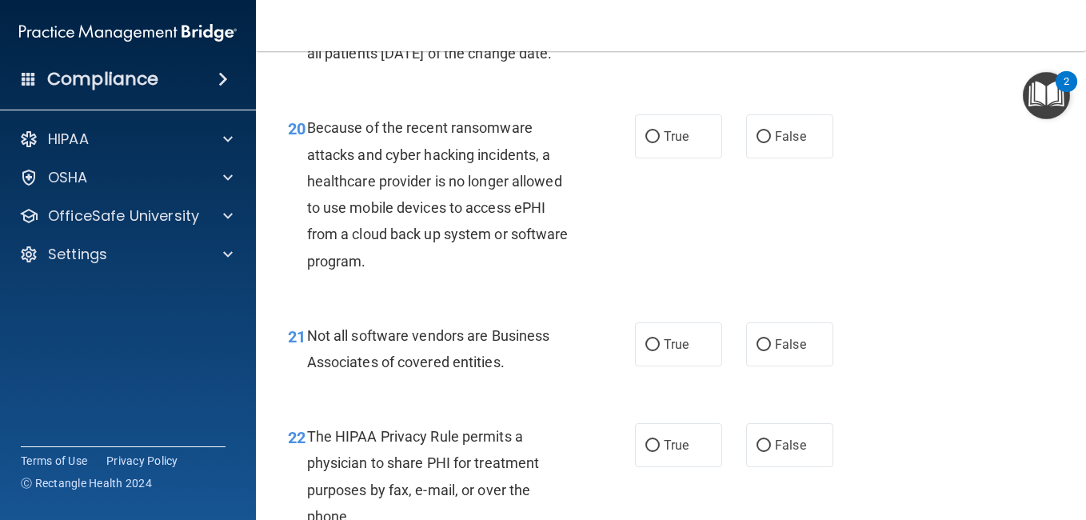
scroll to position [3001, 0]
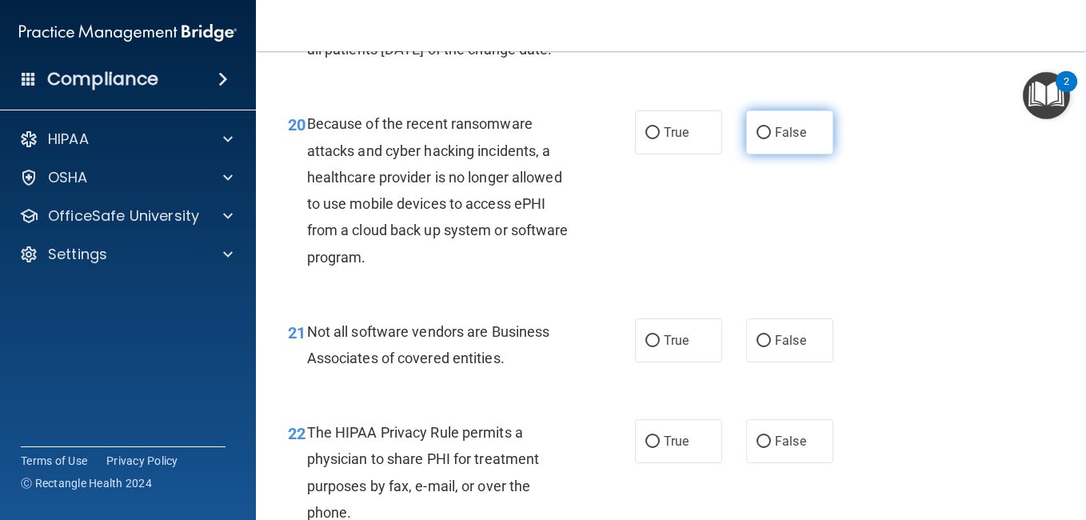
click at [784, 140] on span "False" at bounding box center [790, 132] width 31 height 15
click at [771, 139] on input "False" at bounding box center [764, 133] width 14 height 12
radio input "true"
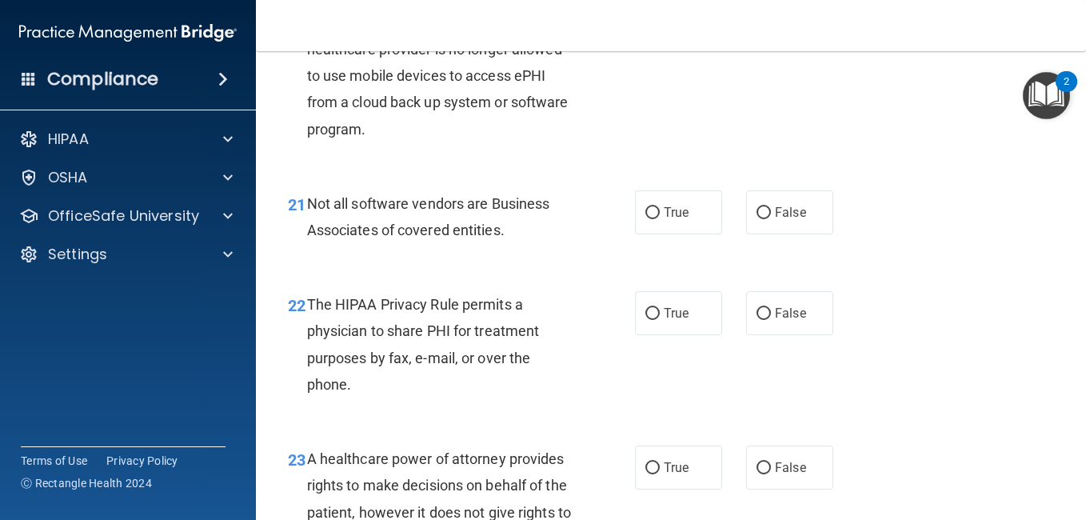
scroll to position [3130, 0]
click at [664, 234] on label "True" at bounding box center [678, 212] width 87 height 44
click at [660, 218] on input "True" at bounding box center [653, 212] width 14 height 12
radio input "true"
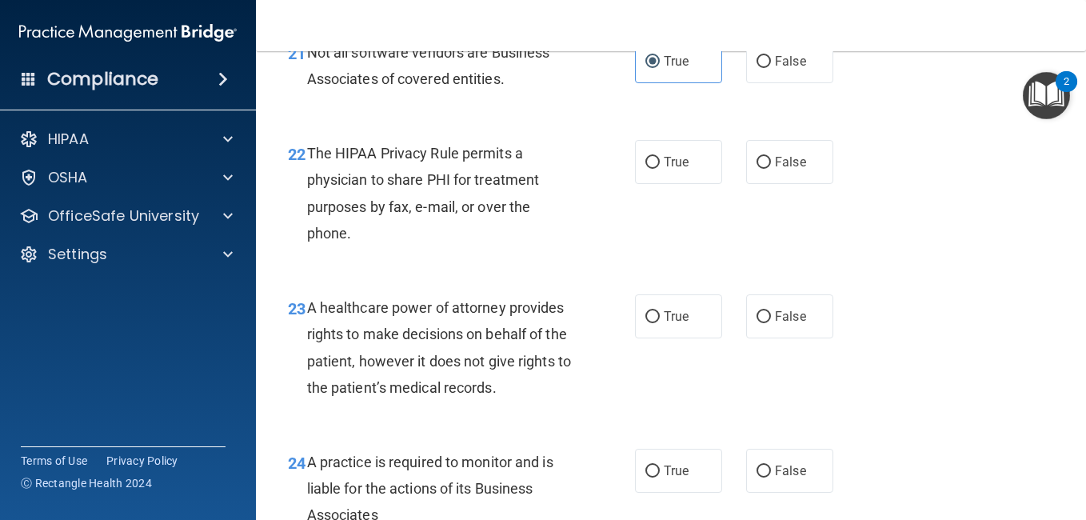
scroll to position [3281, 0]
click at [655, 183] on label "True" at bounding box center [678, 161] width 87 height 44
click at [655, 168] on input "True" at bounding box center [653, 162] width 14 height 12
radio input "true"
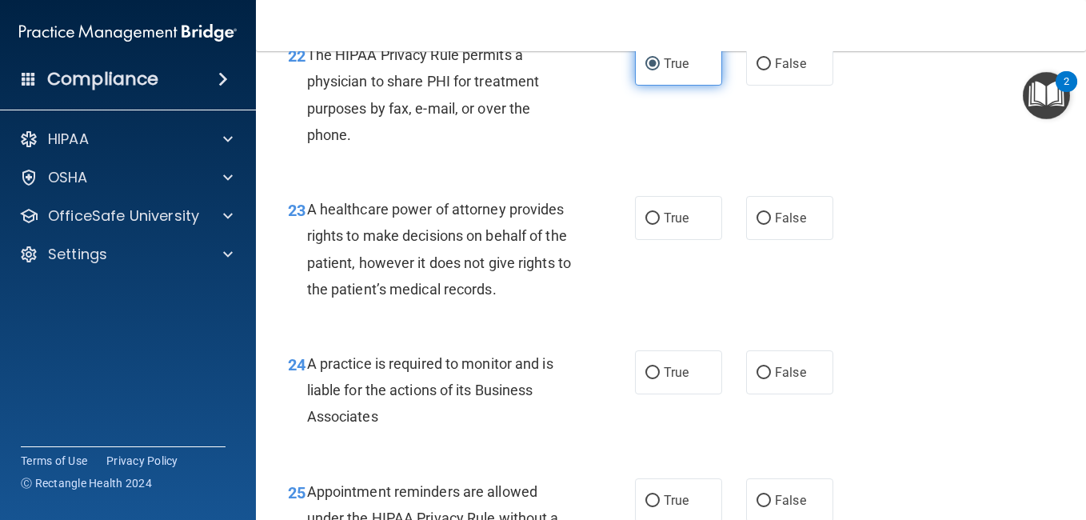
scroll to position [3379, 0]
click at [749, 239] on label "False" at bounding box center [789, 217] width 87 height 44
click at [757, 224] on input "False" at bounding box center [764, 218] width 14 height 12
radio input "true"
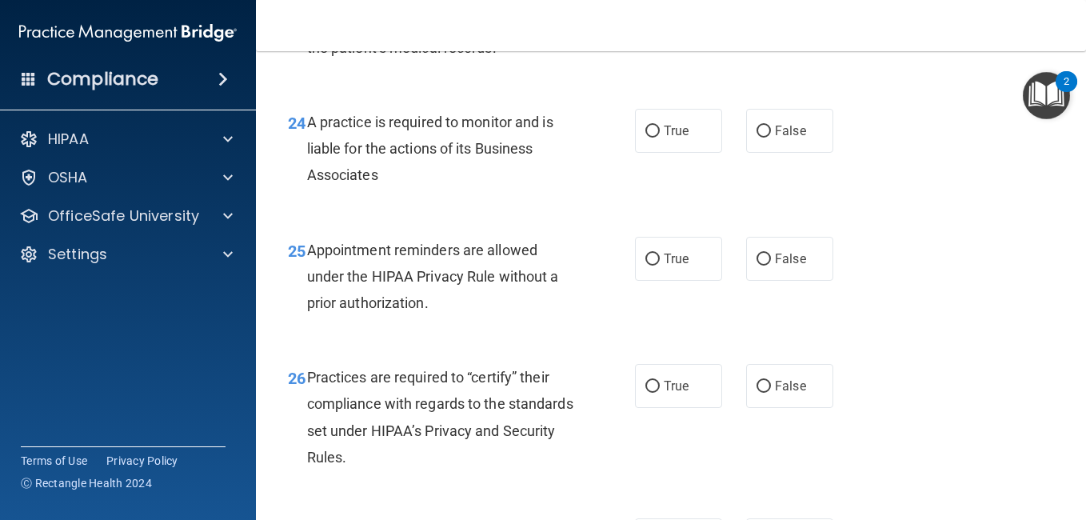
scroll to position [3621, 0]
click at [777, 152] on label "False" at bounding box center [789, 130] width 87 height 44
click at [771, 137] on input "False" at bounding box center [764, 131] width 14 height 12
radio input "true"
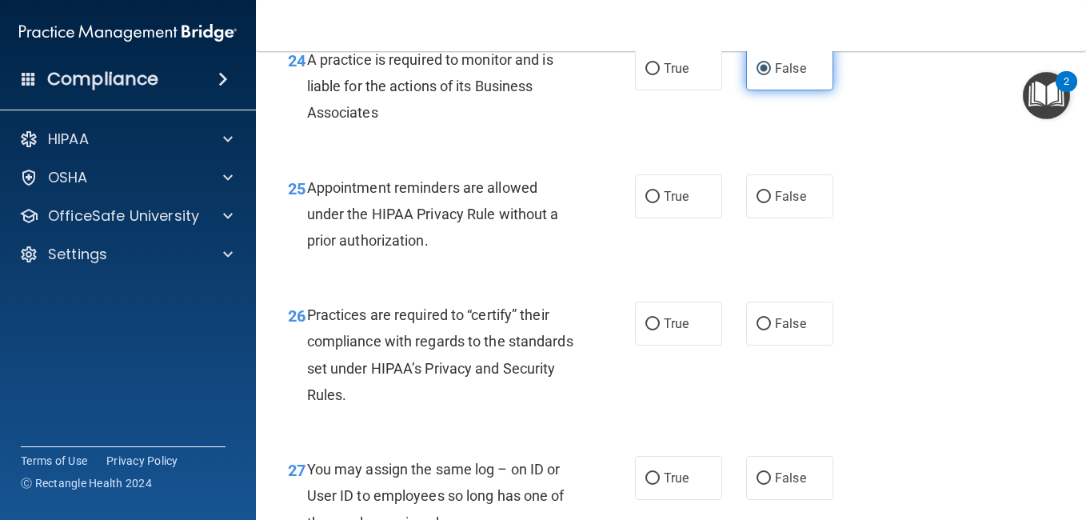
scroll to position [3686, 0]
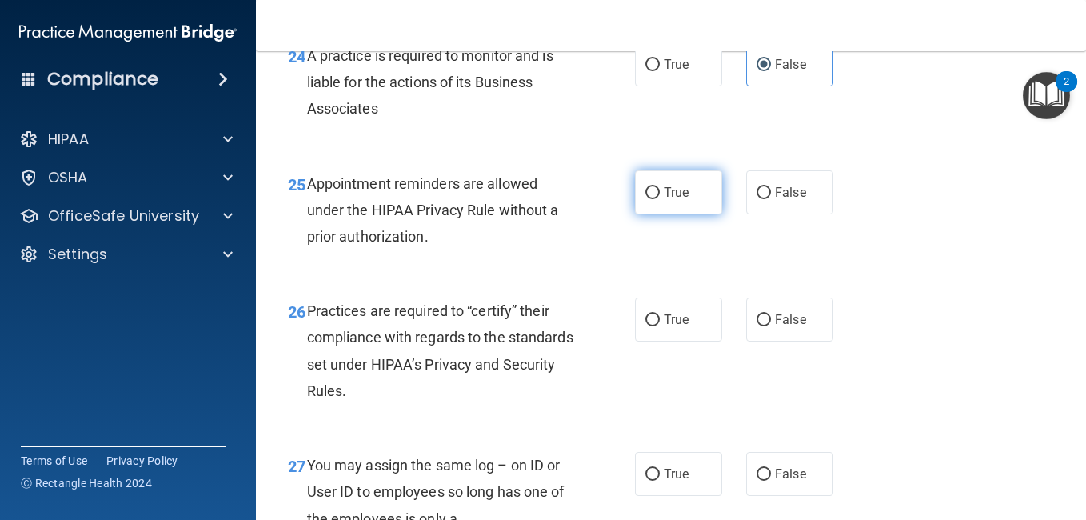
click at [651, 199] on input "True" at bounding box center [653, 193] width 14 height 12
radio input "true"
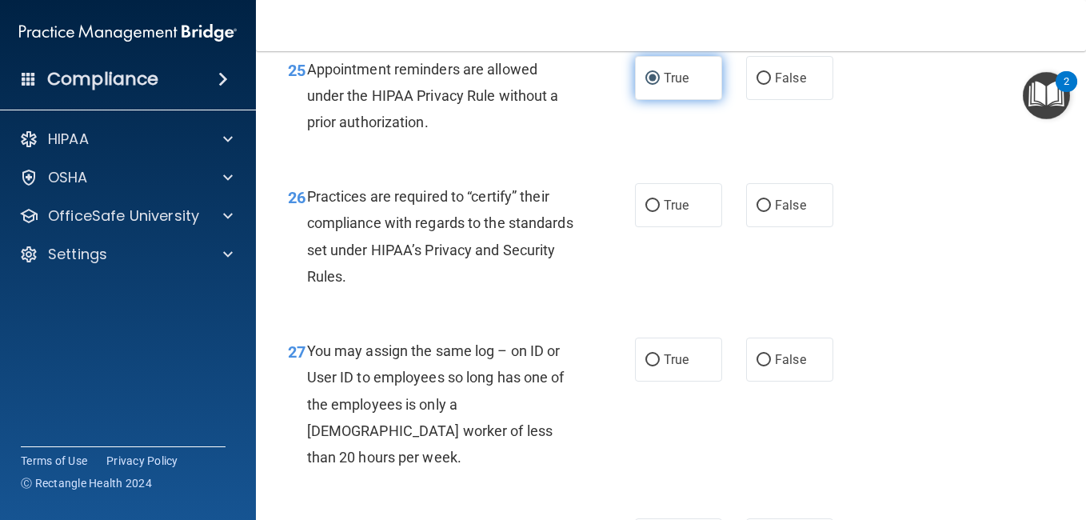
scroll to position [3802, 0]
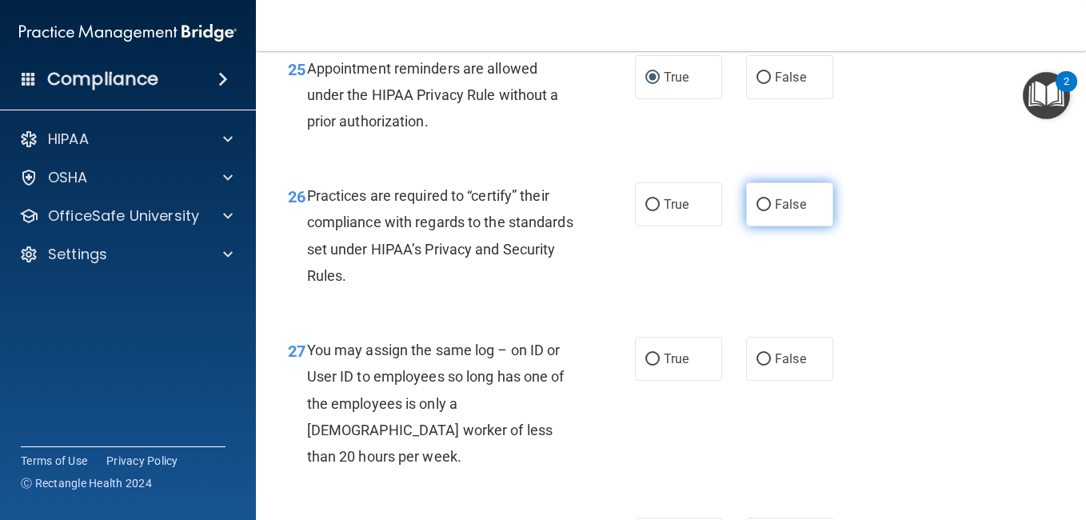
click at [748, 226] on label "False" at bounding box center [789, 204] width 87 height 44
click at [757, 211] on input "False" at bounding box center [764, 205] width 14 height 12
radio input "true"
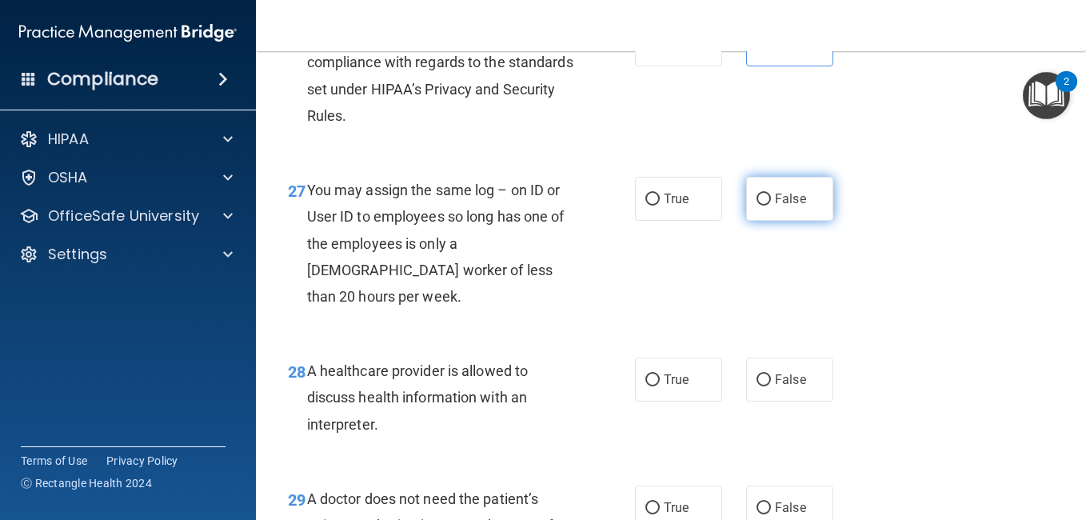
scroll to position [3962, 0]
click at [757, 205] on input "False" at bounding box center [764, 199] width 14 height 12
radio input "true"
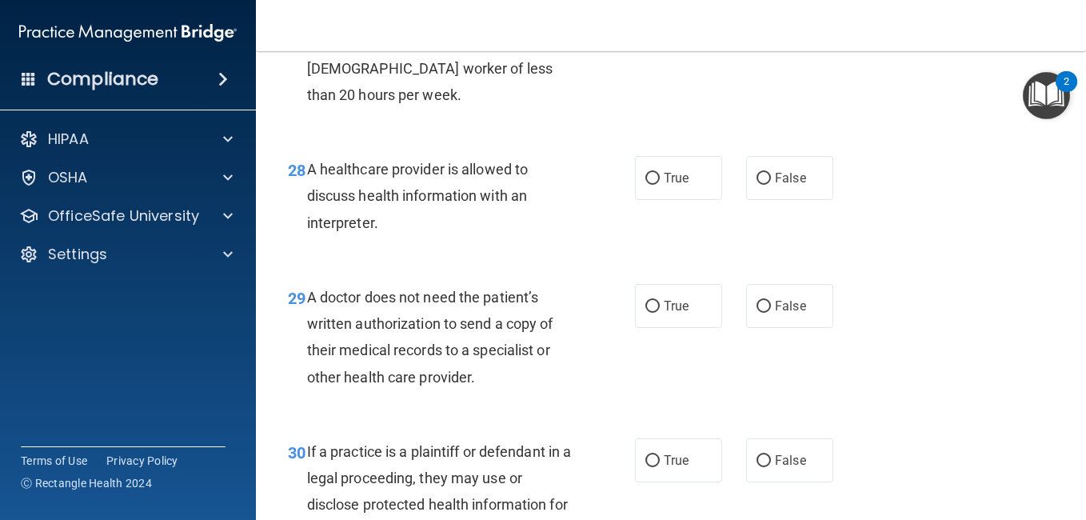
scroll to position [4165, 0]
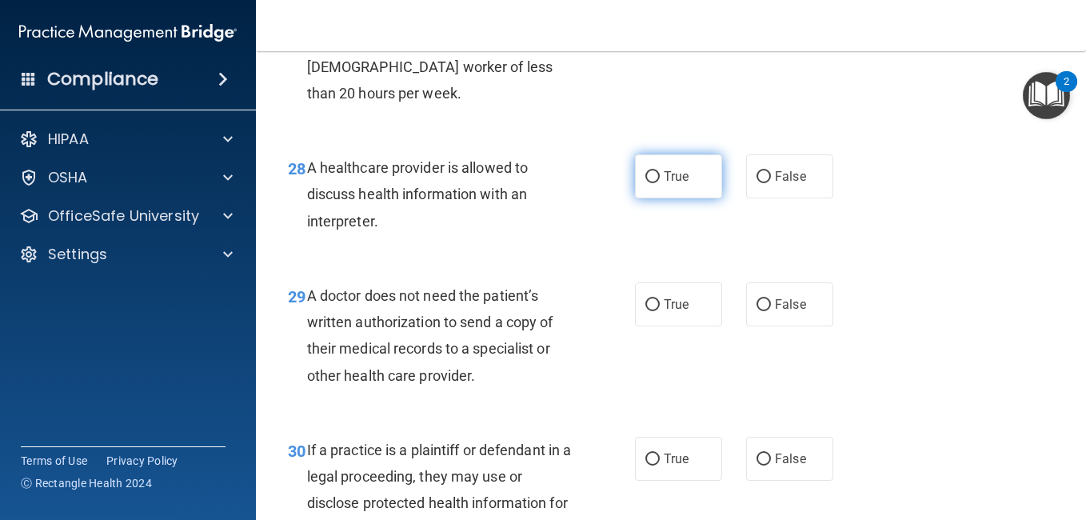
click at [693, 198] on label "True" at bounding box center [678, 176] width 87 height 44
click at [660, 183] on input "True" at bounding box center [653, 177] width 14 height 12
radio input "true"
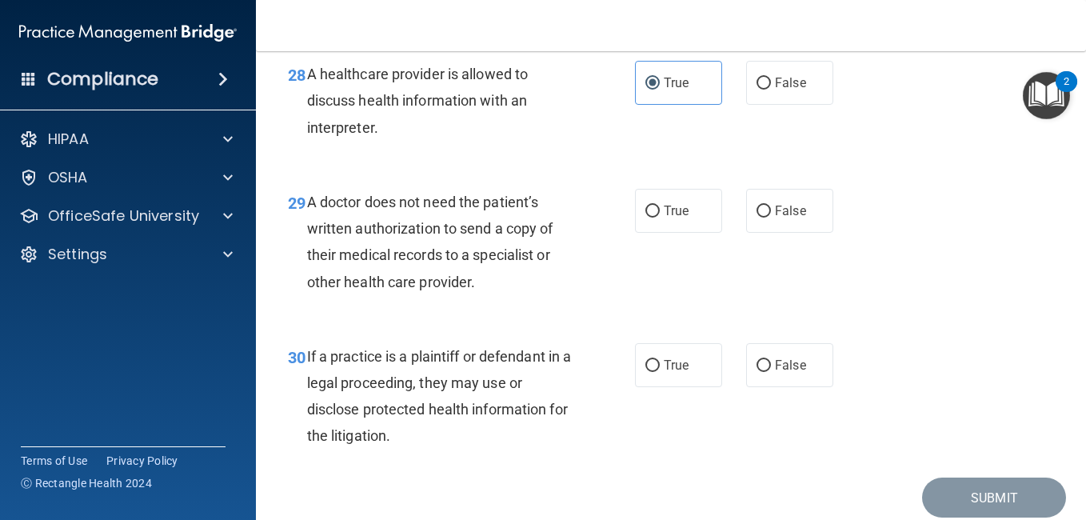
scroll to position [4283, 0]
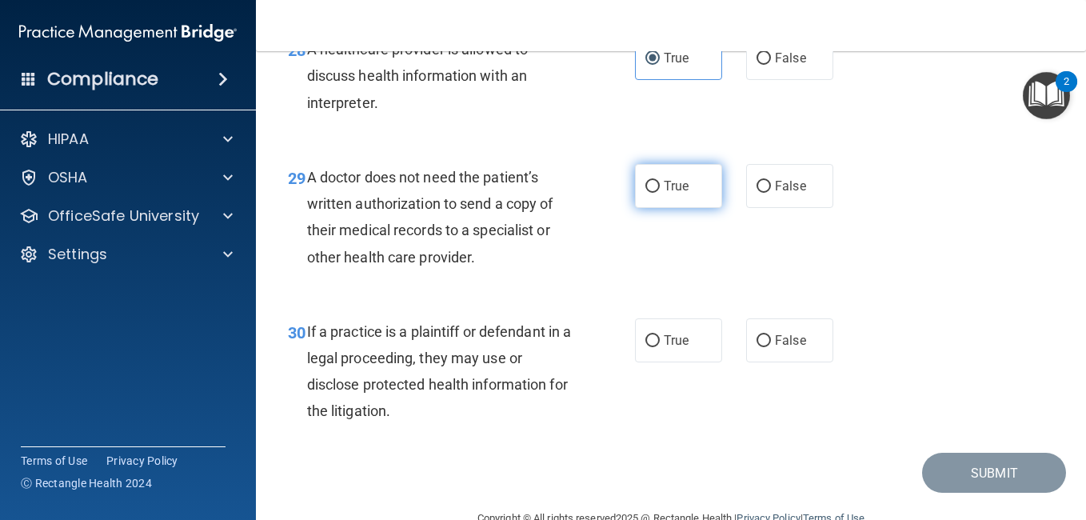
click at [662, 208] on label "True" at bounding box center [678, 186] width 87 height 44
click at [660, 193] on input "True" at bounding box center [653, 187] width 14 height 12
radio input "true"
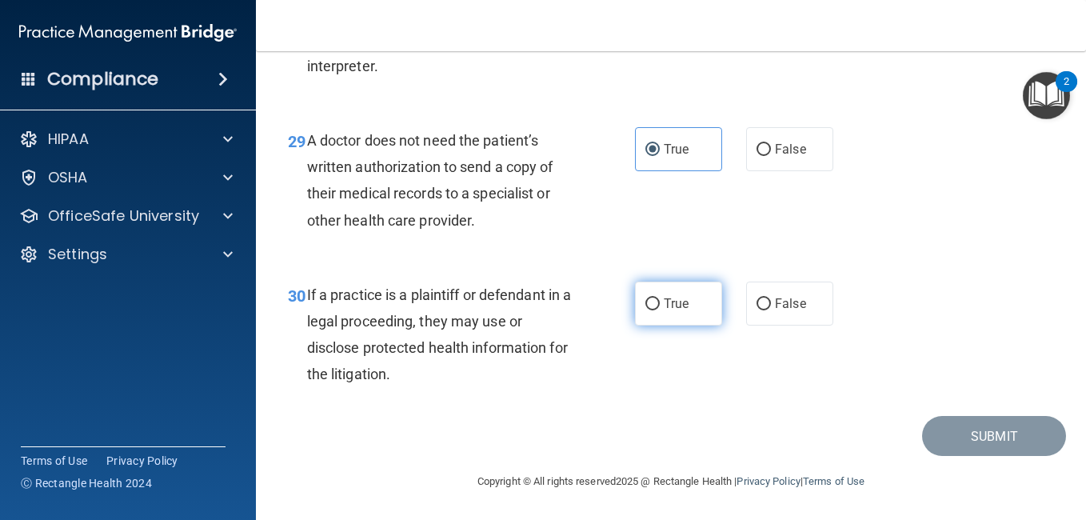
click at [670, 314] on label "True" at bounding box center [678, 304] width 87 height 44
click at [660, 310] on input "True" at bounding box center [653, 304] width 14 height 12
radio input "true"
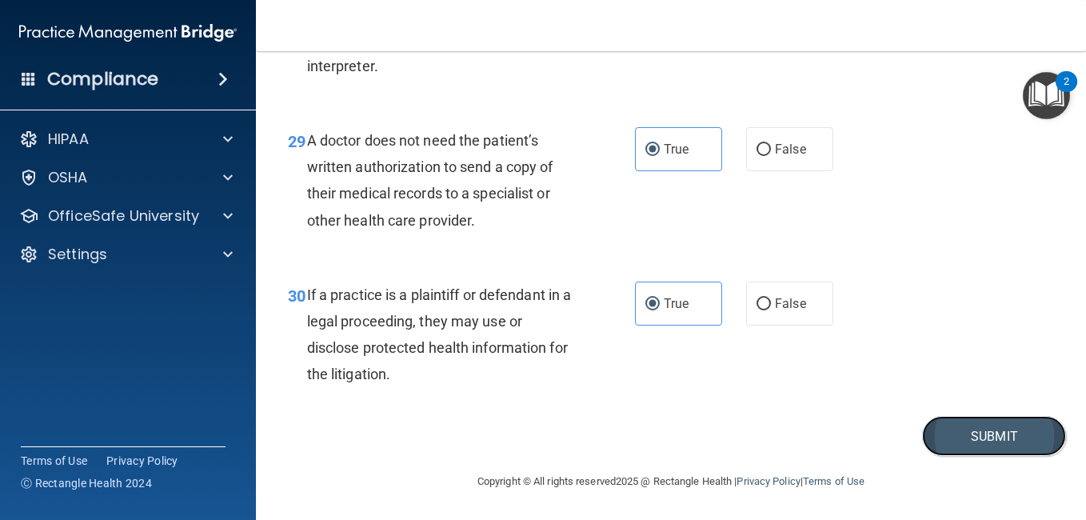
click at [991, 420] on button "Submit" at bounding box center [994, 436] width 144 height 41
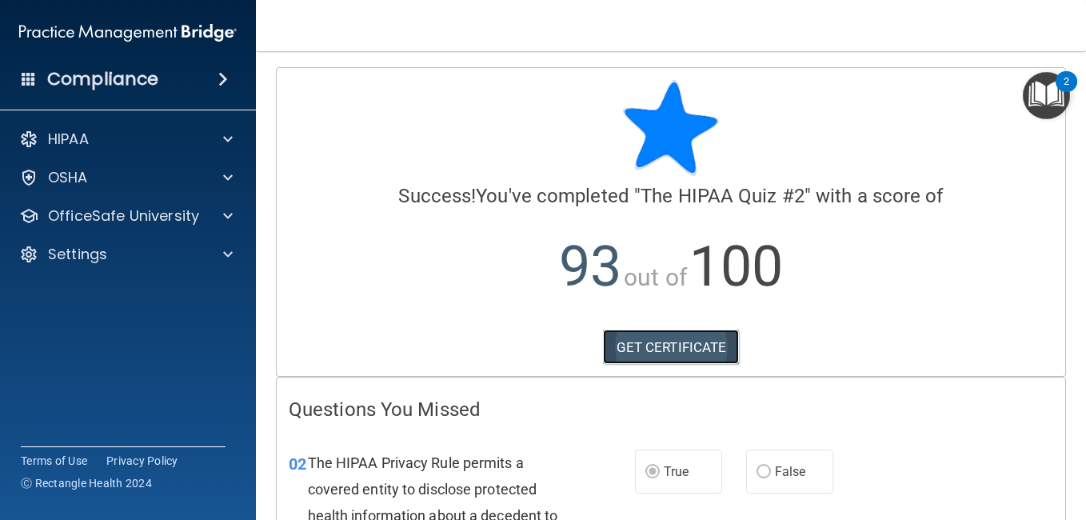
click at [682, 340] on link "GET CERTIFICATE" at bounding box center [671, 347] width 137 height 35
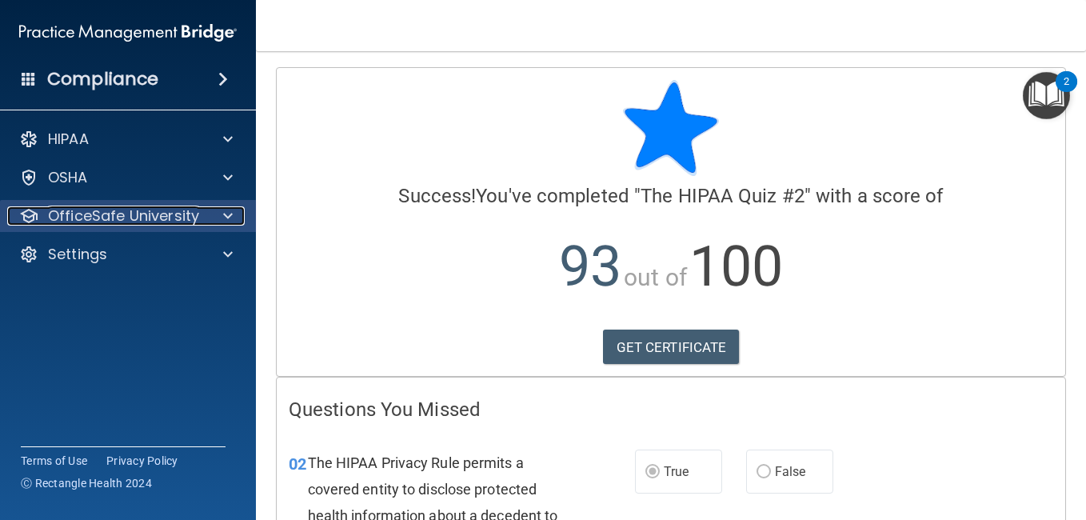
click at [219, 208] on div at bounding box center [226, 215] width 40 height 19
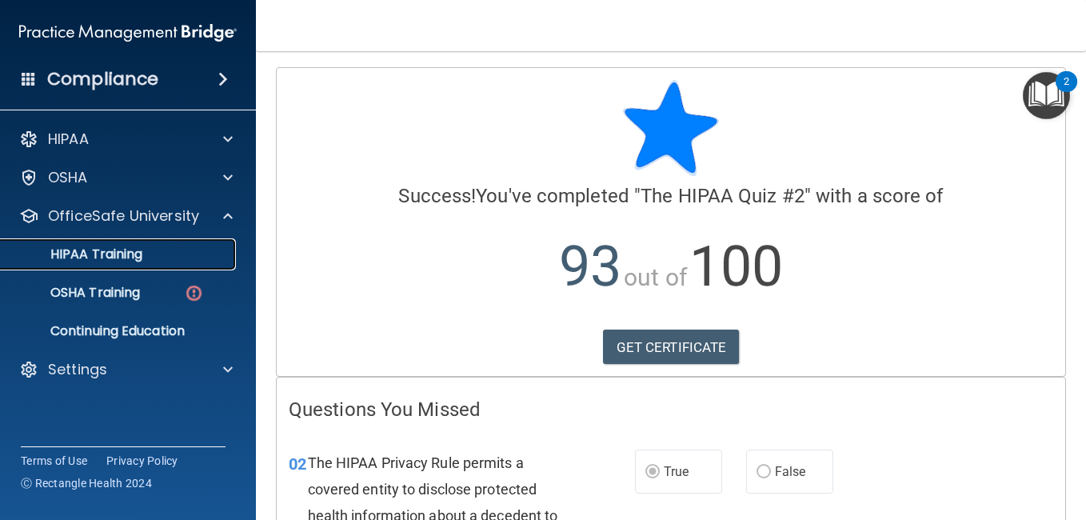
click at [191, 245] on link "HIPAA Training" at bounding box center [110, 254] width 252 height 32
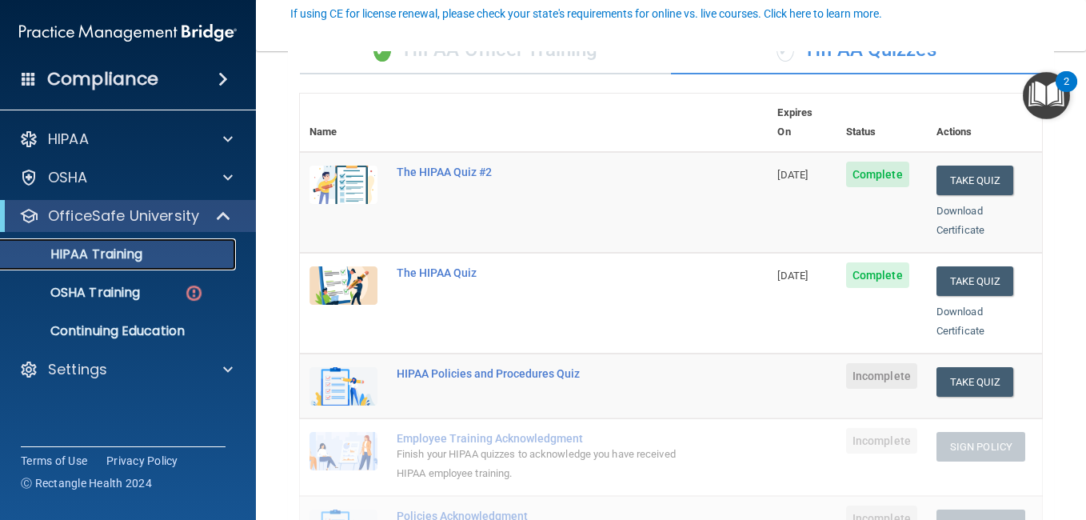
scroll to position [150, 0]
click at [967, 367] on button "Take Quiz" at bounding box center [975, 381] width 77 height 30
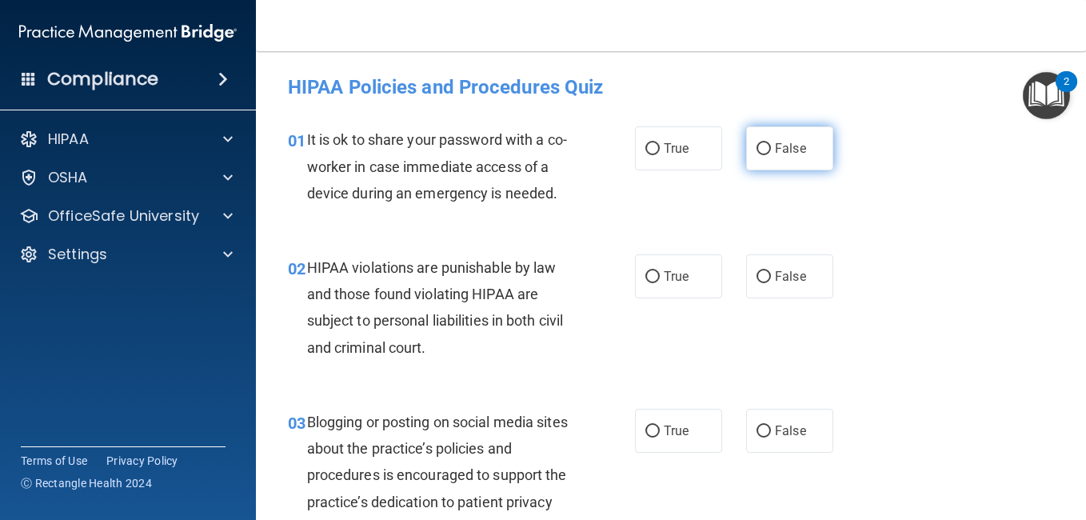
click at [792, 148] on span "False" at bounding box center [790, 148] width 31 height 15
click at [771, 148] on input "False" at bounding box center [764, 149] width 14 height 12
radio input "true"
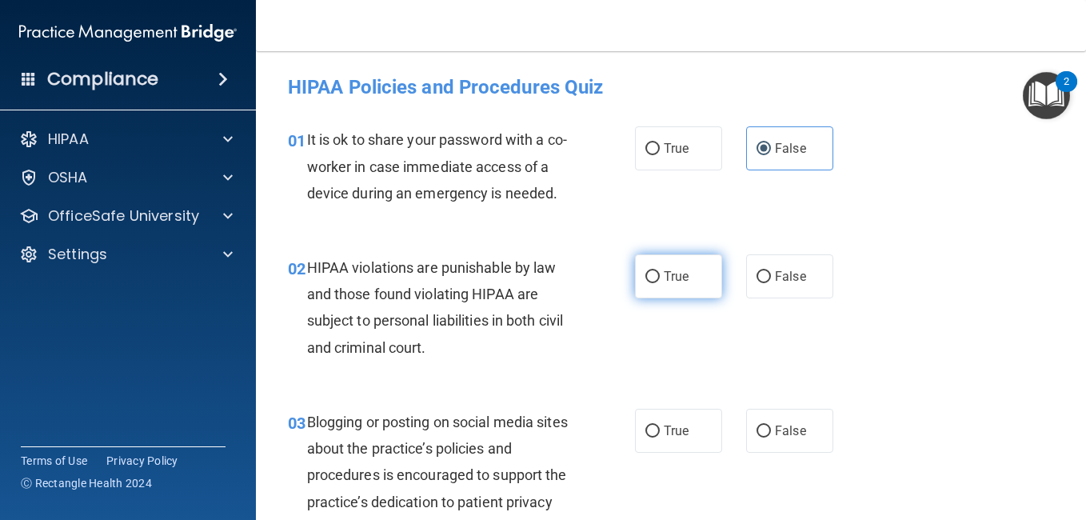
click at [674, 284] on span "True" at bounding box center [676, 276] width 25 height 15
click at [660, 283] on input "True" at bounding box center [653, 277] width 14 height 12
radio input "true"
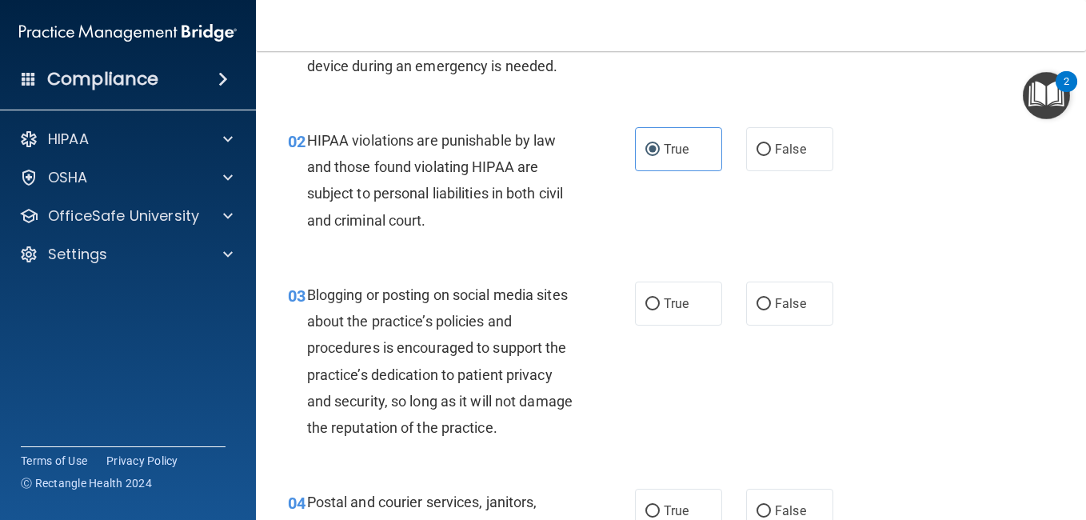
scroll to position [173, 0]
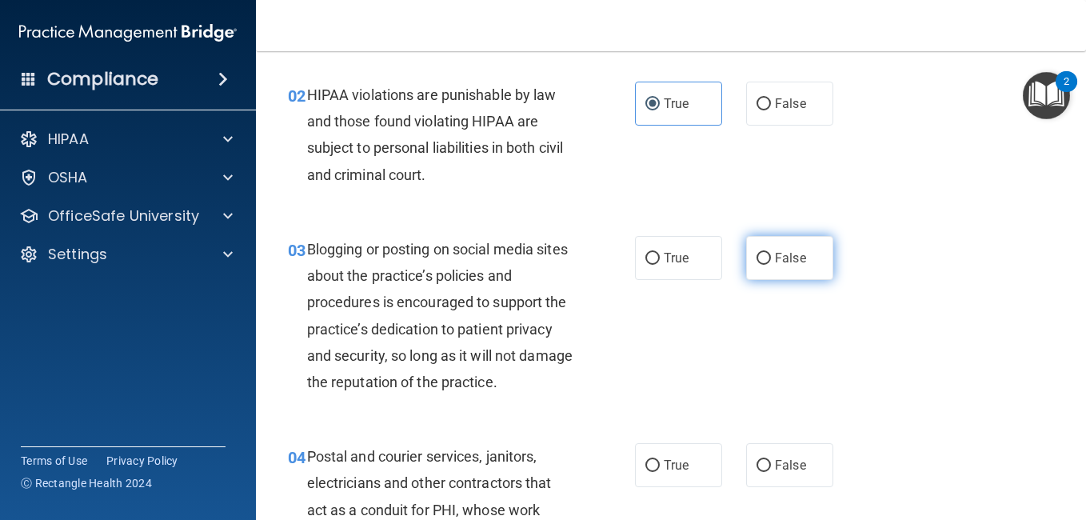
click at [756, 272] on label "False" at bounding box center [789, 258] width 87 height 44
click at [757, 265] on input "False" at bounding box center [764, 259] width 14 height 12
radio input "true"
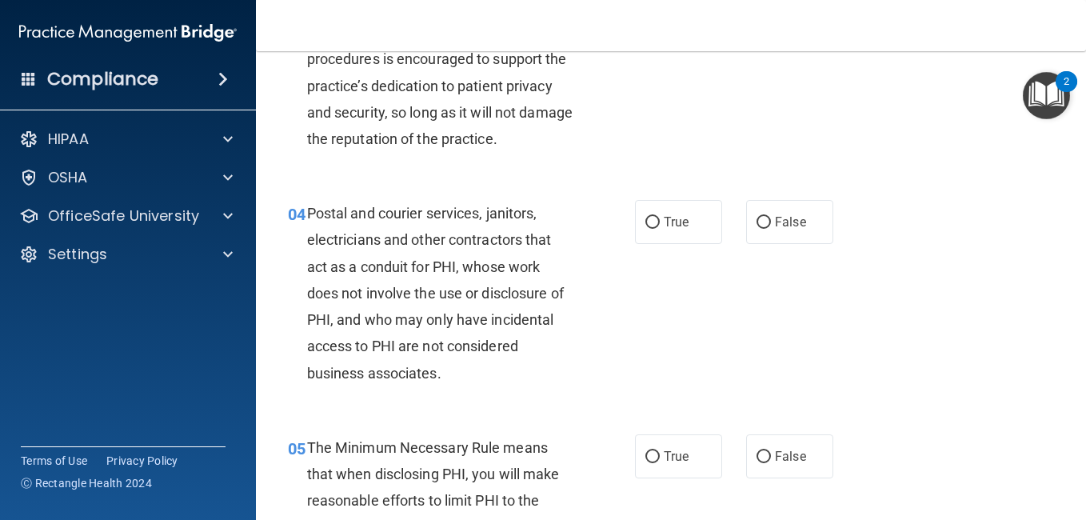
scroll to position [417, 0]
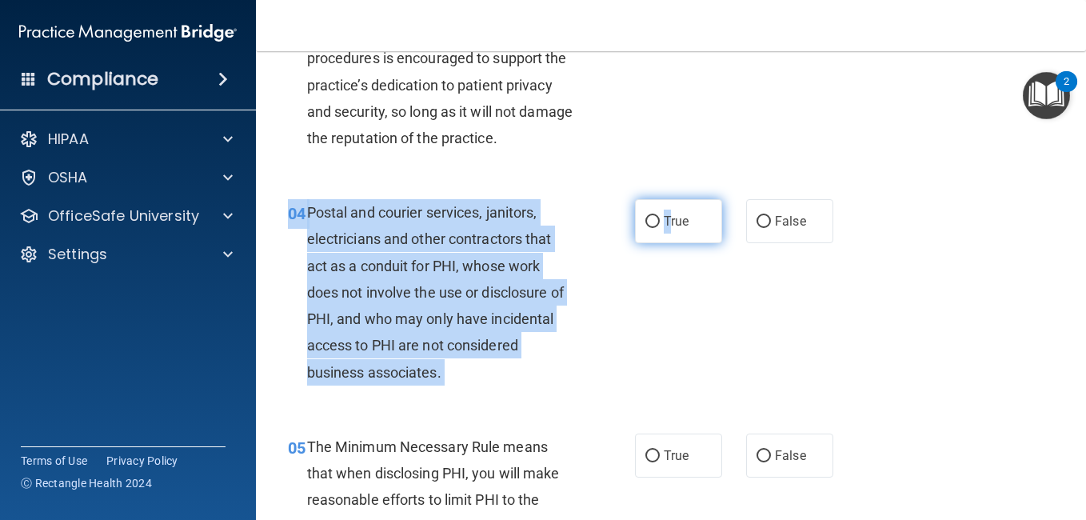
drag, startPoint x: 665, startPoint y: 297, endPoint x: 667, endPoint y: 285, distance: 12.2
click at [667, 285] on div "04 Postal and courier services, janitors, electricians and other contractors th…" at bounding box center [671, 296] width 790 height 234
click at [667, 243] on label "True" at bounding box center [678, 221] width 87 height 44
click at [660, 228] on input "True" at bounding box center [653, 222] width 14 height 12
radio input "true"
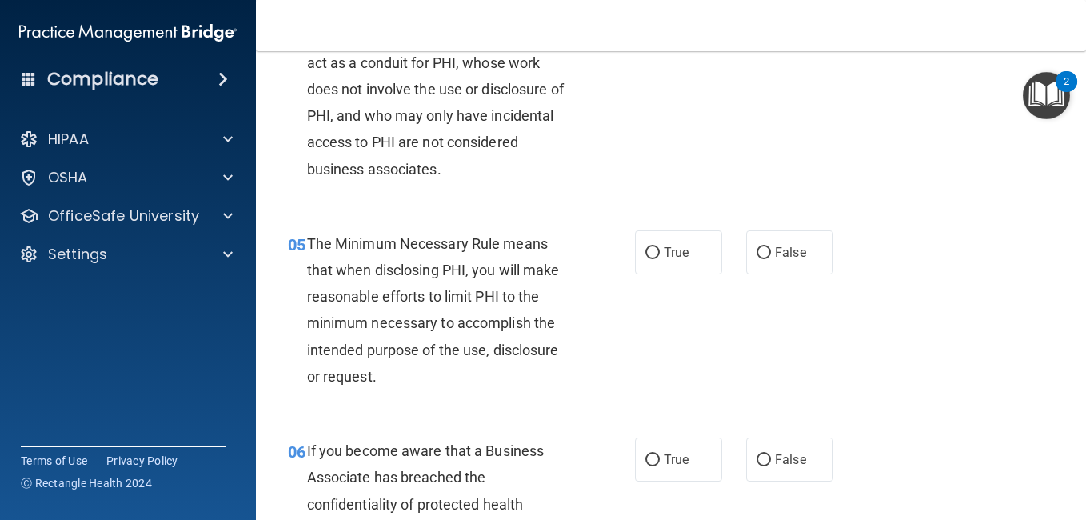
scroll to position [621, 0]
click at [680, 259] on span "True" at bounding box center [676, 251] width 25 height 15
click at [660, 258] on input "True" at bounding box center [653, 252] width 14 height 12
radio input "true"
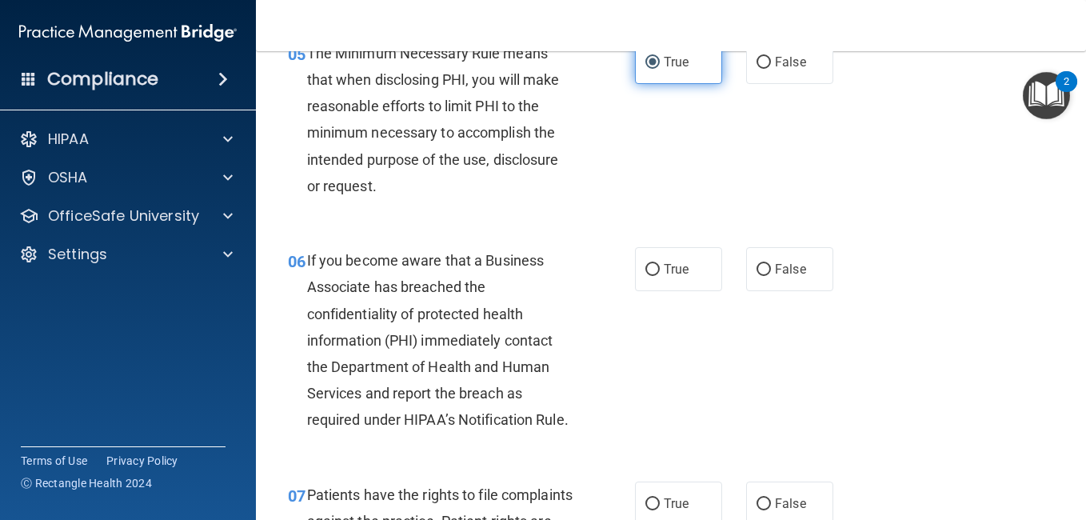
scroll to position [811, 0]
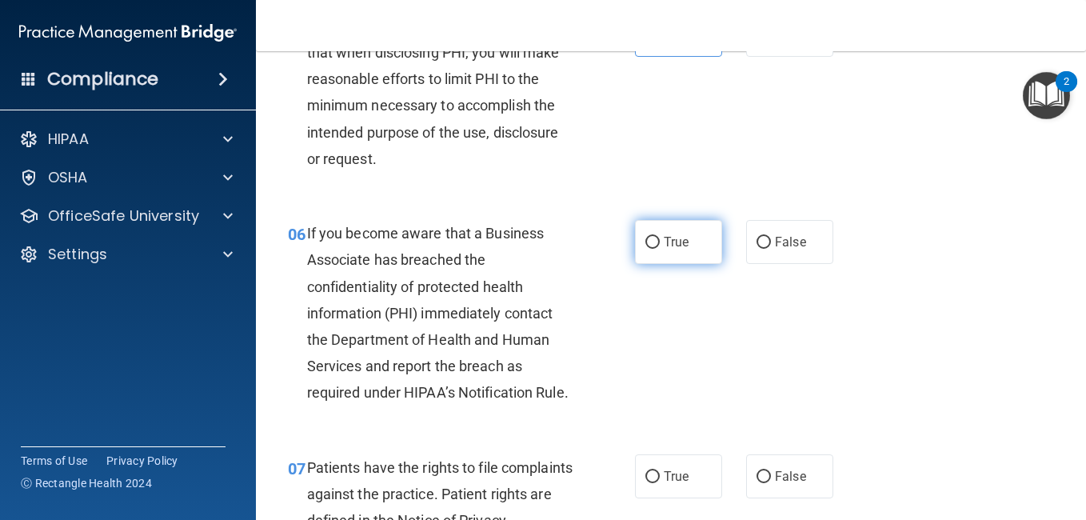
click at [682, 250] on span "True" at bounding box center [676, 241] width 25 height 15
click at [660, 249] on input "True" at bounding box center [653, 243] width 14 height 12
radio input "true"
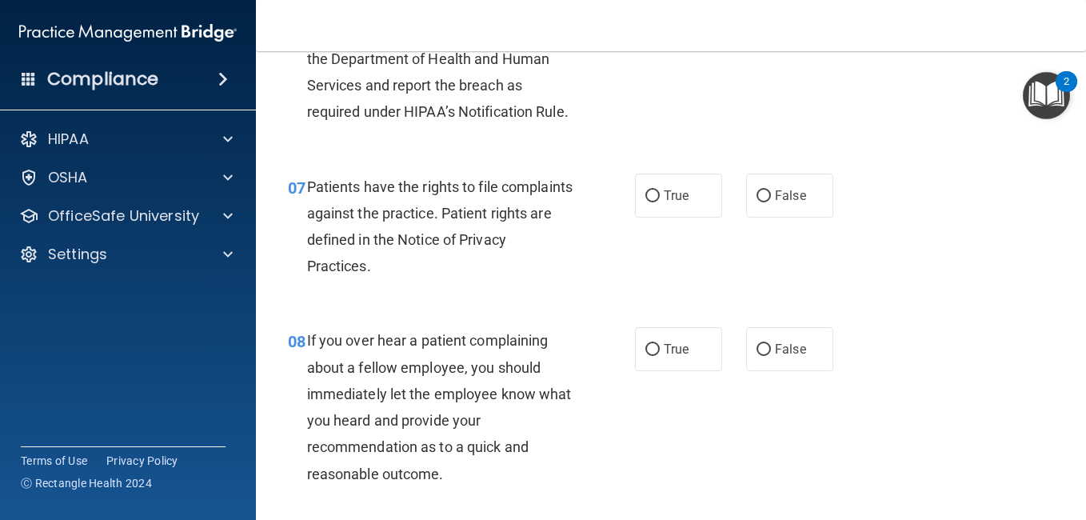
scroll to position [1119, 0]
click at [638, 217] on label "True" at bounding box center [678, 195] width 87 height 44
click at [646, 202] on input "True" at bounding box center [653, 196] width 14 height 12
radio input "true"
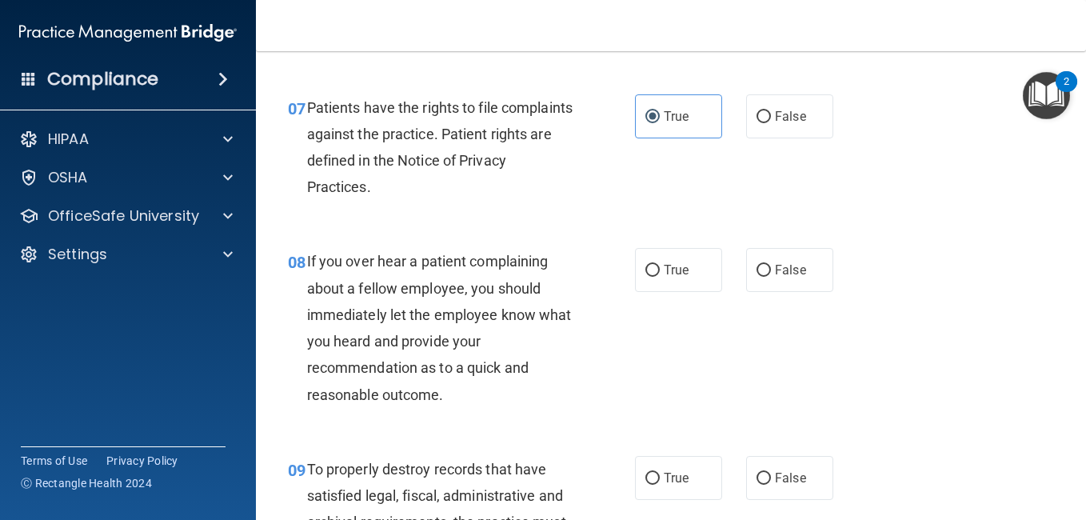
scroll to position [1200, 0]
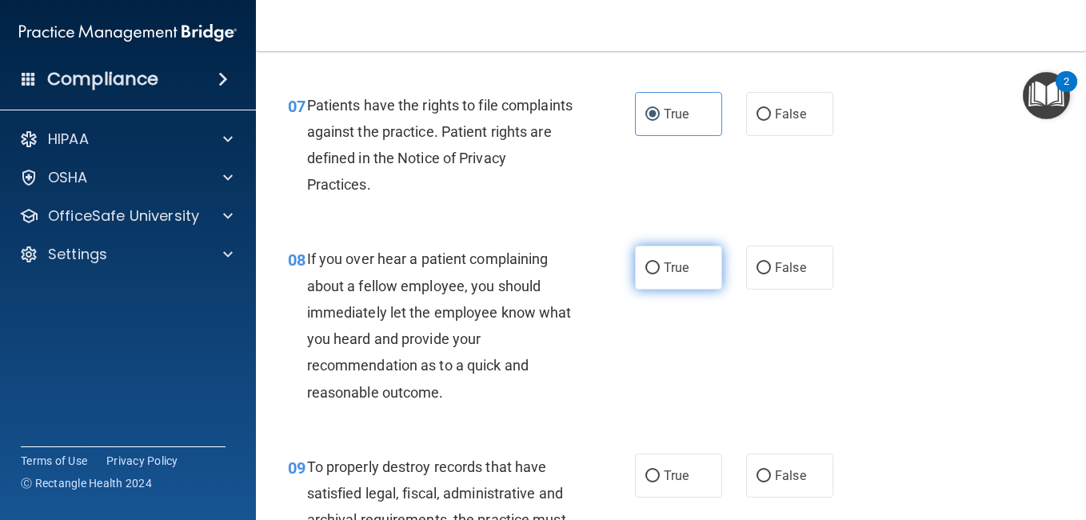
click at [668, 290] on label "True" at bounding box center [678, 268] width 87 height 44
click at [660, 274] on input "True" at bounding box center [653, 268] width 14 height 12
radio input "true"
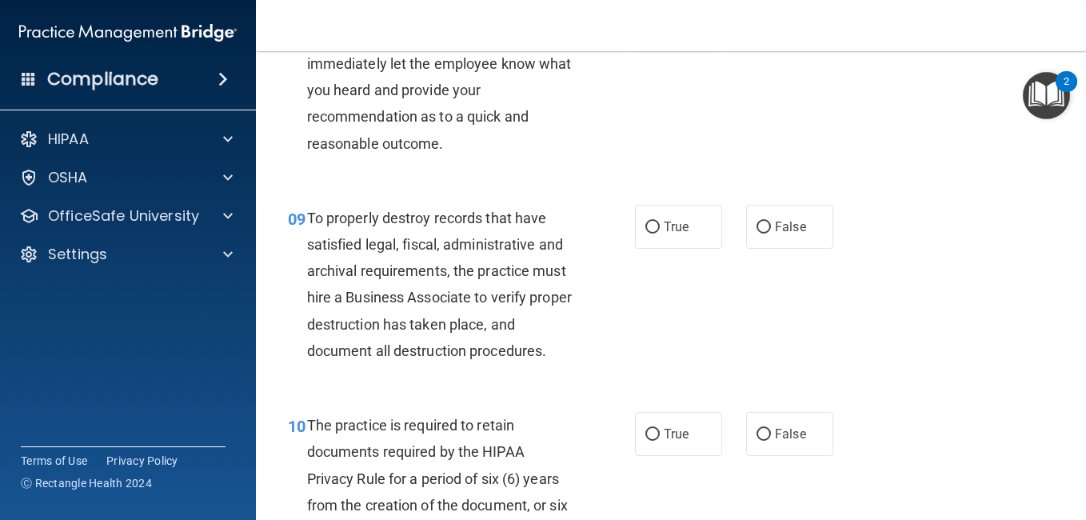
scroll to position [1454, 0]
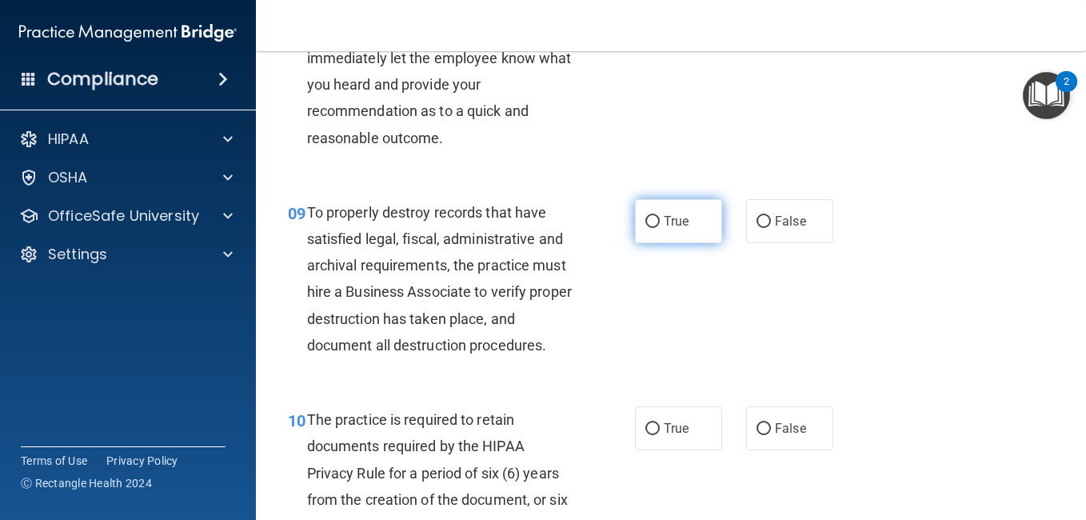
click at [673, 243] on label "True" at bounding box center [678, 221] width 87 height 44
click at [660, 228] on input "True" at bounding box center [653, 222] width 14 height 12
radio input "true"
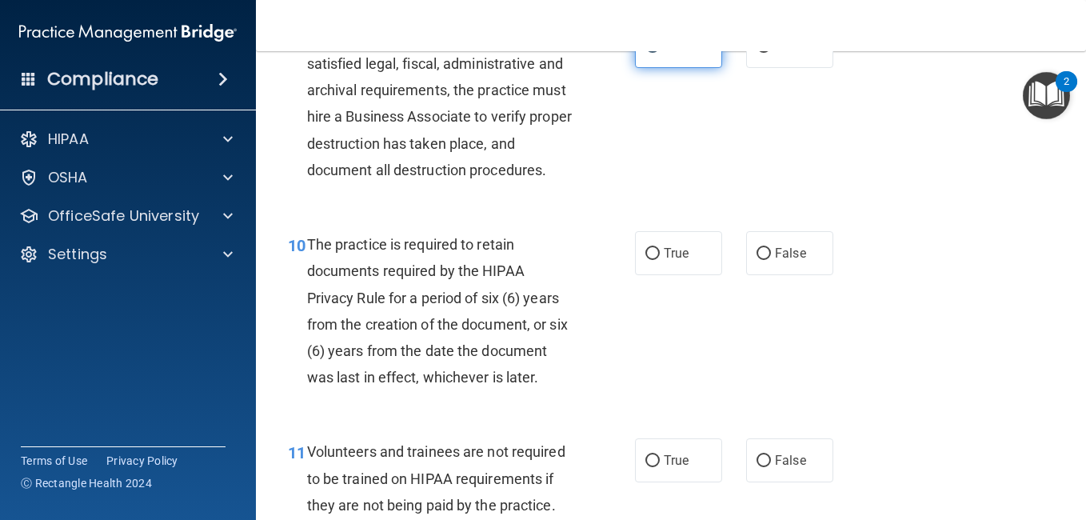
scroll to position [1630, 0]
click at [673, 274] on label "True" at bounding box center [678, 252] width 87 height 44
click at [660, 259] on input "True" at bounding box center [653, 253] width 14 height 12
radio input "true"
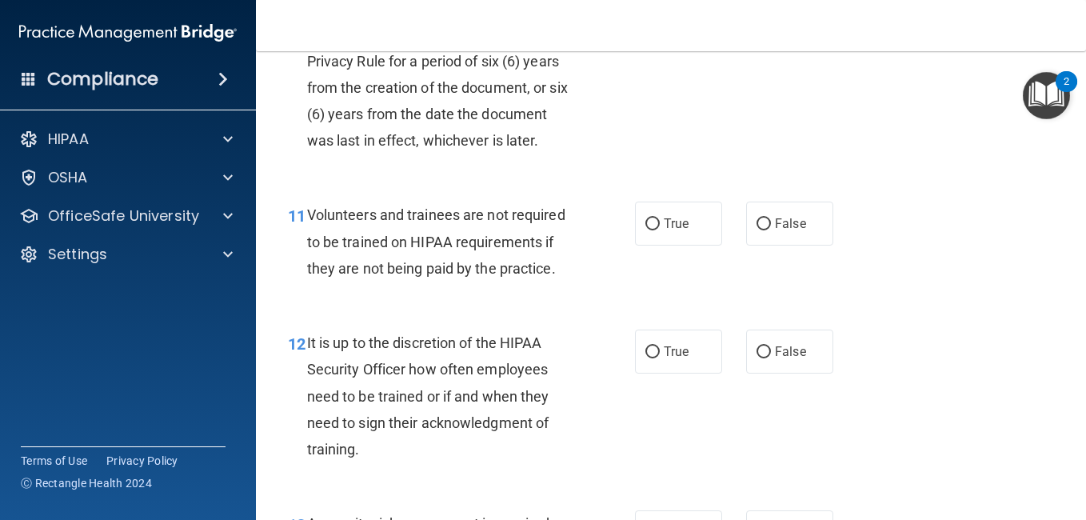
scroll to position [1867, 0]
click at [762, 230] on input "False" at bounding box center [764, 224] width 14 height 12
radio input "true"
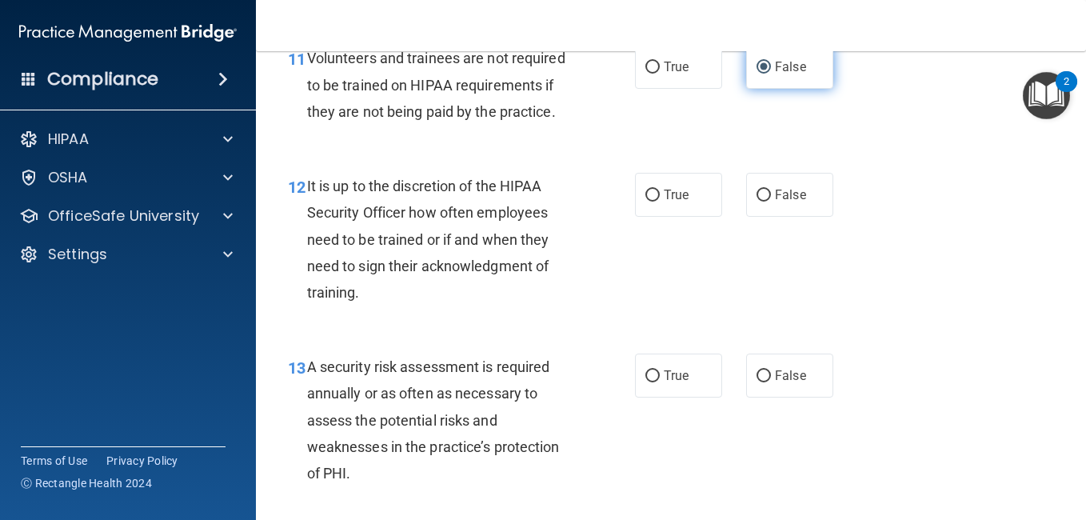
scroll to position [2024, 0]
click at [753, 216] on label "False" at bounding box center [789, 194] width 87 height 44
click at [757, 201] on input "False" at bounding box center [764, 195] width 14 height 12
radio input "true"
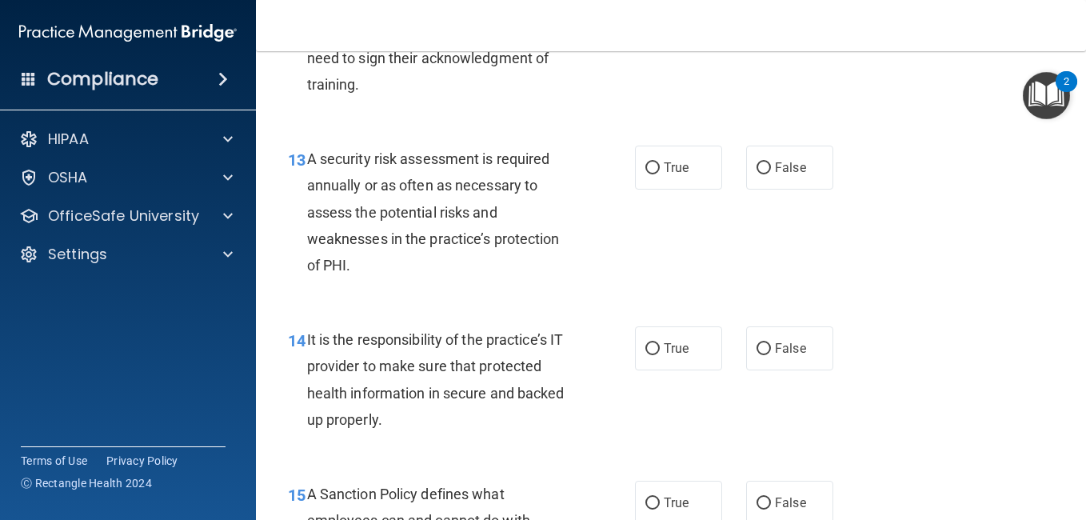
scroll to position [2232, 0]
click at [681, 174] on span "True" at bounding box center [676, 166] width 25 height 15
click at [660, 174] on input "True" at bounding box center [653, 168] width 14 height 12
radio input "true"
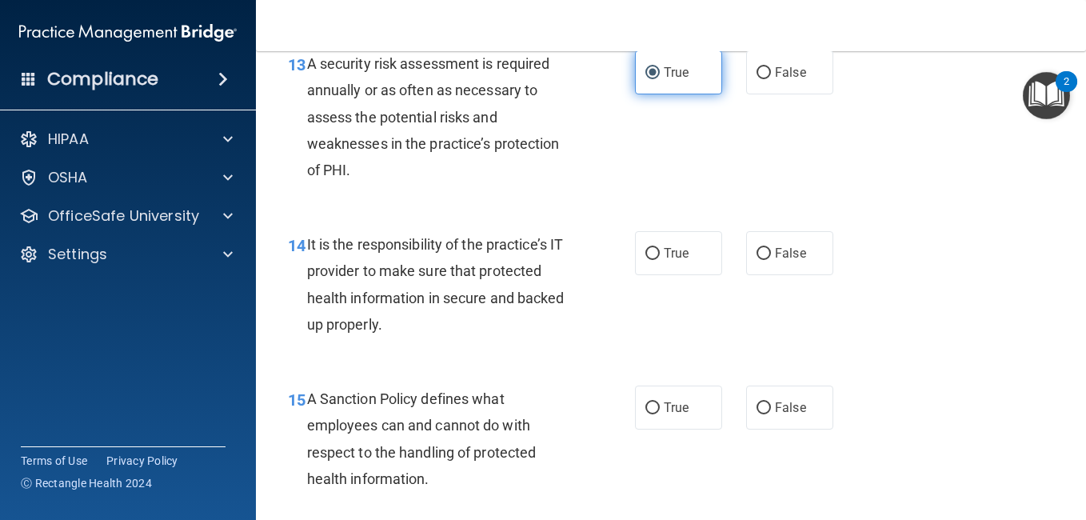
scroll to position [2332, 0]
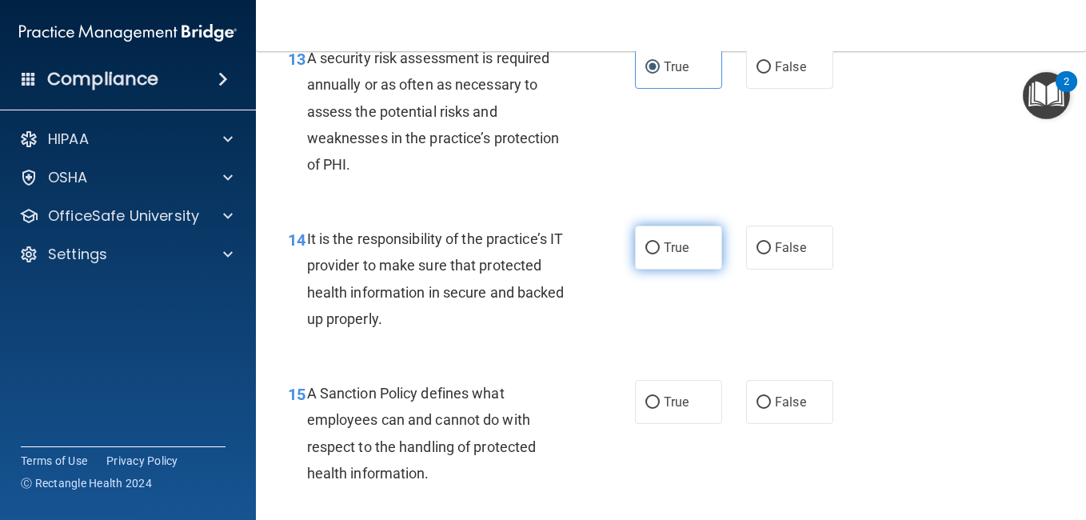
click at [668, 255] on span "True" at bounding box center [676, 247] width 25 height 15
click at [660, 254] on input "True" at bounding box center [653, 248] width 14 height 12
radio input "true"
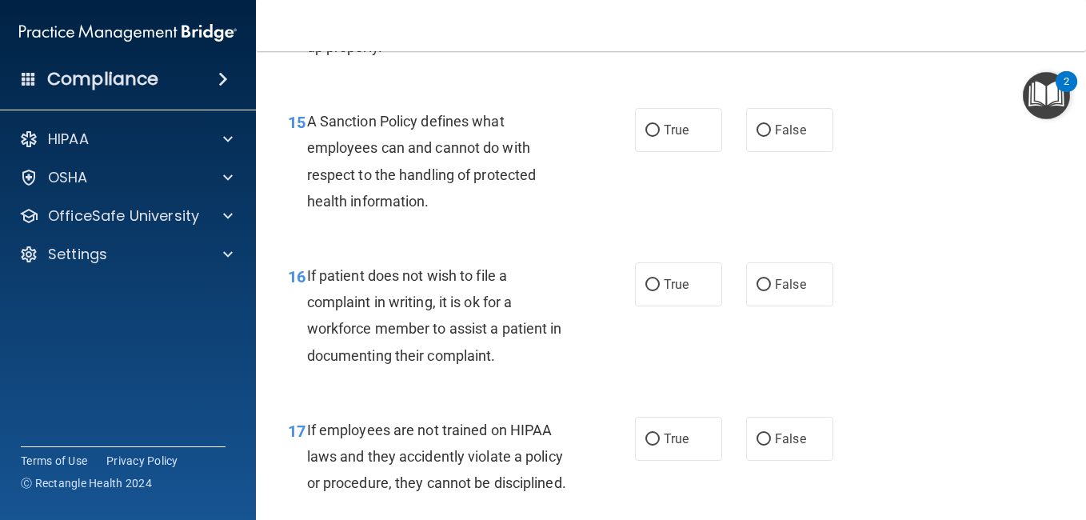
scroll to position [2609, 0]
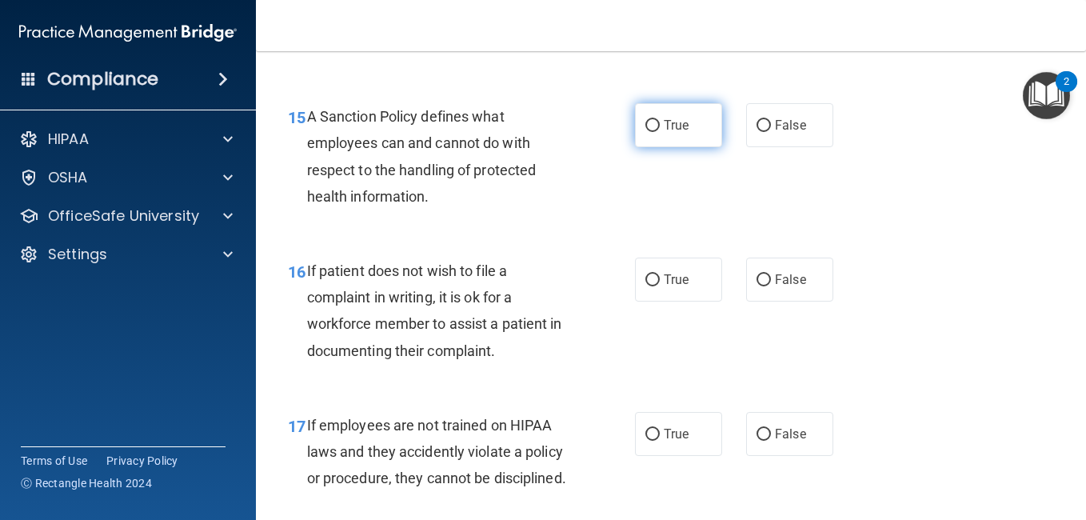
click at [682, 147] on label "True" at bounding box center [678, 125] width 87 height 44
click at [660, 132] on input "True" at bounding box center [653, 126] width 14 height 12
radio input "true"
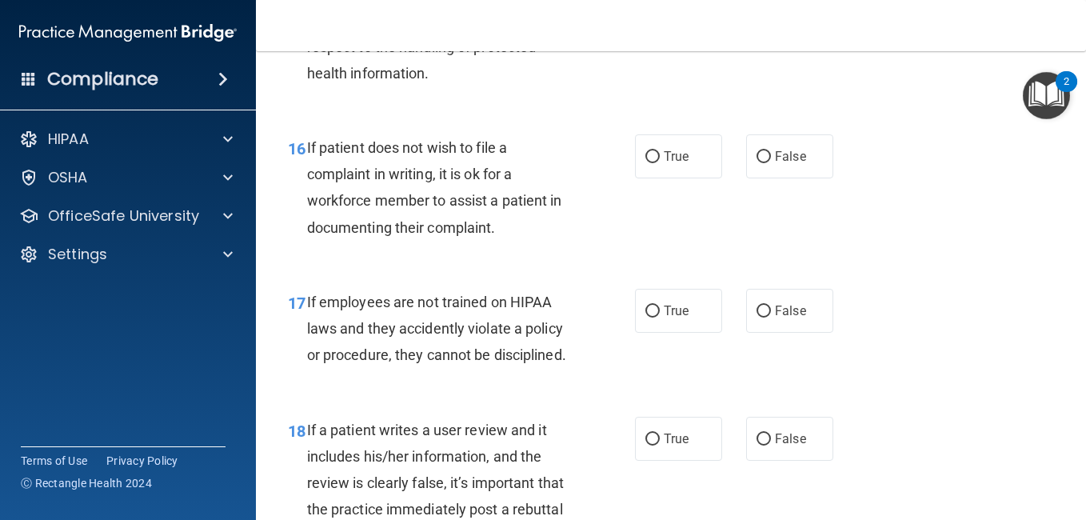
scroll to position [2733, 0]
click at [697, 178] on label "True" at bounding box center [678, 156] width 87 height 44
click at [660, 162] on input "True" at bounding box center [653, 156] width 14 height 12
radio input "true"
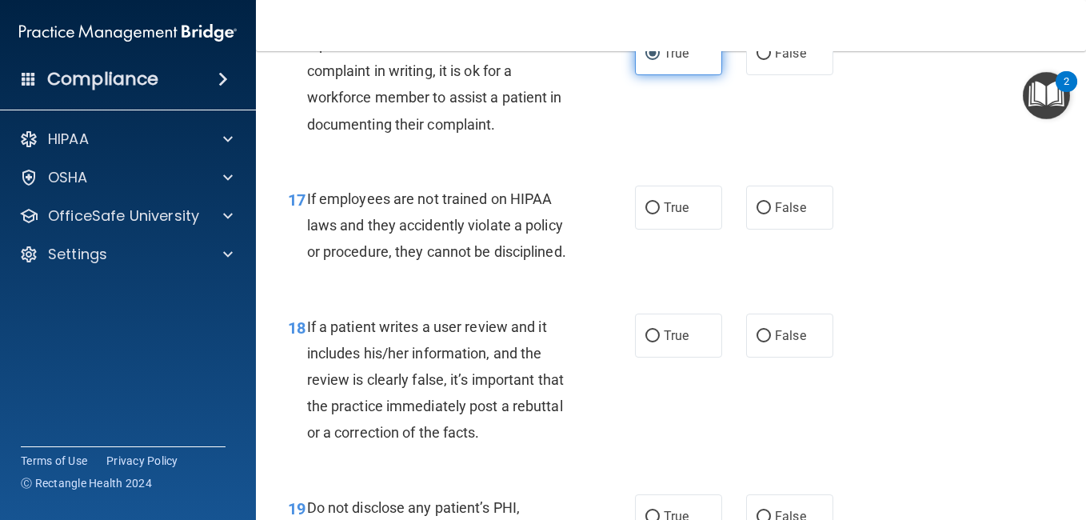
scroll to position [2836, 0]
click at [678, 214] on span "True" at bounding box center [676, 206] width 25 height 15
click at [660, 214] on input "True" at bounding box center [653, 208] width 14 height 12
radio input "true"
click at [686, 293] on div "17 If employees are not trained on HIPAA laws and they accidently violate a pol…" at bounding box center [671, 229] width 790 height 128
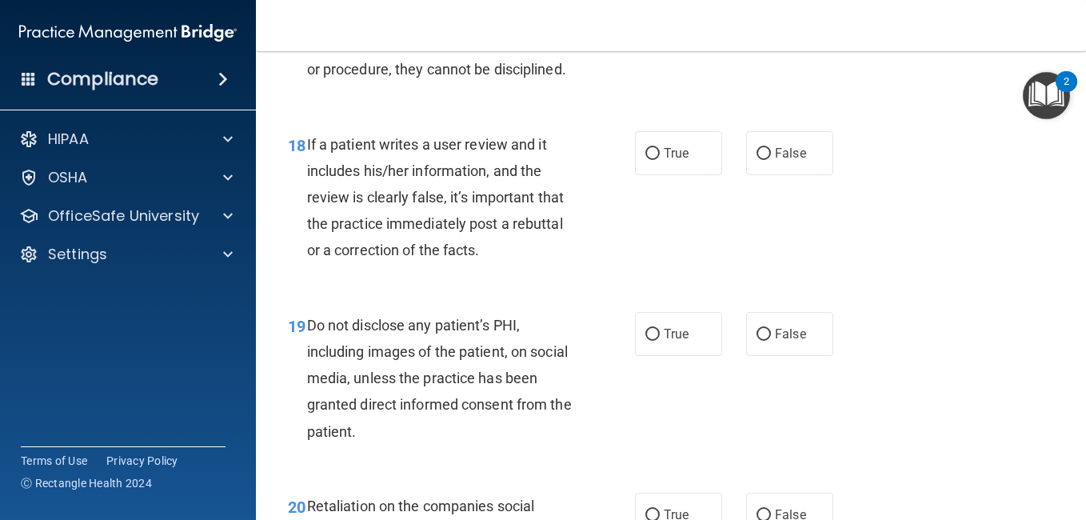
scroll to position [3018, 0]
click at [663, 174] on label "True" at bounding box center [678, 152] width 87 height 44
click at [660, 159] on input "True" at bounding box center [653, 153] width 14 height 12
radio input "true"
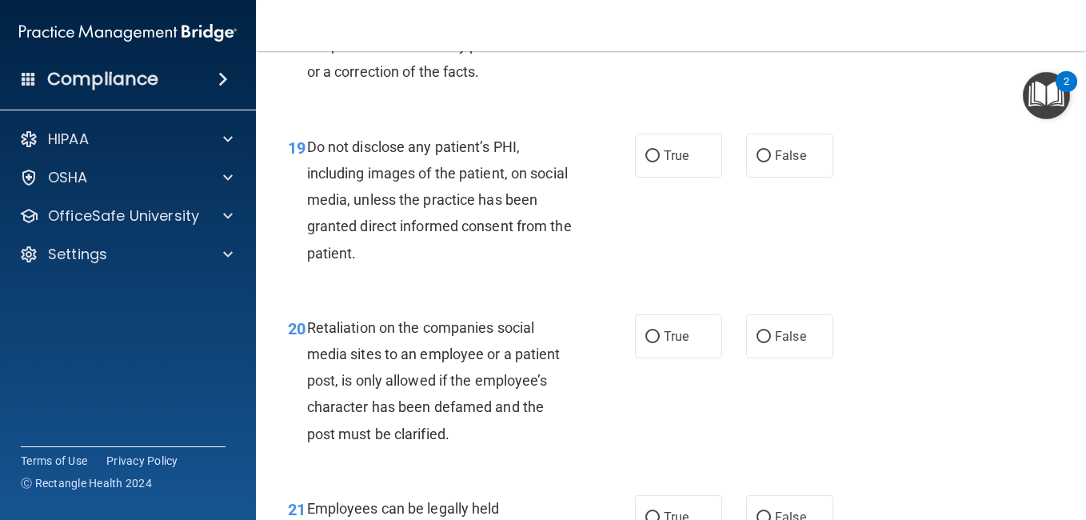
scroll to position [3197, 0]
click at [664, 162] on span "True" at bounding box center [676, 154] width 25 height 15
click at [660, 162] on input "True" at bounding box center [653, 156] width 14 height 12
radio input "true"
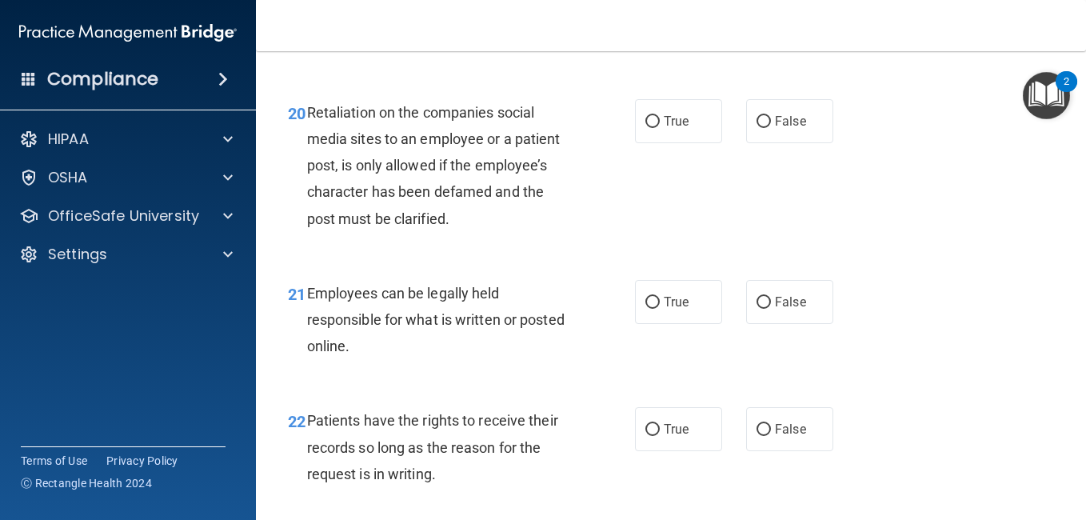
scroll to position [3412, 0]
click at [670, 142] on label "True" at bounding box center [678, 120] width 87 height 44
click at [660, 127] on input "True" at bounding box center [653, 121] width 14 height 12
radio input "true"
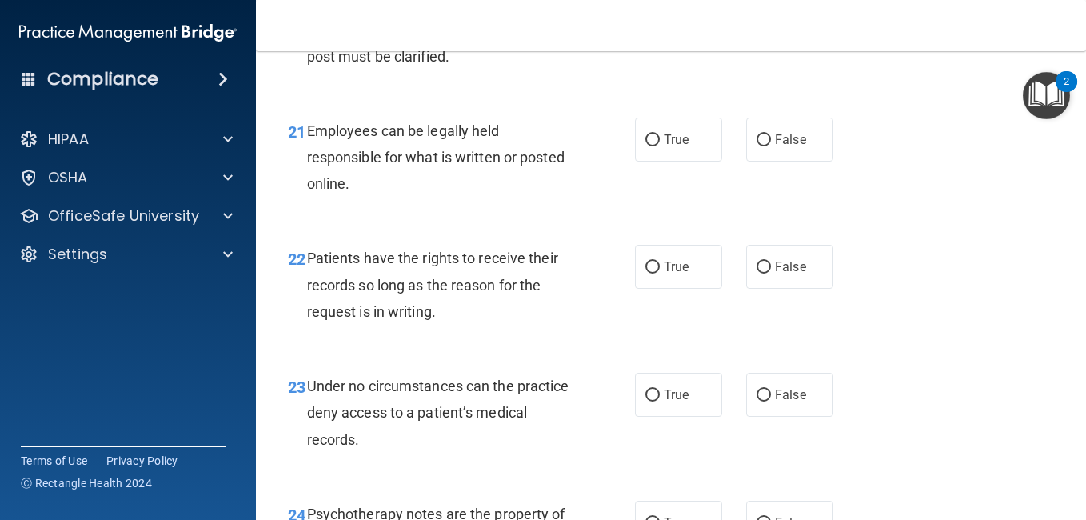
scroll to position [3575, 0]
click at [662, 160] on label "True" at bounding box center [678, 138] width 87 height 44
click at [660, 145] on input "True" at bounding box center [653, 139] width 14 height 12
radio input "true"
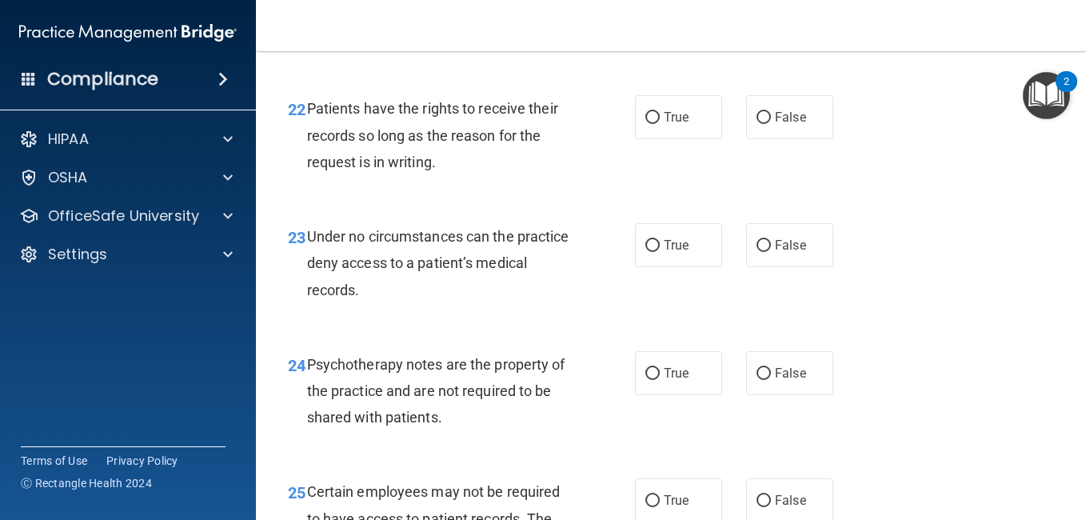
scroll to position [3724, 0]
click at [639, 138] on label "True" at bounding box center [678, 116] width 87 height 44
click at [646, 123] on input "True" at bounding box center [653, 117] width 14 height 12
radio input "true"
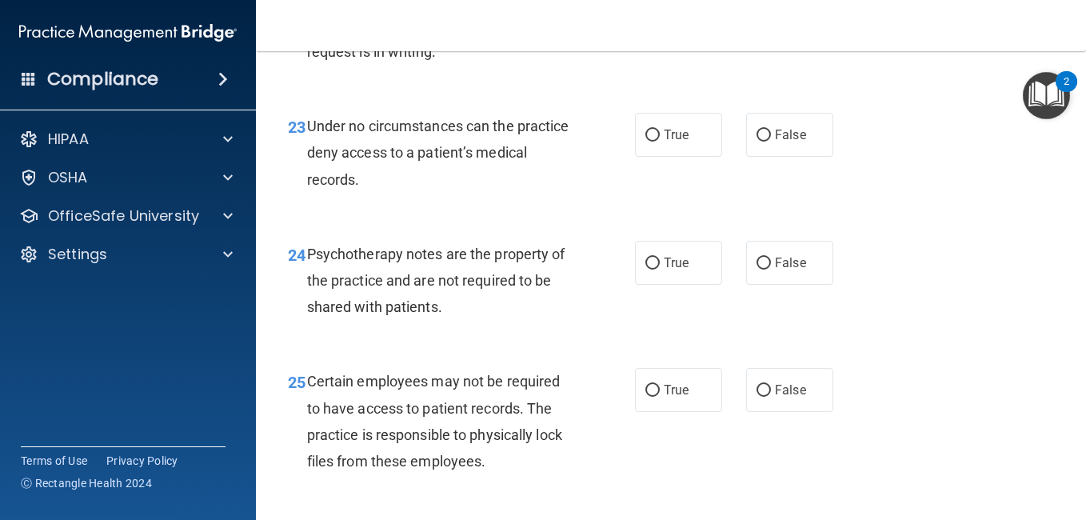
scroll to position [3834, 0]
click at [639, 156] on label "True" at bounding box center [678, 134] width 87 height 44
click at [646, 141] on input "True" at bounding box center [653, 135] width 14 height 12
radio input "true"
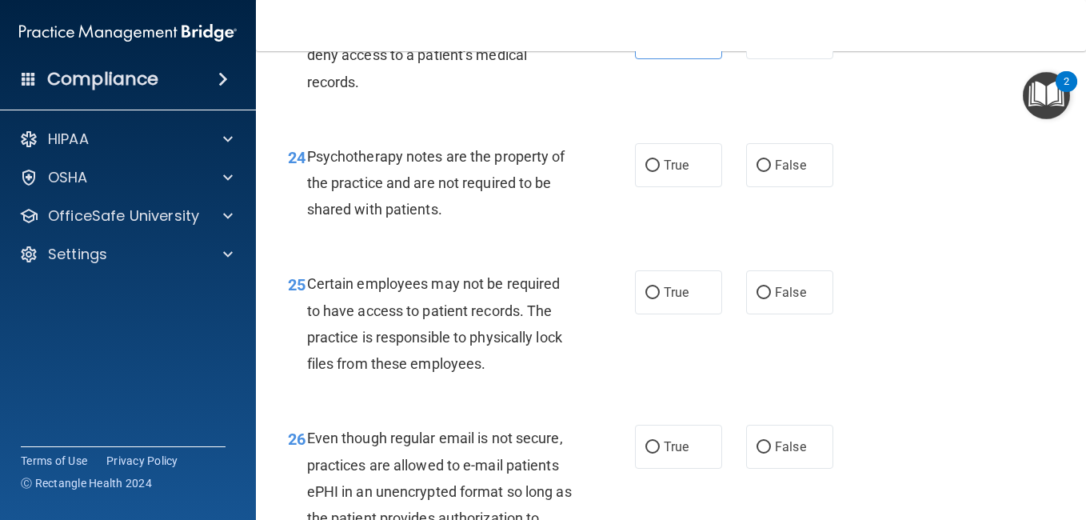
scroll to position [3932, 0]
click at [670, 186] on label "True" at bounding box center [678, 164] width 87 height 44
click at [660, 171] on input "True" at bounding box center [653, 165] width 14 height 12
radio input "true"
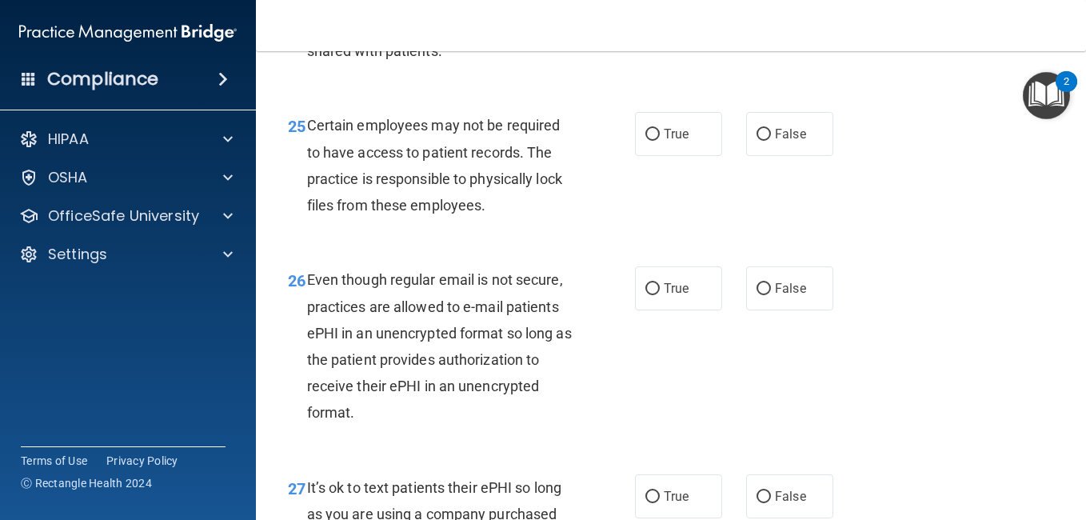
scroll to position [4090, 0]
click at [682, 155] on label "True" at bounding box center [678, 133] width 87 height 44
click at [660, 140] on input "True" at bounding box center [653, 134] width 14 height 12
radio input "true"
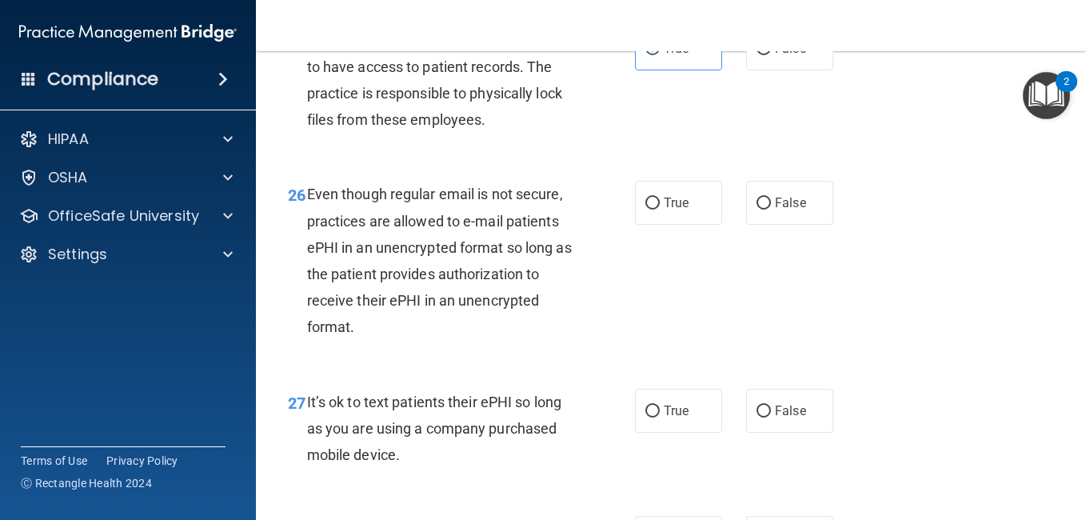
scroll to position [4176, 0]
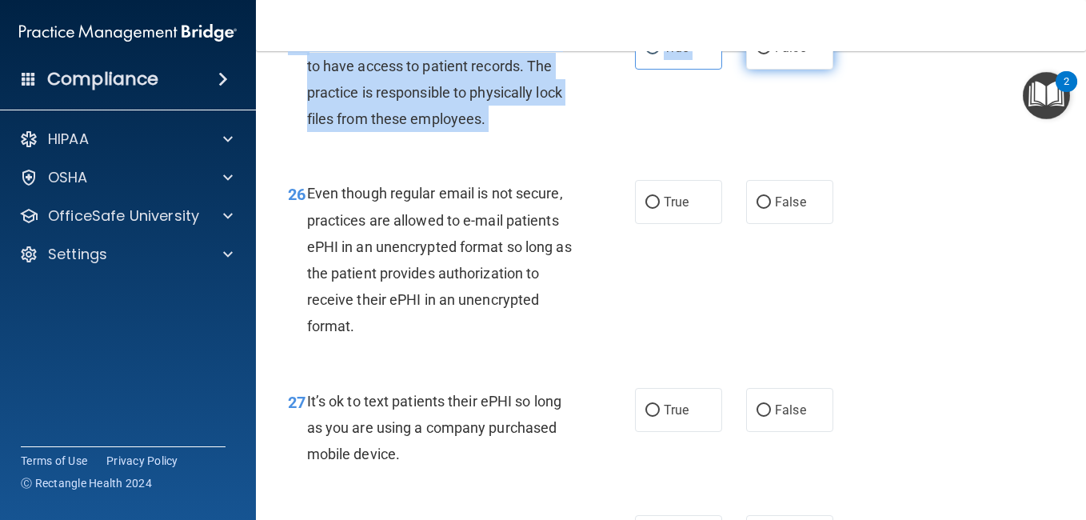
drag, startPoint x: 767, startPoint y: 127, endPoint x: 770, endPoint y: 137, distance: 9.9
click at [770, 137] on div "25 Certain employees may not be required to have access to patient records. The…" at bounding box center [671, 83] width 790 height 154
click at [765, 70] on label "False" at bounding box center [789, 48] width 87 height 44
click at [765, 54] on input "False" at bounding box center [764, 48] width 14 height 12
radio input "true"
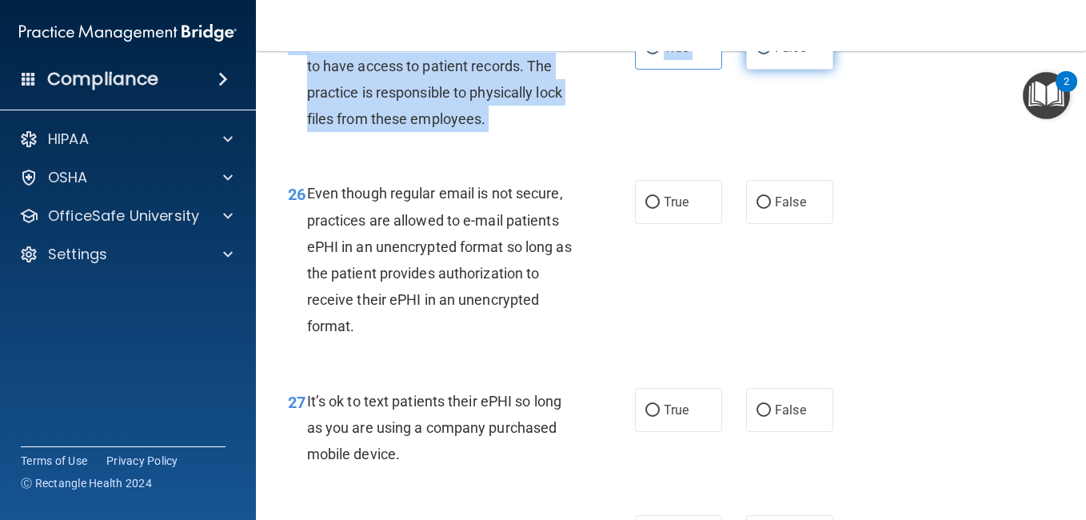
radio input "false"
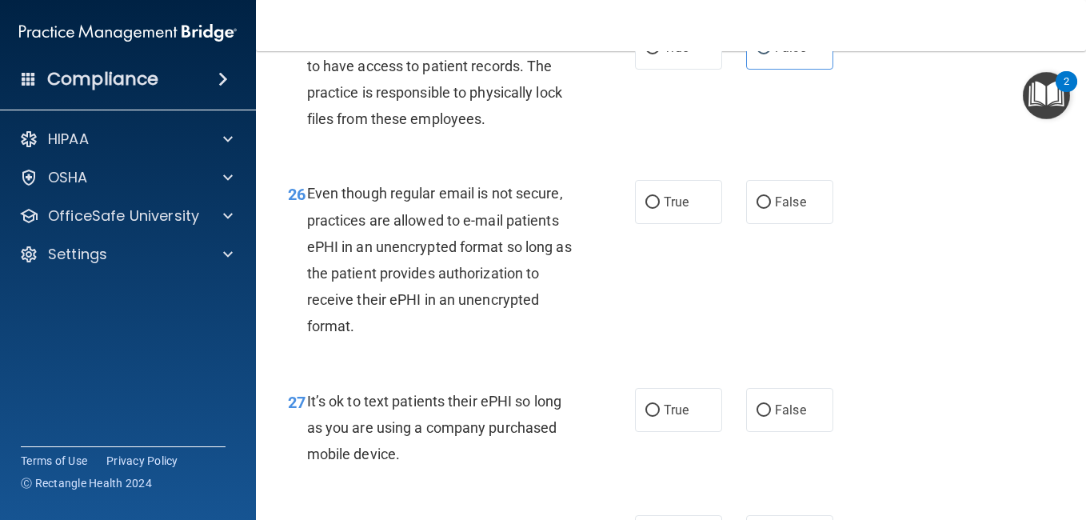
click at [723, 160] on div "25 Certain employees may not be required to have access to patient records. The…" at bounding box center [671, 83] width 790 height 154
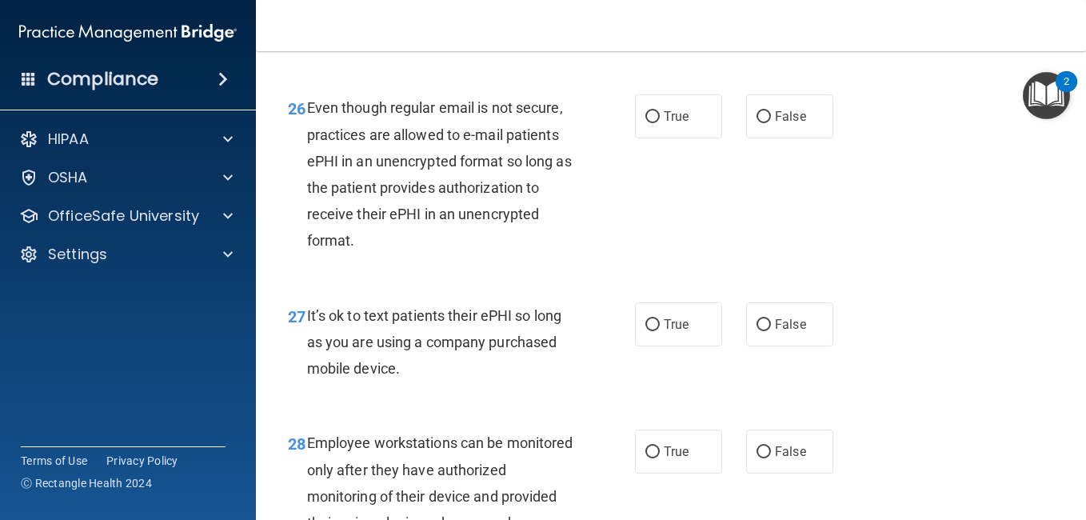
scroll to position [4262, 0]
click at [691, 138] on label "True" at bounding box center [678, 116] width 87 height 44
click at [660, 122] on input "True" at bounding box center [653, 116] width 14 height 12
radio input "true"
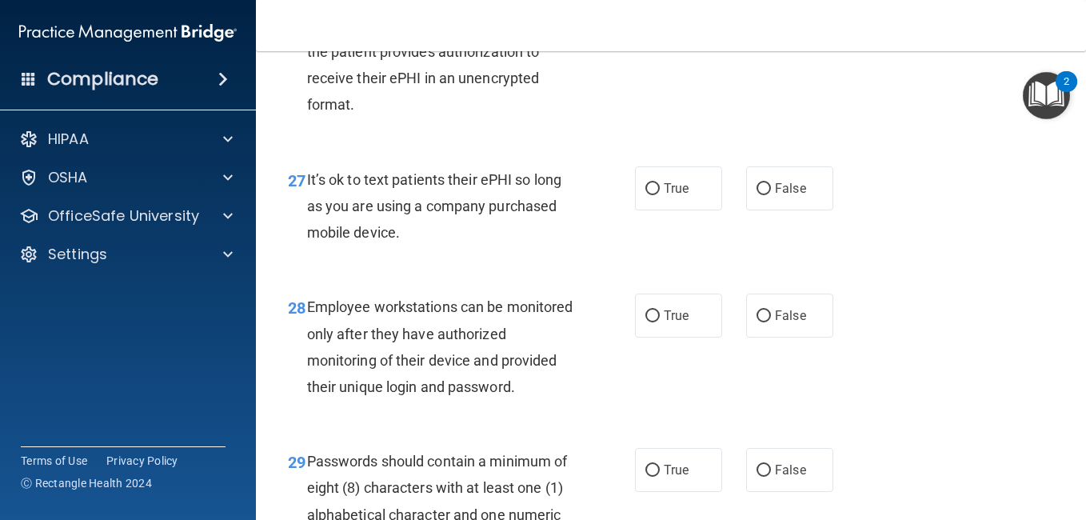
scroll to position [4398, 0]
click at [685, 210] on label "True" at bounding box center [678, 188] width 87 height 44
click at [660, 194] on input "True" at bounding box center [653, 188] width 14 height 12
radio input "true"
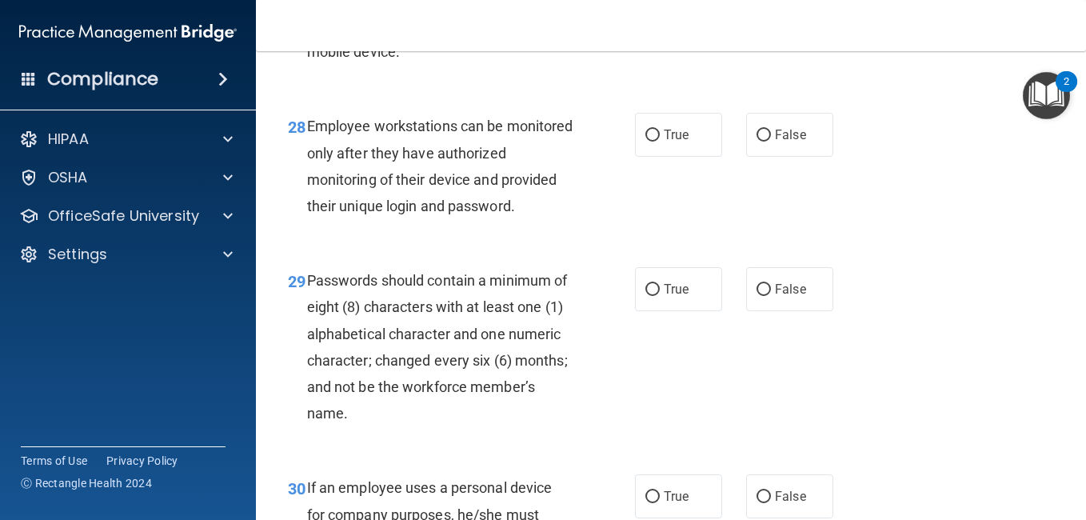
scroll to position [4582, 0]
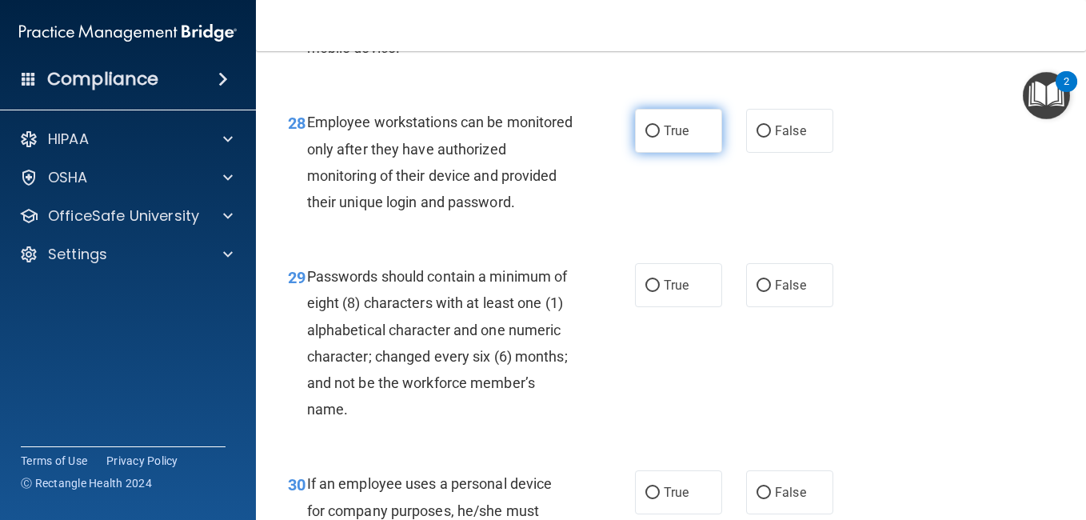
click at [702, 153] on label "True" at bounding box center [678, 131] width 87 height 44
click at [660, 138] on input "True" at bounding box center [653, 132] width 14 height 12
radio input "true"
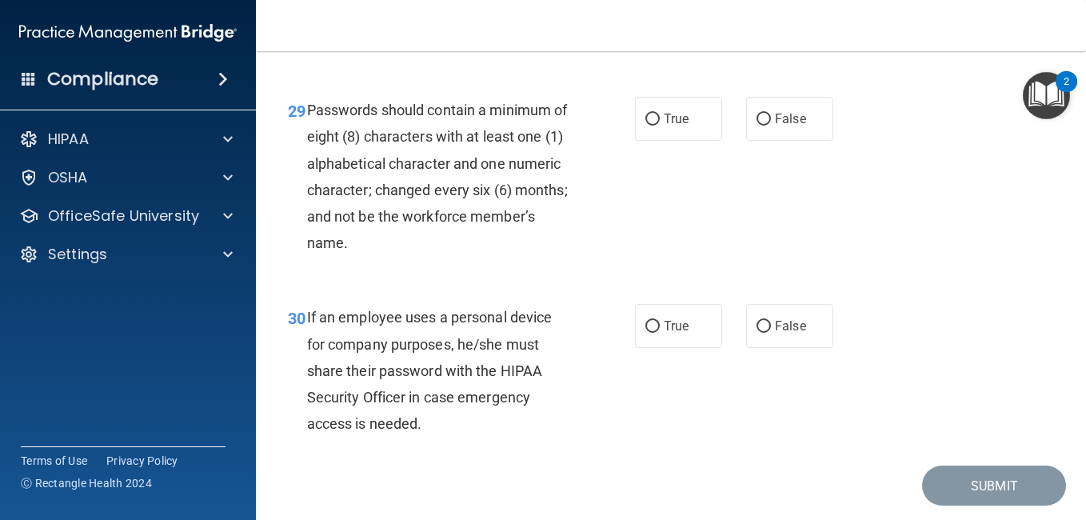
scroll to position [4785, 0]
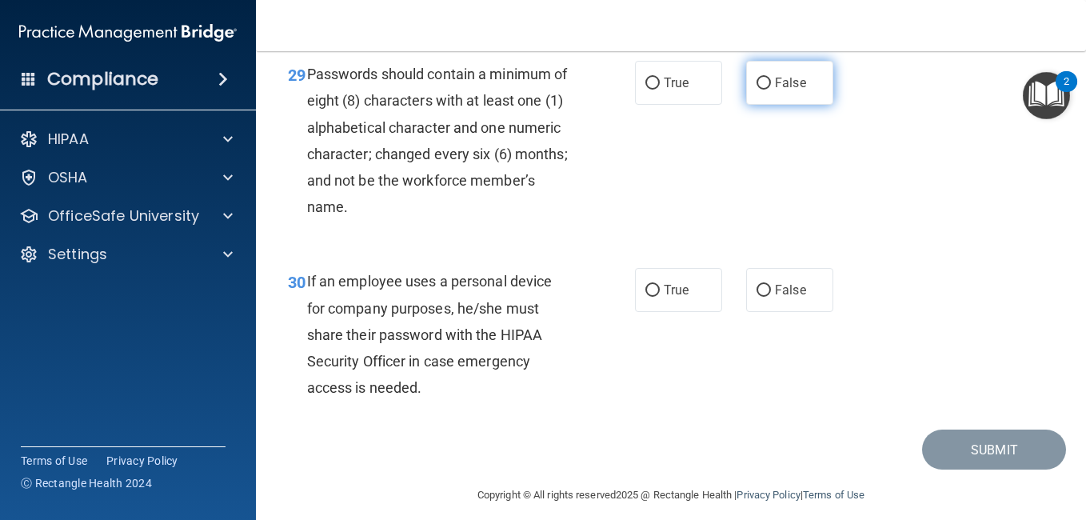
click at [760, 90] on input "False" at bounding box center [764, 84] width 14 height 12
radio input "true"
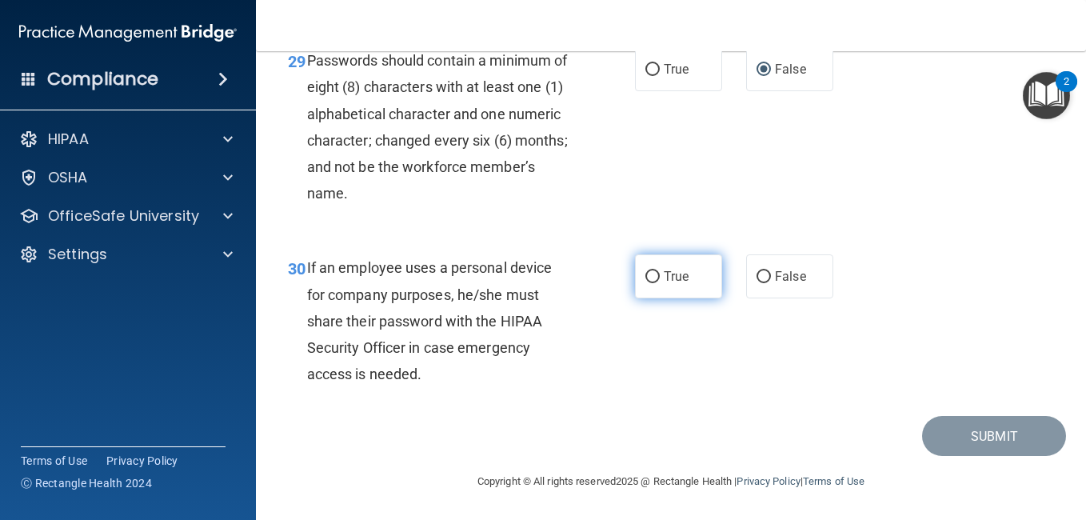
click at [710, 286] on label "True" at bounding box center [678, 276] width 87 height 44
click at [660, 283] on input "True" at bounding box center [653, 277] width 14 height 12
radio input "true"
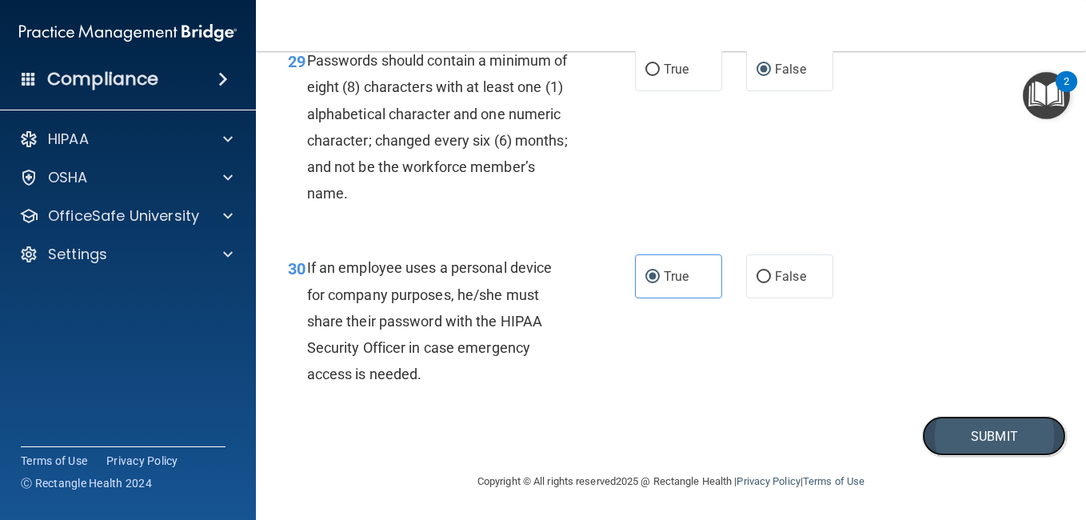
click at [972, 443] on button "Submit" at bounding box center [994, 436] width 144 height 41
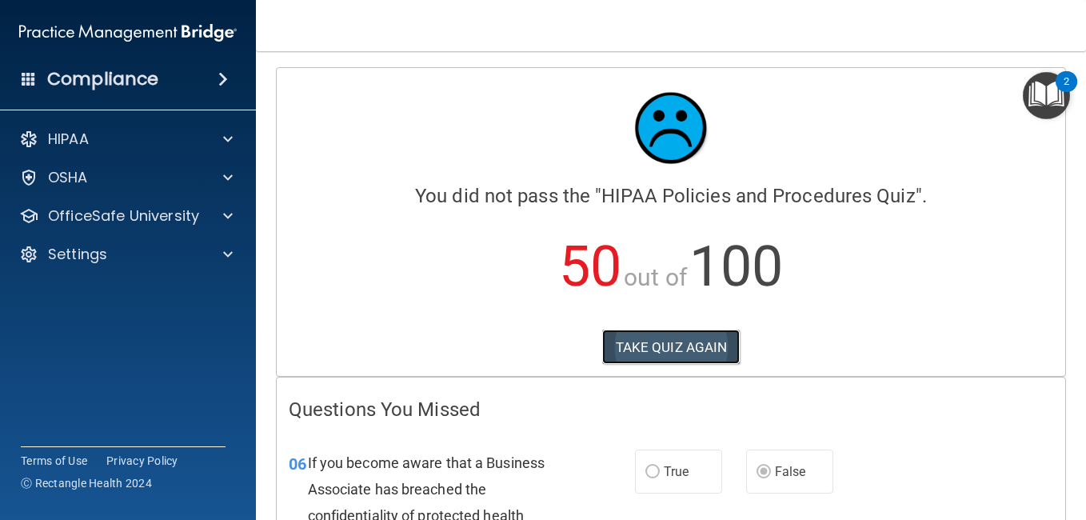
click at [677, 340] on button "TAKE QUIZ AGAIN" at bounding box center [671, 347] width 138 height 35
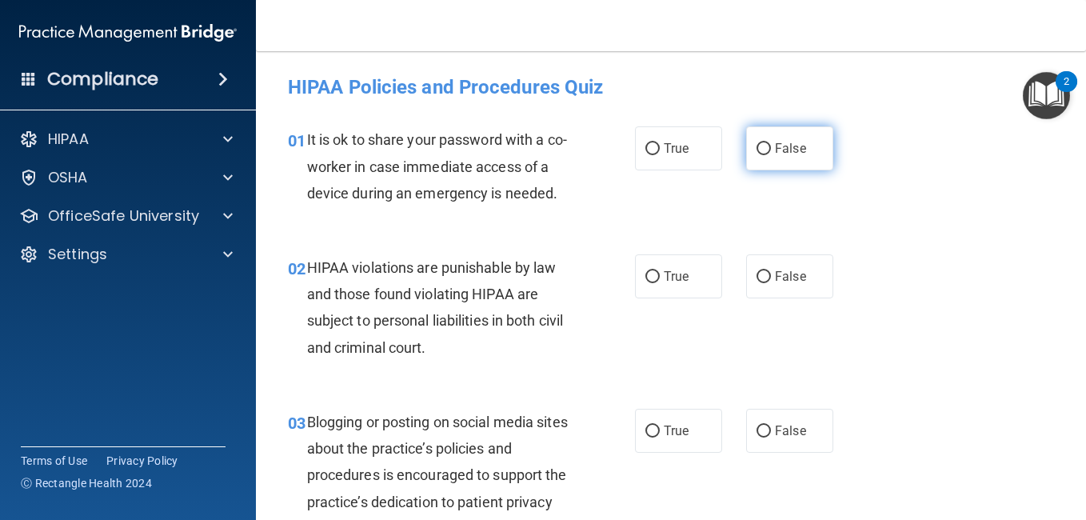
click at [758, 154] on input "False" at bounding box center [764, 149] width 14 height 12
radio input "true"
drag, startPoint x: 758, startPoint y: 154, endPoint x: 667, endPoint y: 262, distance: 141.4
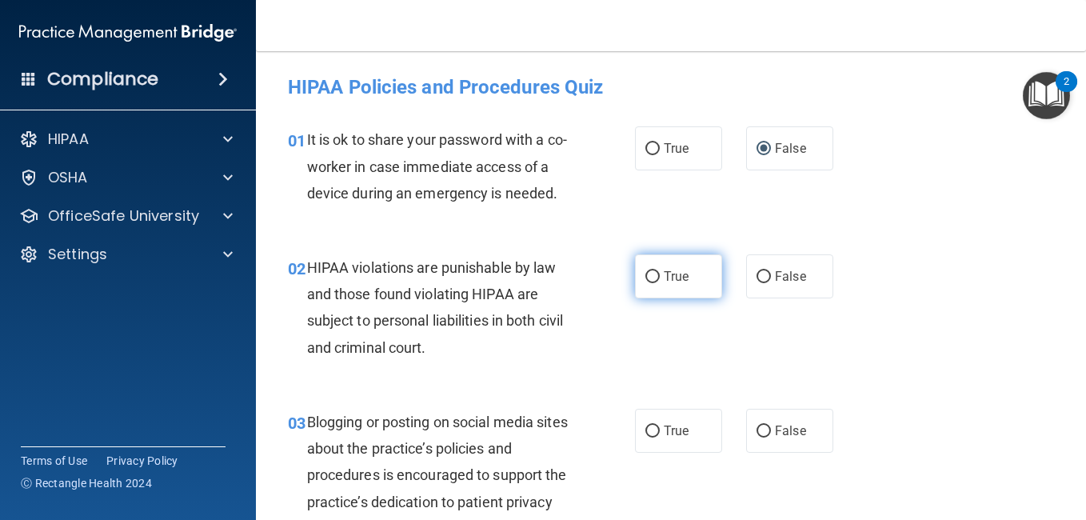
click at [674, 287] on label "True" at bounding box center [678, 276] width 87 height 44
click at [660, 283] on input "True" at bounding box center [653, 277] width 14 height 12
radio input "true"
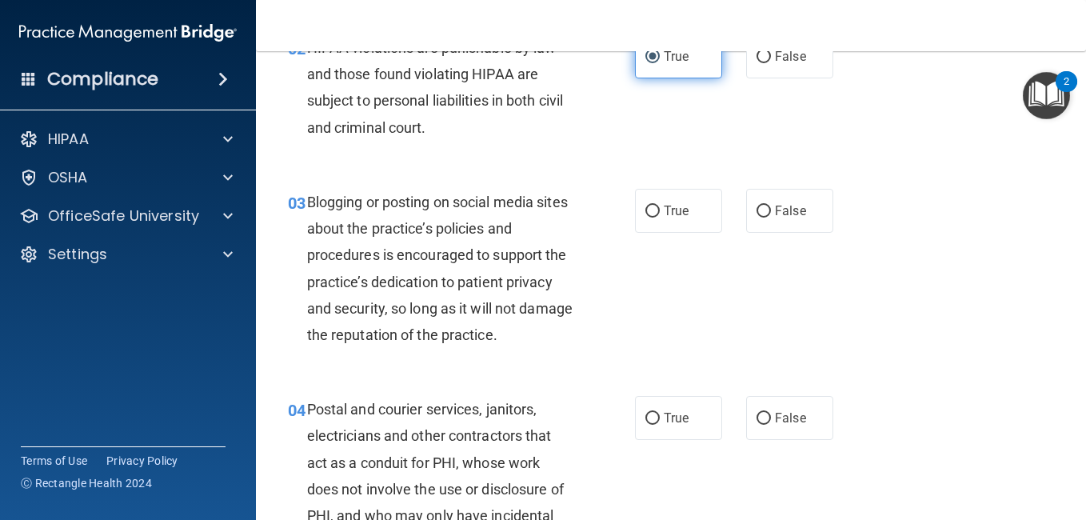
scroll to position [226, 0]
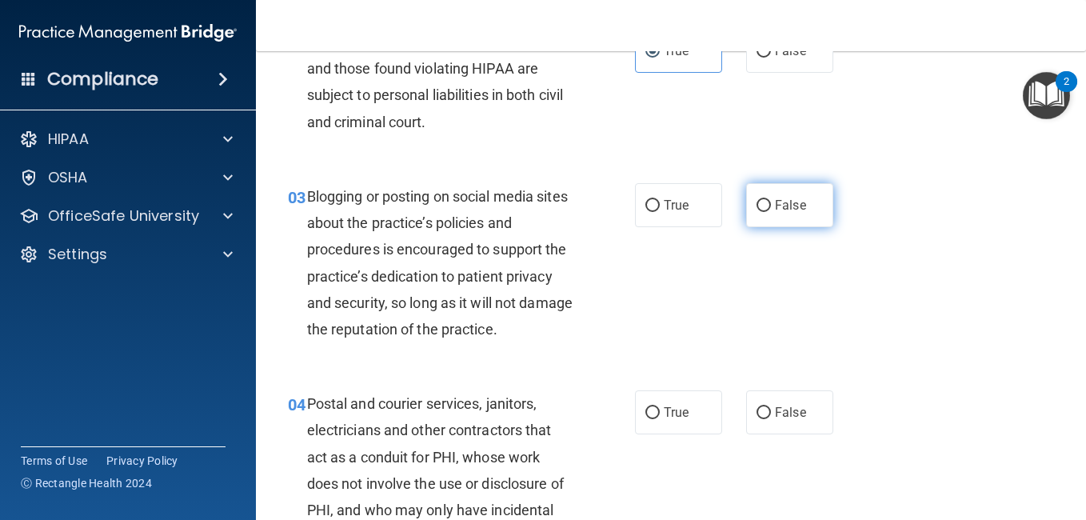
click at [790, 213] on span "False" at bounding box center [790, 205] width 31 height 15
click at [771, 212] on input "False" at bounding box center [764, 206] width 14 height 12
radio input "true"
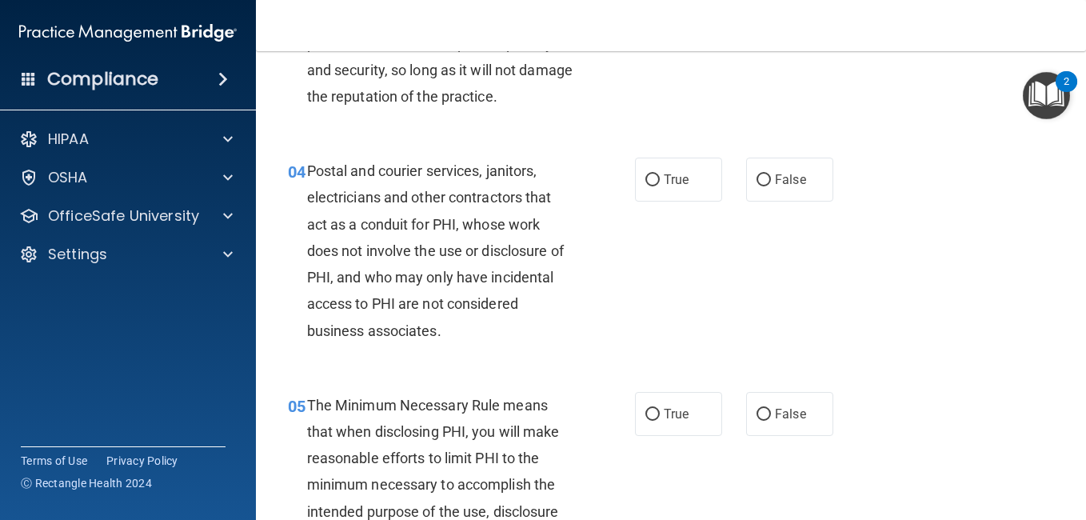
scroll to position [462, 0]
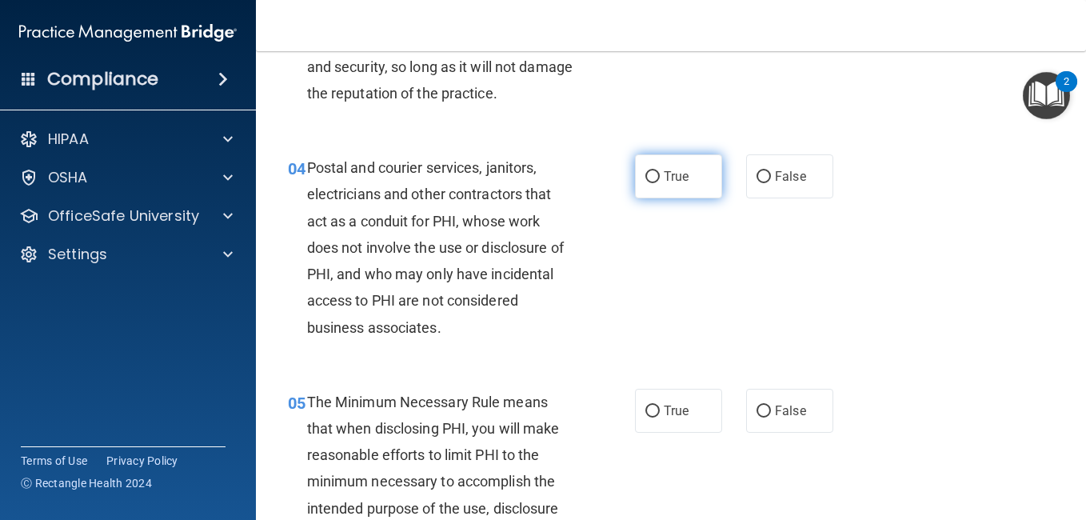
click at [667, 184] on span "True" at bounding box center [676, 176] width 25 height 15
click at [660, 183] on input "True" at bounding box center [653, 177] width 14 height 12
radio input "true"
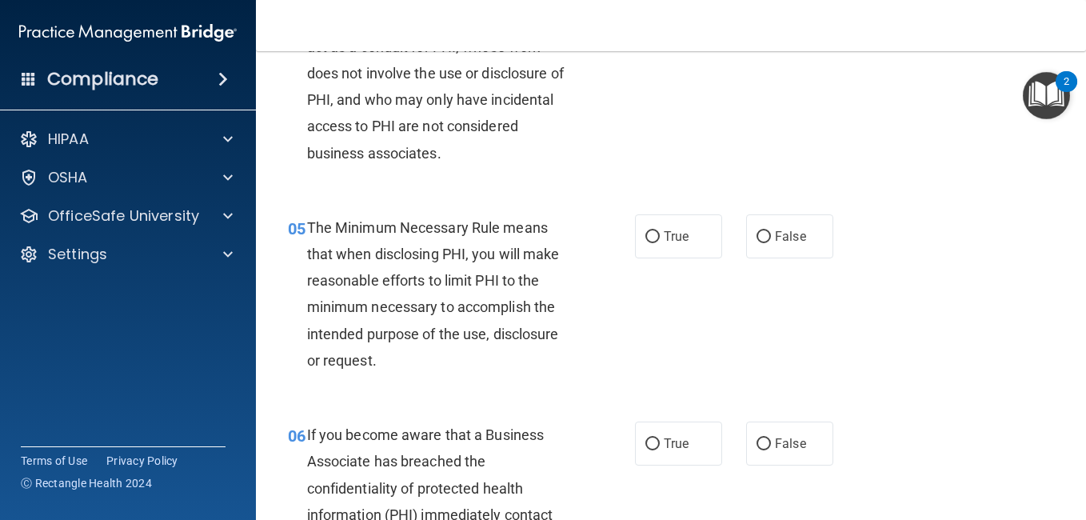
scroll to position [637, 0]
click at [674, 258] on label "True" at bounding box center [678, 236] width 87 height 44
click at [660, 242] on input "True" at bounding box center [653, 236] width 14 height 12
radio input "true"
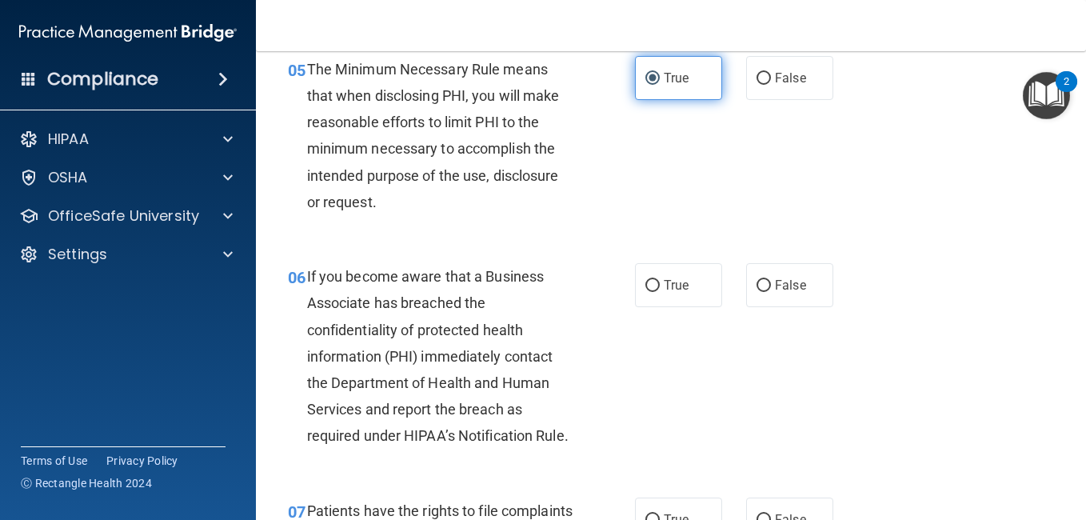
scroll to position [795, 0]
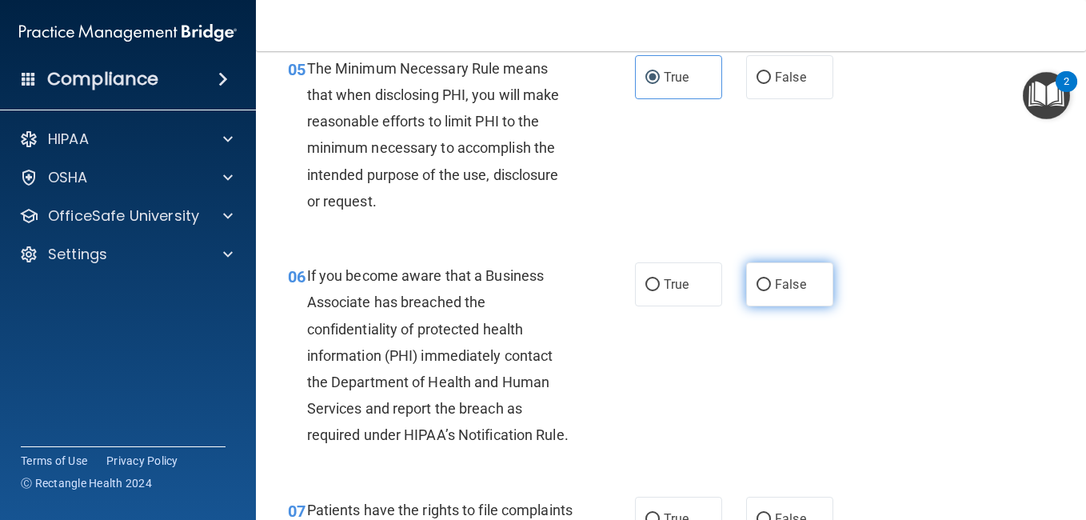
click at [776, 306] on label "False" at bounding box center [789, 284] width 87 height 44
click at [771, 291] on input "False" at bounding box center [764, 285] width 14 height 12
radio input "true"
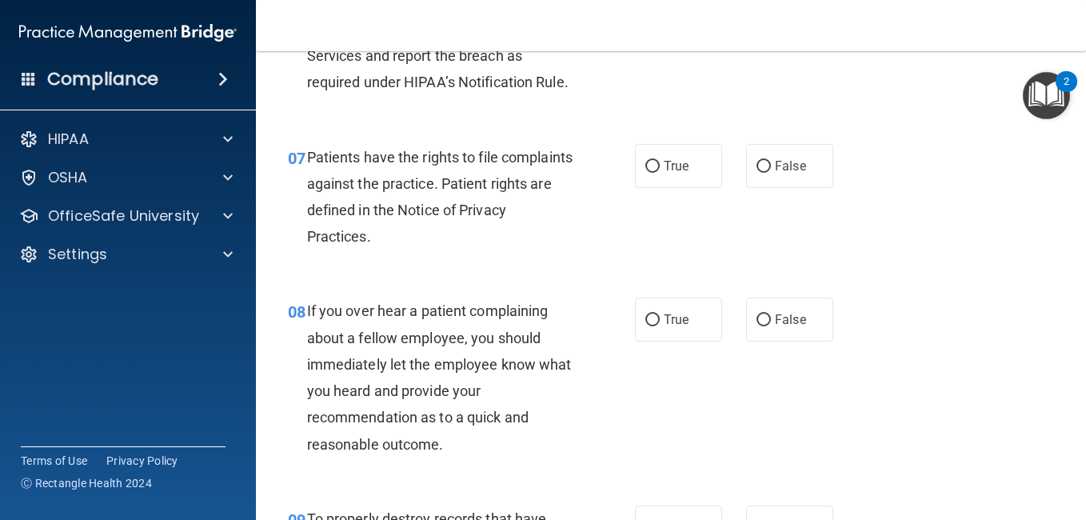
scroll to position [1149, 0]
click at [695, 187] on label "True" at bounding box center [678, 165] width 87 height 44
click at [660, 172] on input "True" at bounding box center [653, 166] width 14 height 12
radio input "true"
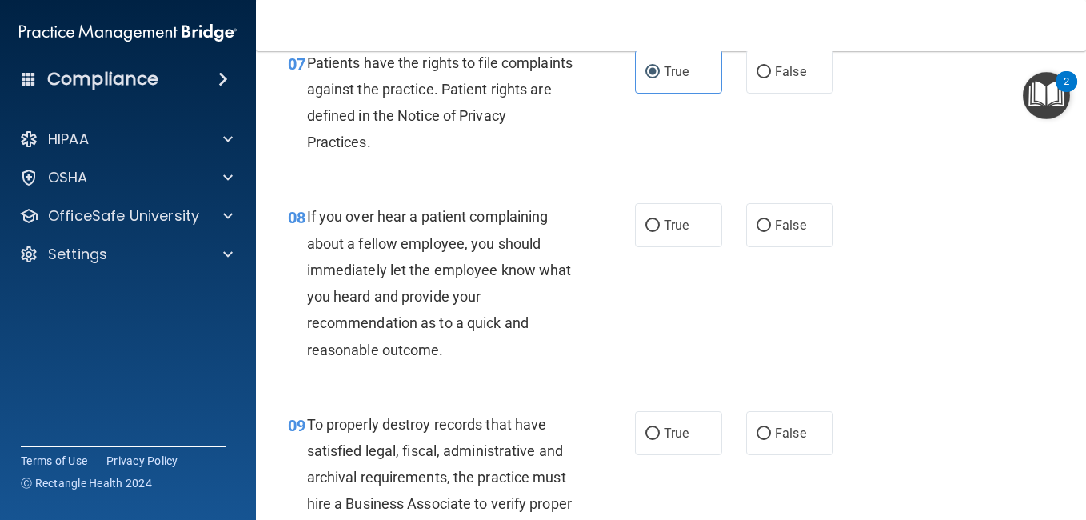
scroll to position [1243, 0]
click at [764, 246] on label "False" at bounding box center [789, 224] width 87 height 44
click at [764, 231] on input "False" at bounding box center [764, 225] width 14 height 12
radio input "true"
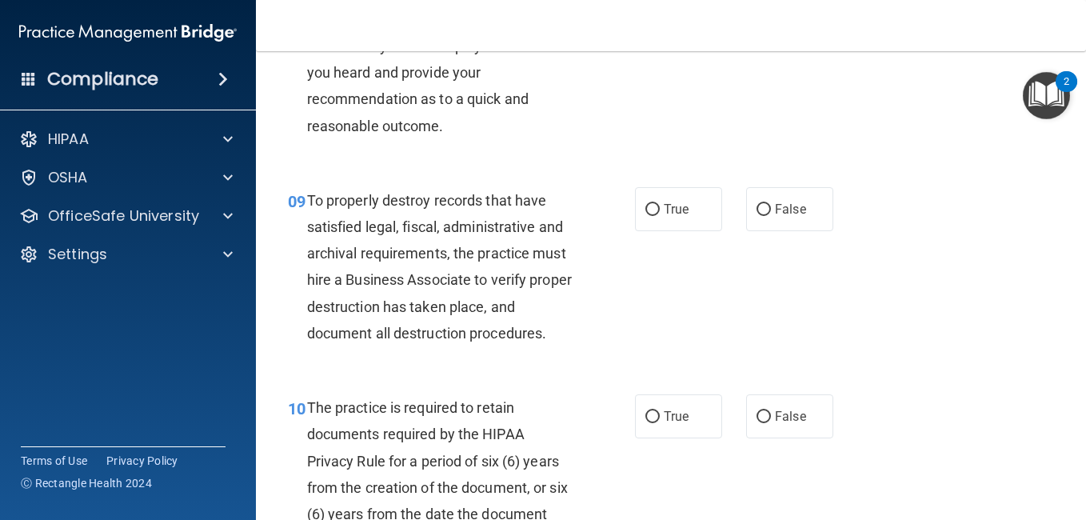
scroll to position [1481, 0]
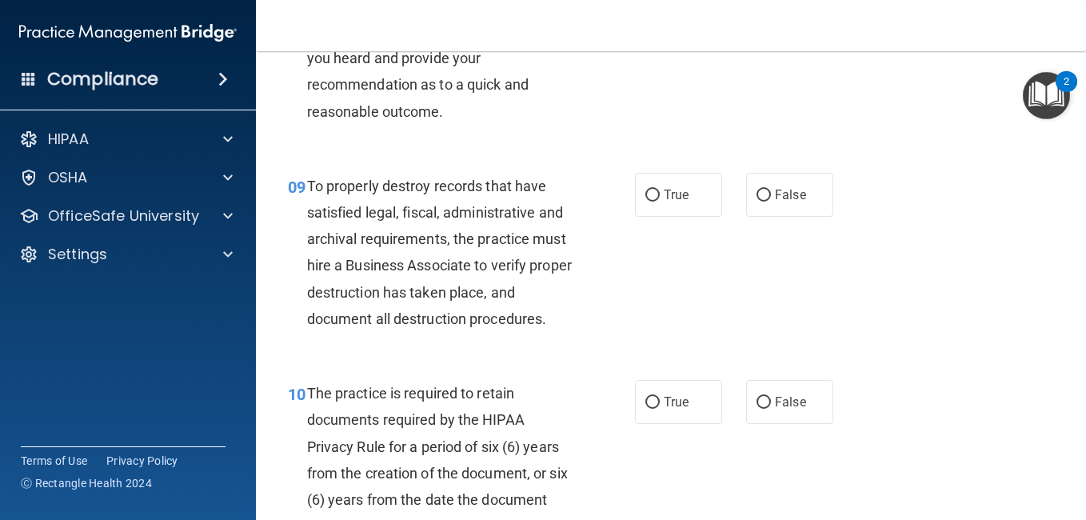
click at [764, 217] on label "False" at bounding box center [789, 195] width 87 height 44
click at [764, 202] on input "False" at bounding box center [764, 196] width 14 height 12
radio input "true"
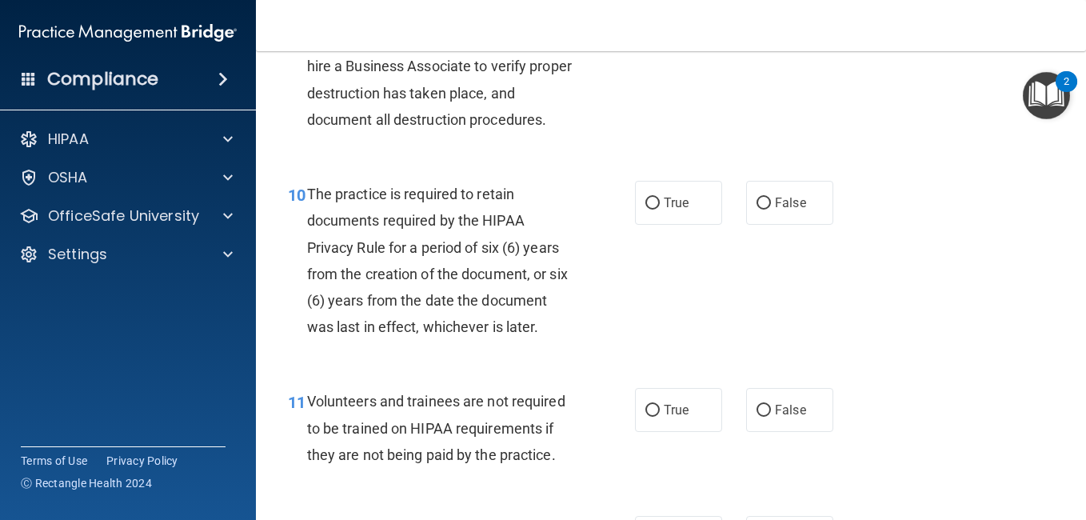
scroll to position [1680, 0]
click at [693, 225] on label "True" at bounding box center [678, 203] width 87 height 44
click at [660, 210] on input "True" at bounding box center [653, 204] width 14 height 12
radio input "true"
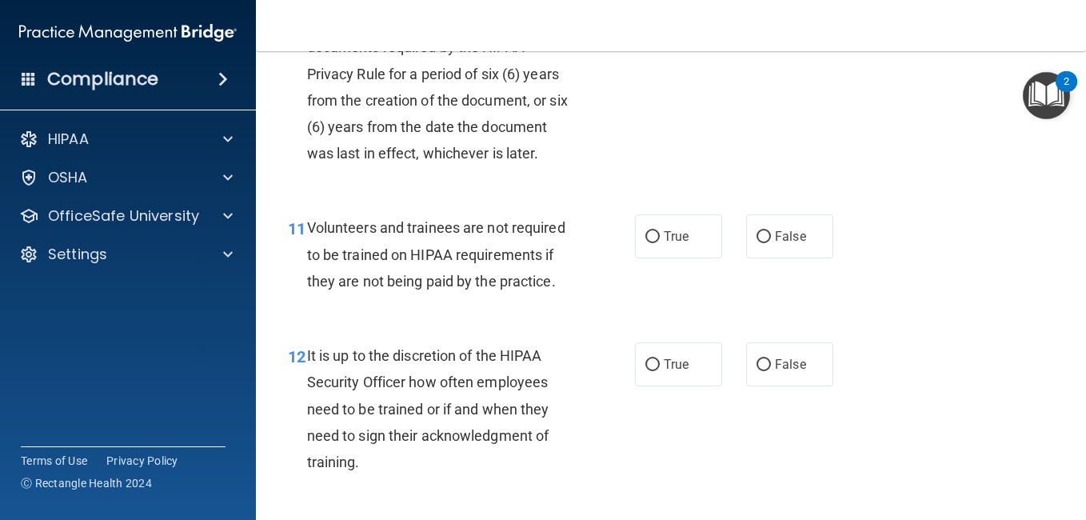
scroll to position [1855, 0]
click at [775, 242] on span "False" at bounding box center [790, 234] width 31 height 15
click at [770, 242] on input "False" at bounding box center [764, 236] width 14 height 12
radio input "true"
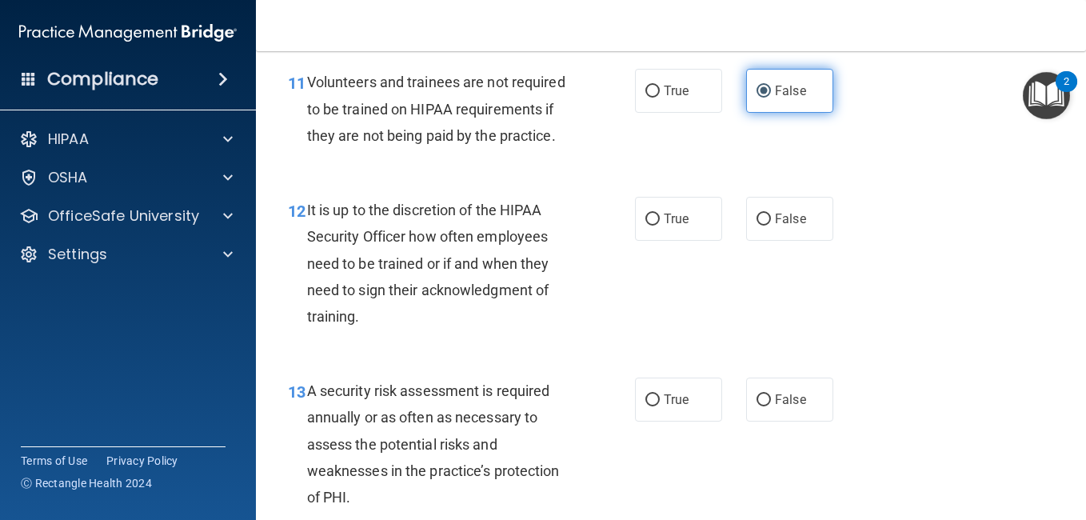
scroll to position [2008, 0]
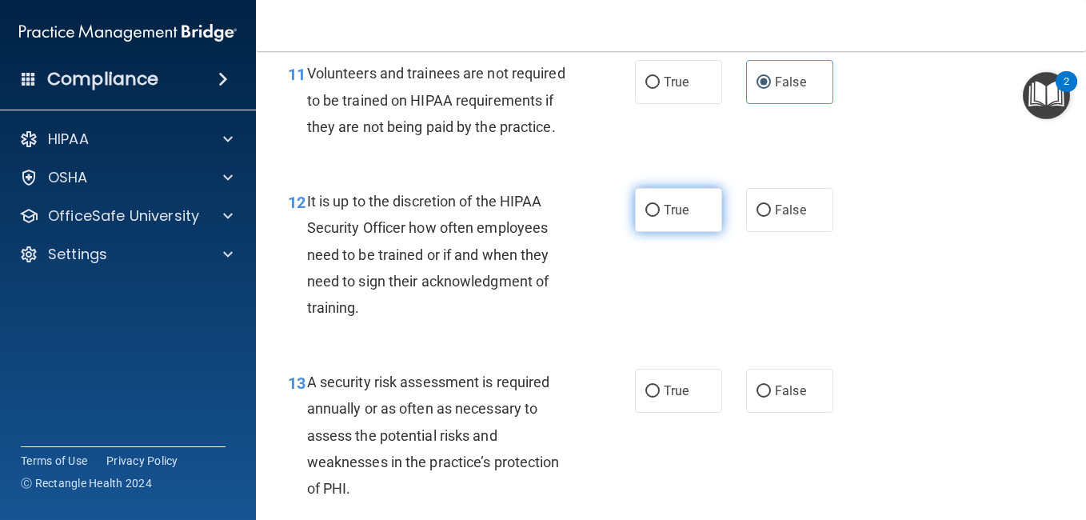
click at [694, 232] on label "True" at bounding box center [678, 210] width 87 height 44
click at [660, 217] on input "True" at bounding box center [653, 211] width 14 height 12
radio input "true"
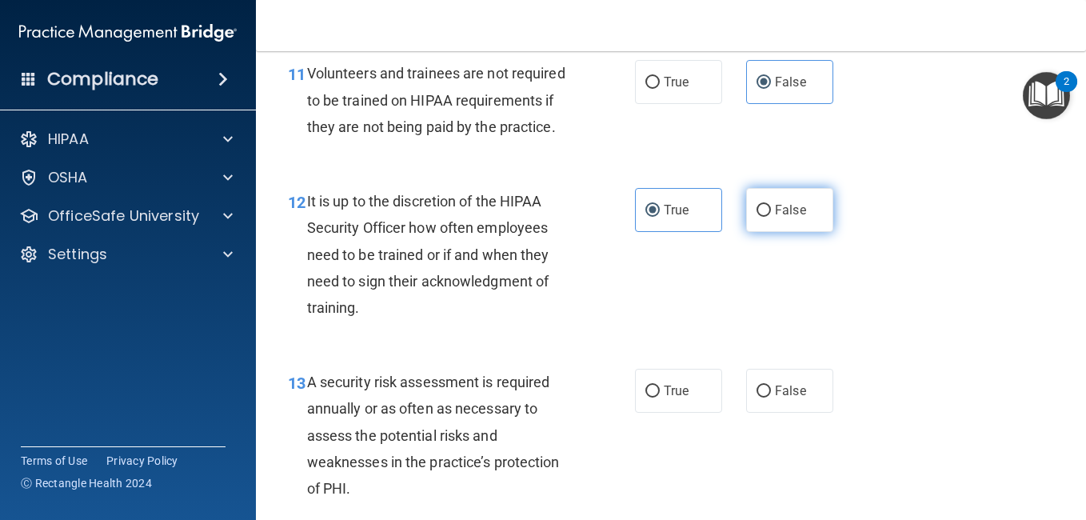
click at [764, 232] on label "False" at bounding box center [789, 210] width 87 height 44
click at [764, 217] on input "False" at bounding box center [764, 211] width 14 height 12
radio input "true"
radio input "false"
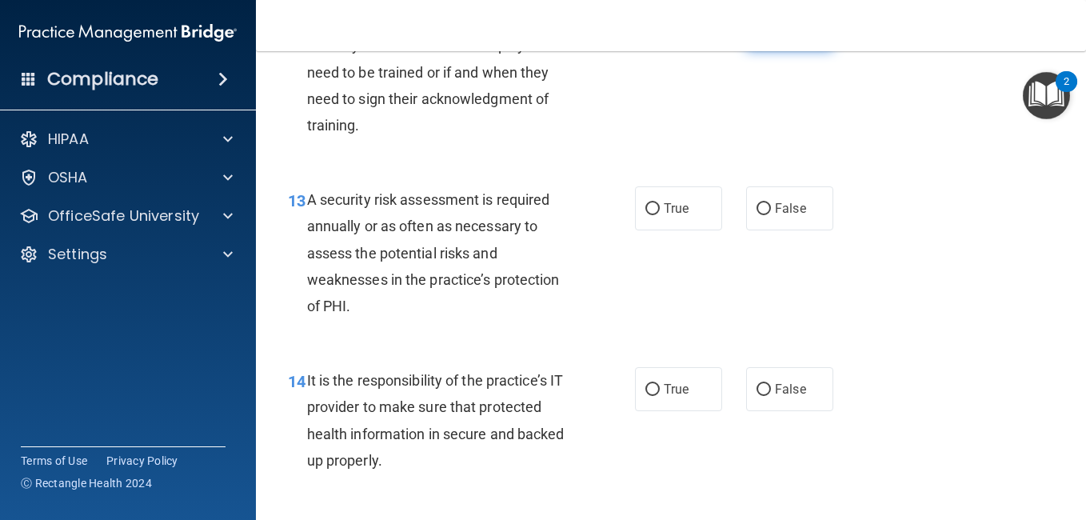
scroll to position [2190, 0]
click at [691, 230] on label "True" at bounding box center [678, 208] width 87 height 44
click at [660, 215] on input "True" at bounding box center [653, 209] width 14 height 12
radio input "true"
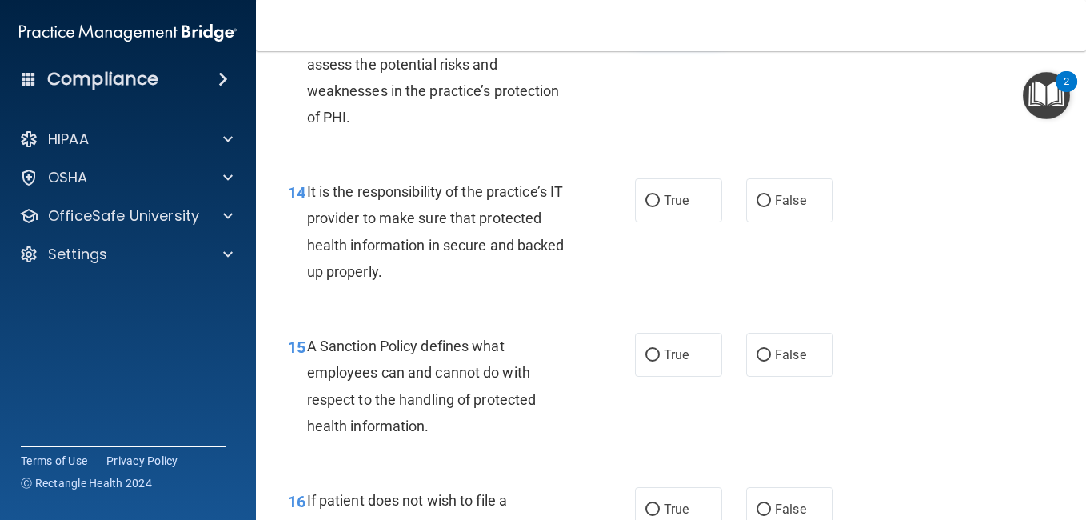
scroll to position [2380, 0]
click at [781, 222] on label "False" at bounding box center [789, 200] width 87 height 44
click at [771, 206] on input "False" at bounding box center [764, 200] width 14 height 12
radio input "true"
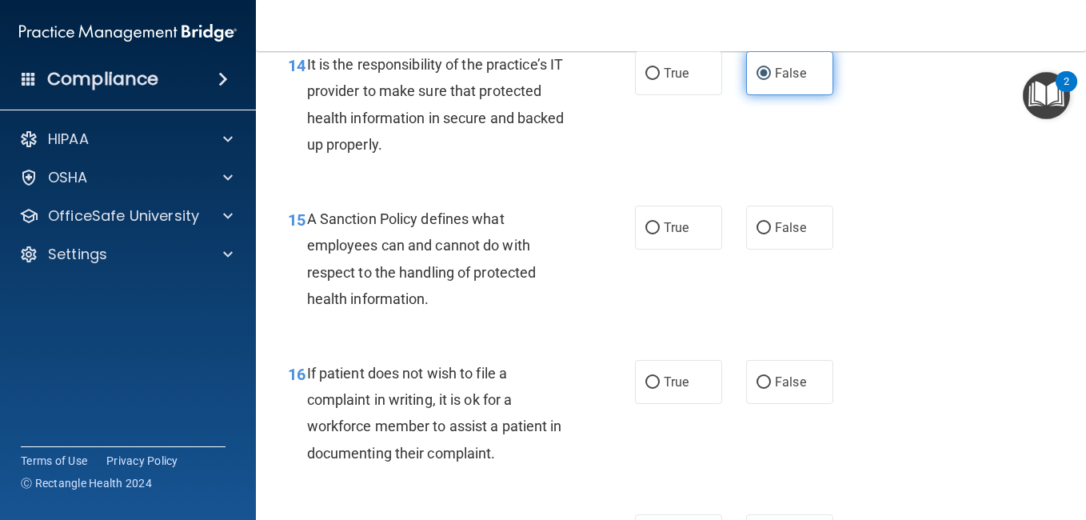
scroll to position [2507, 0]
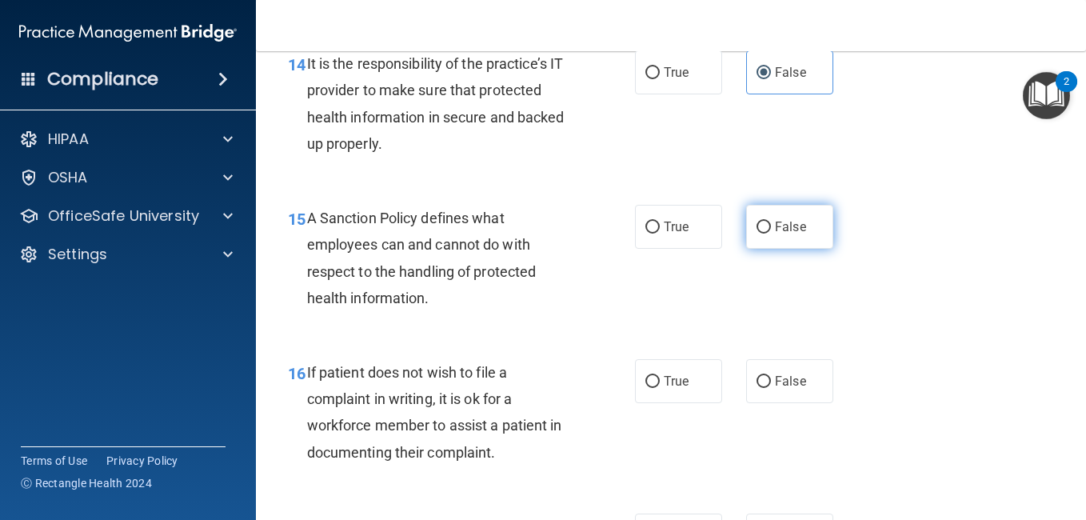
click at [780, 234] on span "False" at bounding box center [790, 226] width 31 height 15
click at [771, 234] on input "False" at bounding box center [764, 228] width 14 height 12
radio input "true"
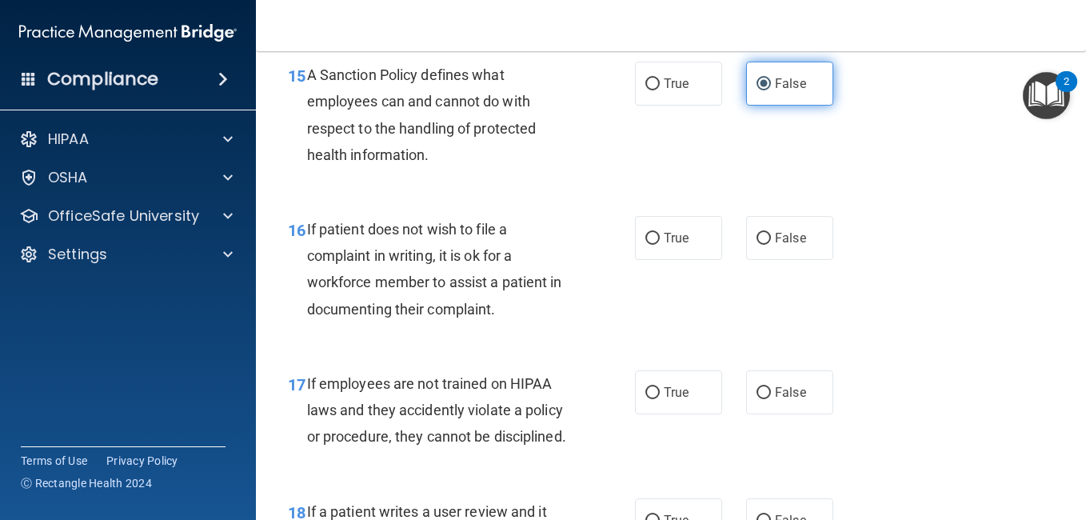
scroll to position [2656, 0]
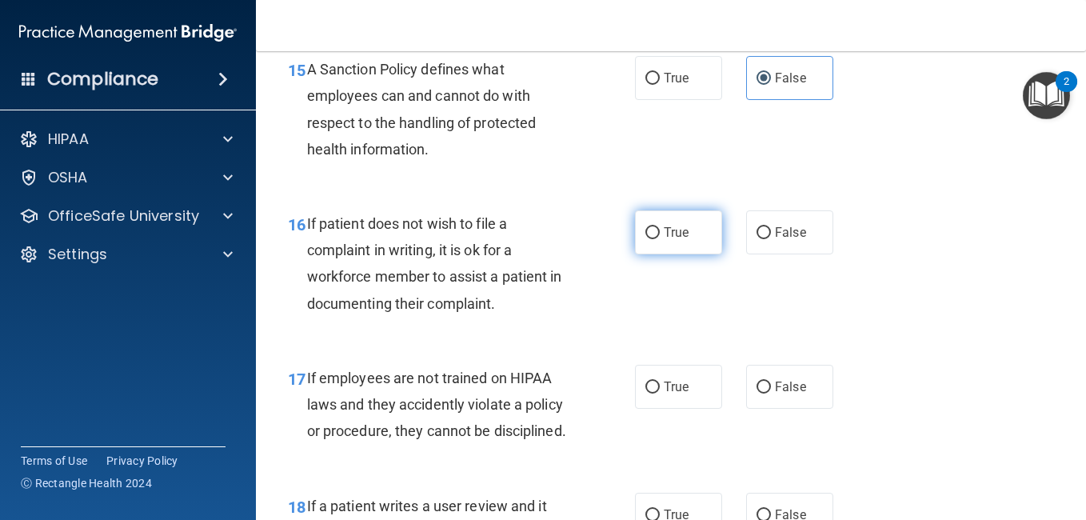
click at [670, 254] on label "True" at bounding box center [678, 232] width 87 height 44
click at [660, 239] on input "True" at bounding box center [653, 233] width 14 height 12
radio input "true"
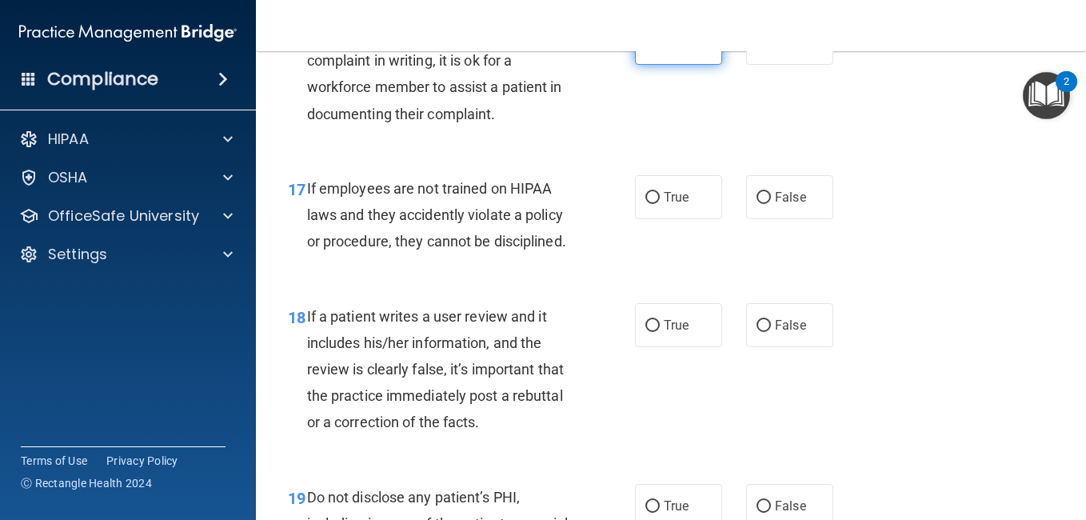
scroll to position [2846, 0]
click at [789, 218] on label "False" at bounding box center [789, 196] width 87 height 44
click at [771, 203] on input "False" at bounding box center [764, 197] width 14 height 12
radio input "true"
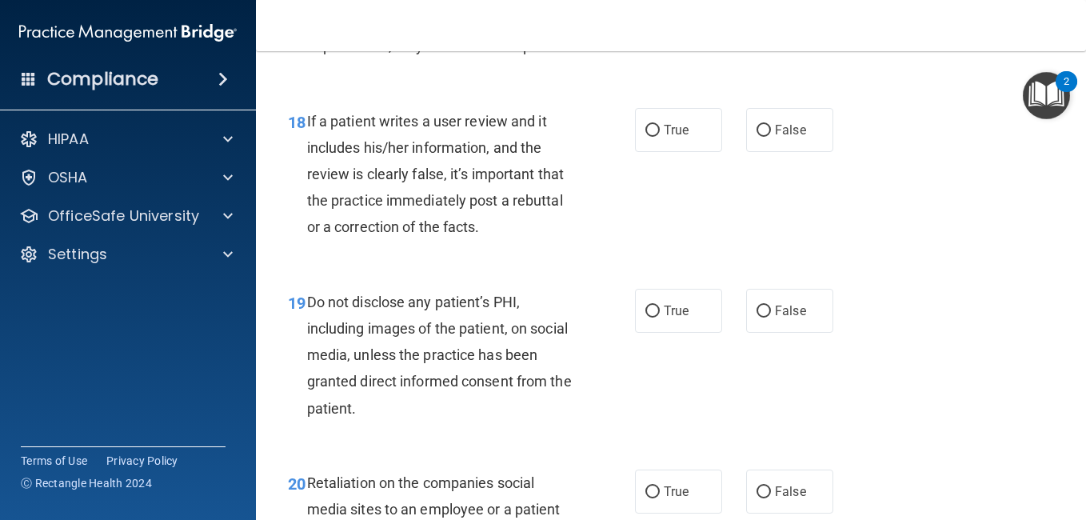
scroll to position [3042, 0]
click at [783, 137] on span "False" at bounding box center [790, 129] width 31 height 15
click at [771, 136] on input "False" at bounding box center [764, 130] width 14 height 12
radio input "true"
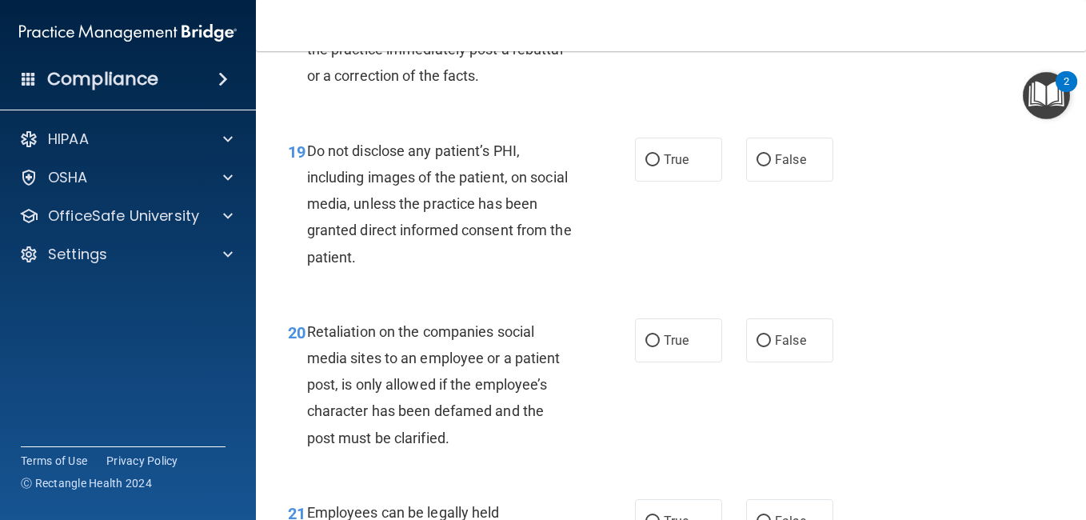
scroll to position [3193, 0]
click at [679, 166] on span "True" at bounding box center [676, 158] width 25 height 15
click at [660, 166] on input "True" at bounding box center [653, 160] width 14 height 12
radio input "true"
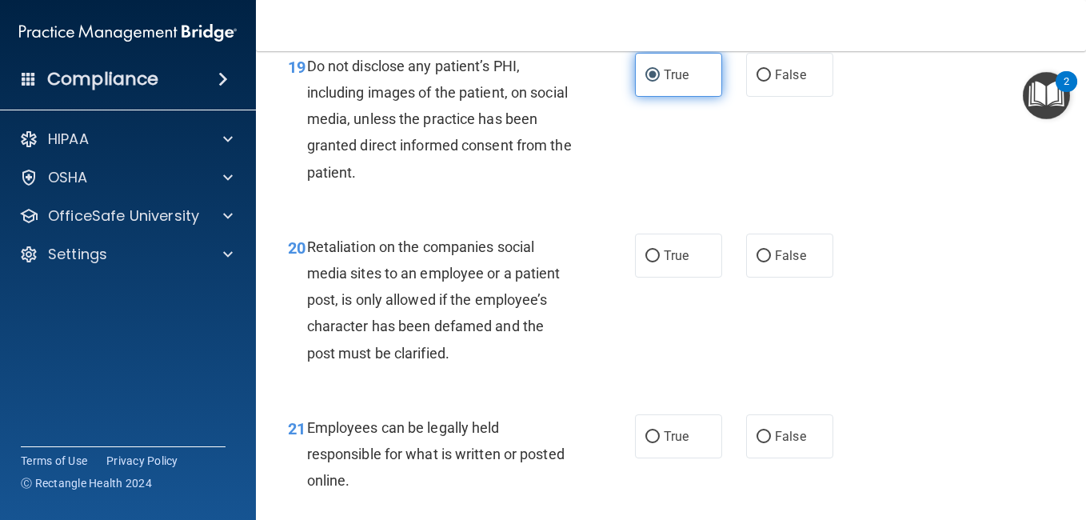
scroll to position [3280, 0]
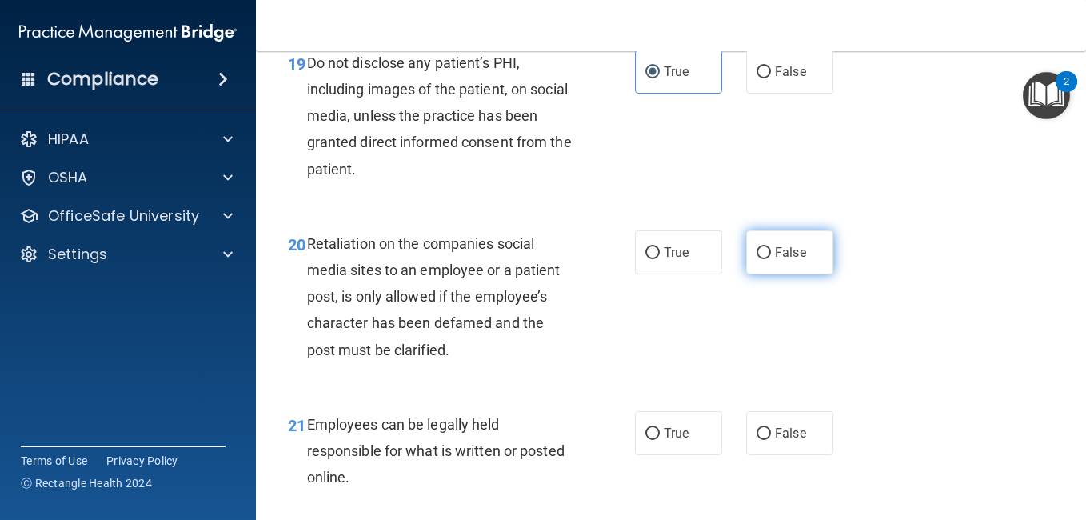
click at [778, 260] on span "False" at bounding box center [790, 252] width 31 height 15
click at [771, 259] on input "False" at bounding box center [764, 253] width 14 height 12
radio input "true"
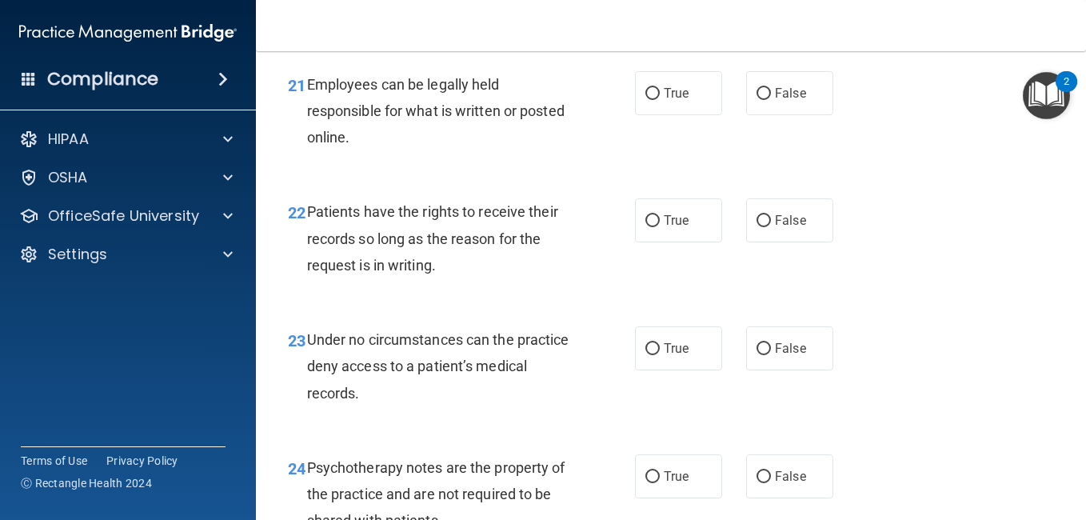
scroll to position [3624, 0]
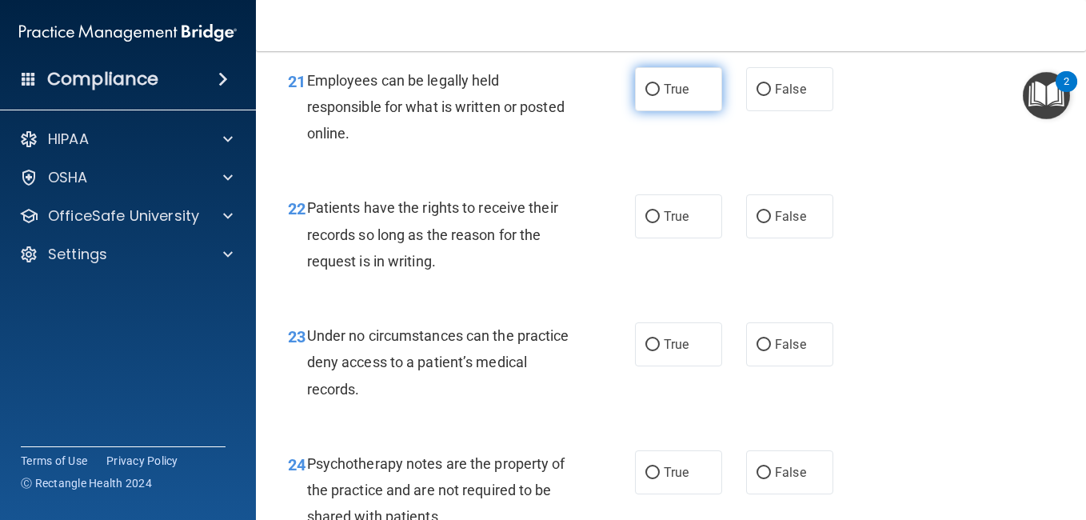
click at [694, 111] on label "True" at bounding box center [678, 89] width 87 height 44
click at [660, 96] on input "True" at bounding box center [653, 90] width 14 height 12
radio input "true"
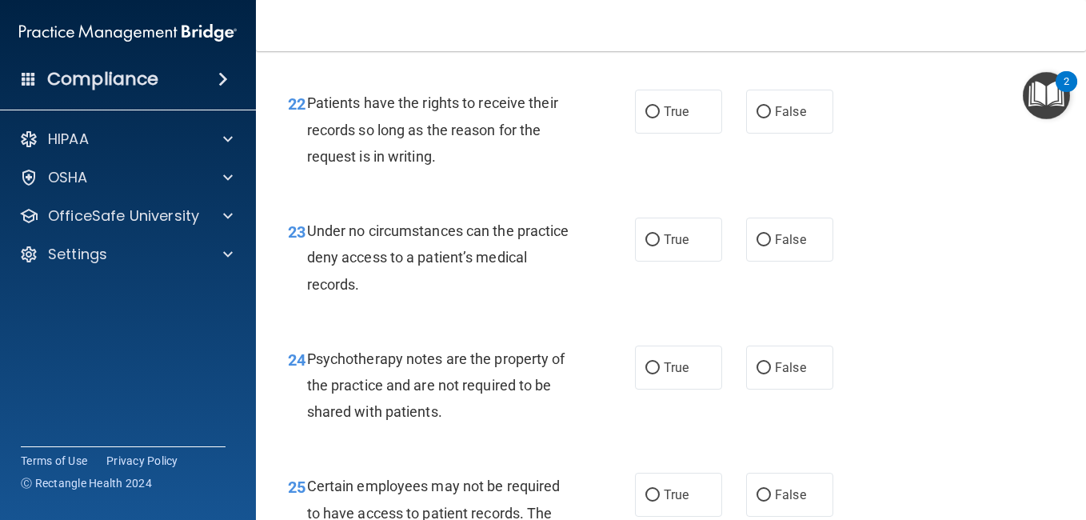
scroll to position [3730, 0]
click at [757, 133] on label "False" at bounding box center [789, 111] width 87 height 44
click at [757, 118] on input "False" at bounding box center [764, 112] width 14 height 12
radio input "true"
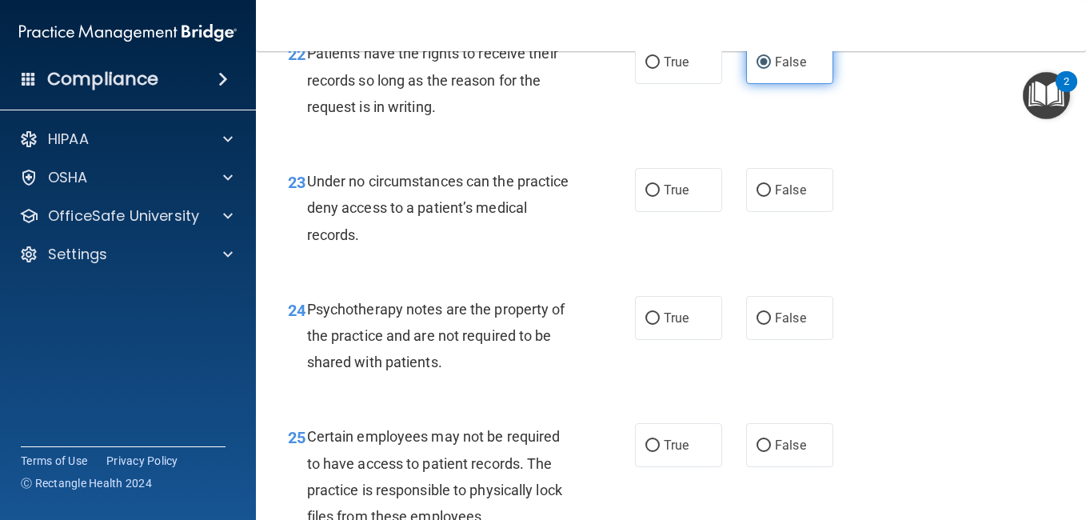
scroll to position [3779, 0]
click at [775, 211] on label "False" at bounding box center [789, 189] width 87 height 44
click at [771, 196] on input "False" at bounding box center [764, 190] width 14 height 12
radio input "true"
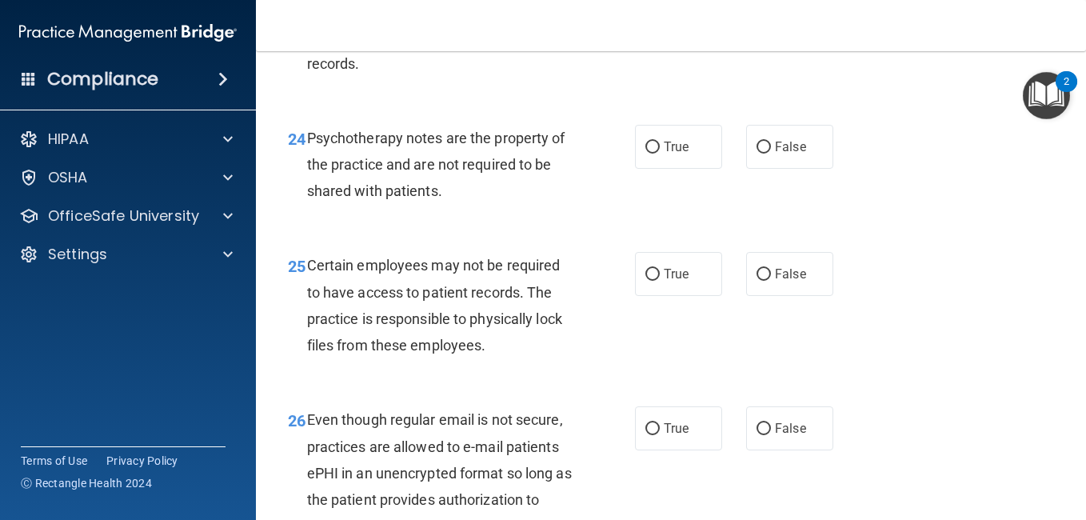
scroll to position [3949, 0]
click at [706, 170] on label "True" at bounding box center [678, 148] width 87 height 44
click at [660, 154] on input "True" at bounding box center [653, 148] width 14 height 12
radio input "true"
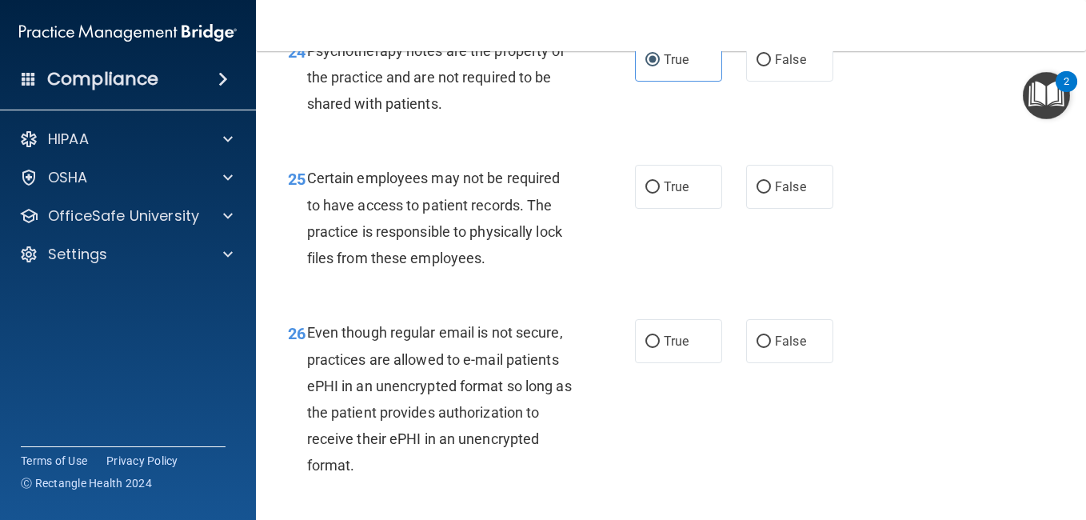
scroll to position [4038, 0]
click at [664, 194] on span "True" at bounding box center [676, 185] width 25 height 15
click at [659, 193] on input "True" at bounding box center [653, 187] width 14 height 12
radio input "true"
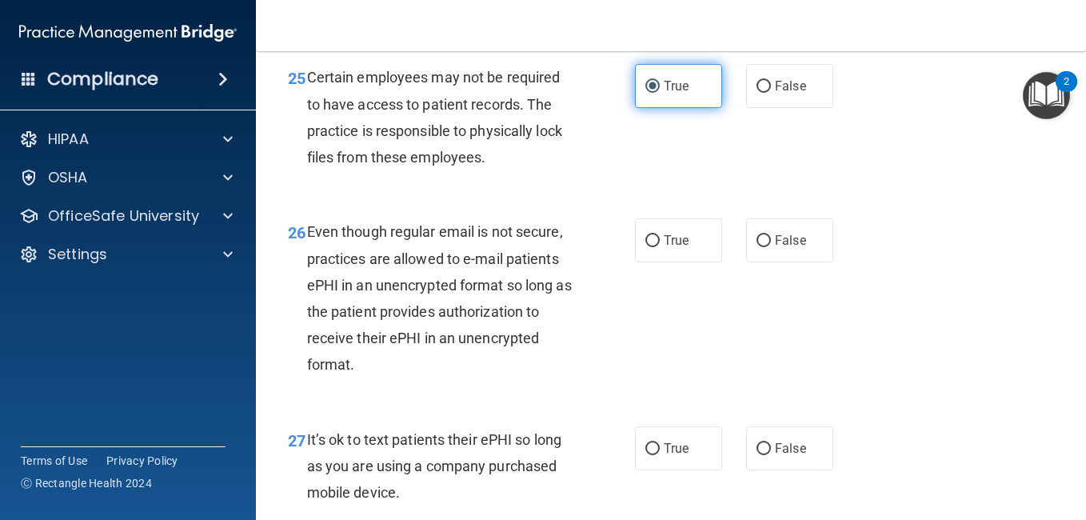
scroll to position [4139, 0]
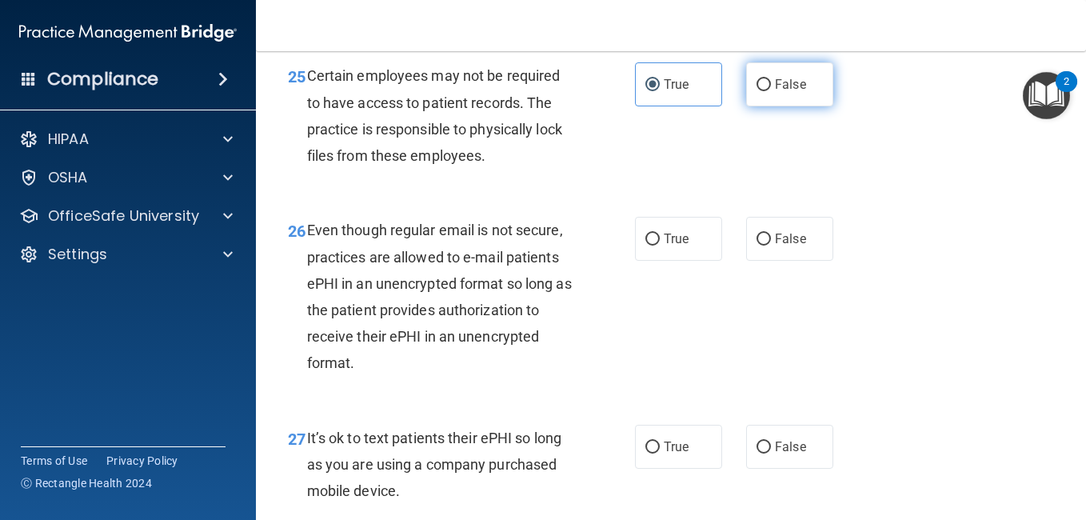
click at [746, 106] on label "False" at bounding box center [789, 84] width 87 height 44
click at [757, 91] on input "False" at bounding box center [764, 85] width 14 height 12
radio input "true"
radio input "false"
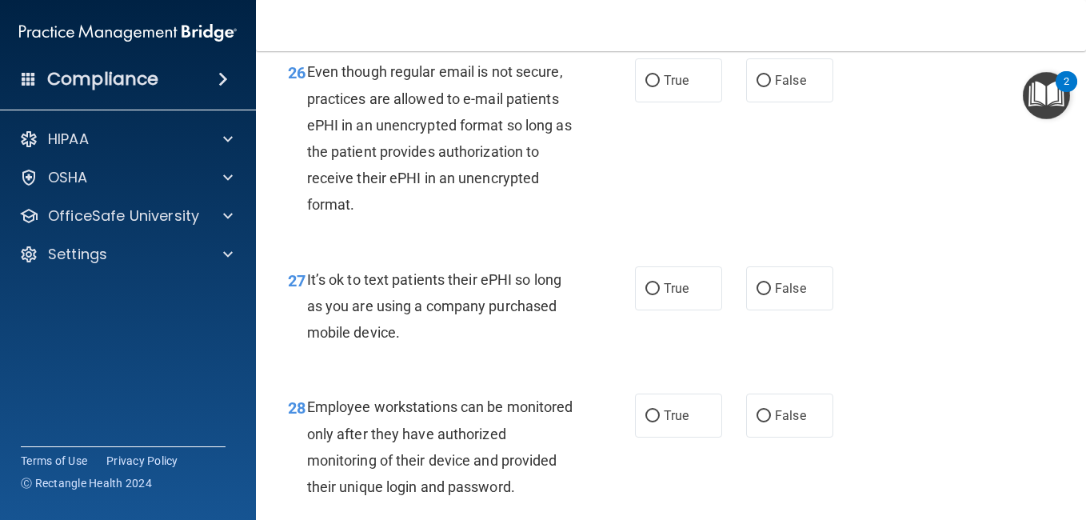
scroll to position [4298, 0]
click at [693, 102] on label "True" at bounding box center [678, 80] width 87 height 44
click at [660, 86] on input "True" at bounding box center [653, 80] width 14 height 12
radio input "true"
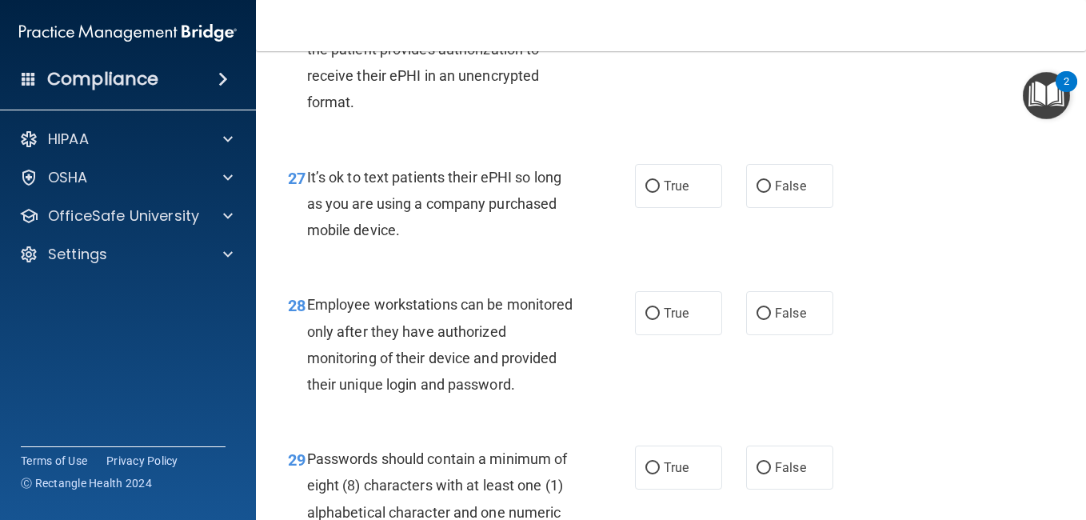
scroll to position [4403, 0]
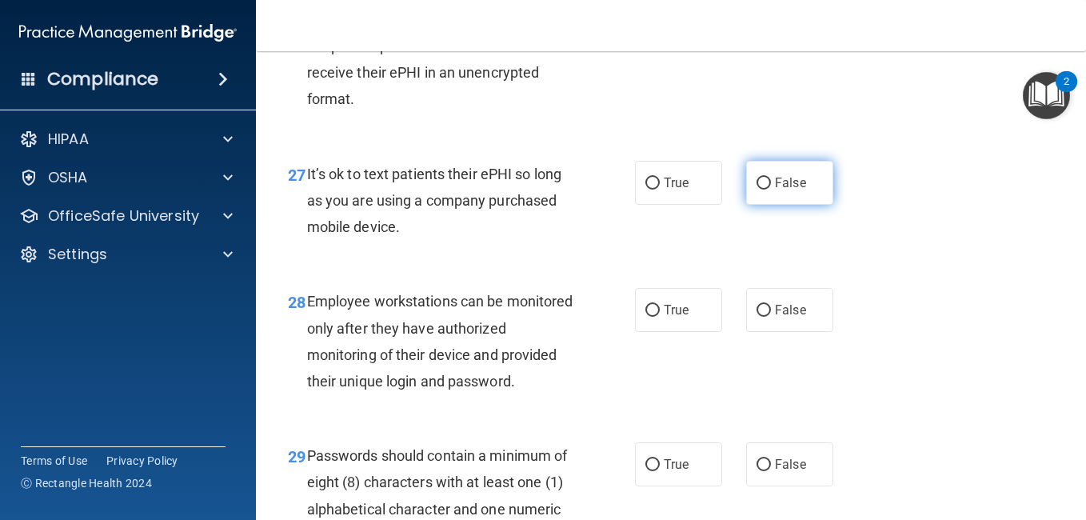
click at [758, 205] on label "False" at bounding box center [789, 183] width 87 height 44
click at [758, 190] on input "False" at bounding box center [764, 184] width 14 height 12
radio input "true"
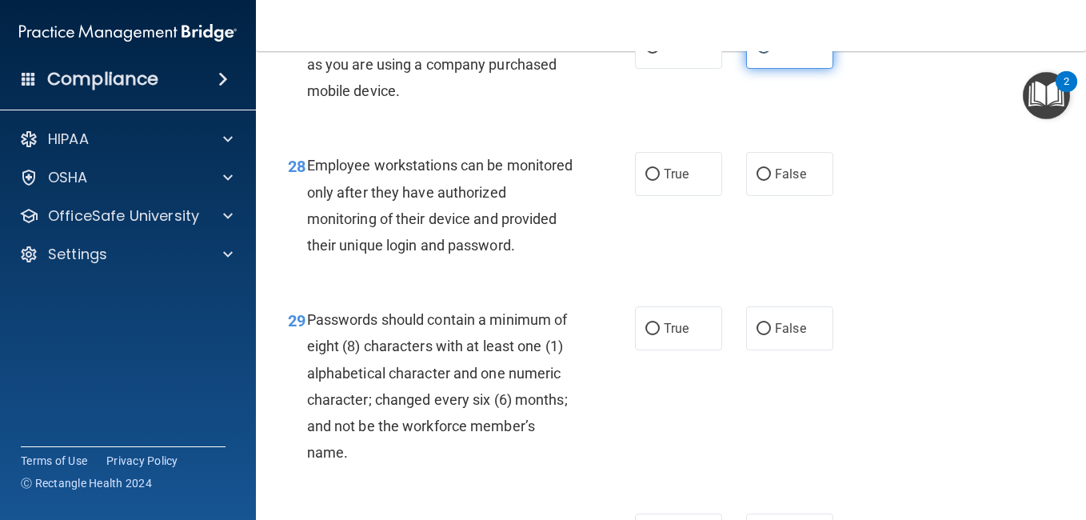
scroll to position [4540, 0]
click at [799, 195] on label "False" at bounding box center [789, 173] width 87 height 44
click at [771, 180] on input "False" at bounding box center [764, 174] width 14 height 12
radio input "true"
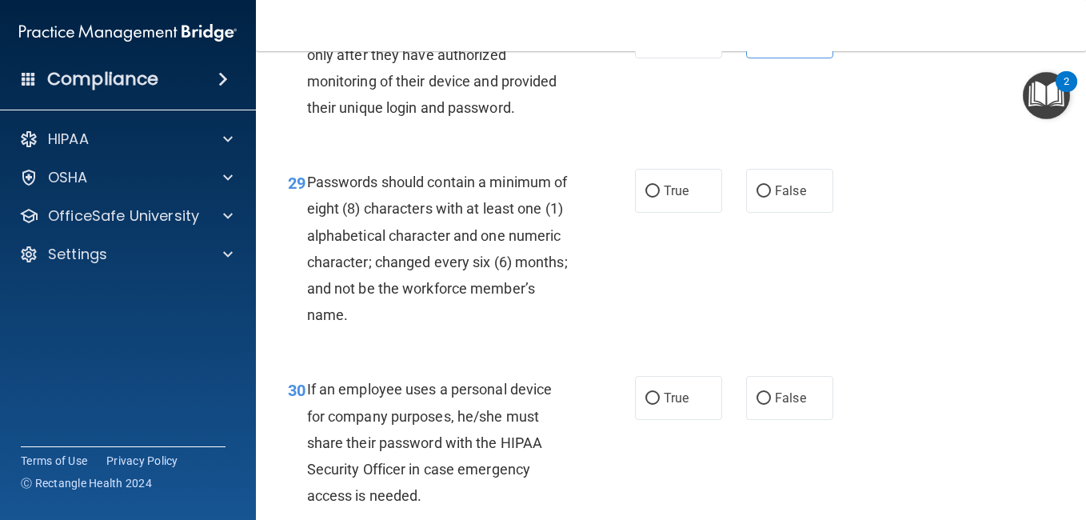
scroll to position [4678, 0]
click at [646, 212] on label "True" at bounding box center [678, 190] width 87 height 44
click at [646, 197] on input "True" at bounding box center [653, 191] width 14 height 12
radio input "true"
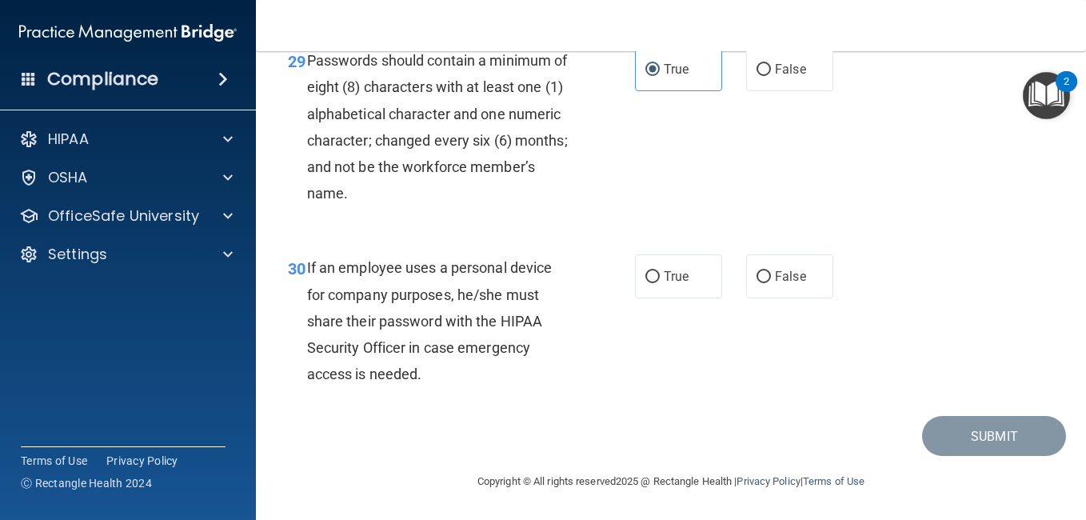
scroll to position [4891, 0]
click at [802, 298] on label "False" at bounding box center [789, 276] width 87 height 44
click at [771, 283] on input "False" at bounding box center [764, 277] width 14 height 12
radio input "true"
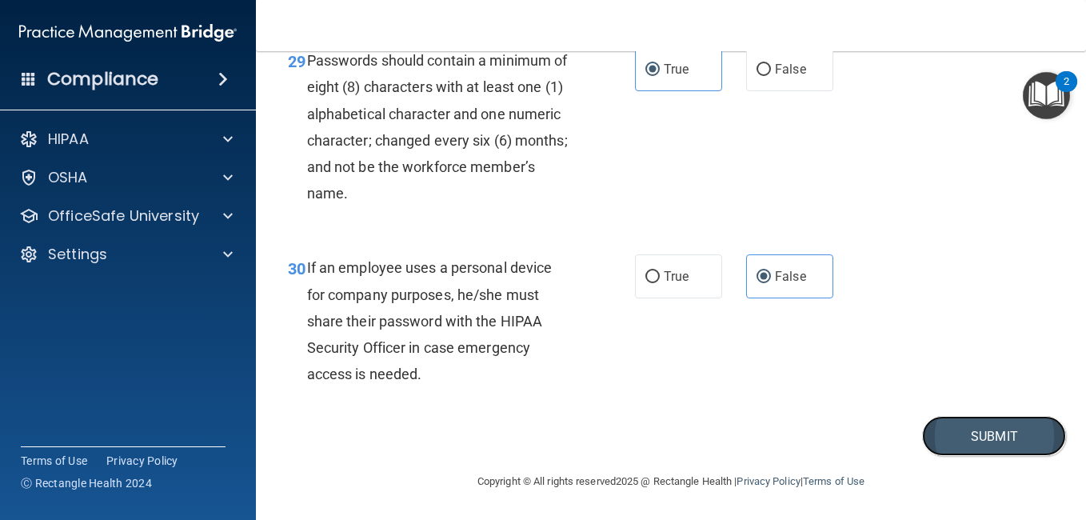
click at [1002, 457] on button "Submit" at bounding box center [994, 436] width 144 height 41
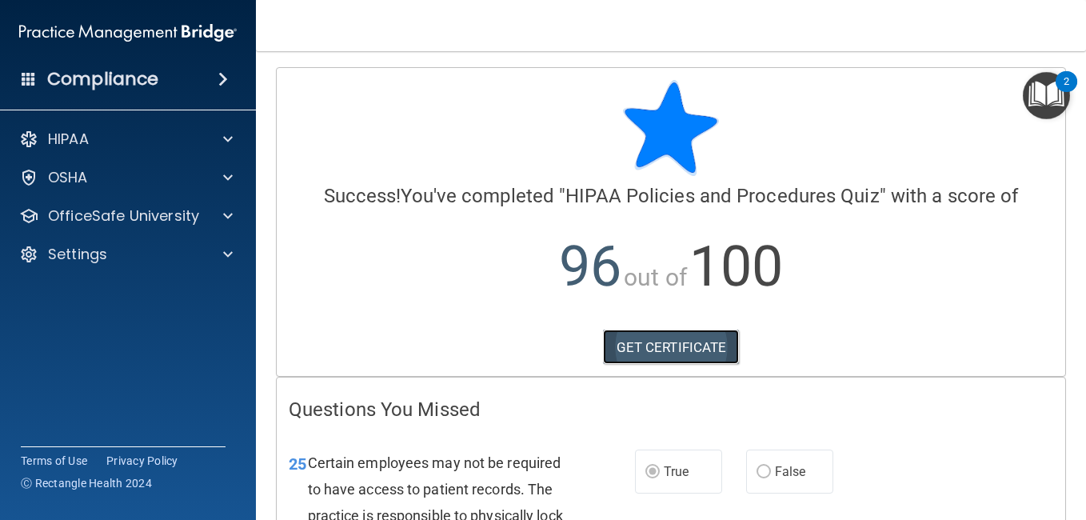
click at [676, 344] on link "GET CERTIFICATE" at bounding box center [671, 347] width 137 height 35
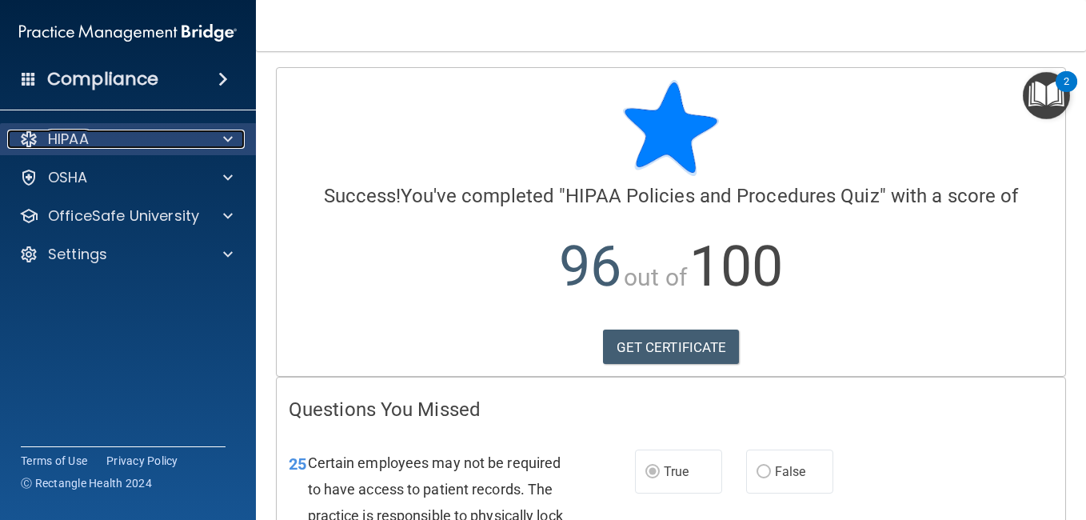
click at [219, 146] on div at bounding box center [226, 139] width 40 height 19
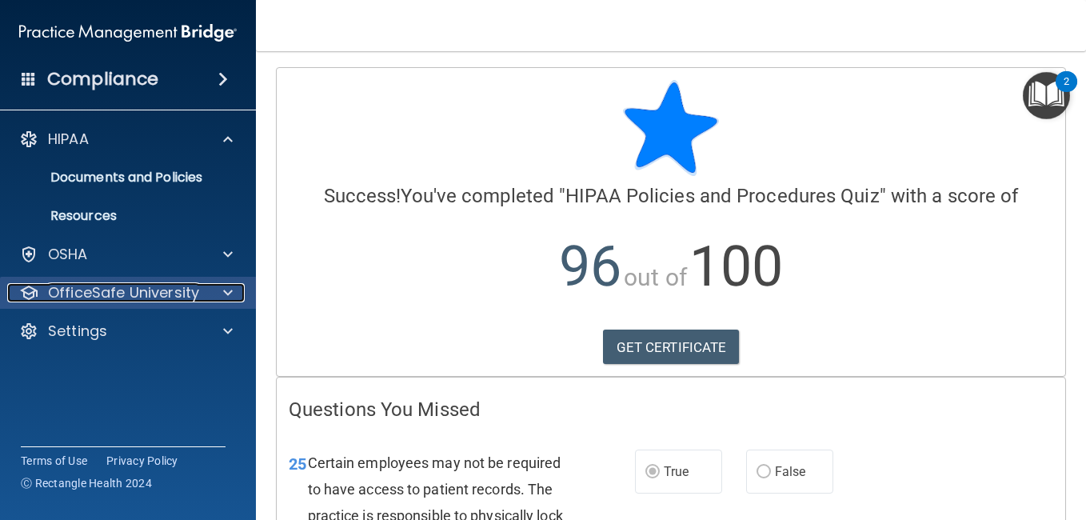
click at [231, 289] on span at bounding box center [228, 292] width 10 height 19
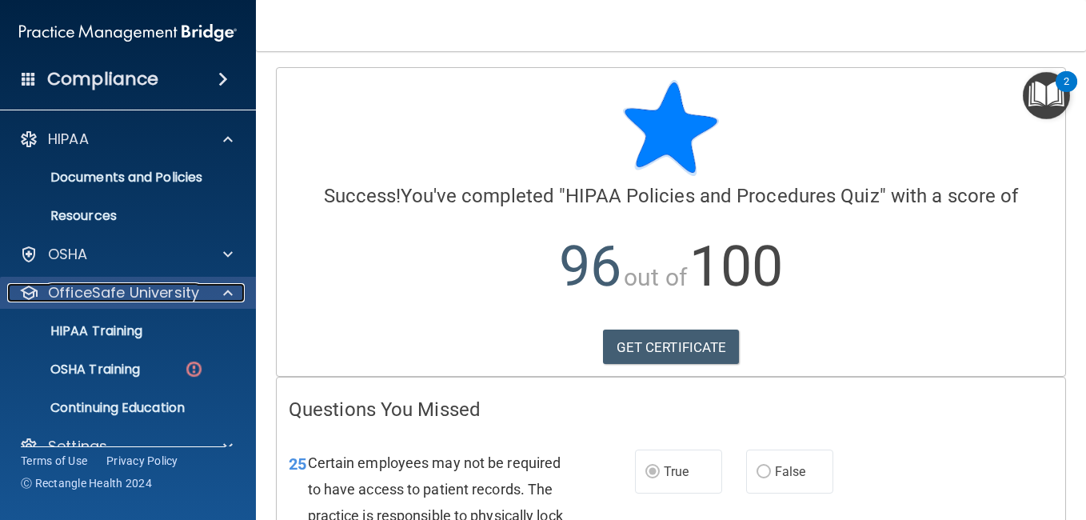
scroll to position [29, 0]
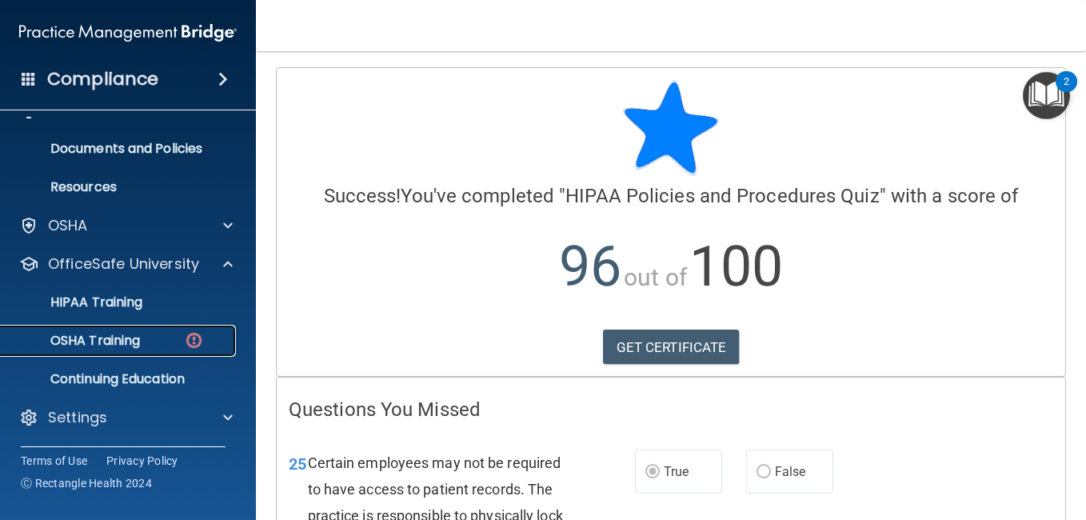
click at [115, 335] on p "OSHA Training" at bounding box center [75, 341] width 130 height 16
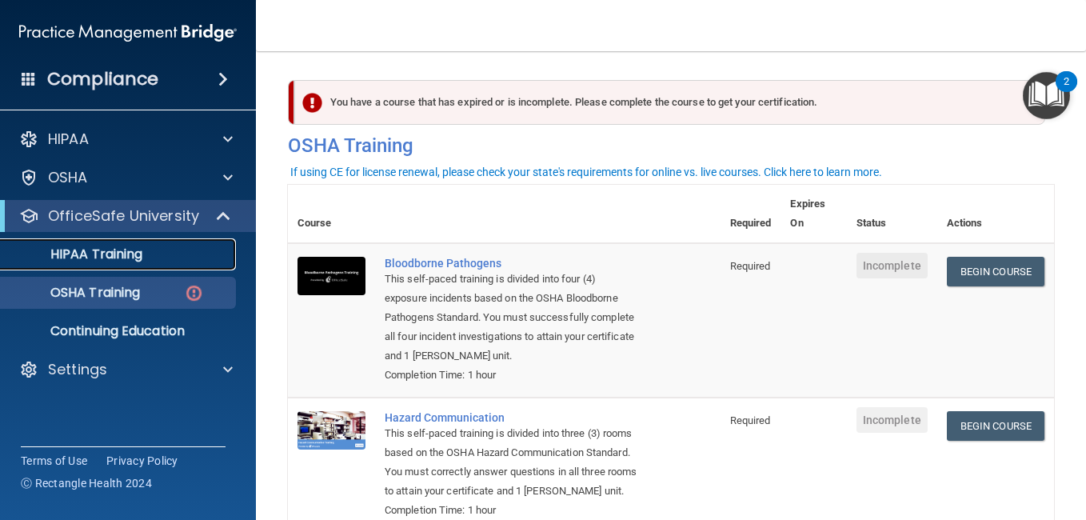
click at [195, 250] on div "HIPAA Training" at bounding box center [119, 254] width 218 height 16
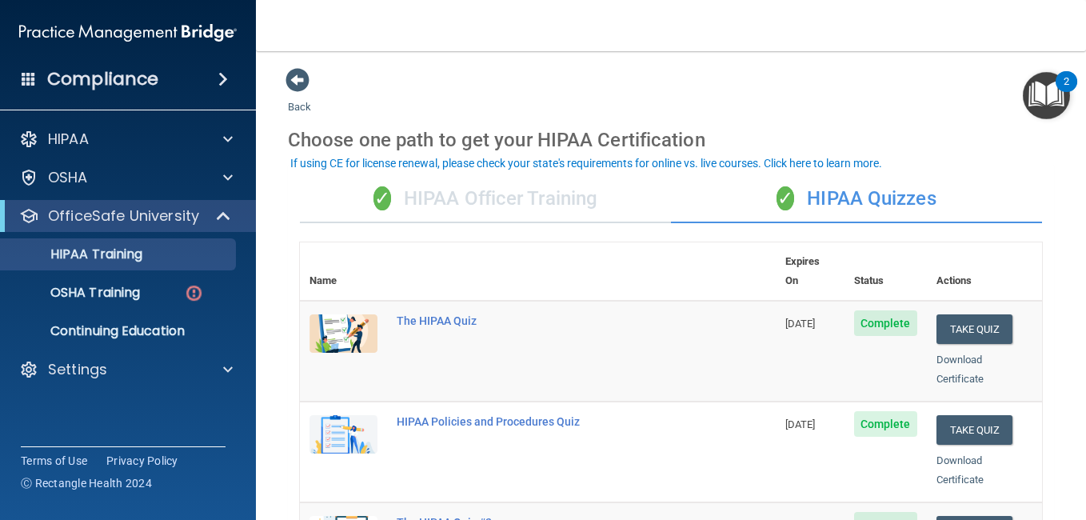
click at [448, 194] on div "✓ HIPAA Officer Training" at bounding box center [485, 199] width 371 height 48
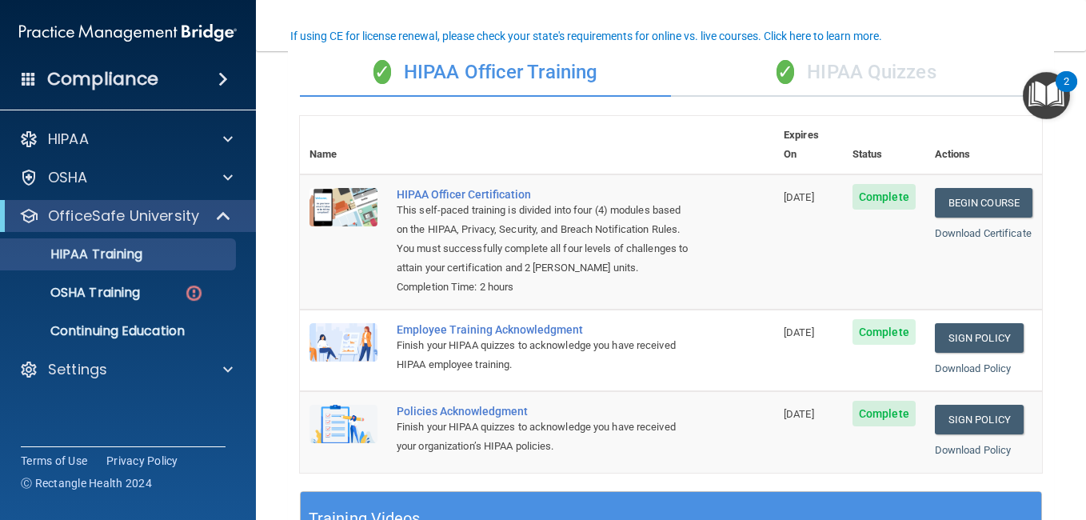
scroll to position [127, 0]
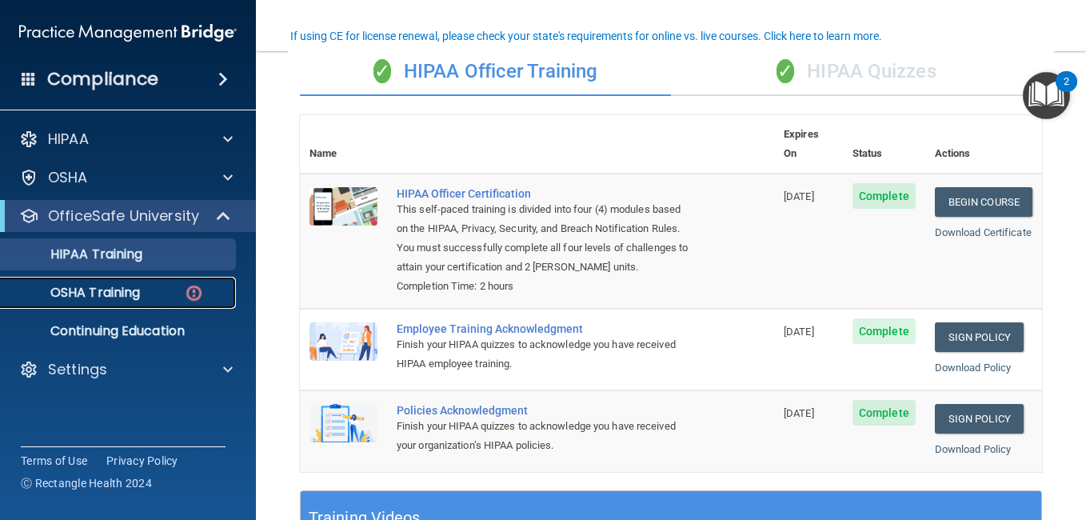
click at [167, 280] on link "OSHA Training" at bounding box center [110, 293] width 252 height 32
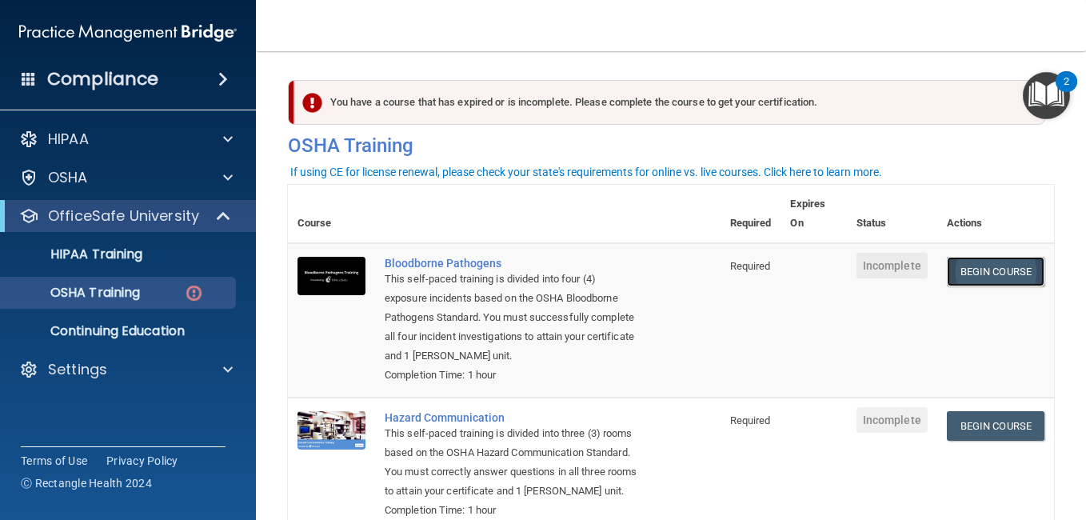
click at [986, 273] on link "Begin Course" at bounding box center [996, 272] width 98 height 30
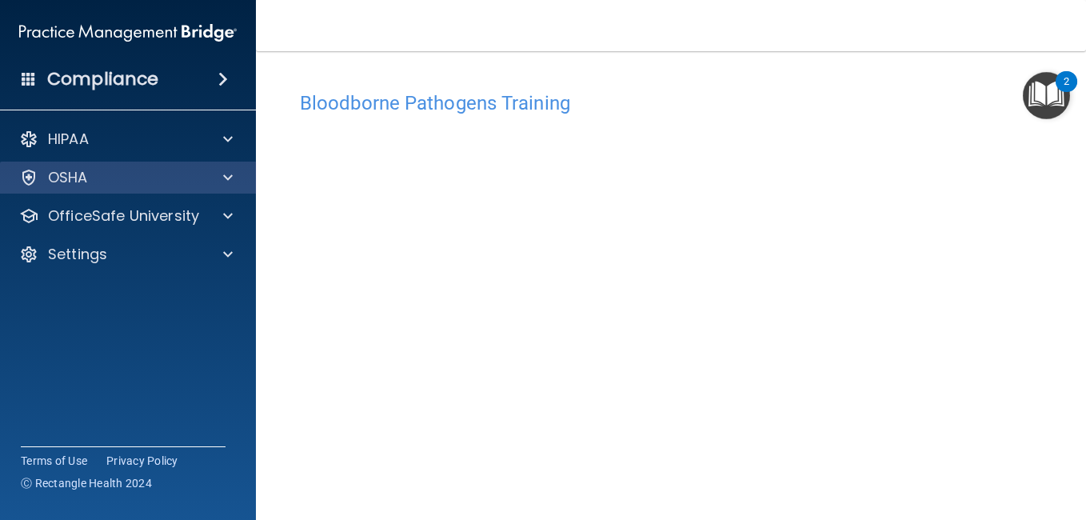
click at [248, 182] on div "OSHA" at bounding box center [128, 178] width 257 height 32
click at [229, 177] on span at bounding box center [228, 177] width 10 height 19
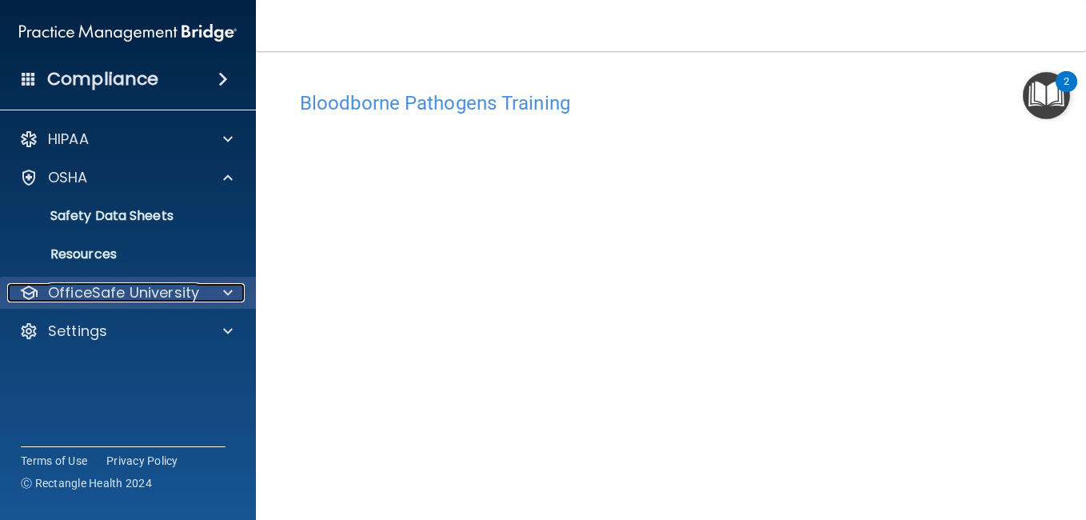
click at [215, 286] on div at bounding box center [226, 292] width 40 height 19
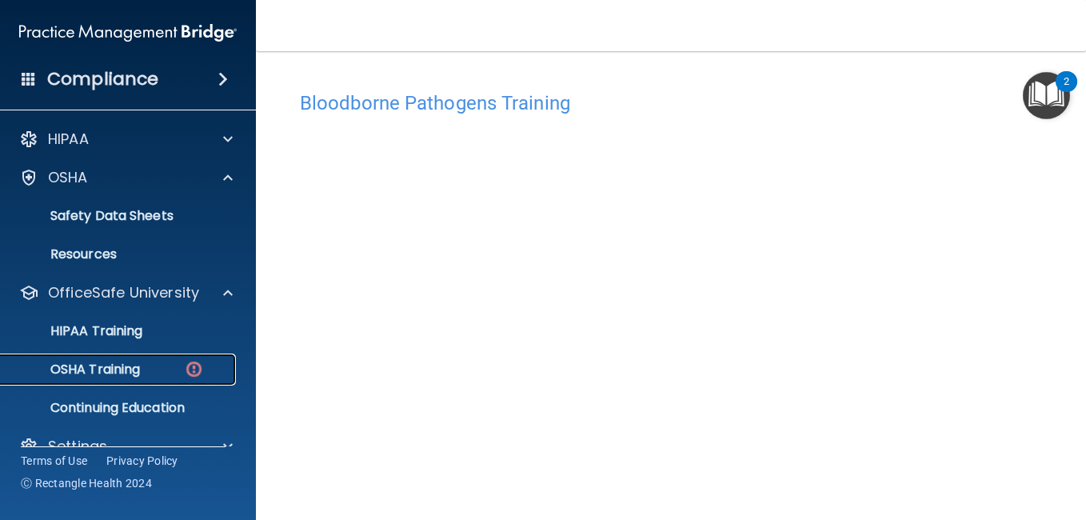
click at [157, 362] on div "OSHA Training" at bounding box center [119, 370] width 218 height 16
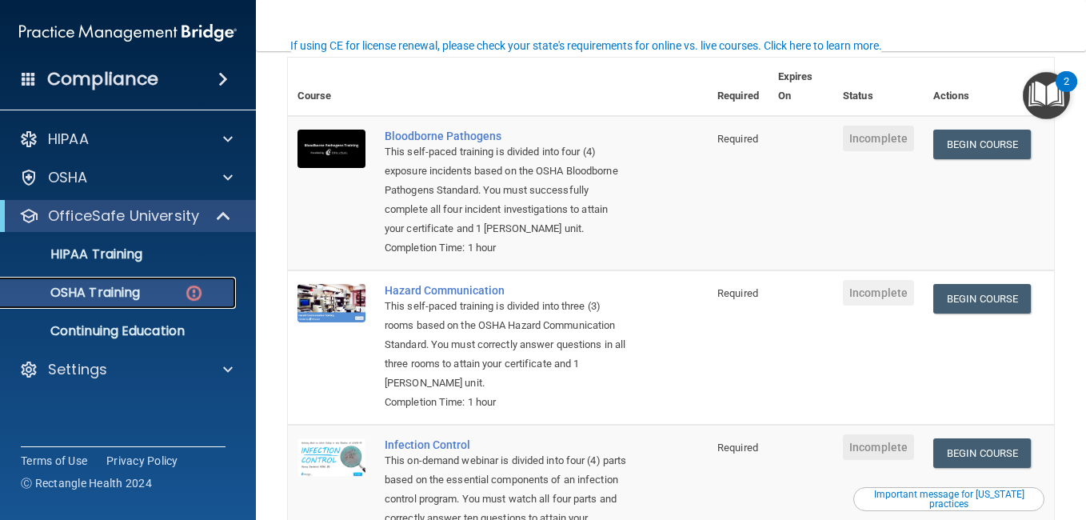
scroll to position [126, 0]
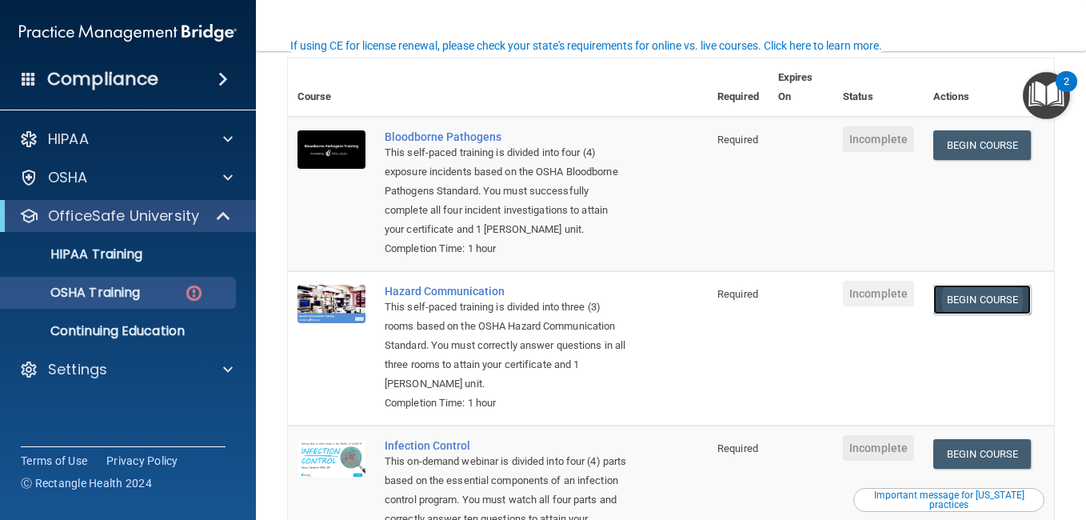
click at [968, 314] on link "Begin Course" at bounding box center [983, 300] width 98 height 30
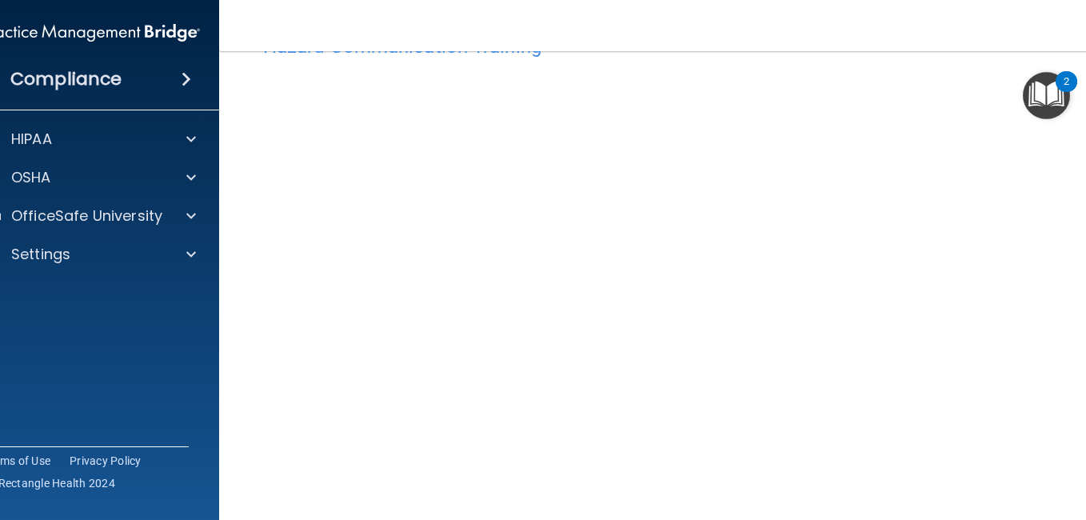
scroll to position [58, 0]
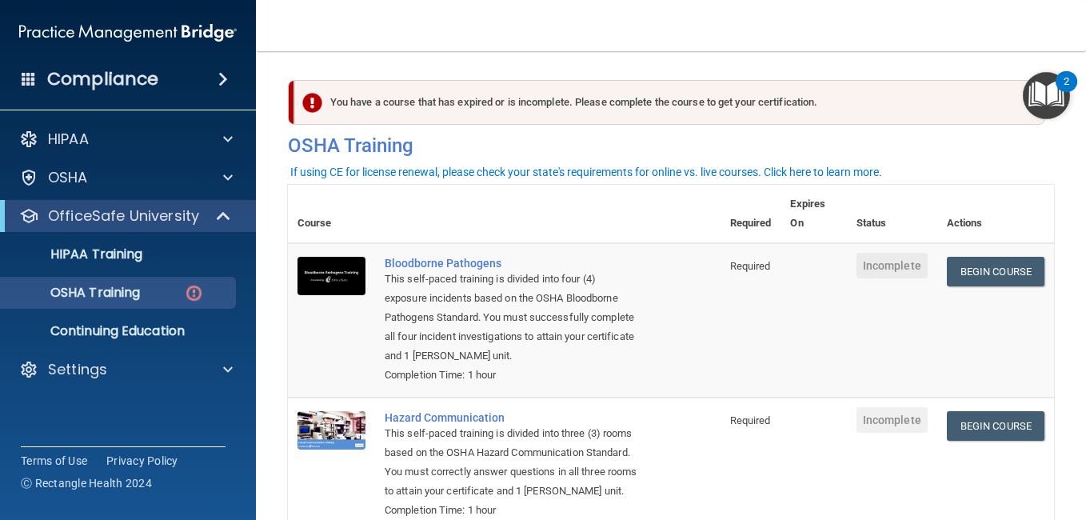
click at [530, 289] on div "This self-paced training is divided into four (4) exposure incidents based on t…" at bounding box center [513, 318] width 256 height 96
